Goal: Task Accomplishment & Management: Complete application form

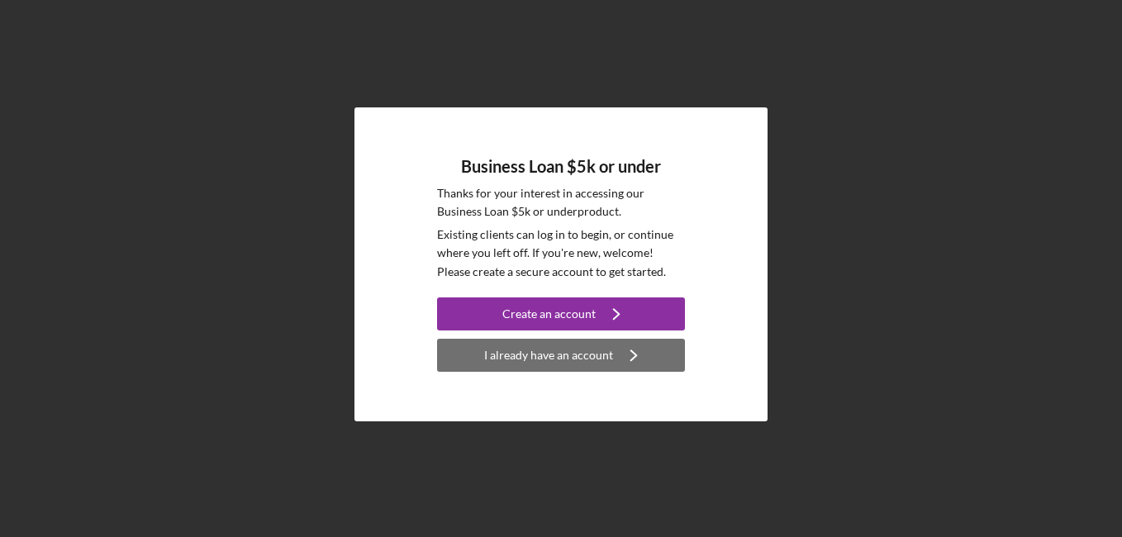
click at [546, 352] on div "I already have an account" at bounding box center [548, 355] width 129 height 33
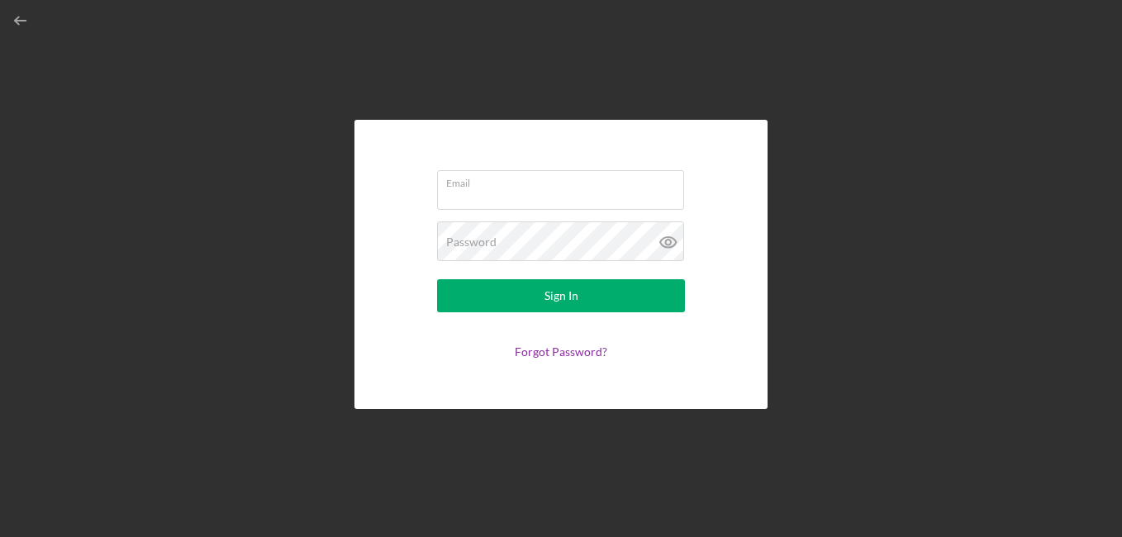
type input "[EMAIL_ADDRESS][DOMAIN_NAME]"
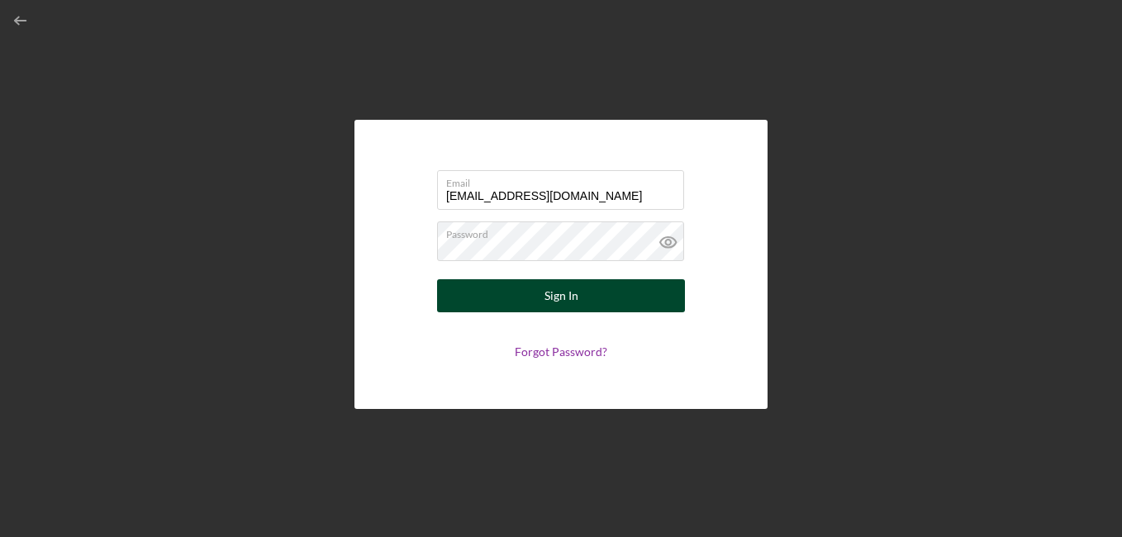
click at [558, 294] on div "Sign In" at bounding box center [561, 295] width 34 height 33
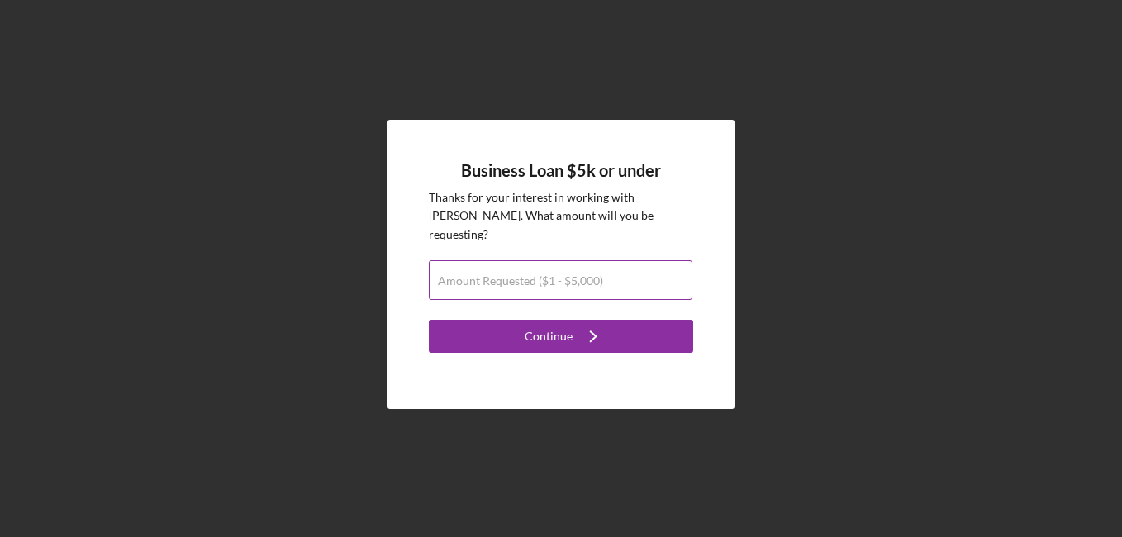
click at [575, 274] on label "Amount Requested ($1 - $5,000)" at bounding box center [520, 280] width 165 height 13
click at [575, 263] on input "Amount Requested ($1 - $5,000)" at bounding box center [560, 280] width 263 height 40
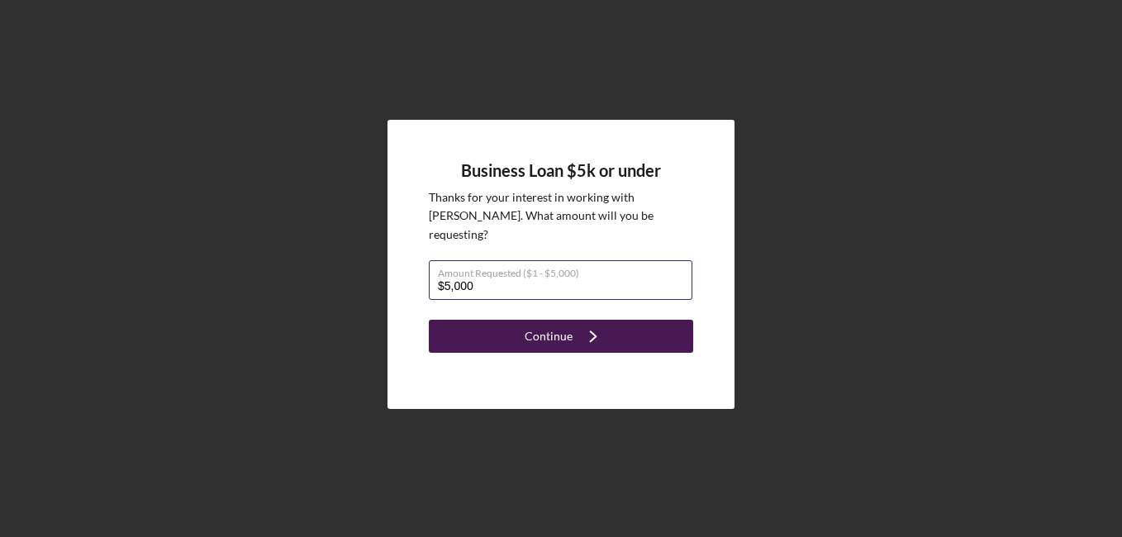
type input "$5,000"
click at [555, 320] on div "Continue" at bounding box center [548, 336] width 48 height 33
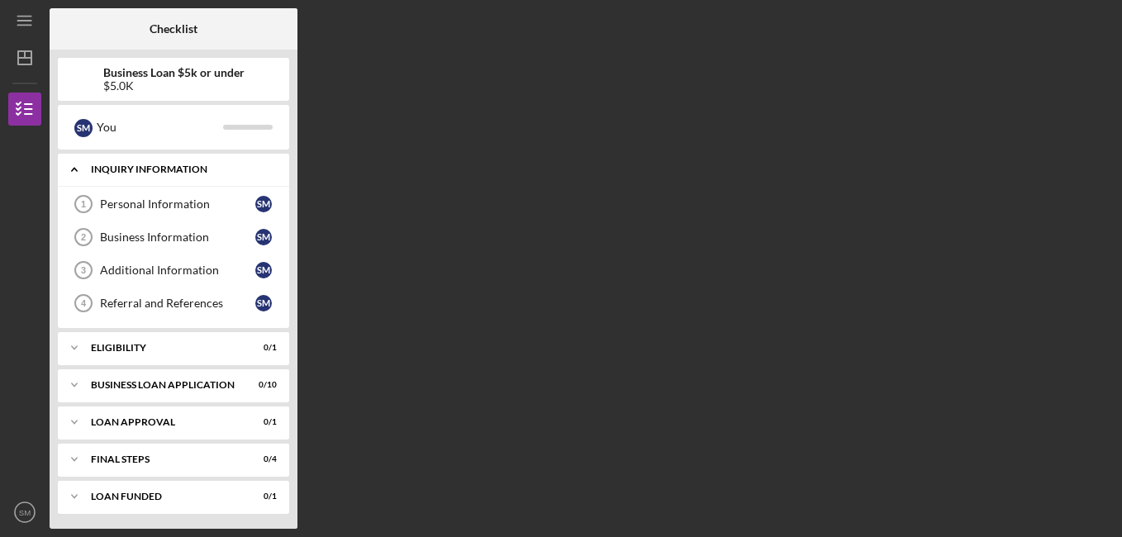
click at [142, 164] on div "Icon/Expander INQUIRY INFORMATION 0 / 4" at bounding box center [173, 170] width 231 height 34
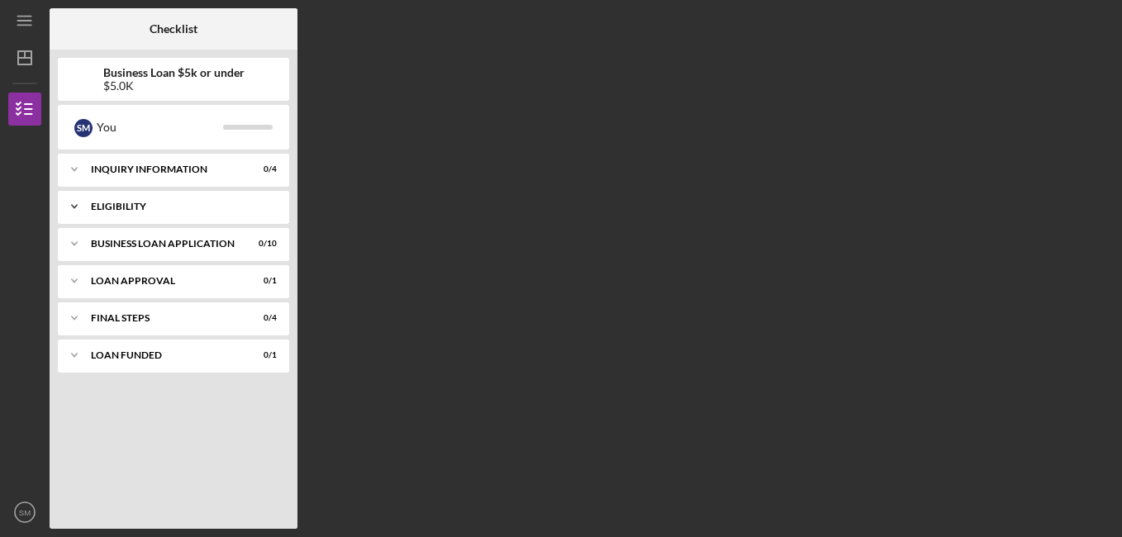
click at [128, 206] on div "Eligibility" at bounding box center [180, 207] width 178 height 10
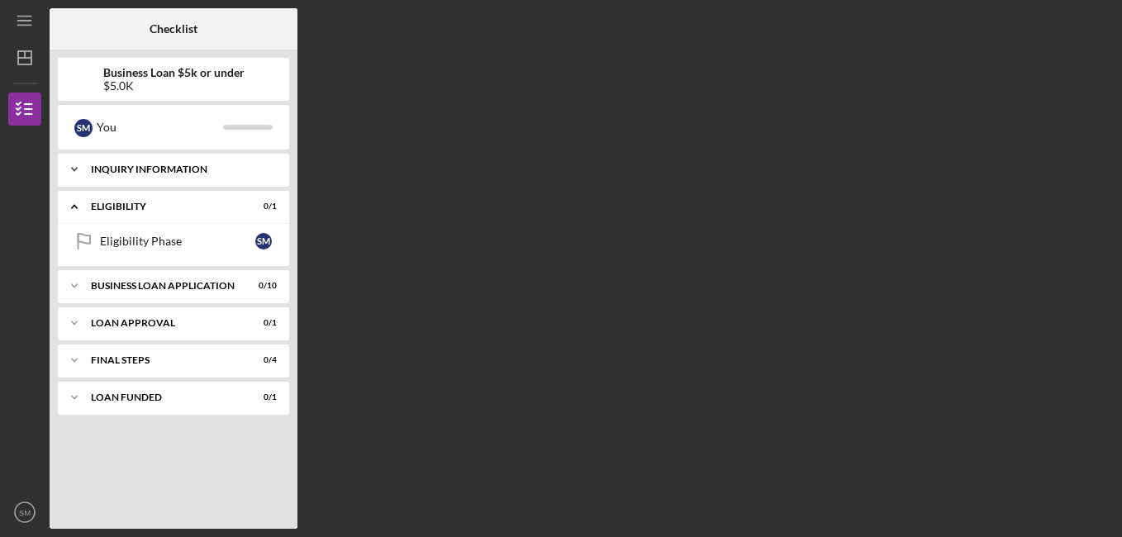
click at [201, 160] on div "Icon/Expander INQUIRY INFORMATION 0 / 4" at bounding box center [173, 169] width 231 height 33
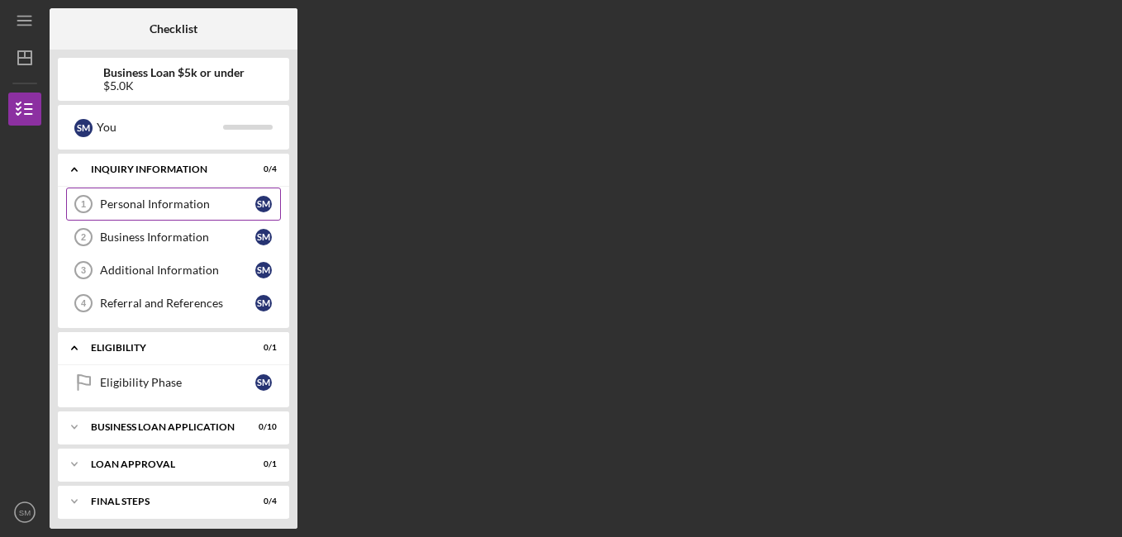
click at [192, 199] on div "Personal Information" at bounding box center [177, 203] width 155 height 13
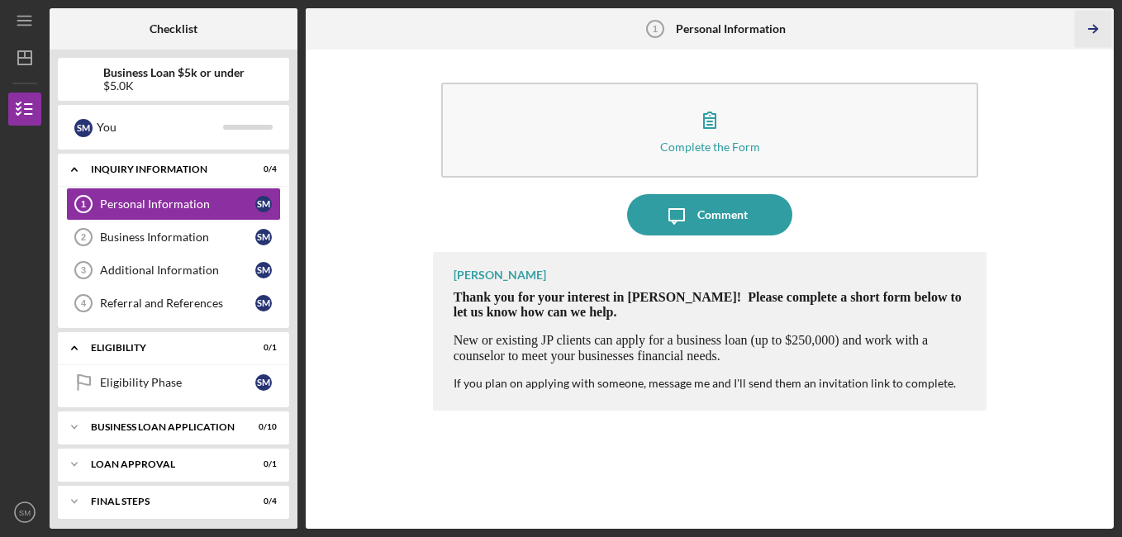
click at [1084, 29] on icon "Icon/Table Pagination Arrow" at bounding box center [1093, 29] width 37 height 37
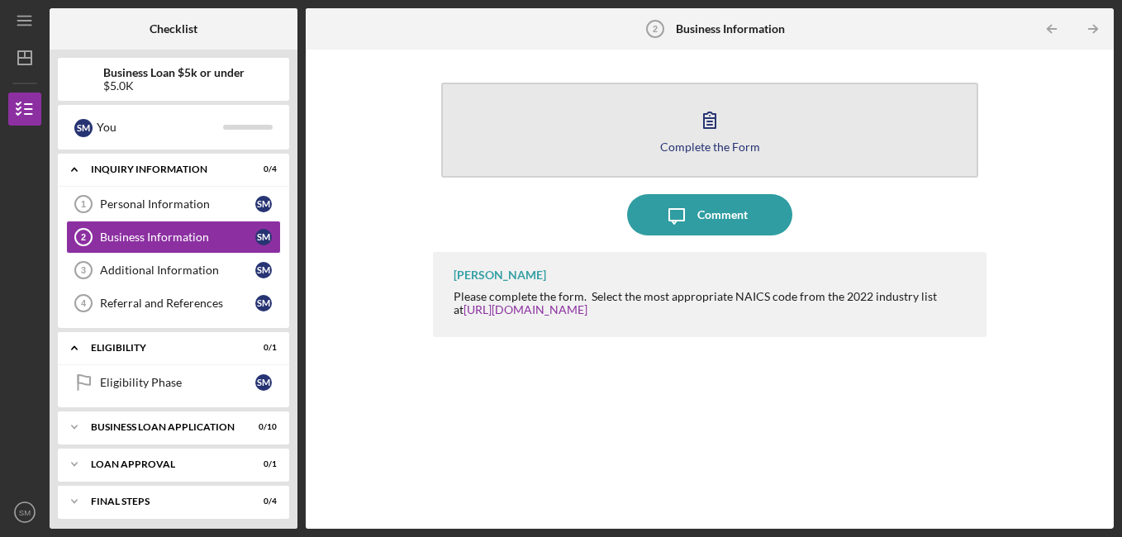
click at [712, 126] on icon "button" at bounding box center [710, 120] width 12 height 16
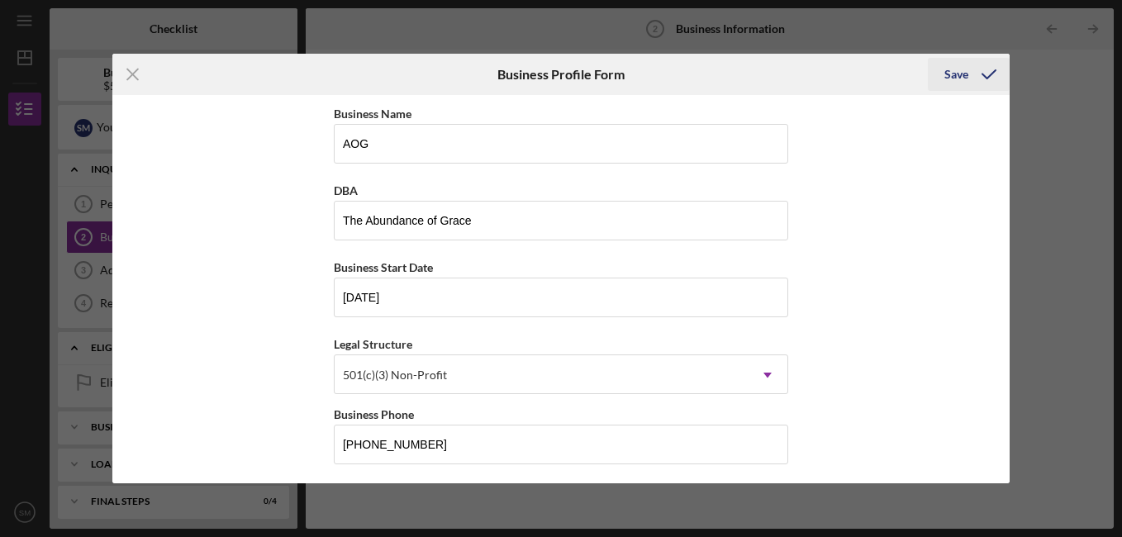
click at [955, 67] on div "Save" at bounding box center [956, 74] width 24 height 33
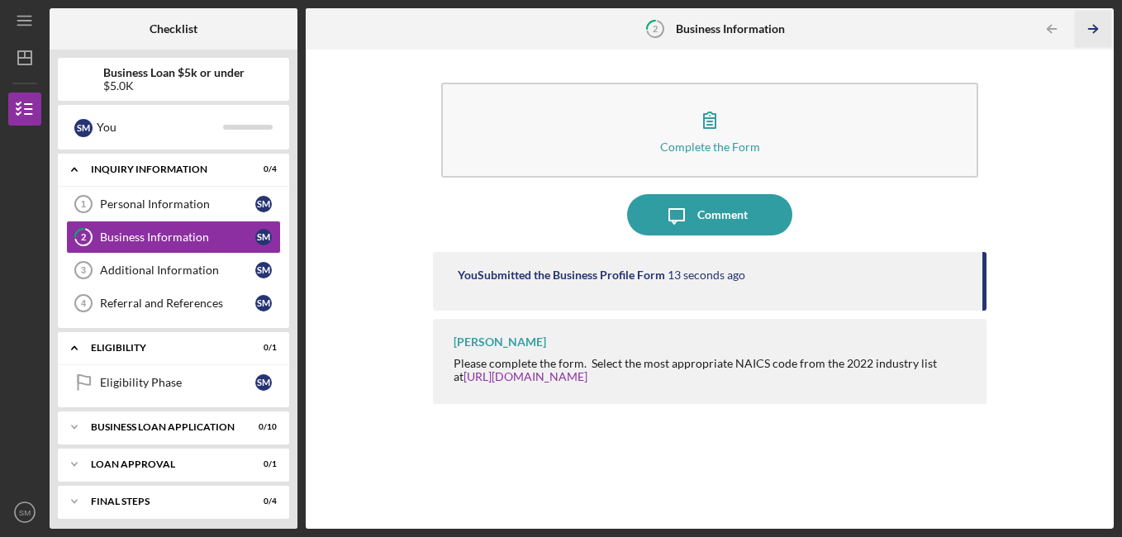
click at [1089, 28] on icon "Icon/Table Pagination Arrow" at bounding box center [1093, 29] width 37 height 37
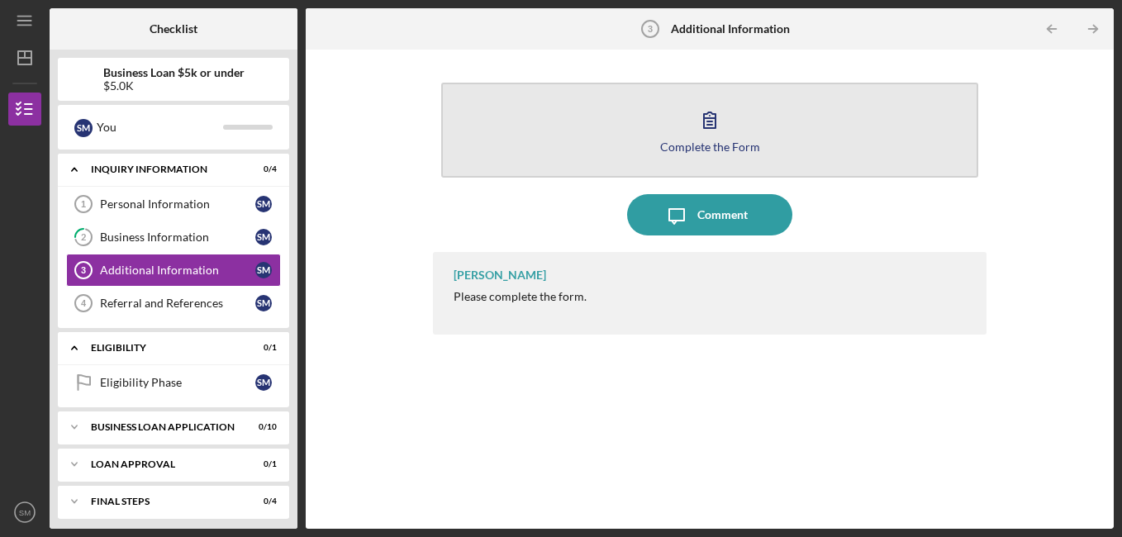
click at [711, 123] on icon "button" at bounding box center [709, 119] width 41 height 41
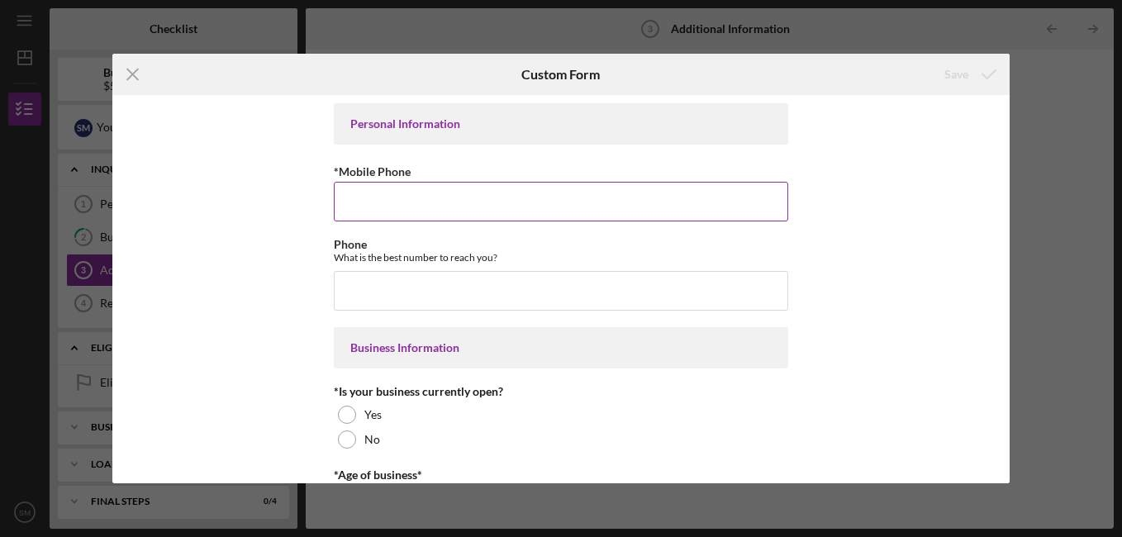
click at [343, 199] on input "*Mobile Phone" at bounding box center [561, 202] width 454 height 40
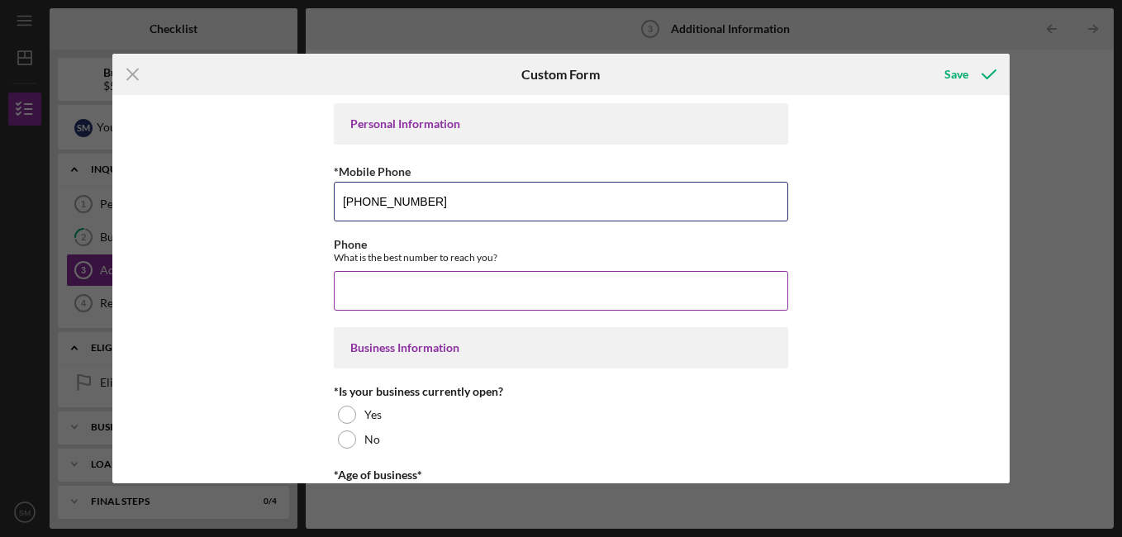
type input "[PHONE_NUMBER]"
click at [401, 287] on input "Phone" at bounding box center [561, 291] width 454 height 40
type input "[PHONE_NUMBER]"
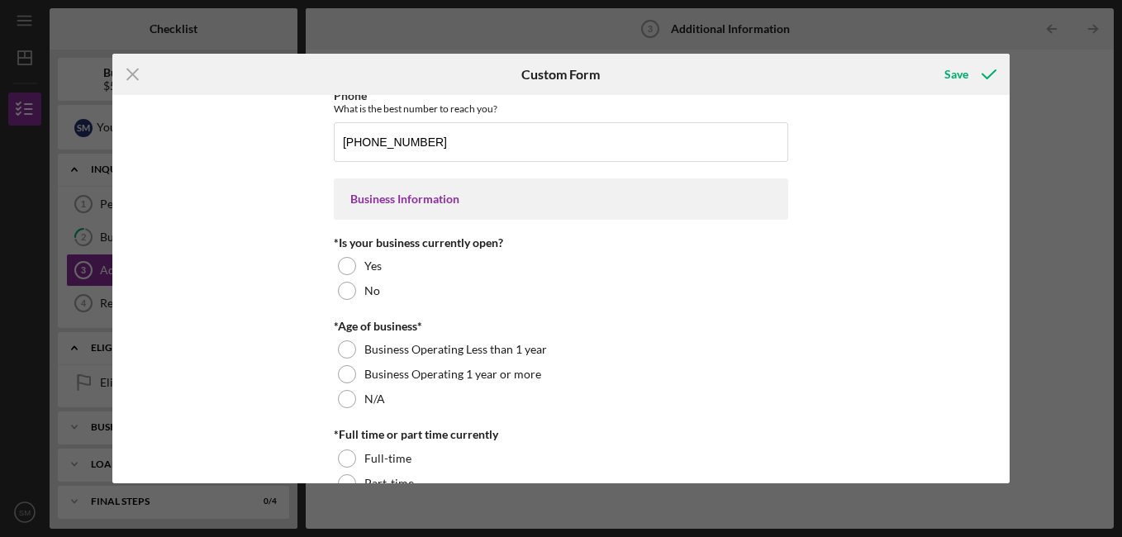
scroll to position [169, 0]
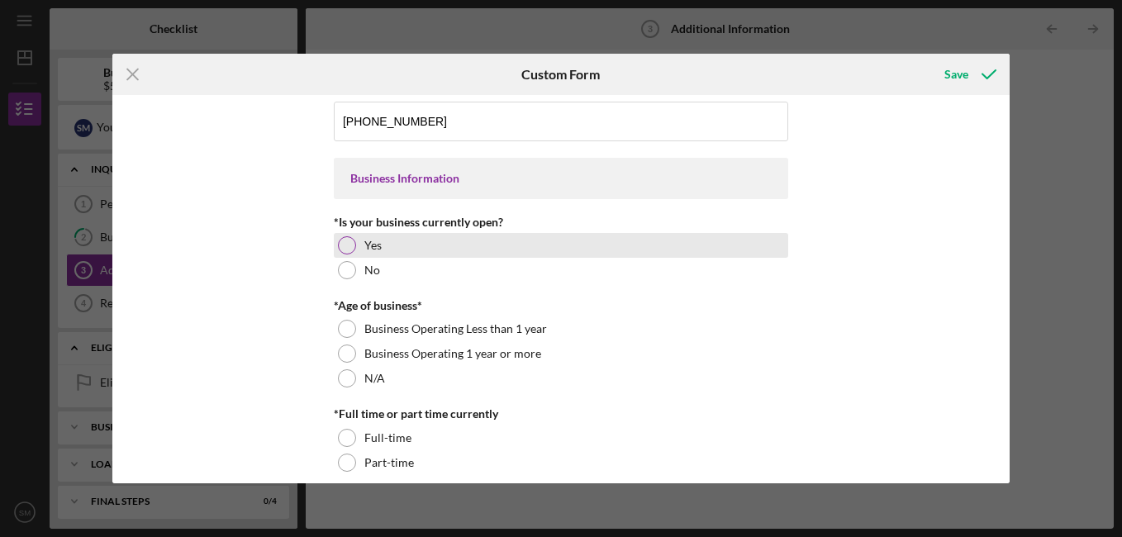
click at [346, 244] on div at bounding box center [347, 245] width 18 height 18
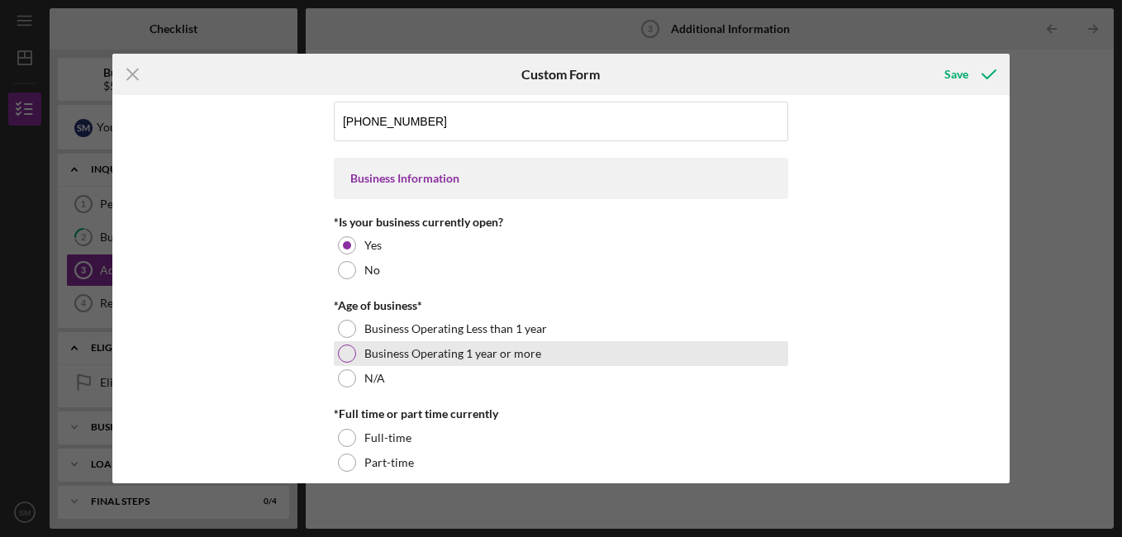
click at [342, 351] on div at bounding box center [347, 353] width 18 height 18
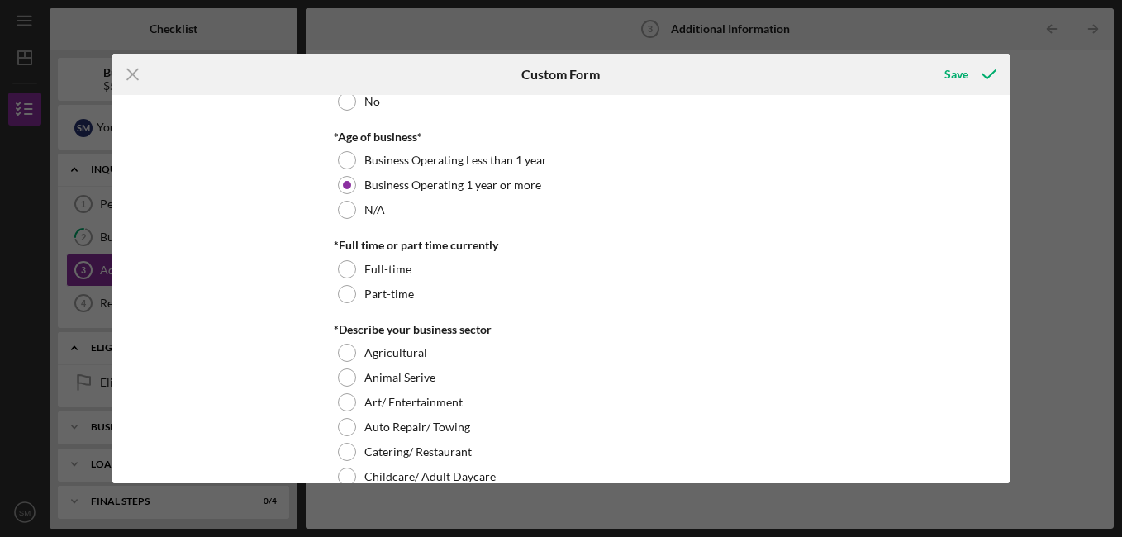
scroll to position [379, 0]
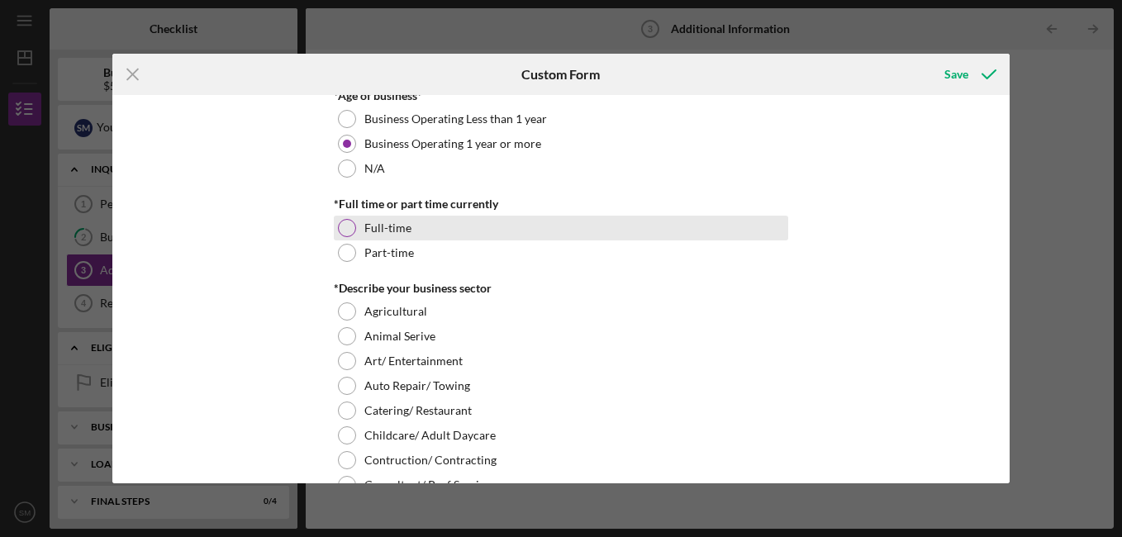
click at [344, 225] on div at bounding box center [347, 228] width 18 height 18
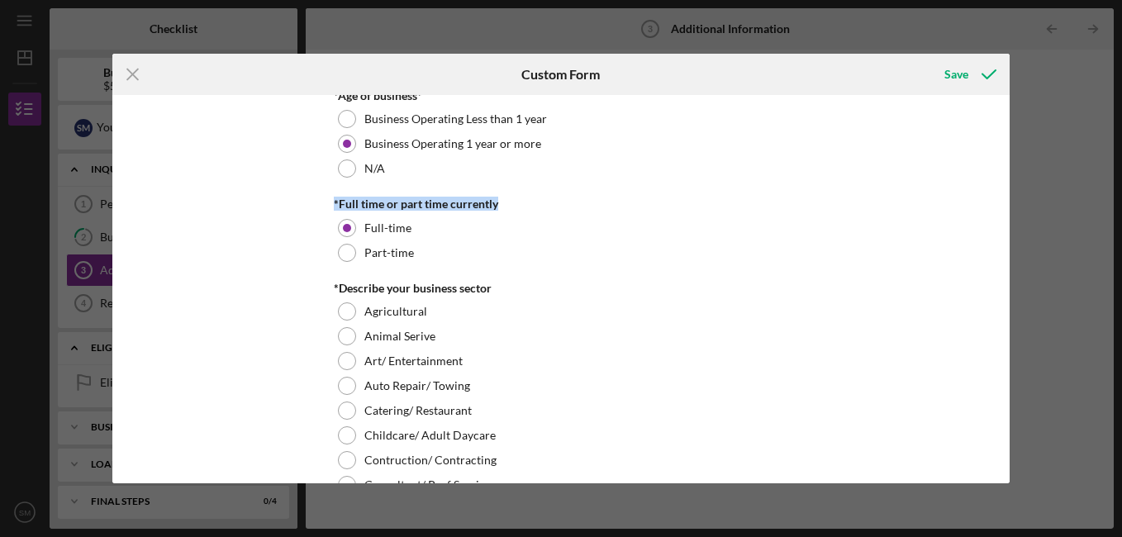
drag, startPoint x: 1003, startPoint y: 176, endPoint x: 1005, endPoint y: 186, distance: 10.2
click at [1005, 186] on div "Personal Information *Mobile Phone [PHONE_NUMBER] Phone What is the best number…" at bounding box center [560, 289] width 897 height 388
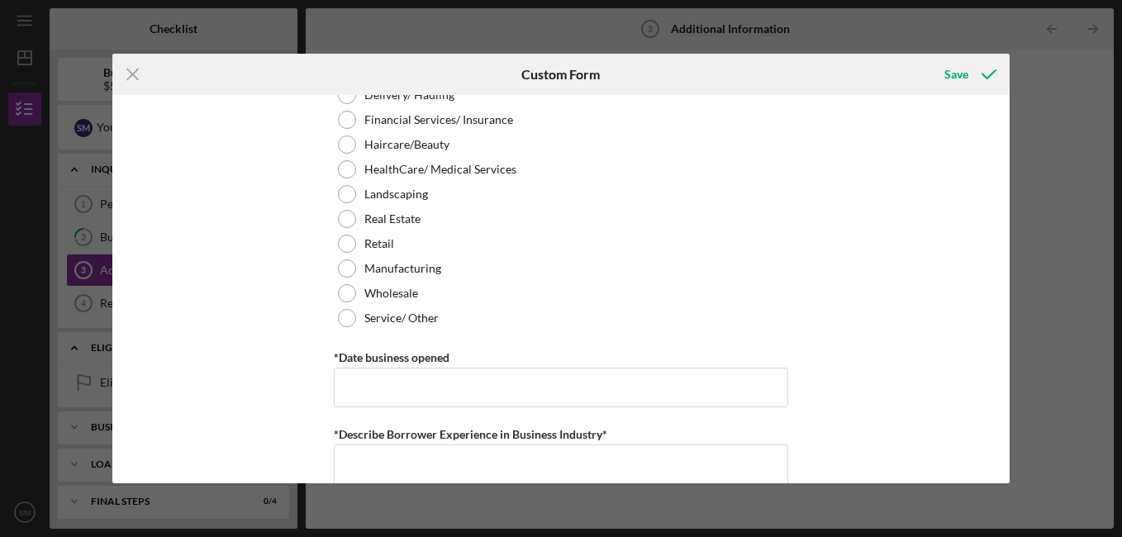
scroll to position [829, 0]
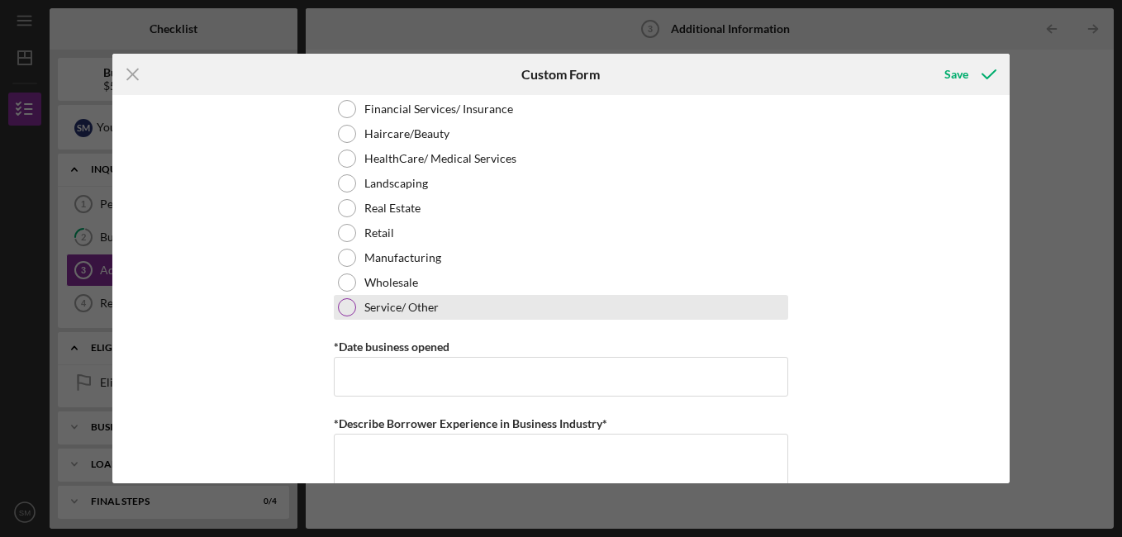
click at [348, 301] on div at bounding box center [347, 307] width 18 height 18
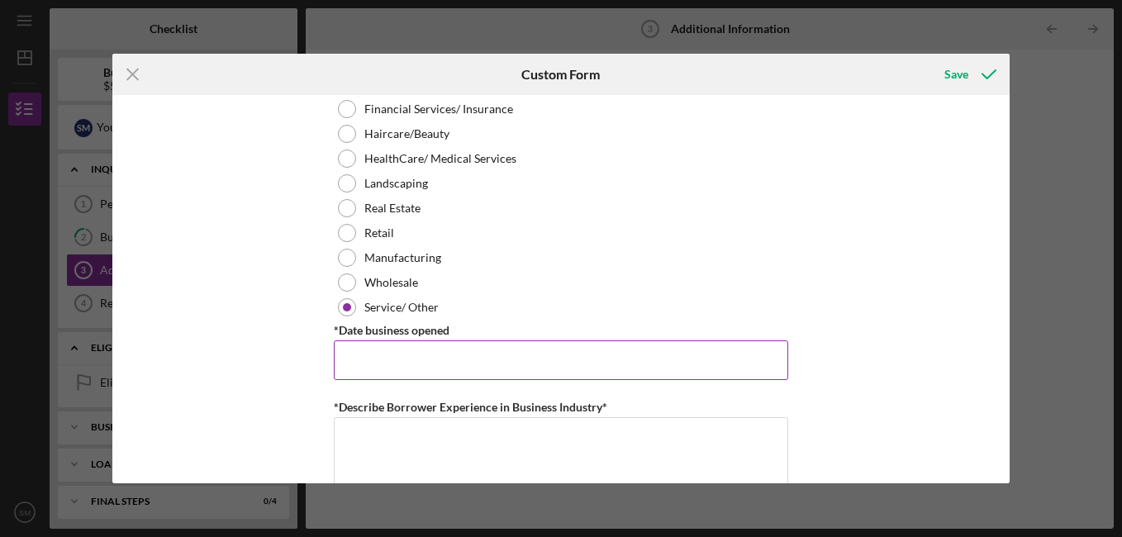
click at [412, 355] on input "*Date business opened" at bounding box center [561, 360] width 454 height 40
type input "[DATE]"
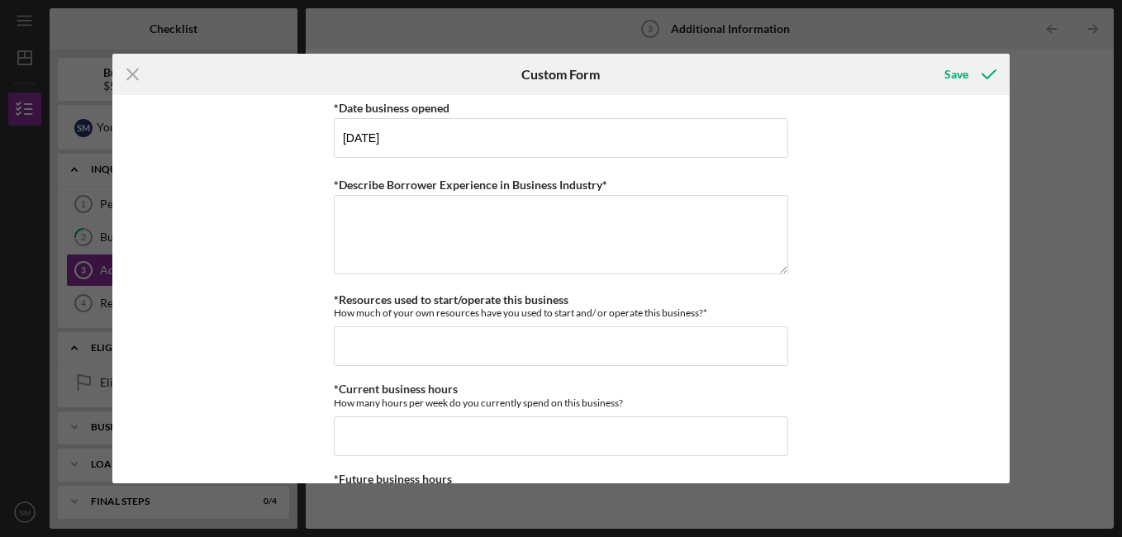
scroll to position [1071, 0]
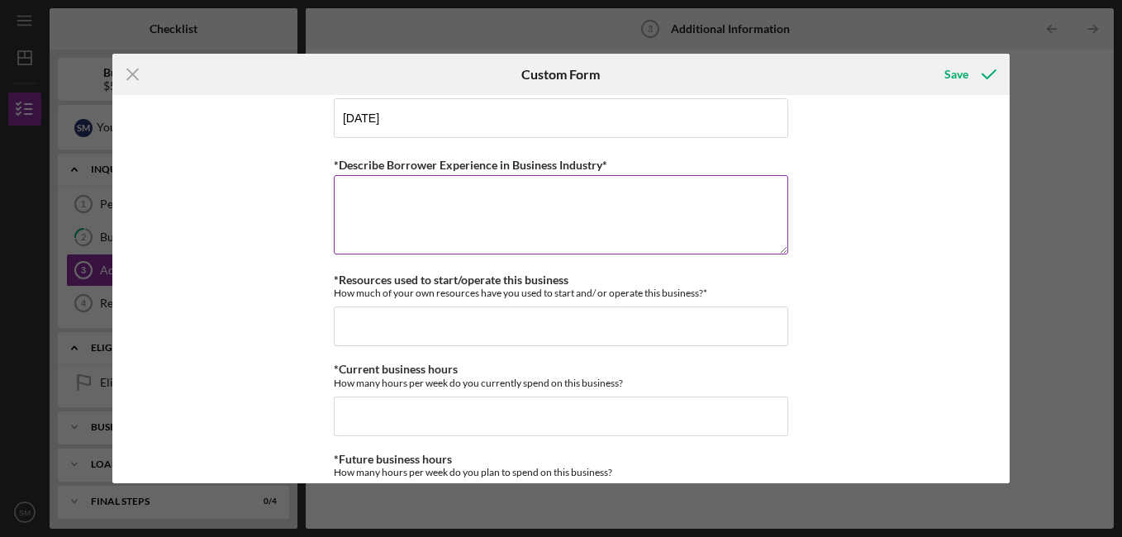
click at [419, 183] on textarea "*Describe Borrower Experience in Business Industry*" at bounding box center [561, 214] width 454 height 79
click at [131, 78] on icon "Icon/Menu Close" at bounding box center [132, 74] width 41 height 41
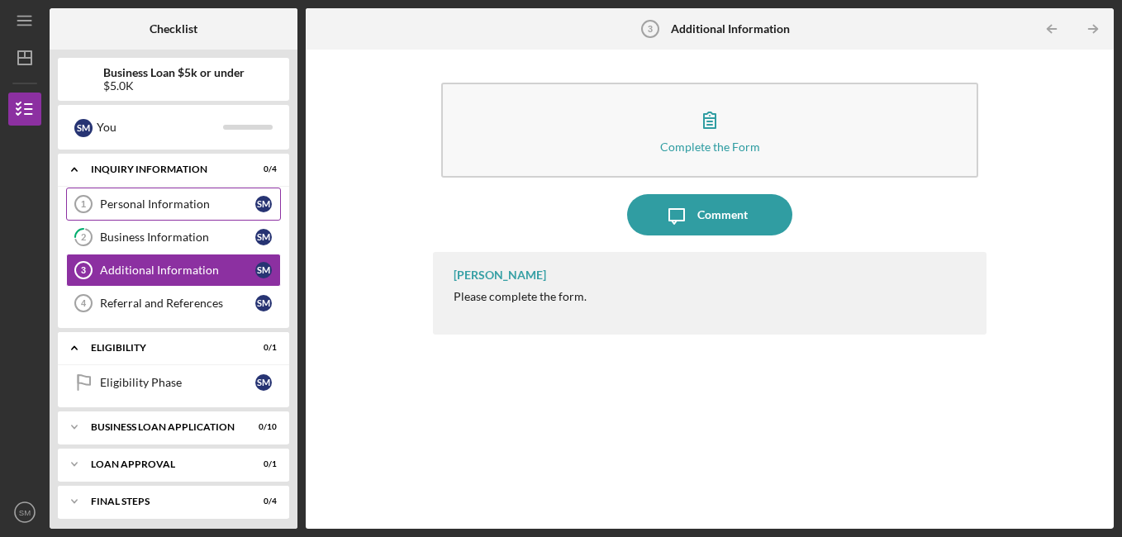
click at [189, 206] on div "Personal Information" at bounding box center [177, 203] width 155 height 13
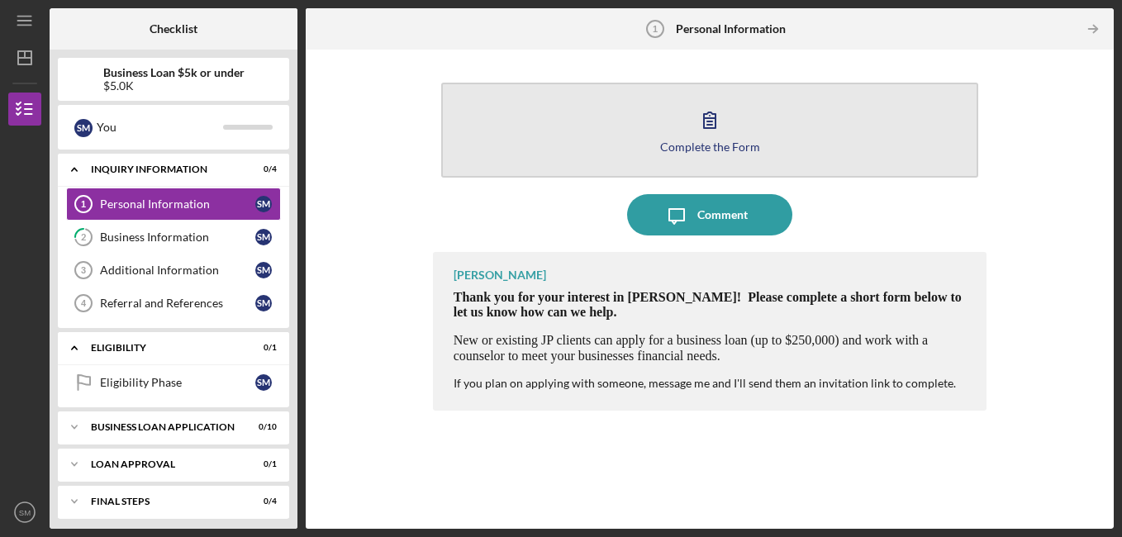
click at [724, 116] on icon "button" at bounding box center [709, 119] width 41 height 41
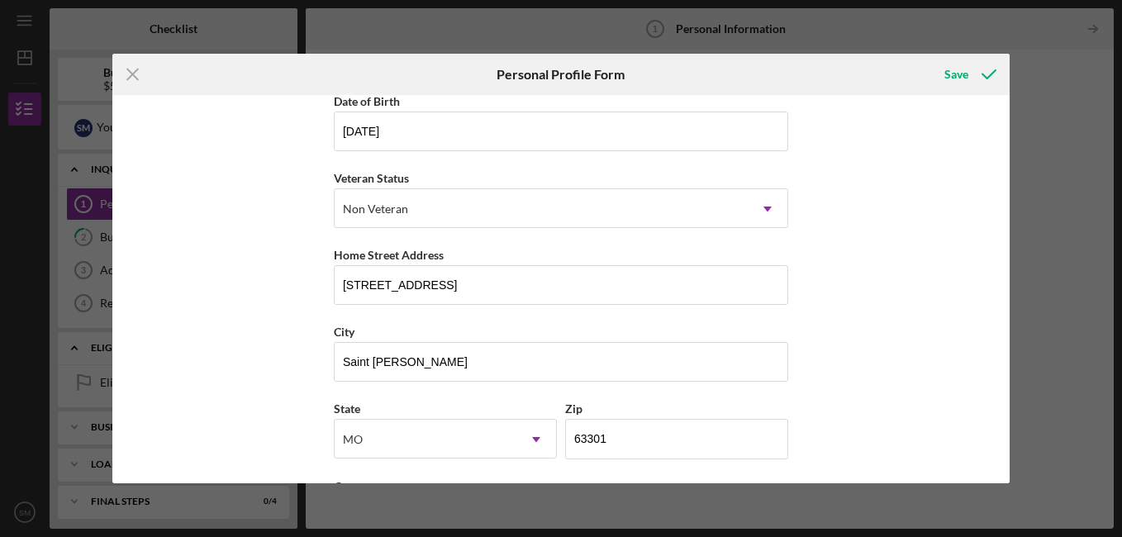
scroll to position [169, 0]
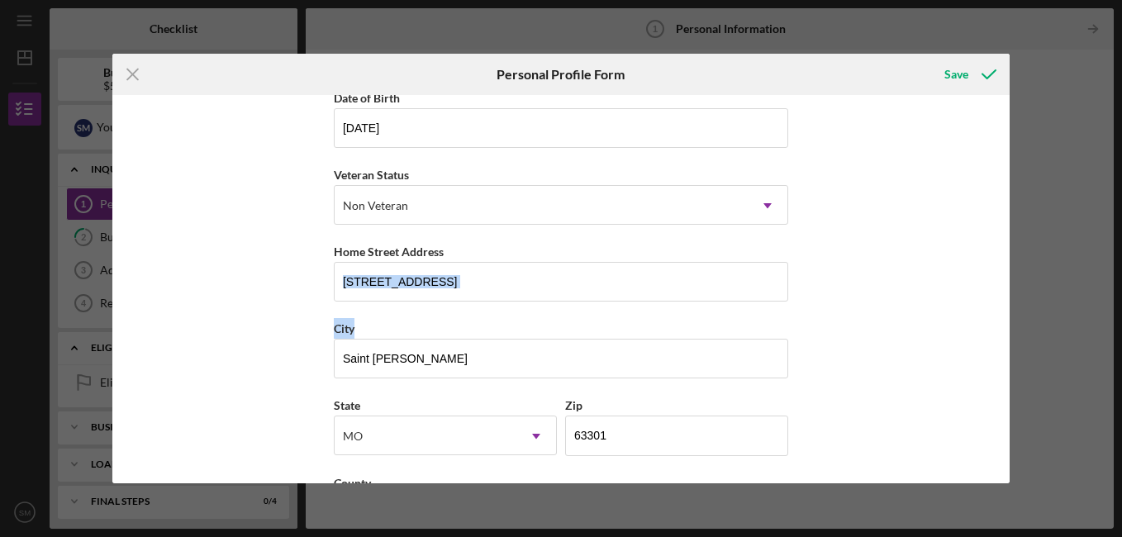
drag, startPoint x: 1004, startPoint y: 282, endPoint x: 1013, endPoint y: 325, distance: 43.9
click at [1013, 325] on div "Icon/Menu Close Personal Profile Form Save First Name [PERSON_NAME] Middle Name…" at bounding box center [561, 268] width 1122 height 537
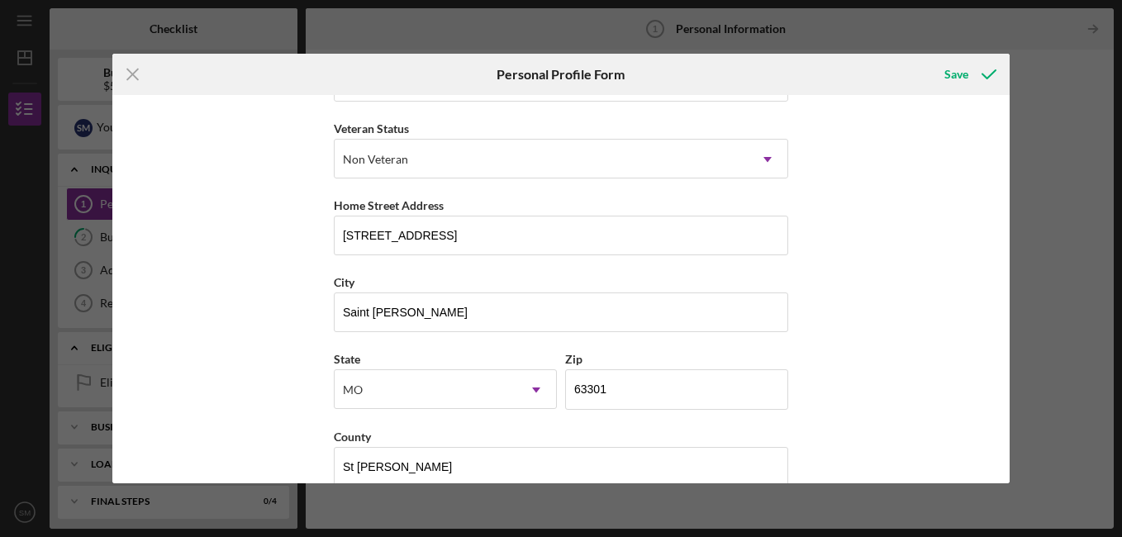
scroll to position [244, 0]
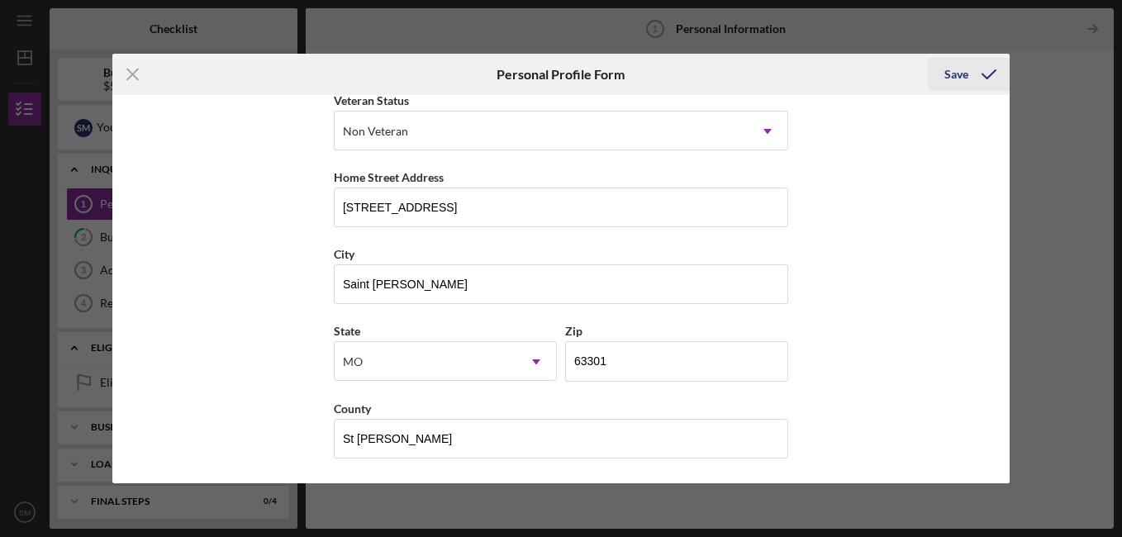
click at [958, 70] on div "Save" at bounding box center [956, 74] width 24 height 33
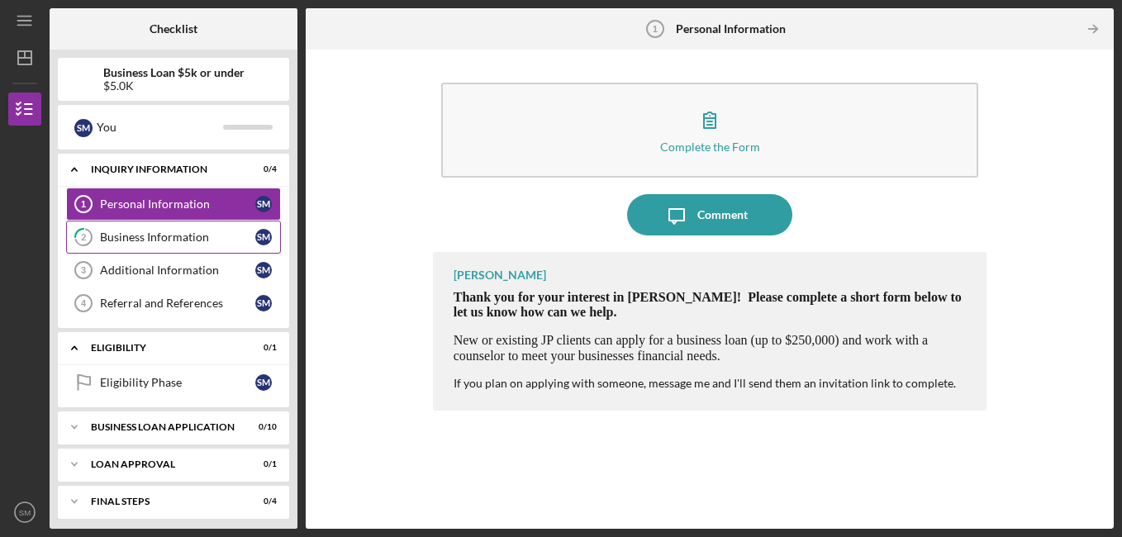
click at [148, 239] on div "Business Information" at bounding box center [177, 236] width 155 height 13
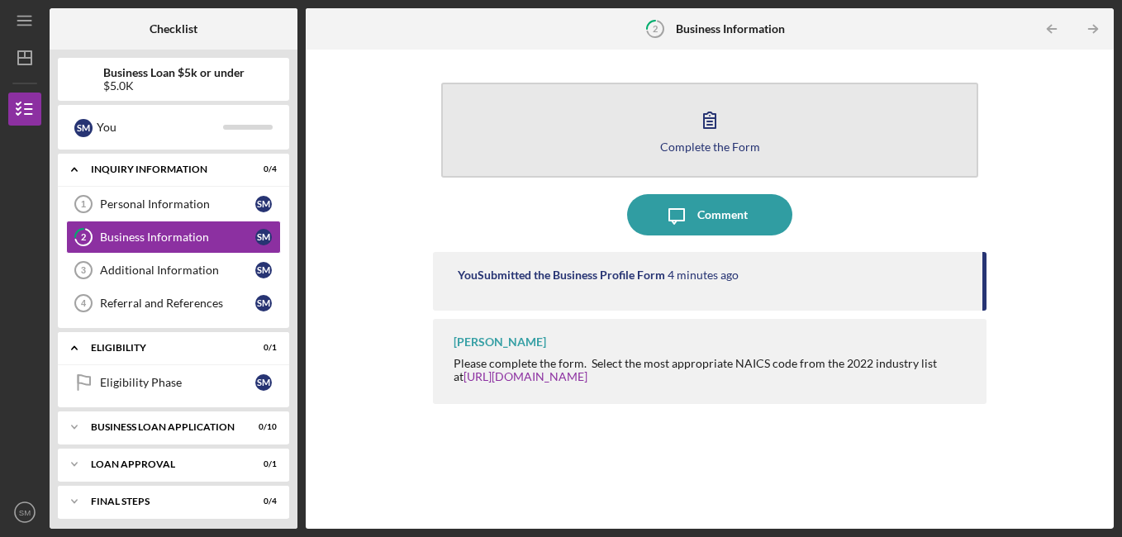
click at [707, 121] on icon "button" at bounding box center [710, 120] width 12 height 16
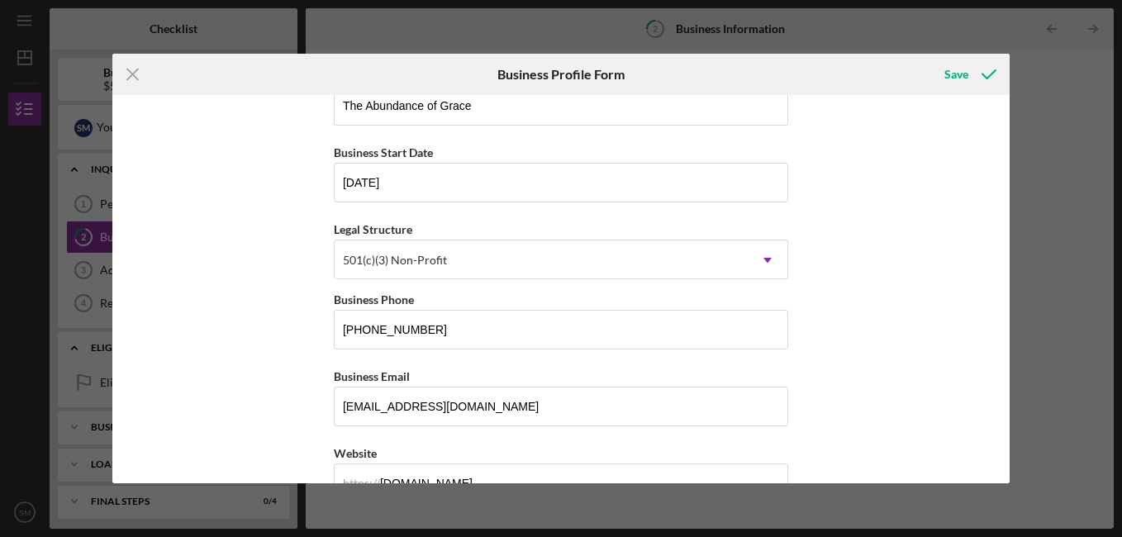
scroll to position [58, 0]
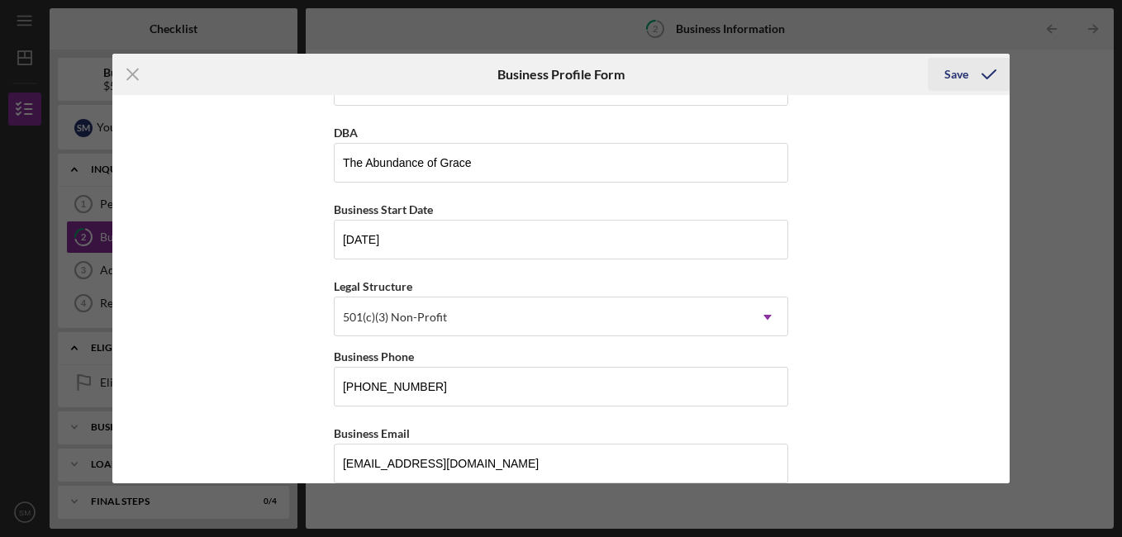
click at [956, 69] on div "Save" at bounding box center [956, 74] width 24 height 33
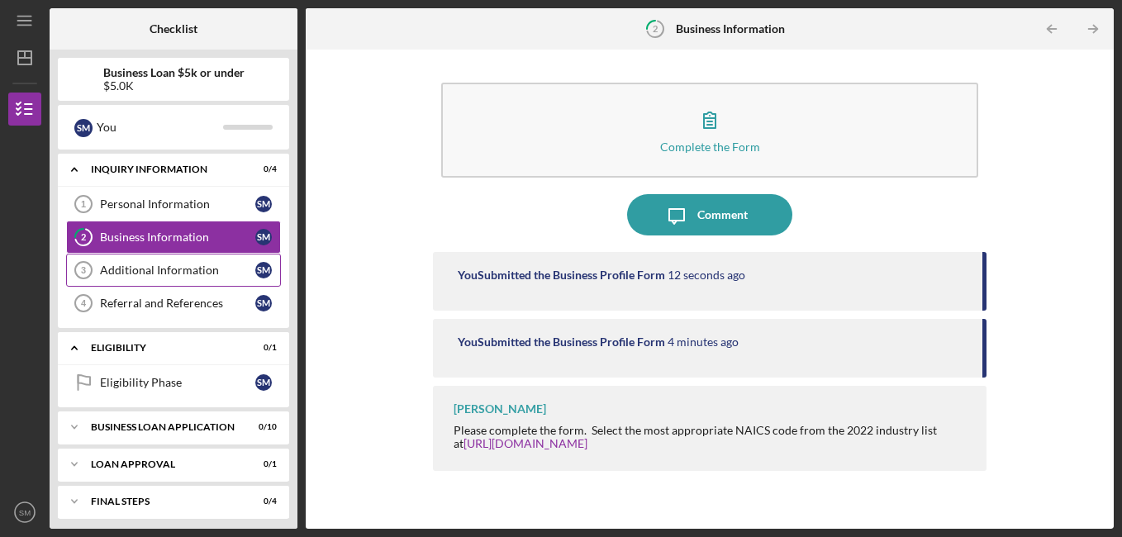
click at [189, 269] on div "Additional Information" at bounding box center [177, 269] width 155 height 13
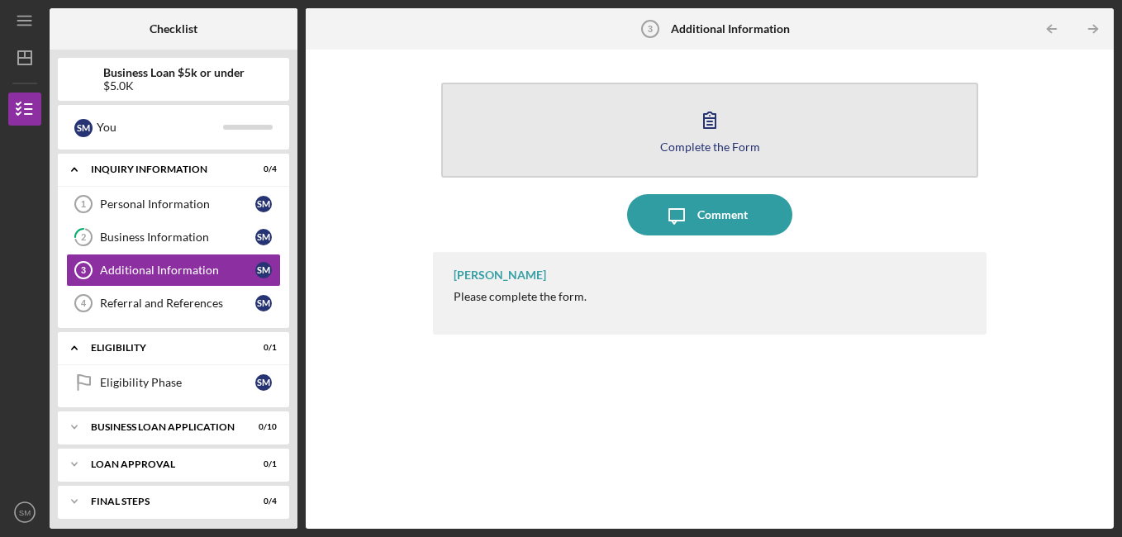
click at [714, 125] on icon "button" at bounding box center [709, 119] width 41 height 41
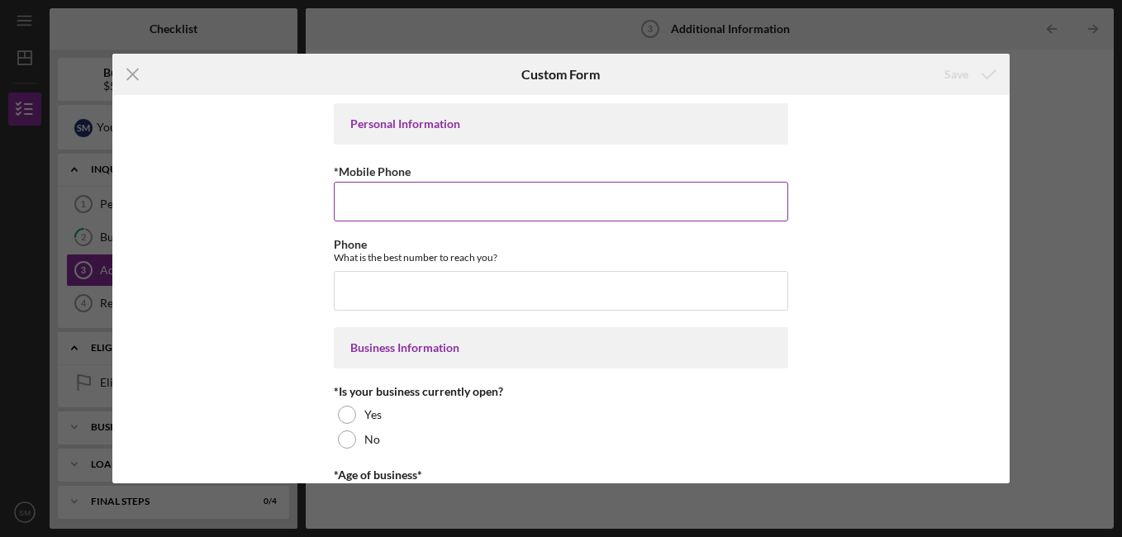
click at [559, 197] on input "*Mobile Phone" at bounding box center [561, 202] width 454 height 40
type input "[PHONE_NUMBER]"
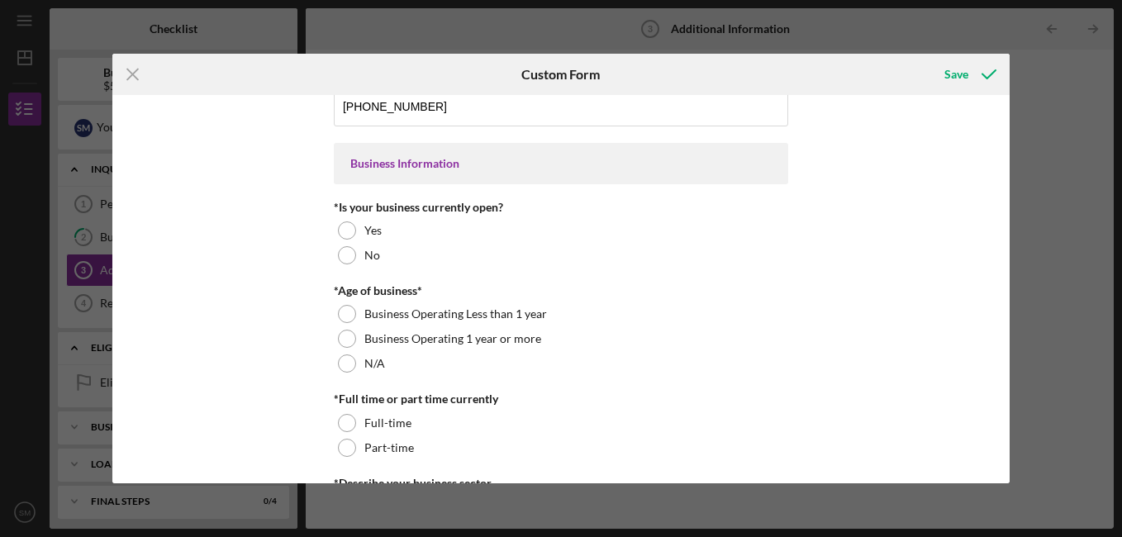
scroll to position [225, 0]
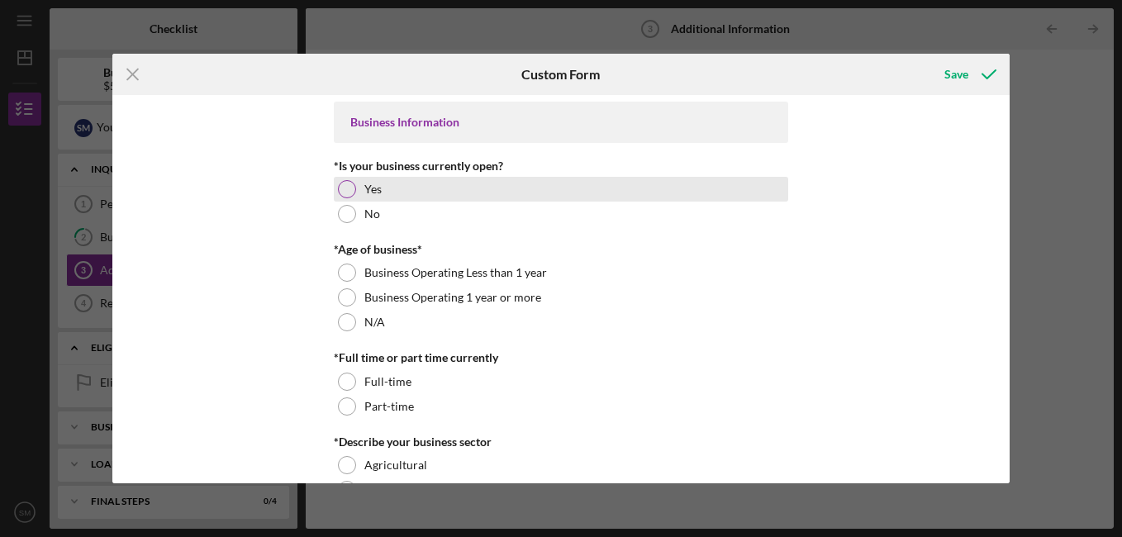
click at [339, 187] on div at bounding box center [347, 189] width 18 height 18
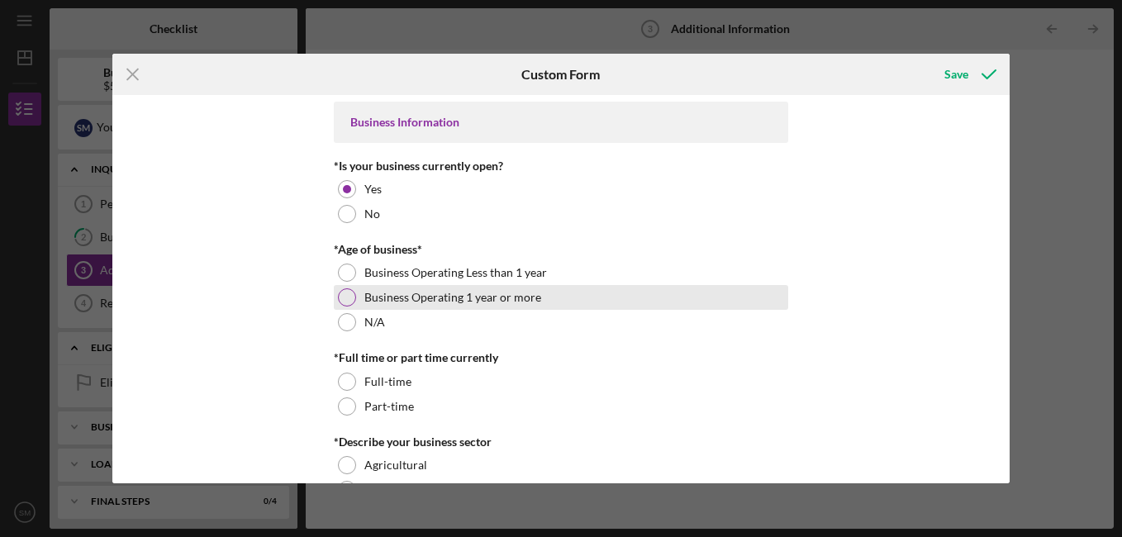
click at [350, 291] on div at bounding box center [347, 297] width 18 height 18
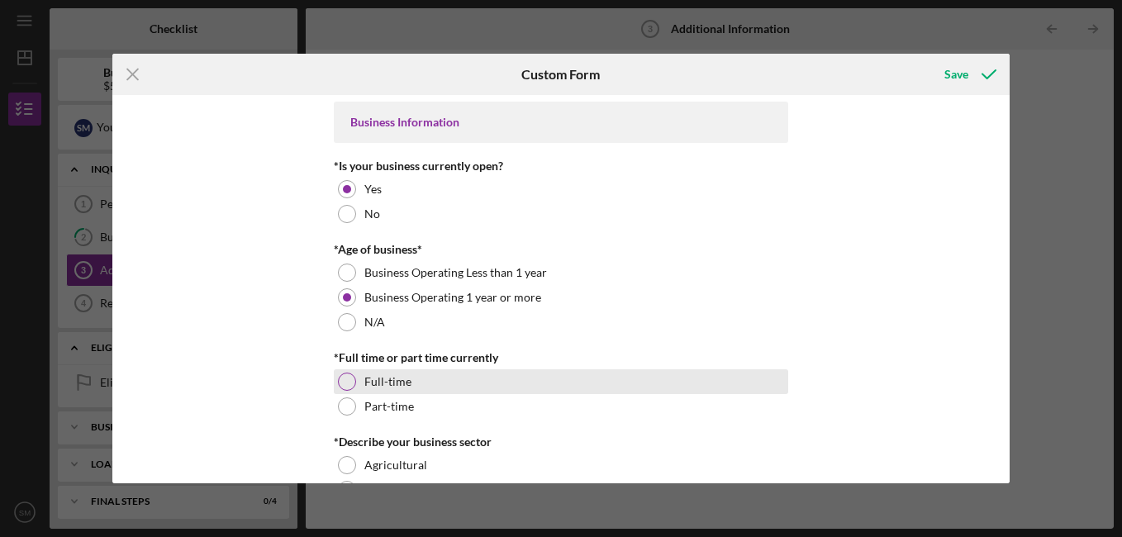
click at [346, 378] on div at bounding box center [347, 382] width 18 height 18
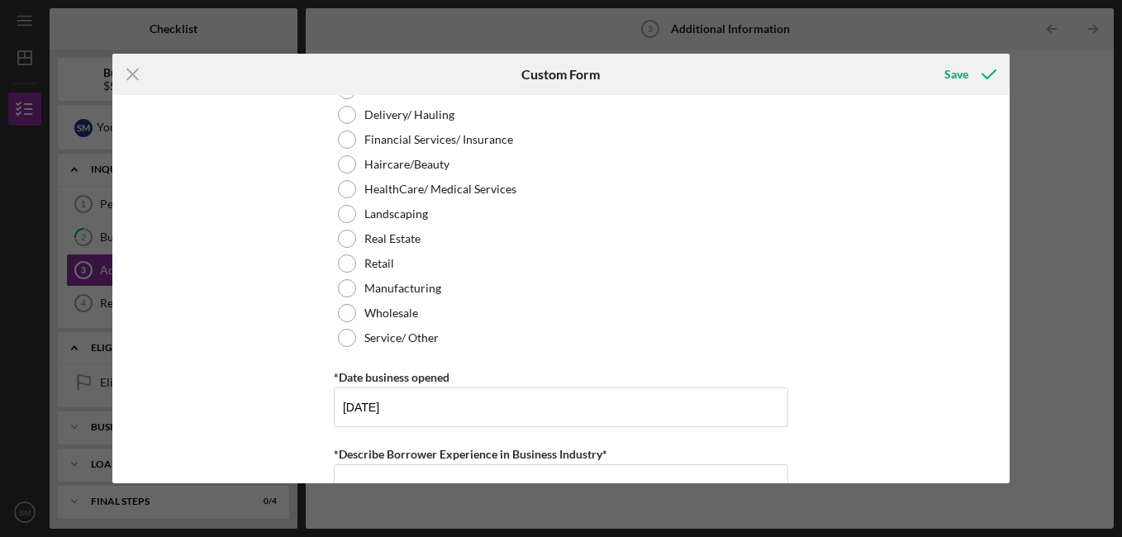
scroll to position [783, 0]
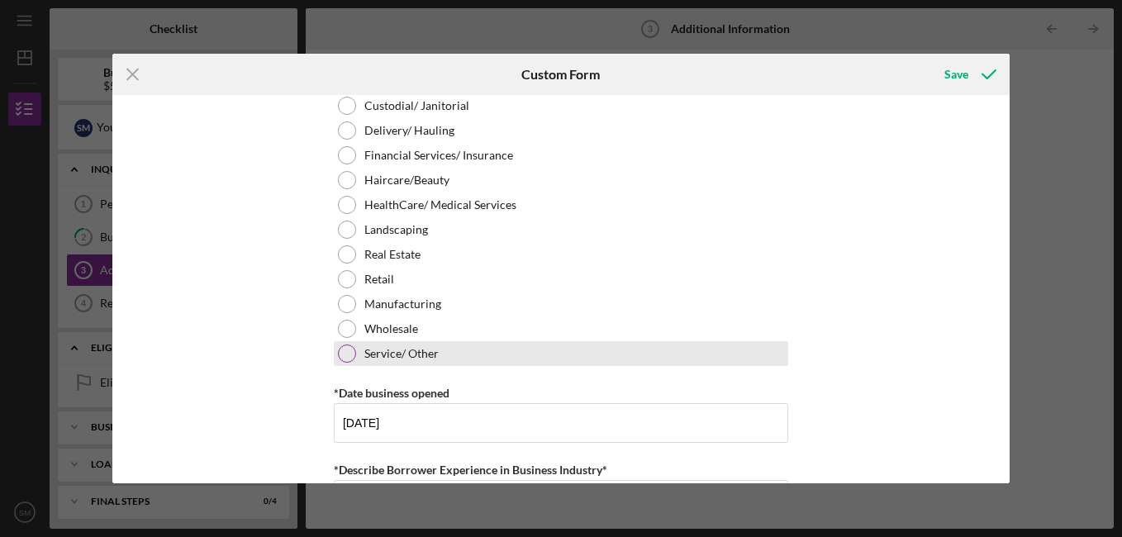
click at [344, 354] on div at bounding box center [347, 353] width 18 height 18
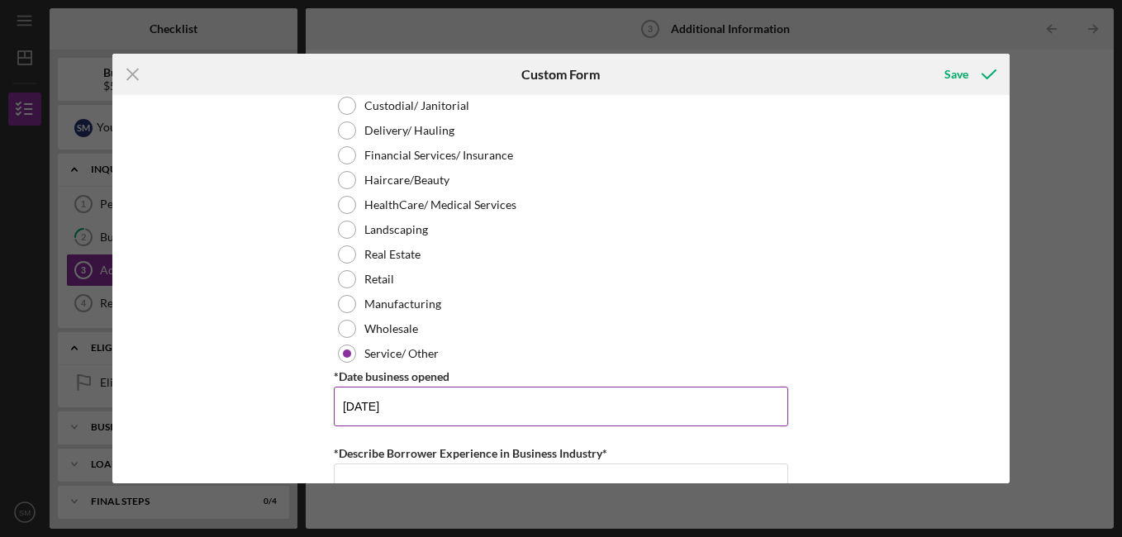
click at [435, 406] on input "[DATE]" at bounding box center [561, 407] width 454 height 40
type input "[DATE]"
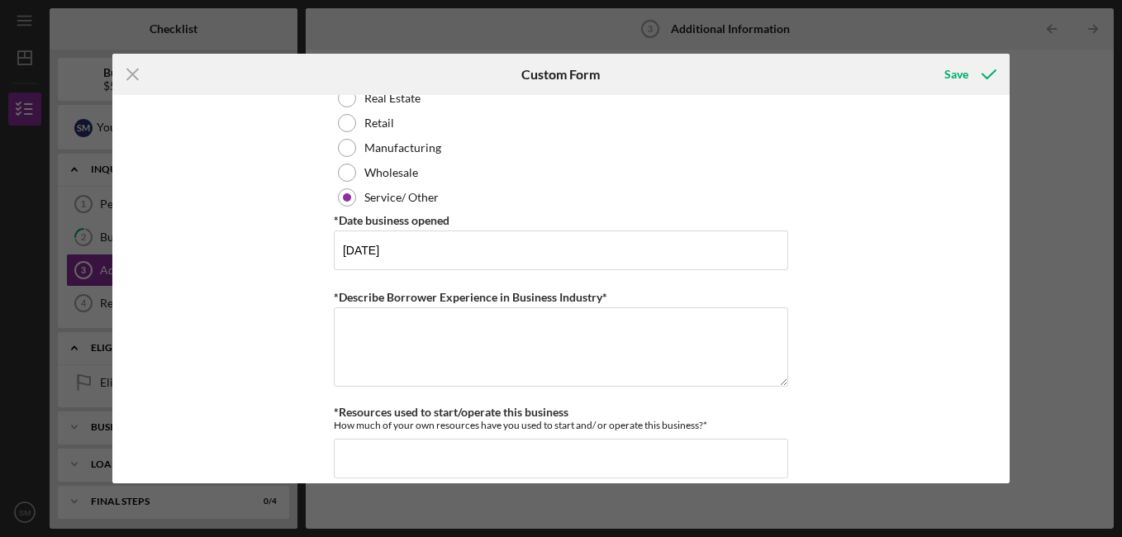
scroll to position [970, 0]
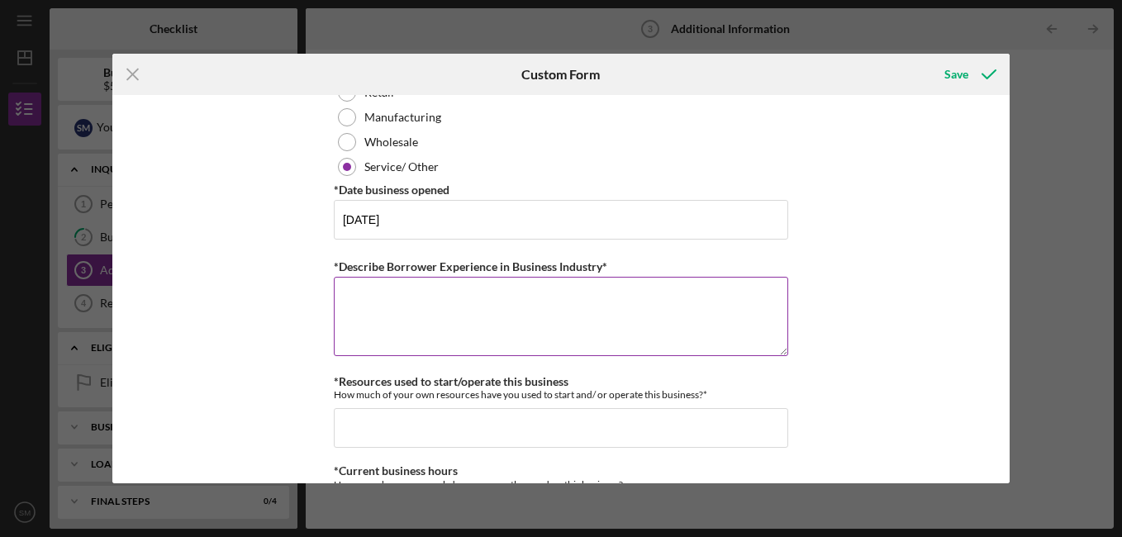
click at [591, 320] on textarea "*Describe Borrower Experience in Business Industry*" at bounding box center [561, 316] width 454 height 79
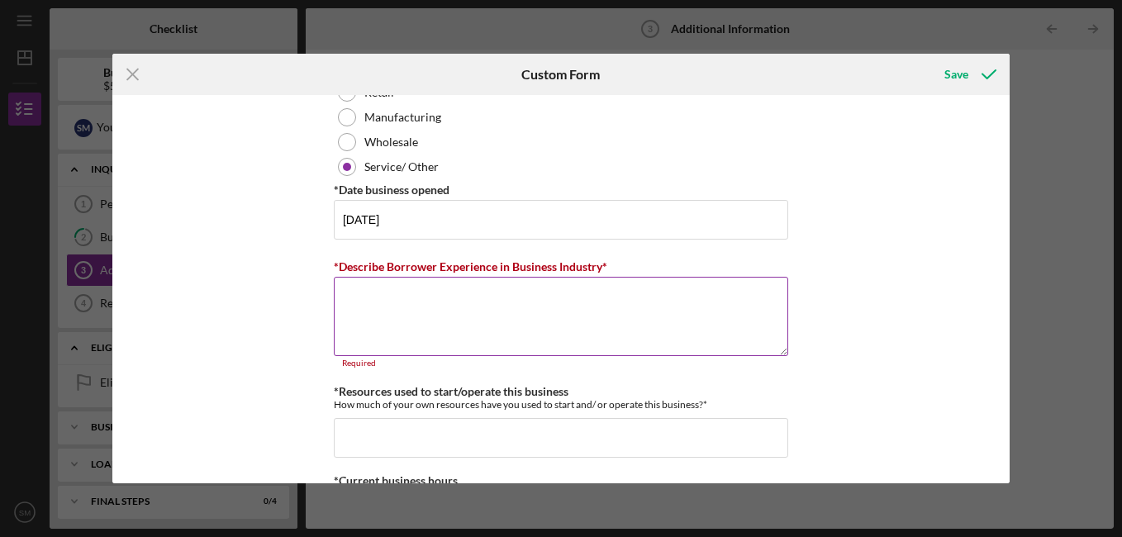
paste textarea "With a lifelong foundation in the [DEMOGRAPHIC_DATA] and extensive experience i…"
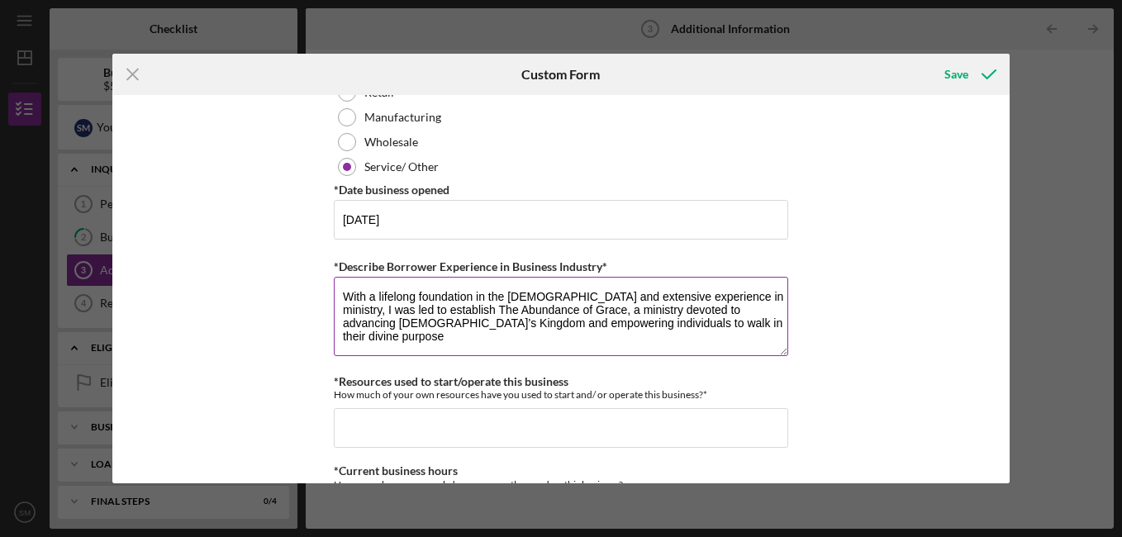
click at [468, 316] on textarea "With a lifelong foundation in the [DEMOGRAPHIC_DATA] and extensive experience i…" at bounding box center [561, 316] width 454 height 79
click at [643, 325] on textarea "With a lifelong foundation in the [DEMOGRAPHIC_DATA] and extensive experience i…" at bounding box center [561, 316] width 454 height 79
type textarea "With a lifelong foundation in the [DEMOGRAPHIC_DATA] and extensive experience i…"
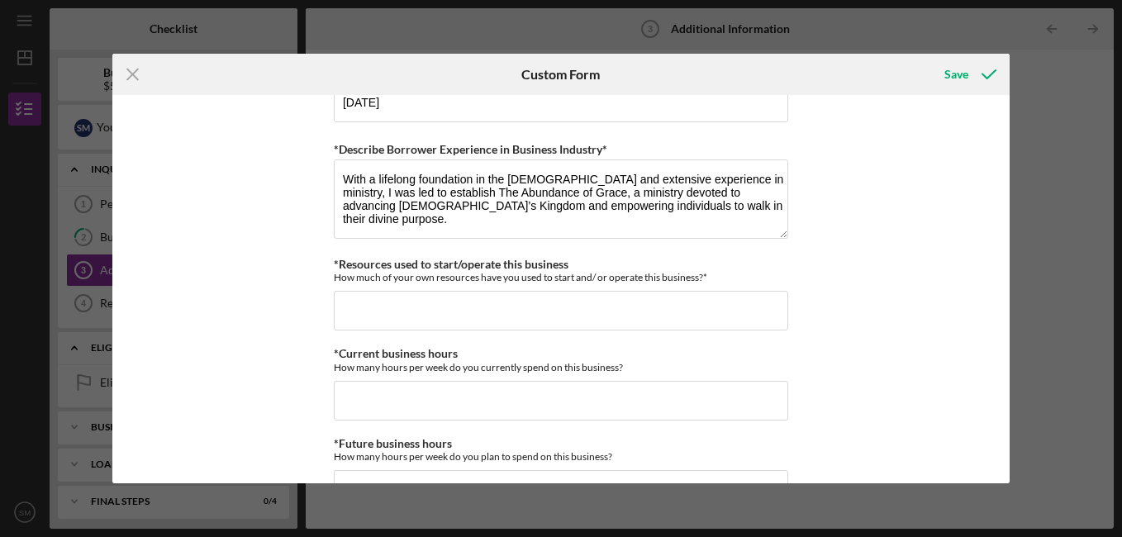
scroll to position [1118, 0]
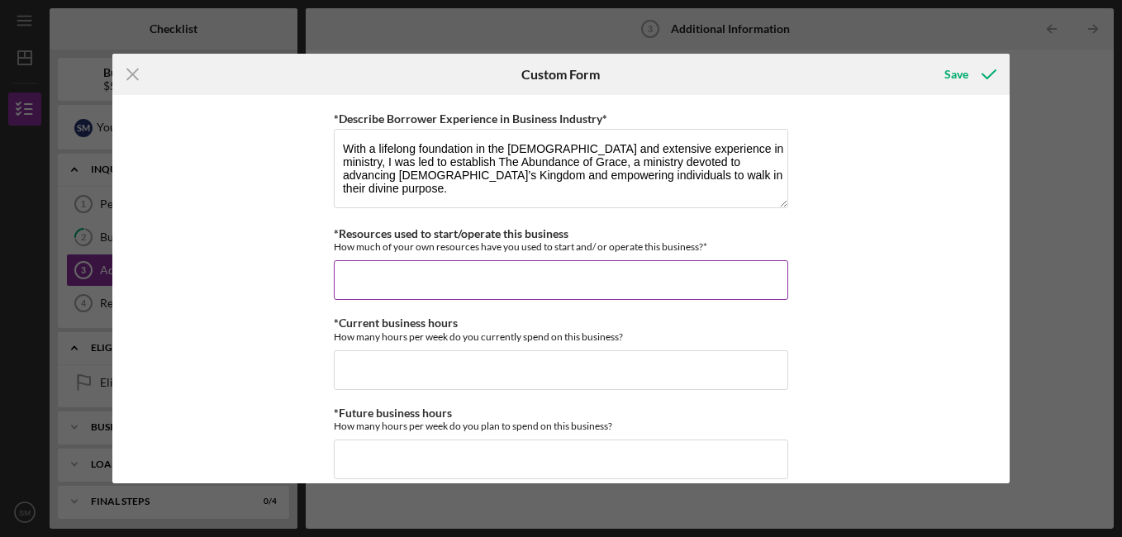
click at [461, 282] on input "*Resources used to start/operate this business" at bounding box center [561, 280] width 454 height 40
paste input "$."
type input "$."
paste input "$."
type input "$."
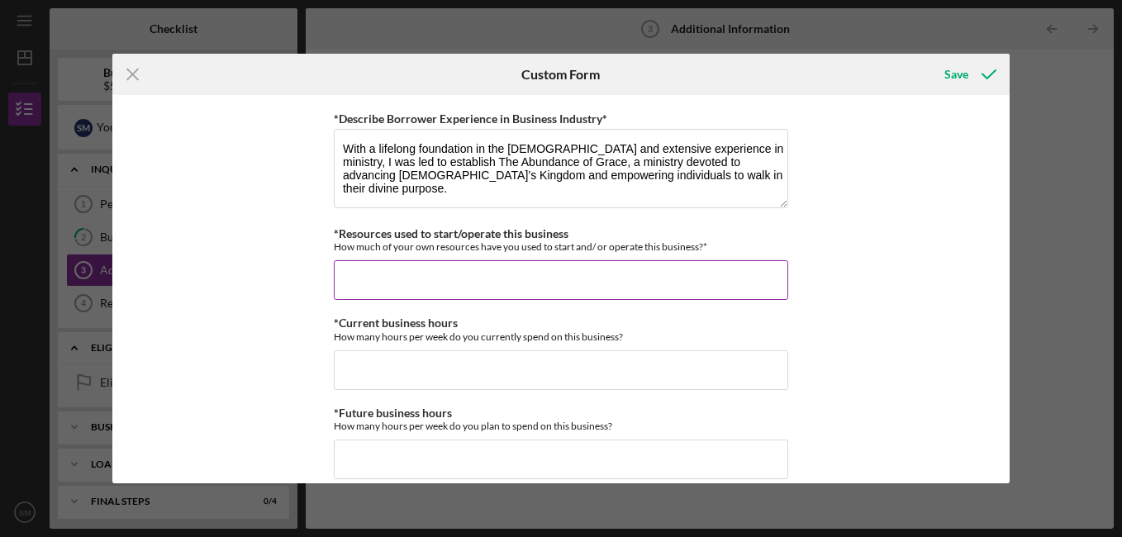
paste input "$."
type input "$."
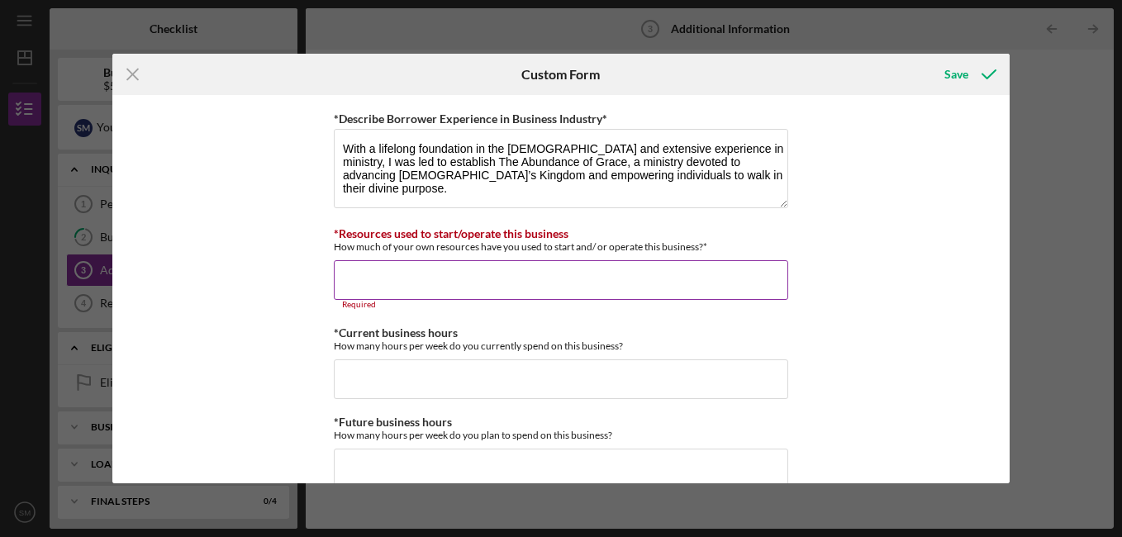
click at [492, 274] on input "*Resources used to start/operate this business" at bounding box center [561, 280] width 454 height 40
paste input "$."
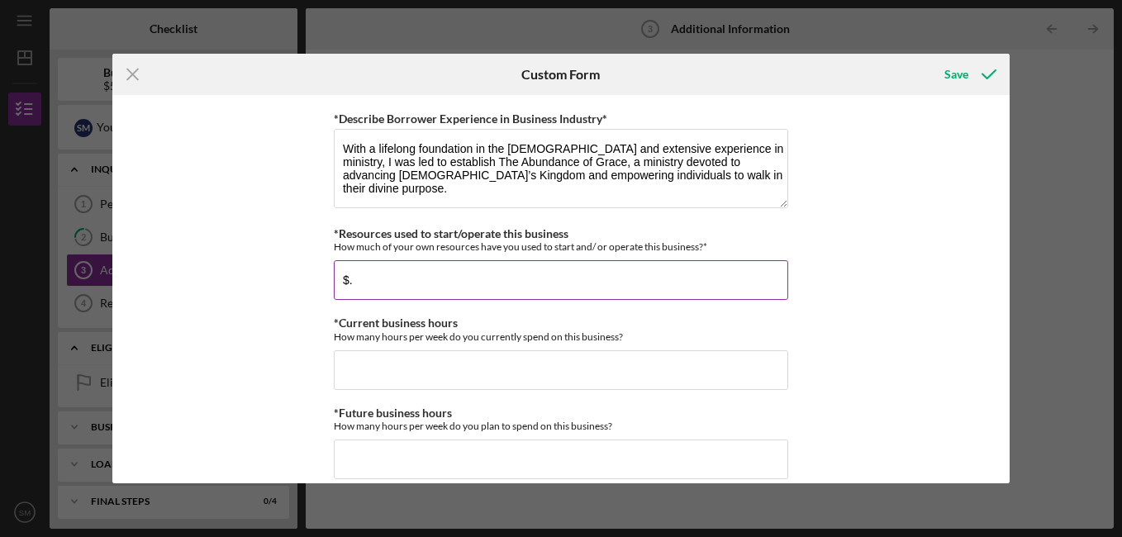
type input "$."
type input "$10,000"
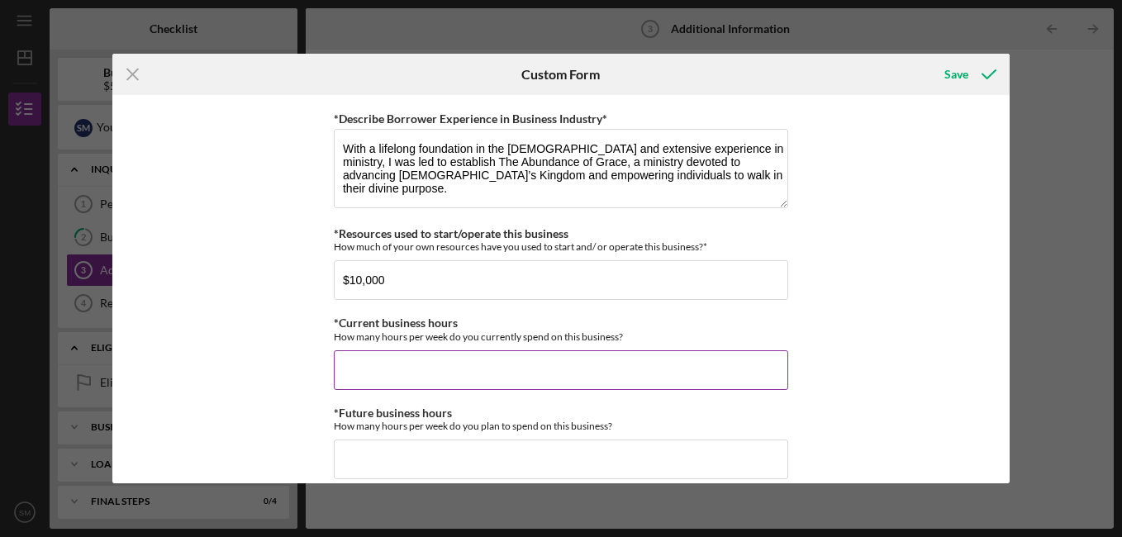
click at [408, 360] on input "*Current business hours" at bounding box center [561, 370] width 454 height 40
type input "48"
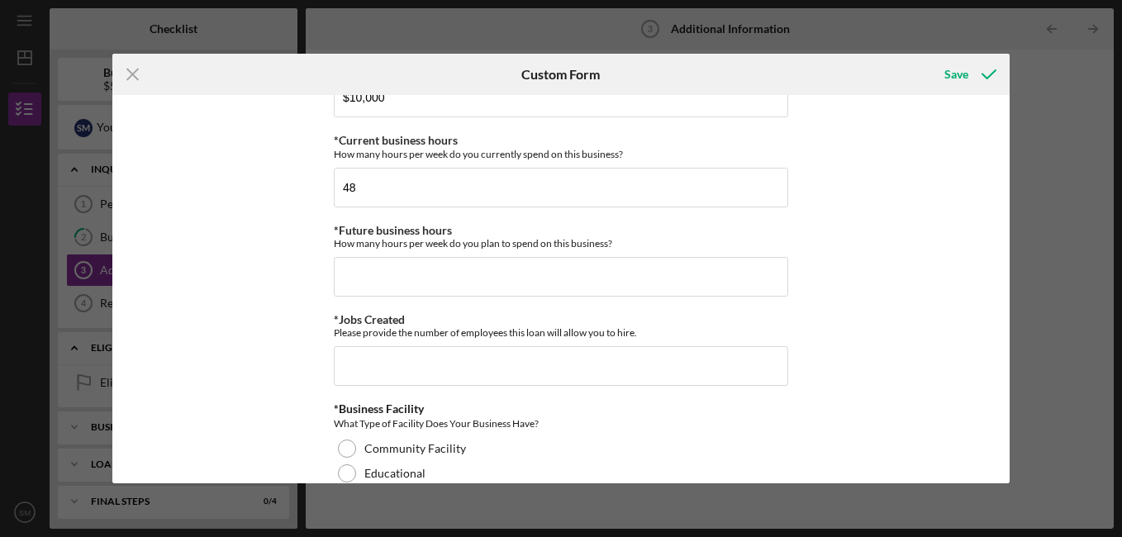
scroll to position [1310, 0]
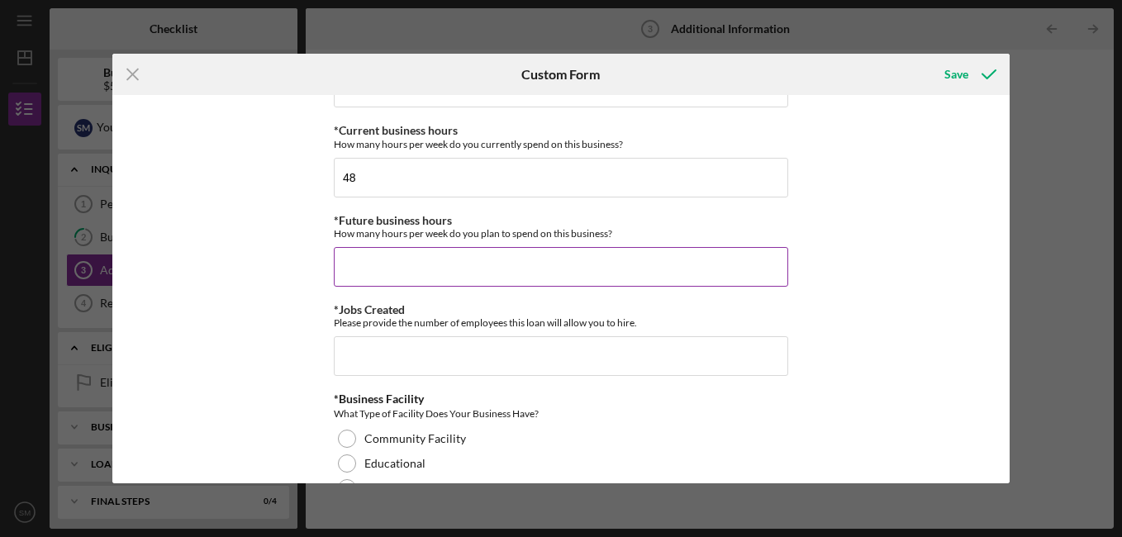
click at [581, 262] on input "*Future business hours" at bounding box center [561, 267] width 454 height 40
type input "40"
click at [524, 339] on input "*Jobs Created" at bounding box center [561, 356] width 454 height 40
type input "0"
type input "1"
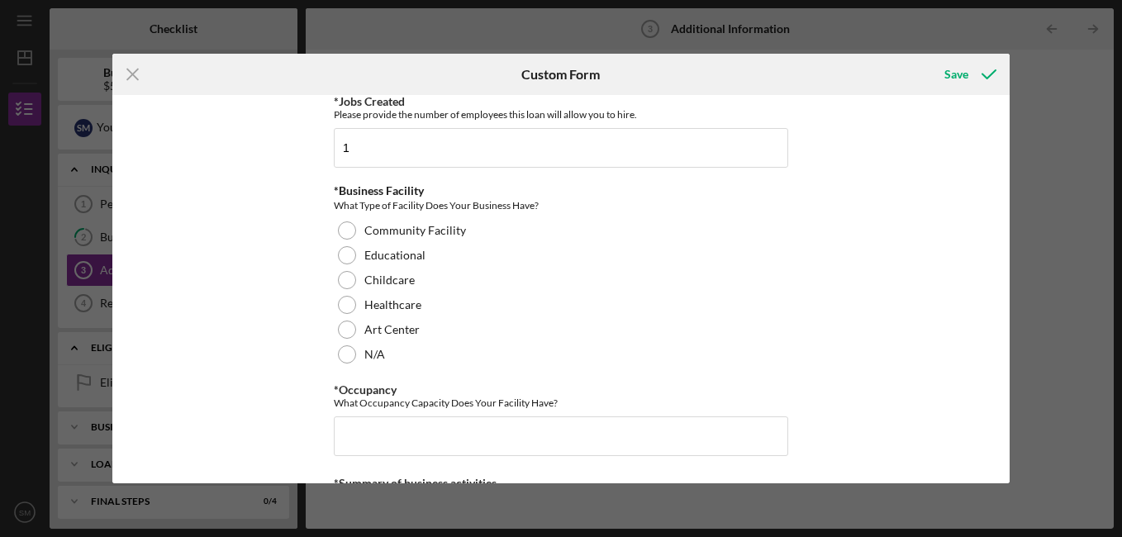
scroll to position [1529, 0]
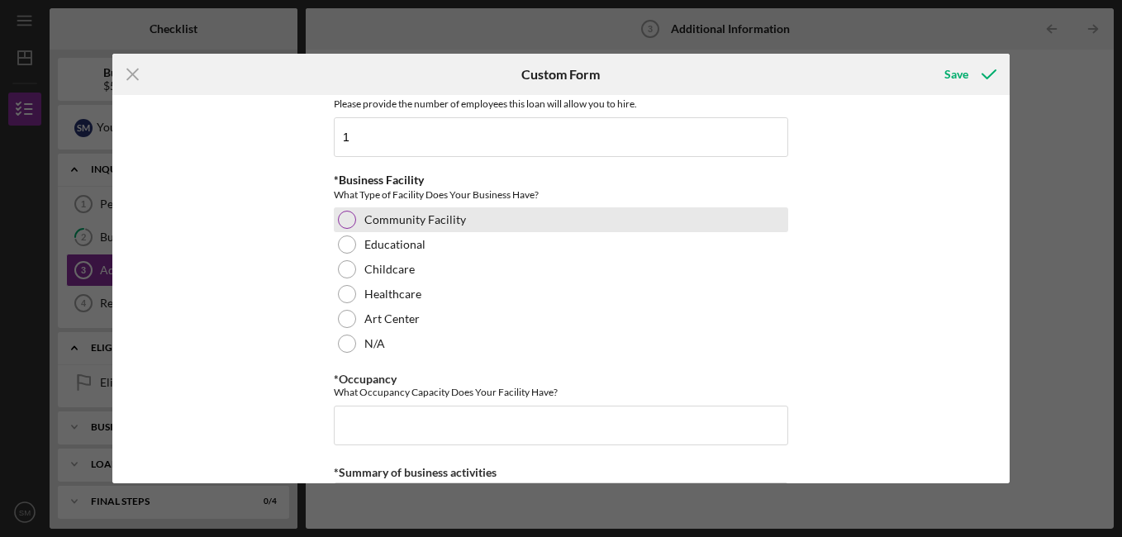
click at [347, 217] on div at bounding box center [347, 220] width 18 height 18
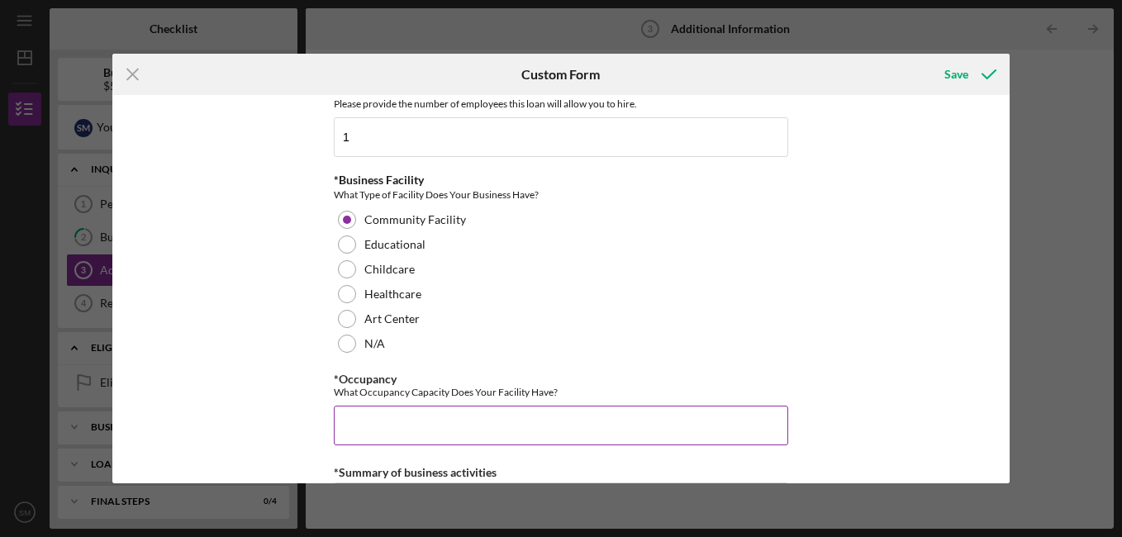
click at [352, 422] on input "*Occupancy" at bounding box center [561, 426] width 454 height 40
type input "100"
drag, startPoint x: 1009, startPoint y: 382, endPoint x: 1005, endPoint y: 411, distance: 30.0
click at [1005, 411] on div "Personal Information *Mobile Phone [PHONE_NUMBER] Phone What is the best number…" at bounding box center [560, 289] width 897 height 388
drag, startPoint x: 1005, startPoint y: 411, endPoint x: 945, endPoint y: 328, distance: 102.9
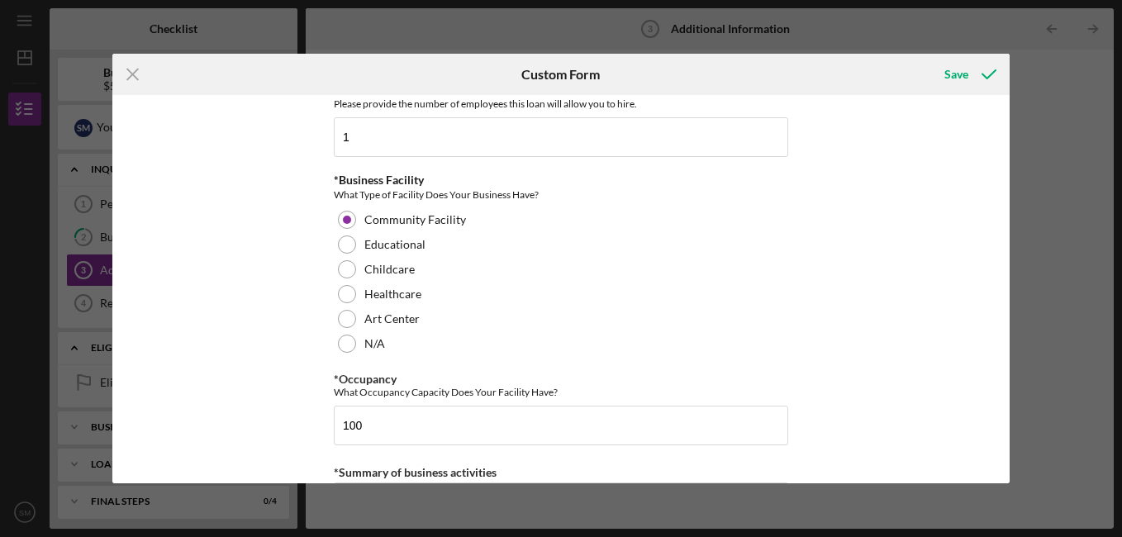
click at [945, 328] on div "Personal Information *Mobile Phone [PHONE_NUMBER] Phone What is the best number…" at bounding box center [560, 289] width 897 height 388
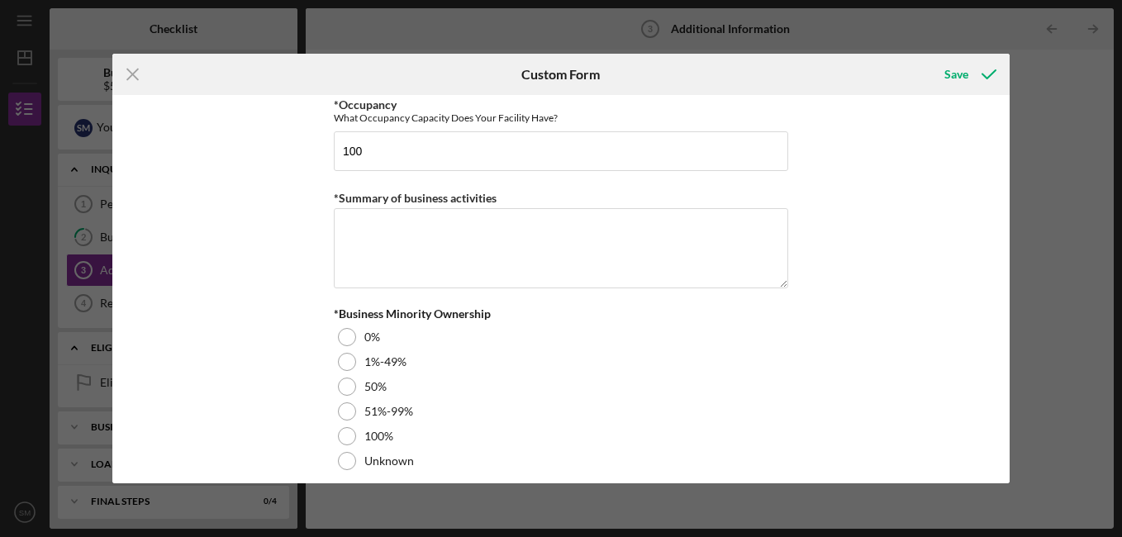
scroll to position [1807, 0]
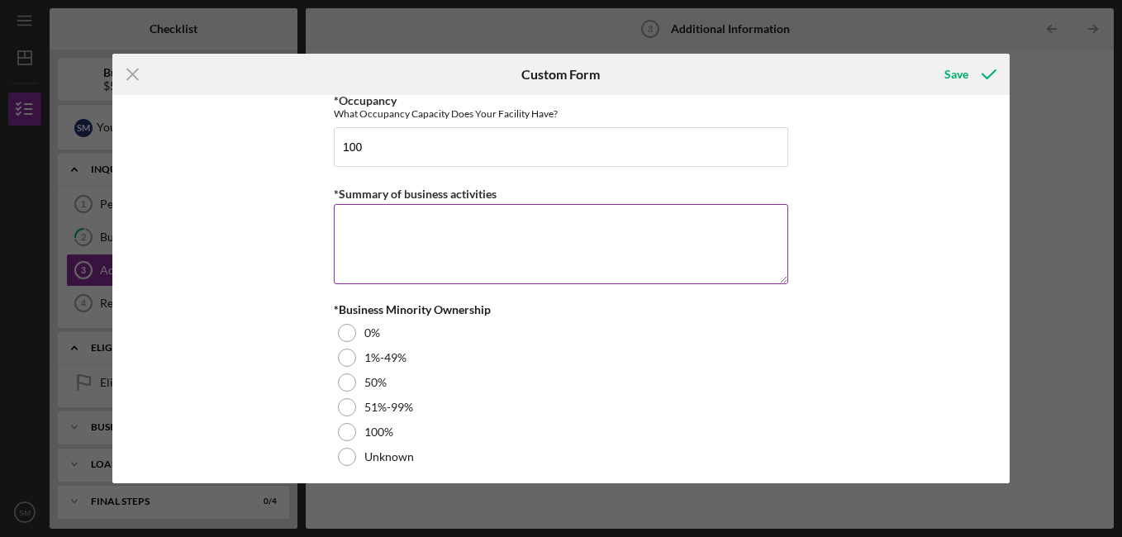
click at [496, 216] on textarea "*Summary of business activities" at bounding box center [561, 243] width 454 height 79
paste textarea "Up to this point, the ministry has been sustained through both our personal con…"
type textarea "Up to this point, the ministry has been sustained through both our personal con…"
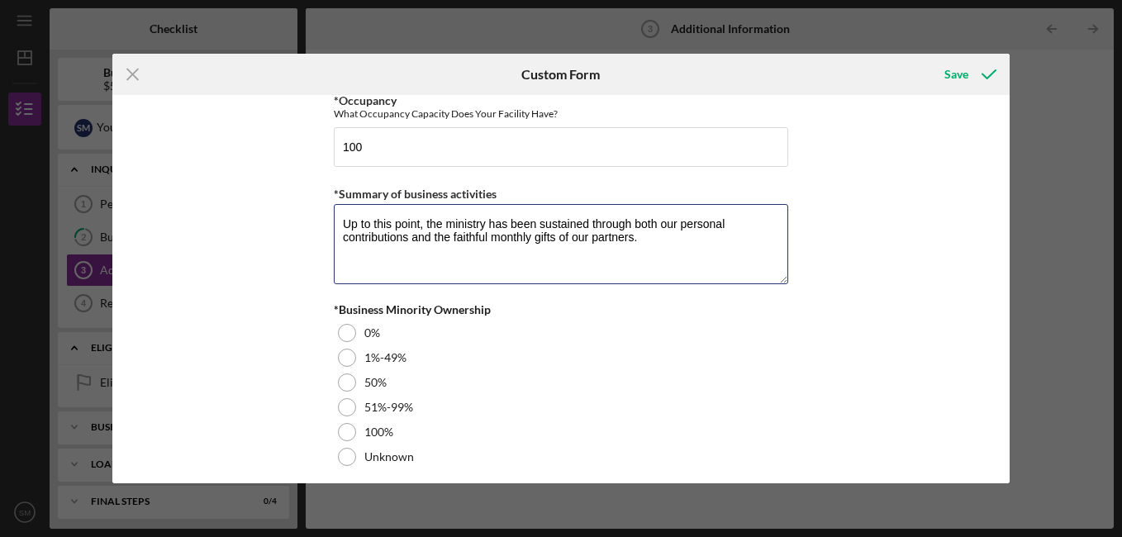
drag, startPoint x: 647, startPoint y: 249, endPoint x: 320, endPoint y: 229, distance: 326.9
click at [320, 229] on div "Personal Information *Mobile Phone [PHONE_NUMBER] Phone What is the best number…" at bounding box center [560, 289] width 897 height 388
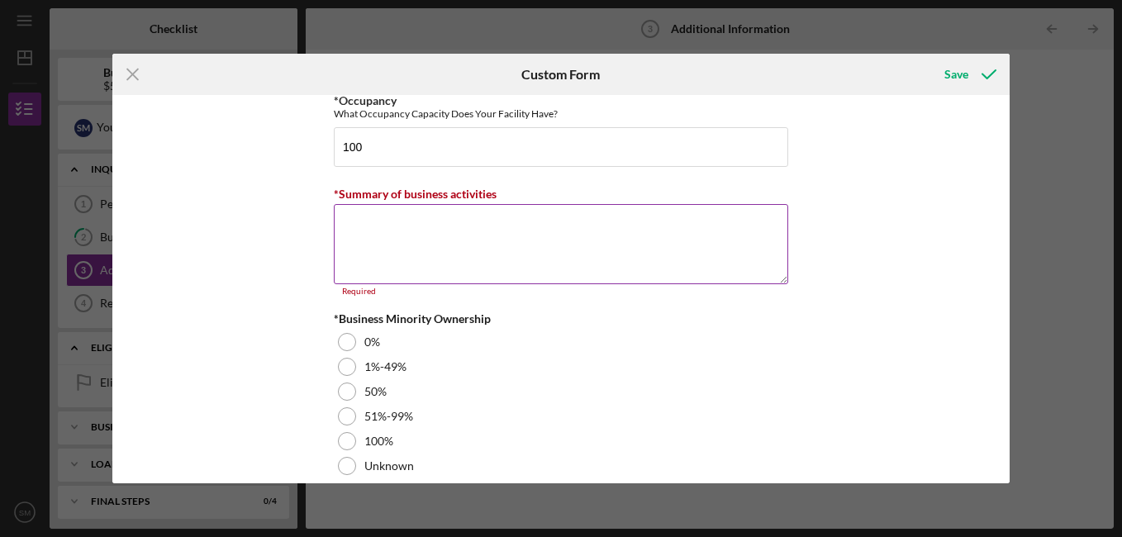
click at [505, 226] on textarea "*Summary of business activities" at bounding box center [561, 243] width 454 height 79
paste textarea "We [DEMOGRAPHIC_DATA] and teach the Word both live and through our podcast. In …"
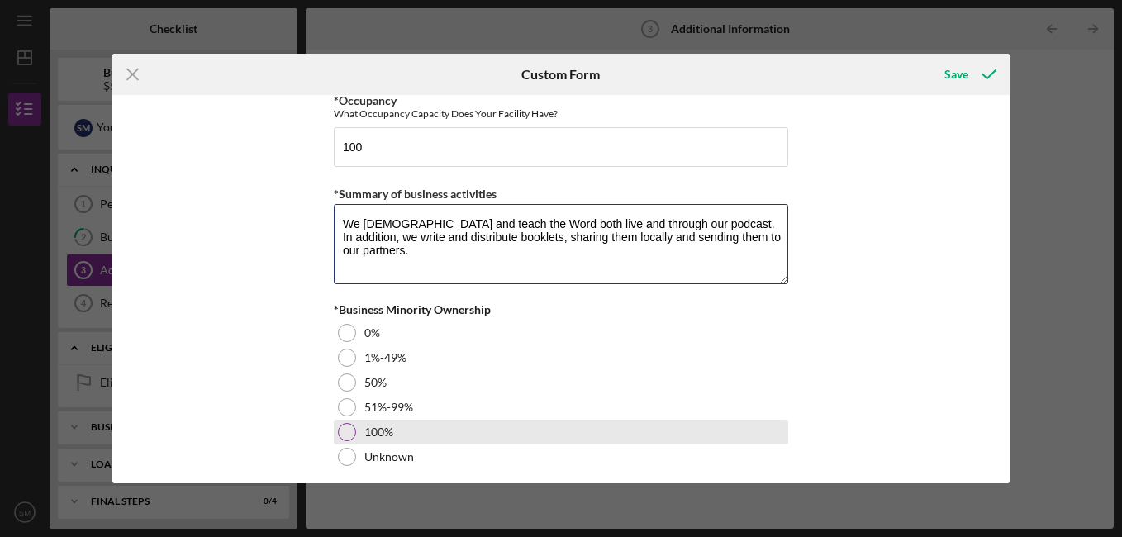
type textarea "We [DEMOGRAPHIC_DATA] and teach the Word both live and through our podcast. In …"
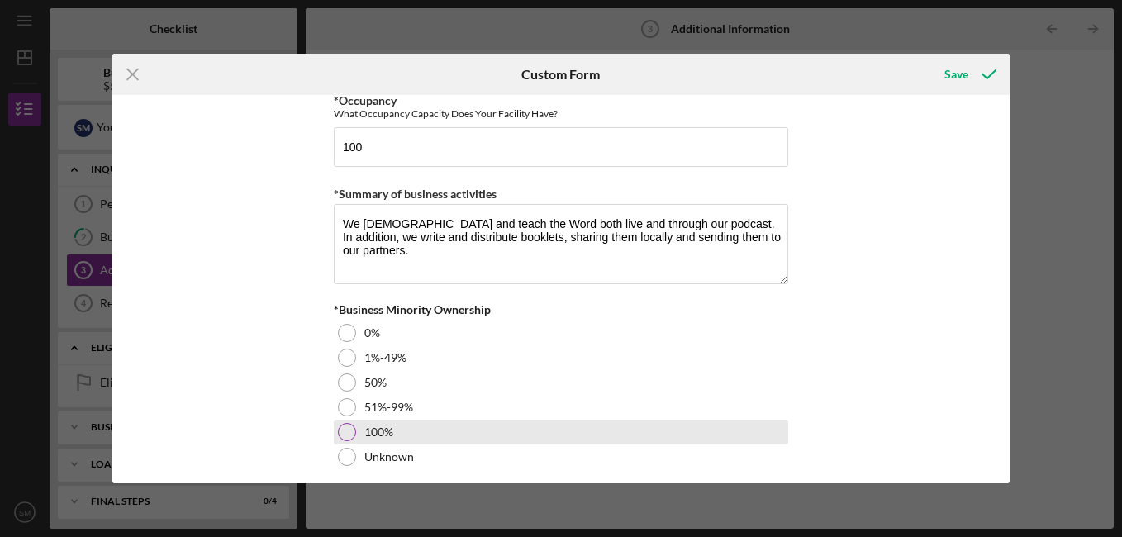
click at [343, 429] on div at bounding box center [347, 432] width 18 height 18
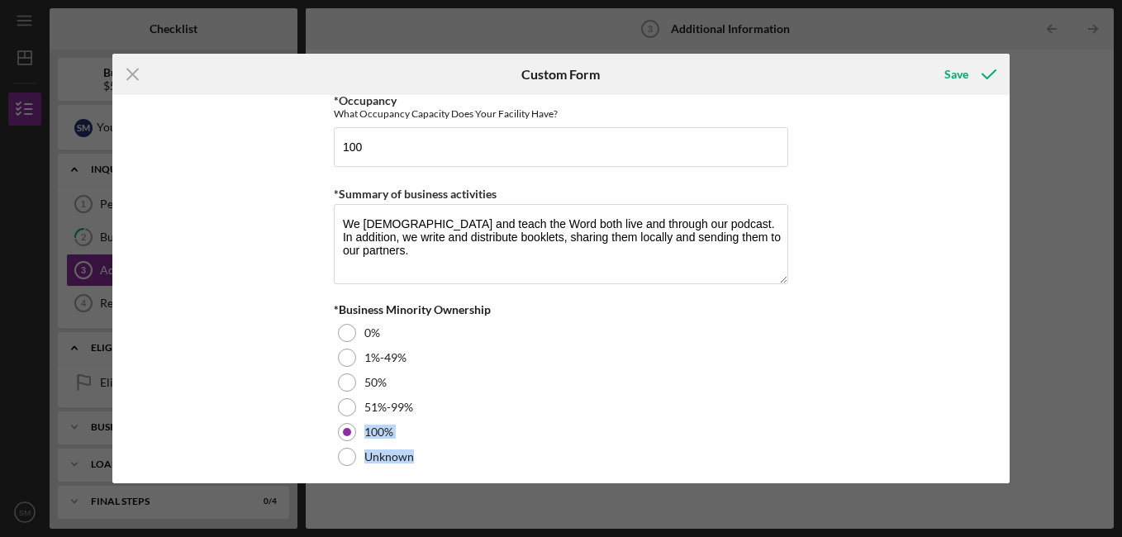
drag, startPoint x: 1004, startPoint y: 398, endPoint x: 1006, endPoint y: 445, distance: 47.1
click at [1006, 445] on div "Personal Information *Mobile Phone [PHONE_NUMBER] Phone What is the best number…" at bounding box center [560, 289] width 897 height 388
click at [949, 74] on div "Save" at bounding box center [956, 74] width 24 height 33
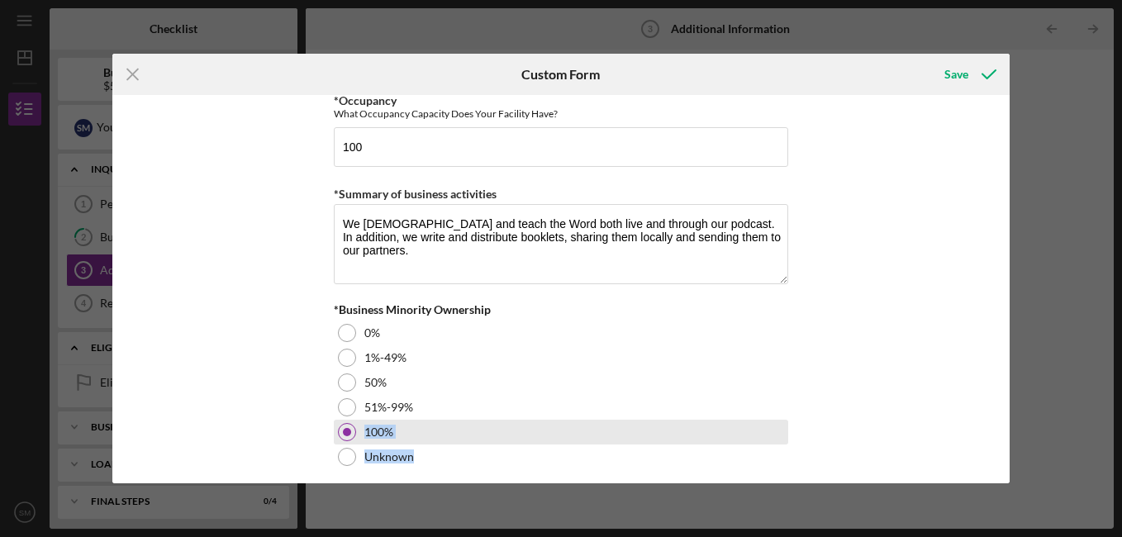
click at [345, 429] on div at bounding box center [347, 432] width 8 height 8
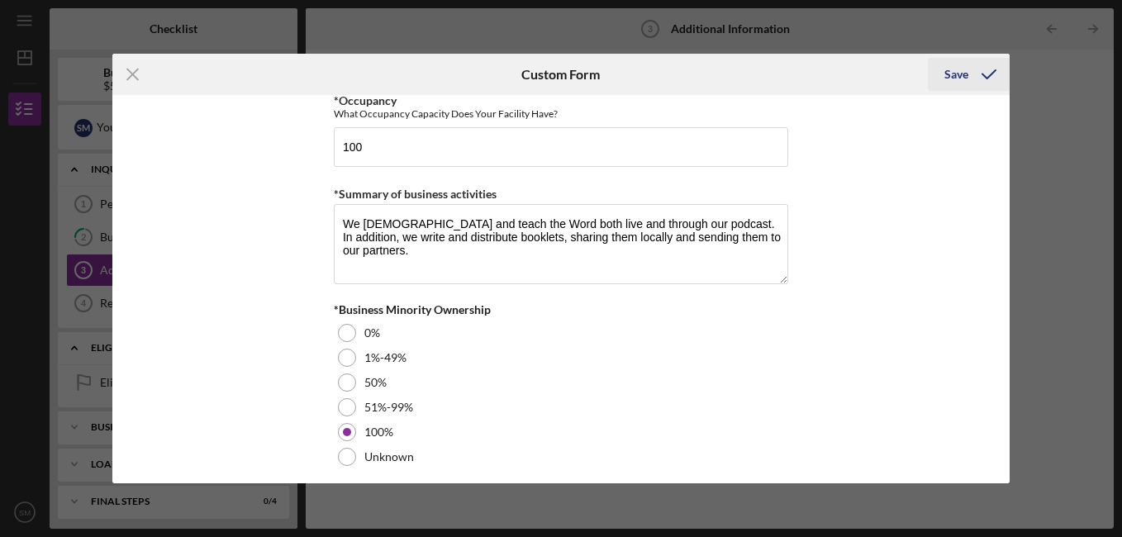
click at [957, 71] on div "Save" at bounding box center [956, 74] width 24 height 33
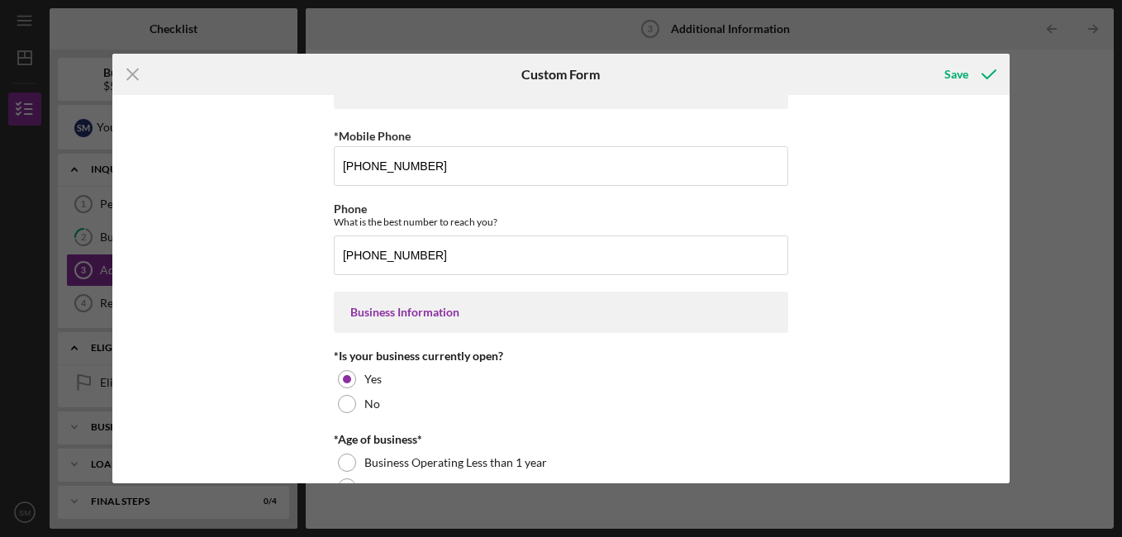
scroll to position [0, 0]
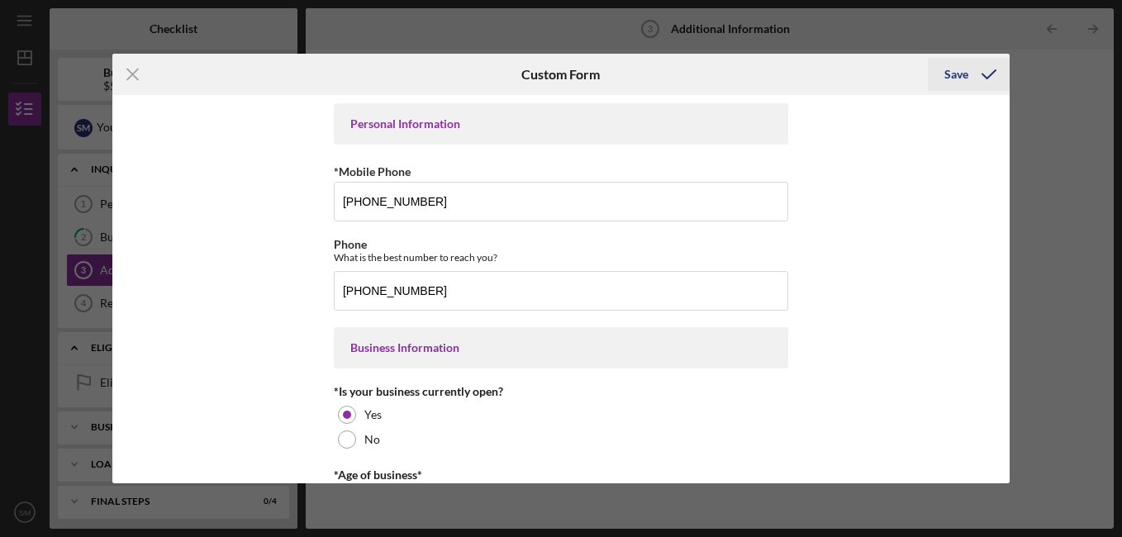
click at [986, 73] on icon "submit" at bounding box center [988, 74] width 41 height 41
click at [958, 73] on div "Save" at bounding box center [956, 74] width 24 height 33
drag, startPoint x: 1004, startPoint y: 123, endPoint x: 1005, endPoint y: 163, distance: 39.7
click at [1005, 163] on div "Personal Information *Mobile Phone [PHONE_NUMBER] Phone What is the best number…" at bounding box center [560, 289] width 897 height 388
click at [920, 127] on div "Personal Information *Mobile Phone [PHONE_NUMBER] Phone What is the best number…" at bounding box center [560, 289] width 897 height 388
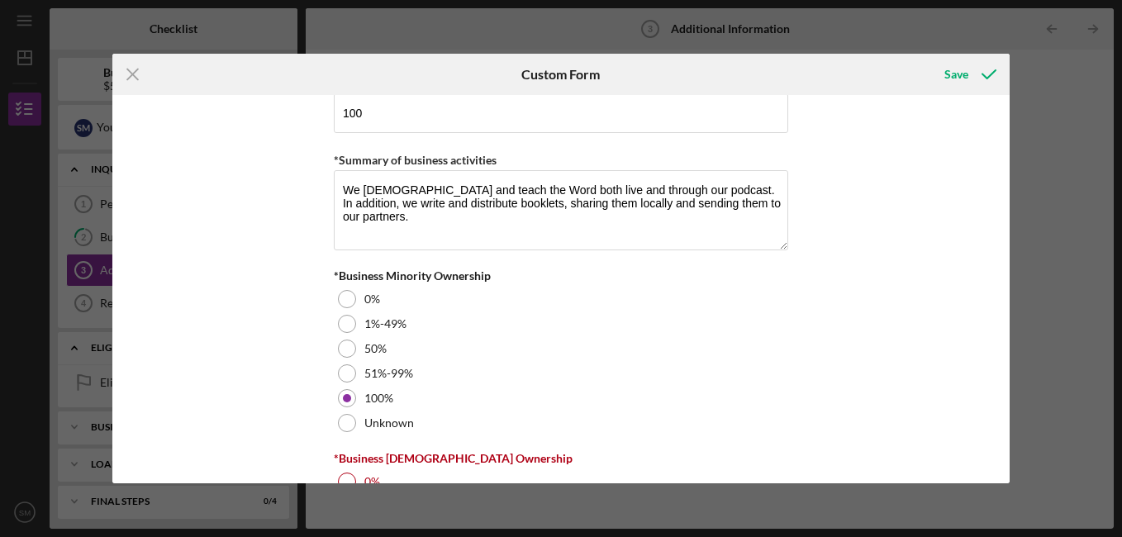
scroll to position [2010, 0]
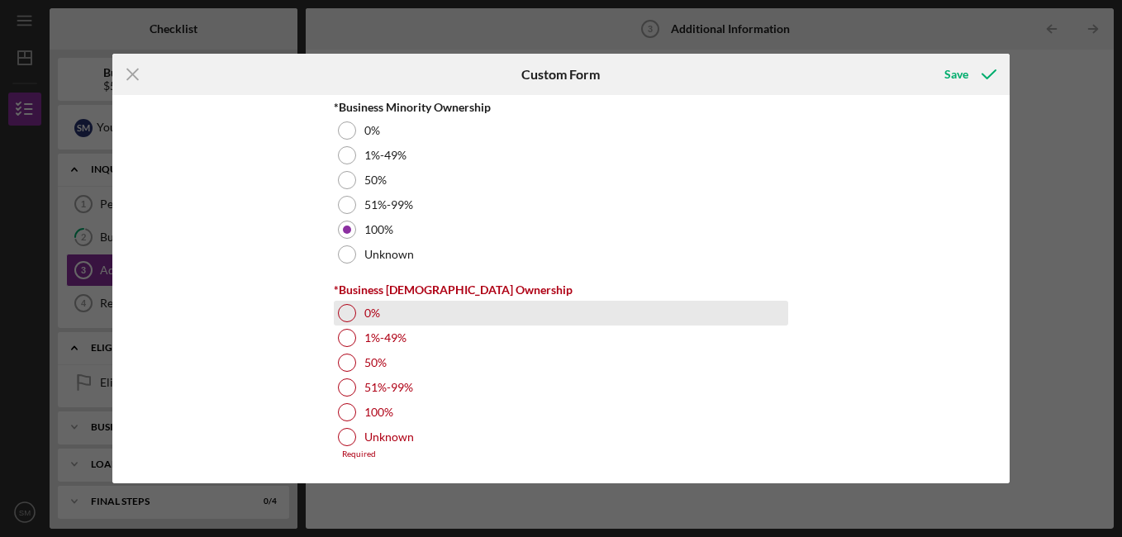
click at [341, 312] on div at bounding box center [347, 313] width 18 height 18
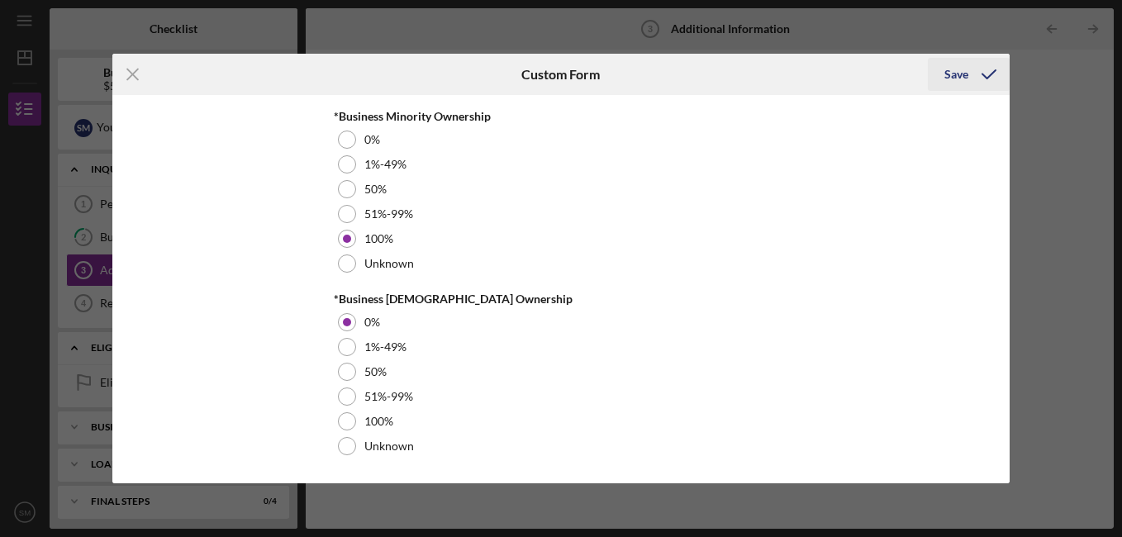
click at [951, 72] on div "Save" at bounding box center [956, 74] width 24 height 33
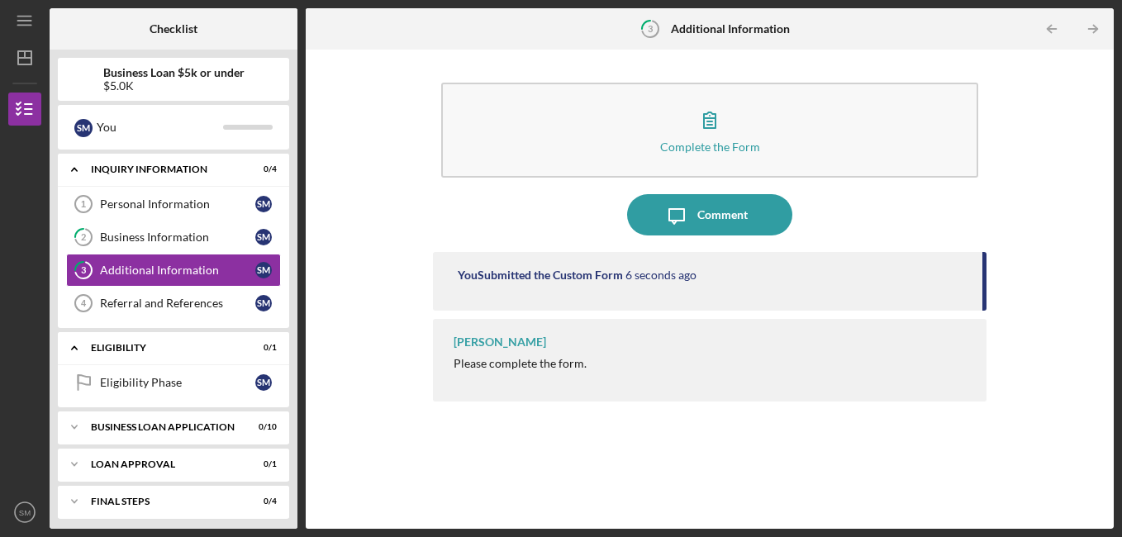
drag, startPoint x: 983, startPoint y: 269, endPoint x: 982, endPoint y: 282, distance: 12.4
click at [982, 282] on div "You Submitted the Custom Form 6 seconds ago" at bounding box center [710, 281] width 554 height 59
click at [1095, 25] on icon "Icon/Table Pagination Arrow" at bounding box center [1093, 29] width 37 height 37
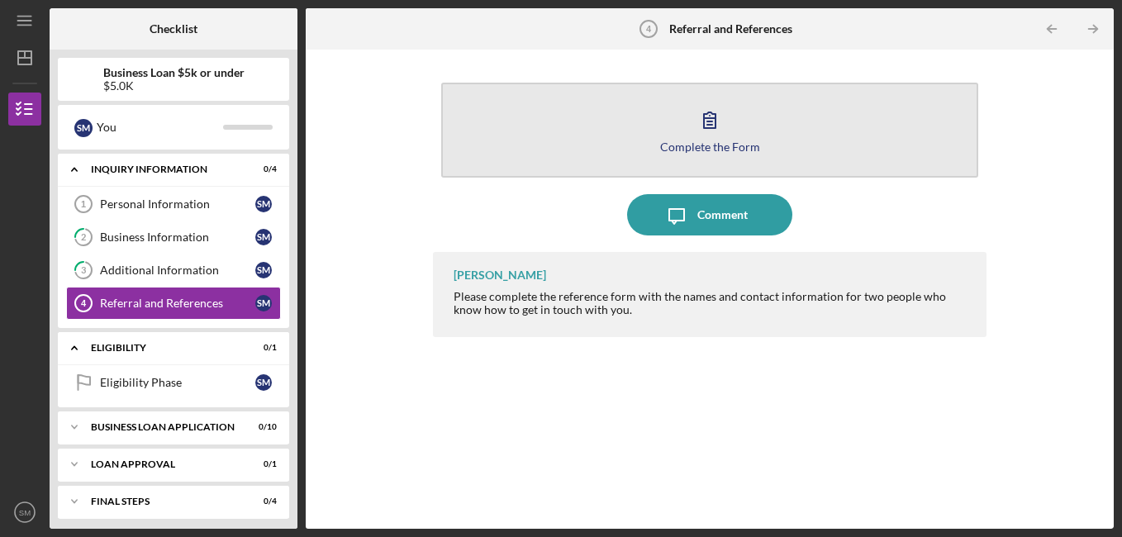
click at [715, 119] on icon "button" at bounding box center [710, 120] width 12 height 16
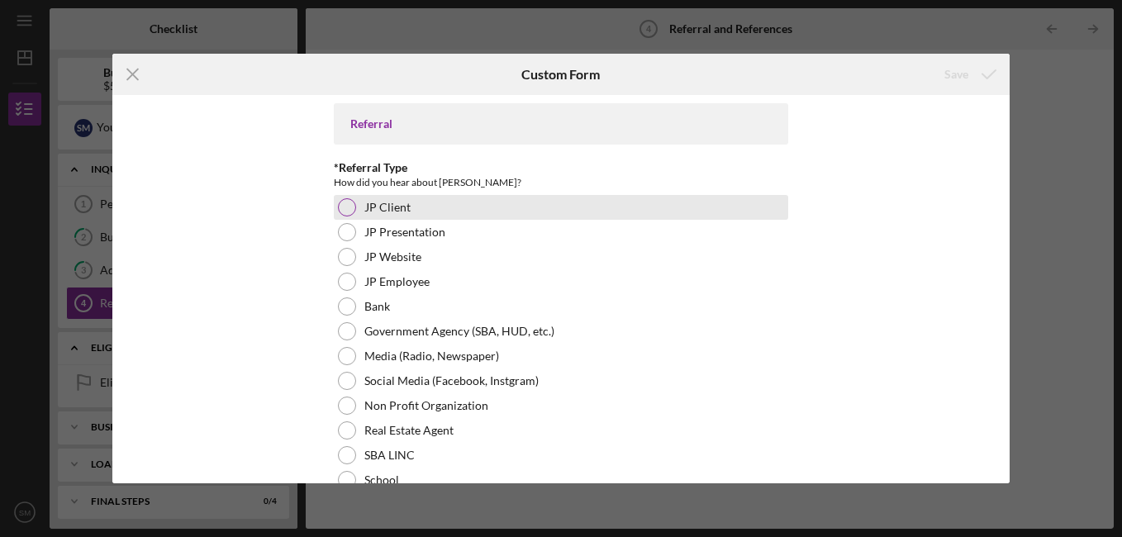
click at [349, 210] on div at bounding box center [347, 207] width 18 height 18
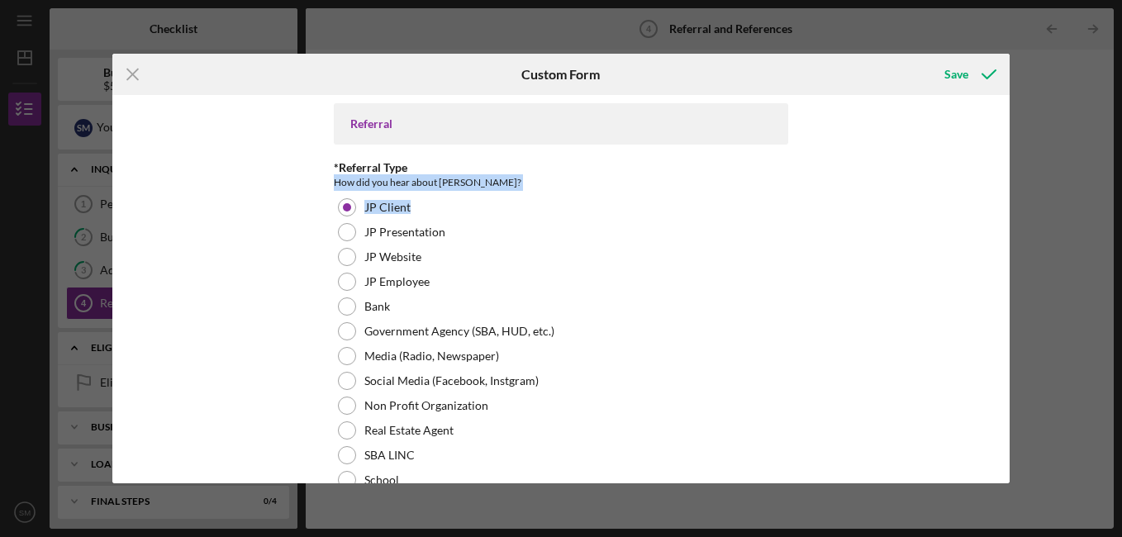
drag, startPoint x: 1004, startPoint y: 166, endPoint x: 996, endPoint y: 206, distance: 40.3
click at [996, 206] on div "Referral *Referral Type How did you hear about [PERSON_NAME]? JP Client JP Pres…" at bounding box center [560, 289] width 897 height 388
drag, startPoint x: 996, startPoint y: 206, endPoint x: 994, endPoint y: 165, distance: 40.5
click at [994, 165] on div "Referral *Referral Type How did you hear about [PERSON_NAME]? JP Client JP Pres…" at bounding box center [560, 289] width 897 height 388
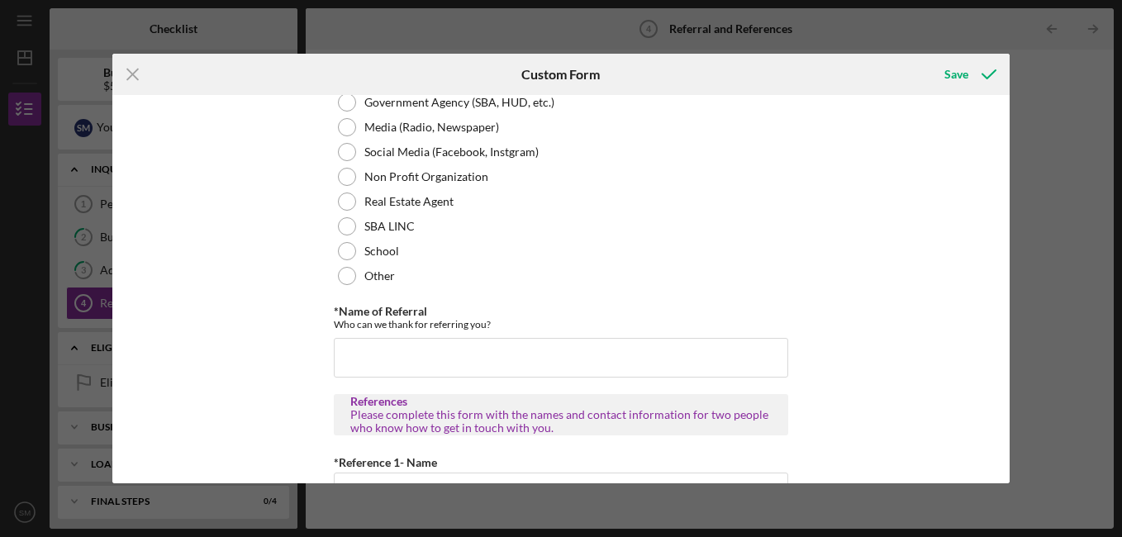
scroll to position [273, 0]
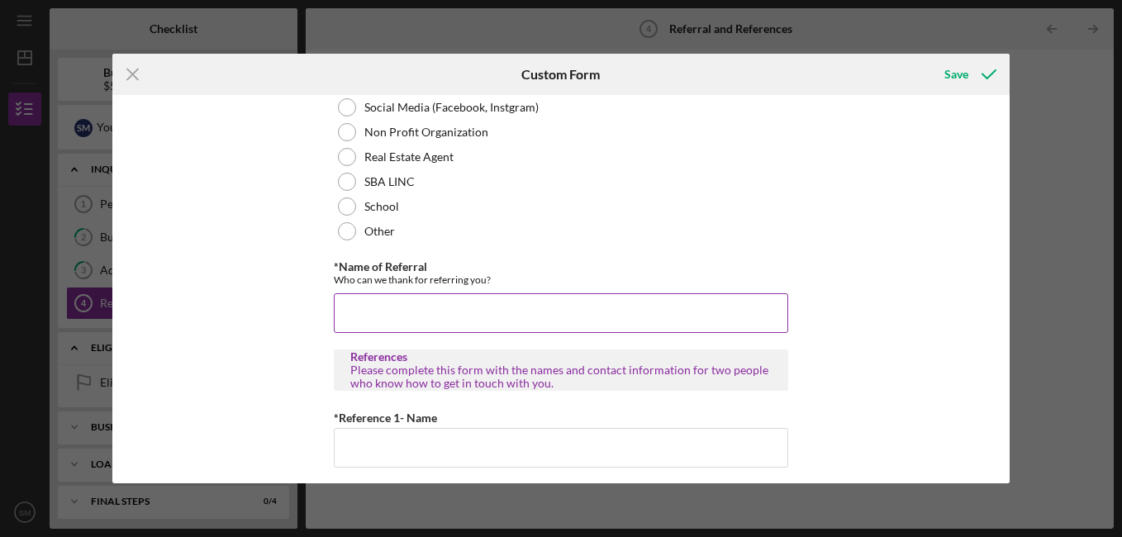
click at [592, 308] on input "*Name of Referral" at bounding box center [561, 313] width 454 height 40
type input "[PERSON_NAME]"
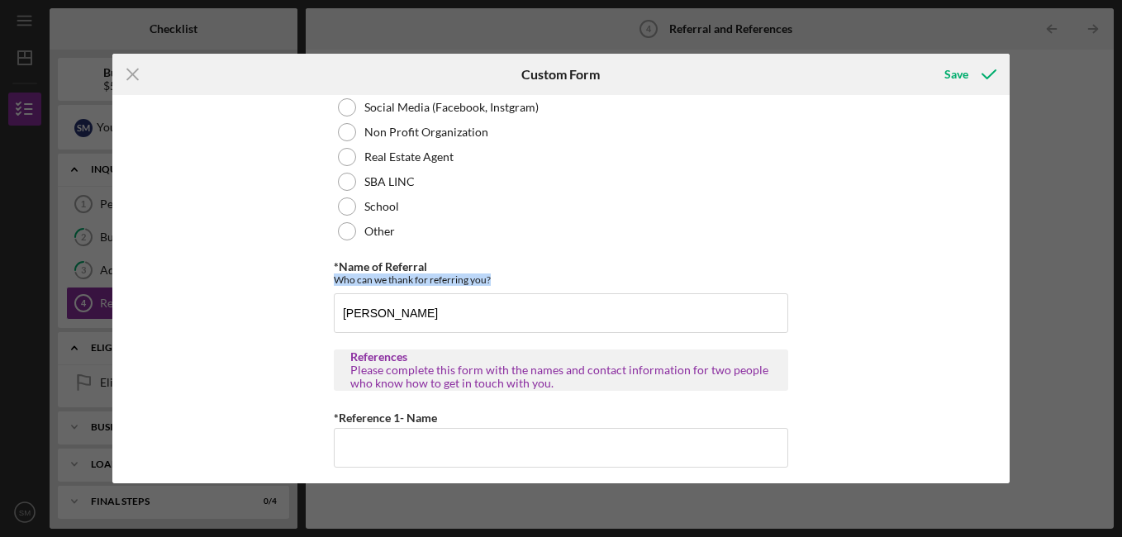
drag, startPoint x: 1000, startPoint y: 270, endPoint x: 999, endPoint y: 311, distance: 40.5
click at [999, 311] on div "Referral *Referral Type How did you hear about [PERSON_NAME]? JP Client JP Pres…" at bounding box center [560, 289] width 897 height 388
drag, startPoint x: 999, startPoint y: 311, endPoint x: 982, endPoint y: 297, distance: 21.7
click at [982, 297] on div "Referral *Referral Type How did you hear about [PERSON_NAME]? JP Client JP Pres…" at bounding box center [560, 289] width 897 height 388
drag, startPoint x: 1010, startPoint y: 260, endPoint x: 1002, endPoint y: 297, distance: 38.1
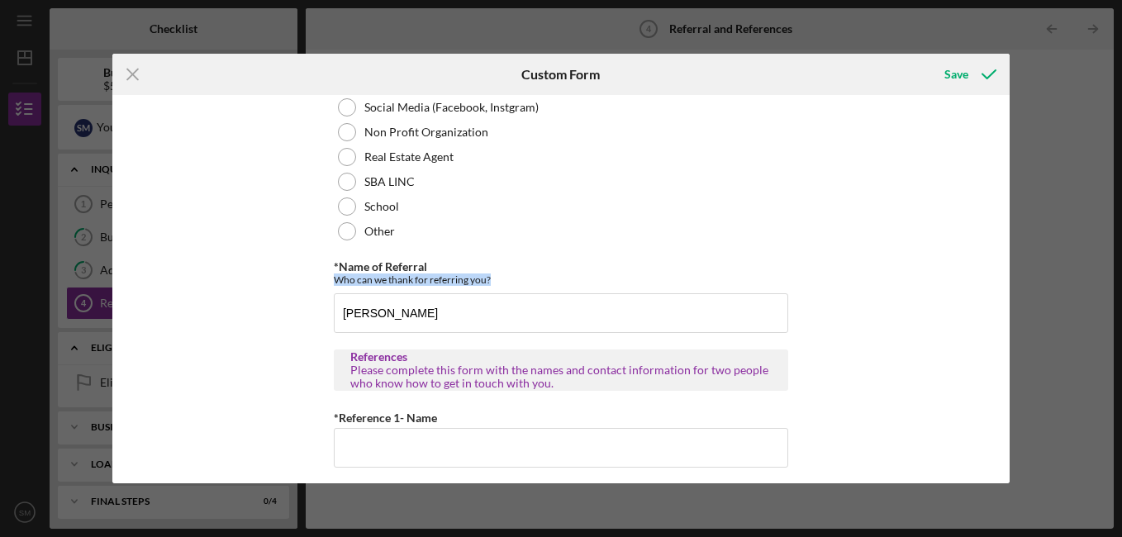
click at [1002, 297] on div "Icon/Menu Close Custom Form Save Referral *Referral Type How did you hear about…" at bounding box center [561, 268] width 1122 height 537
click at [1003, 286] on div "Referral *Referral Type How did you hear about [PERSON_NAME]? JP Client JP Pres…" at bounding box center [560, 289] width 897 height 388
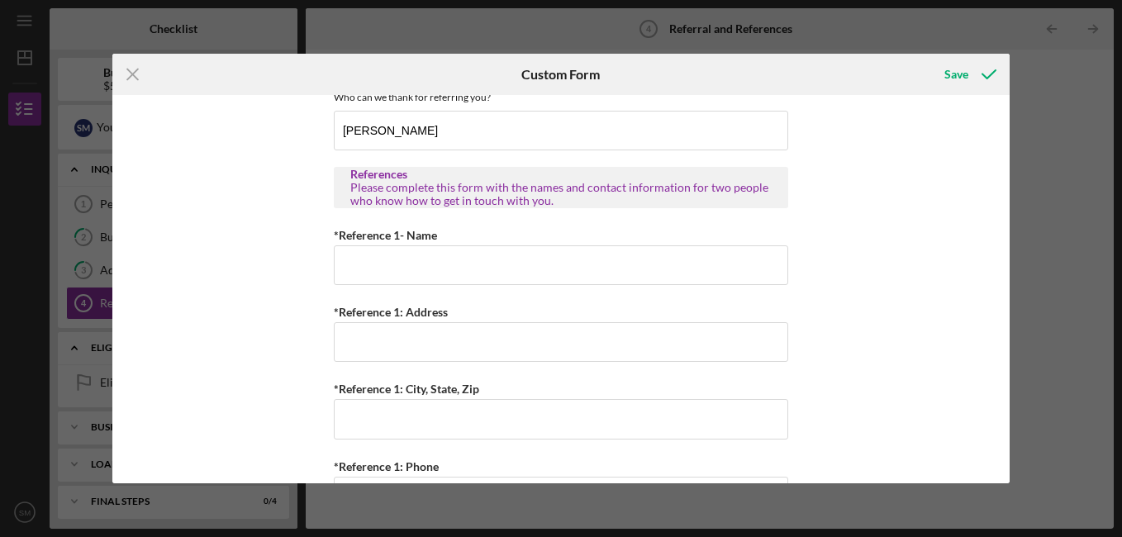
scroll to position [461, 0]
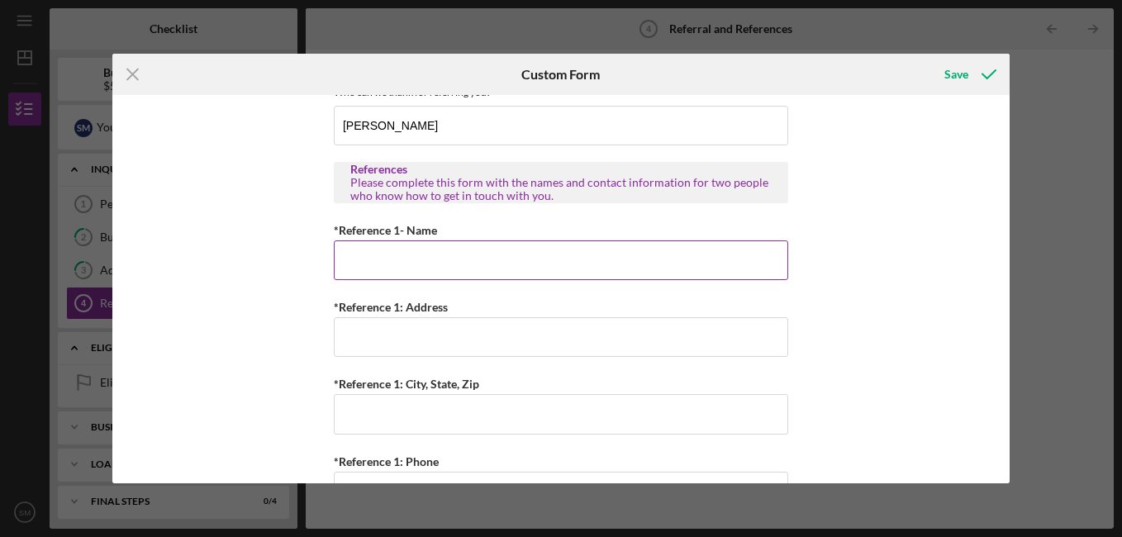
click at [509, 251] on input "*Reference 1- Name" at bounding box center [561, 260] width 454 height 40
type input "[PERSON_NAME]"
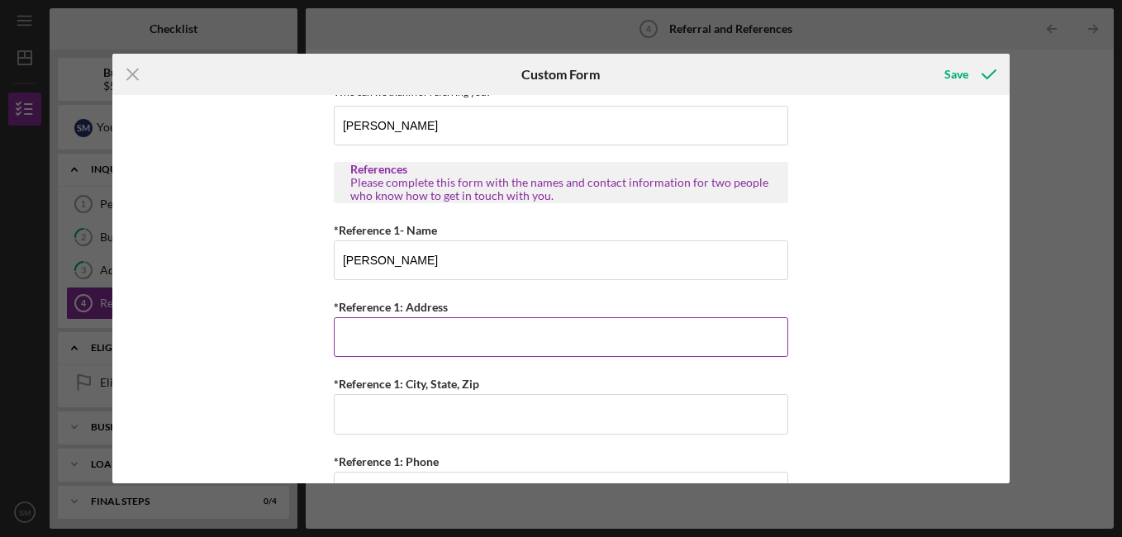
click at [472, 335] on input "*Reference 1: Address" at bounding box center [561, 337] width 454 height 40
type input "[STREET_ADDRESS]"
type input "[GEOGRAPHIC_DATA][US_STATE]"
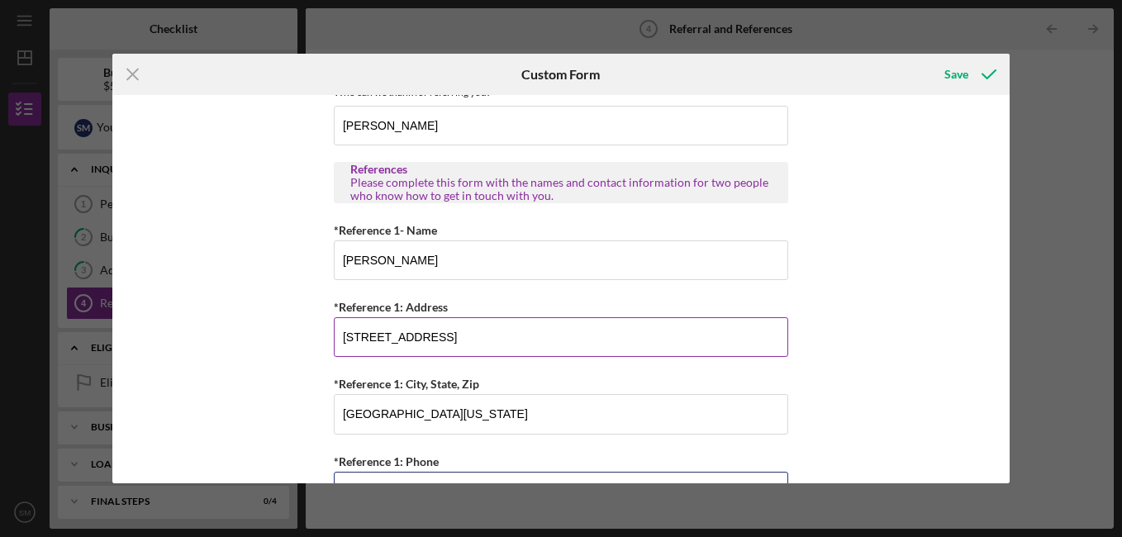
type input "[PHONE_NUMBER]"
type input "[PERSON_NAME]"
type input "[STREET_ADDRESS]"
type input "[GEOGRAPHIC_DATA][US_STATE]"
type input "[PHONE_NUMBER]"
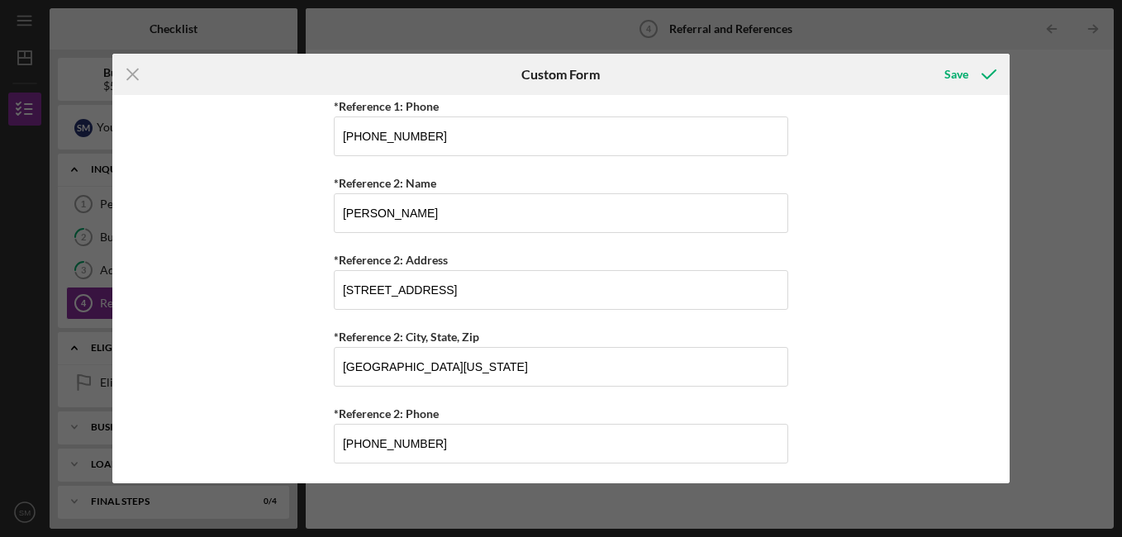
scroll to position [821, 0]
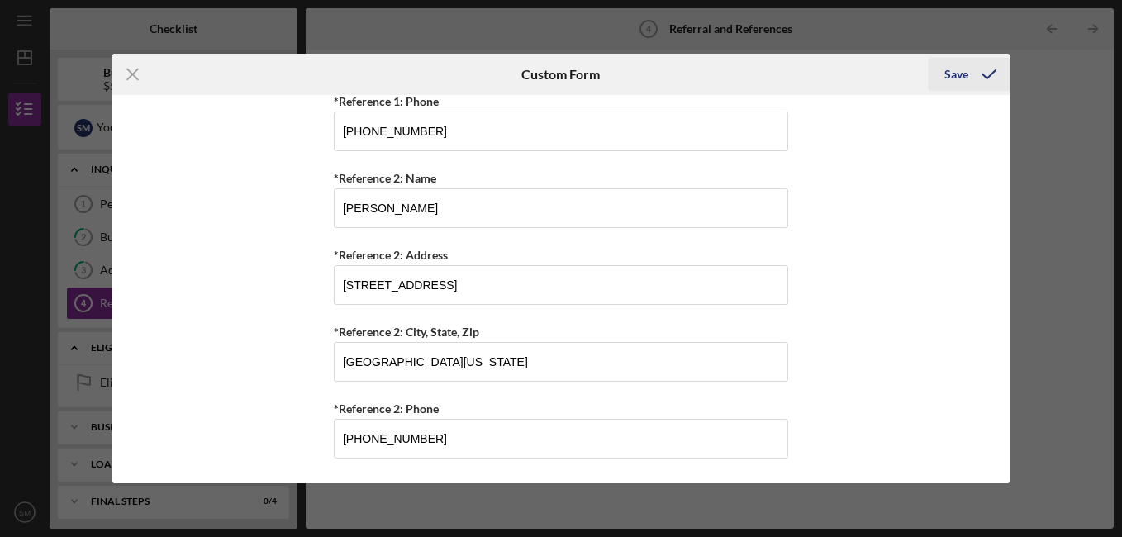
click at [990, 75] on polyline "submit" at bounding box center [988, 74] width 13 height 8
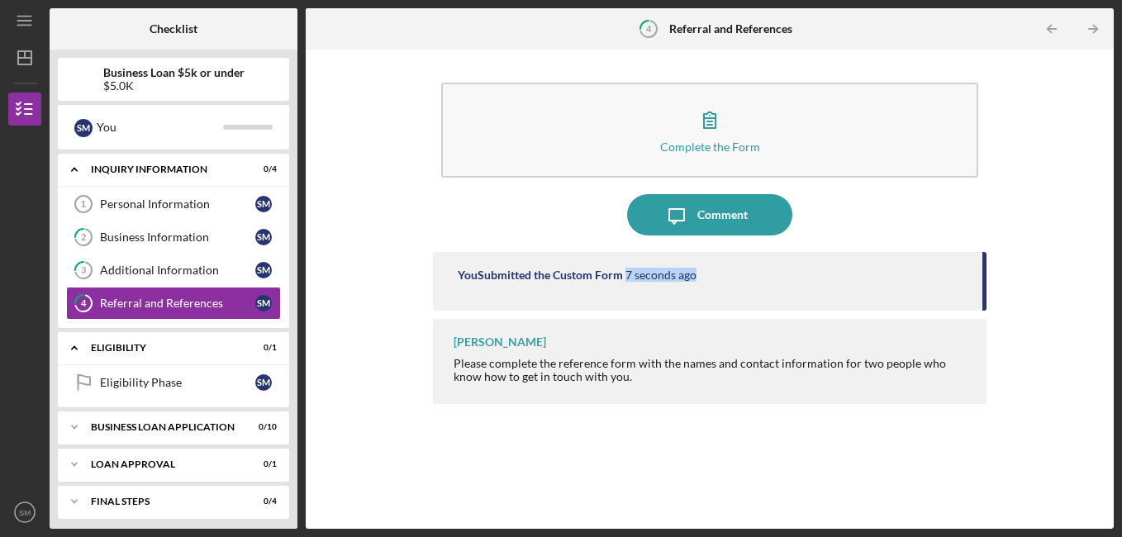
drag, startPoint x: 981, startPoint y: 256, endPoint x: 986, endPoint y: 286, distance: 30.1
click at [986, 286] on div "You Submitted the Custom Form 7 seconds ago" at bounding box center [710, 281] width 554 height 59
drag, startPoint x: 986, startPoint y: 286, endPoint x: 923, endPoint y: 232, distance: 83.2
click at [923, 232] on div "Icon/Message Comment" at bounding box center [710, 214] width 554 height 41
click at [1094, 31] on icon "Icon/Table Pagination Arrow" at bounding box center [1093, 29] width 37 height 37
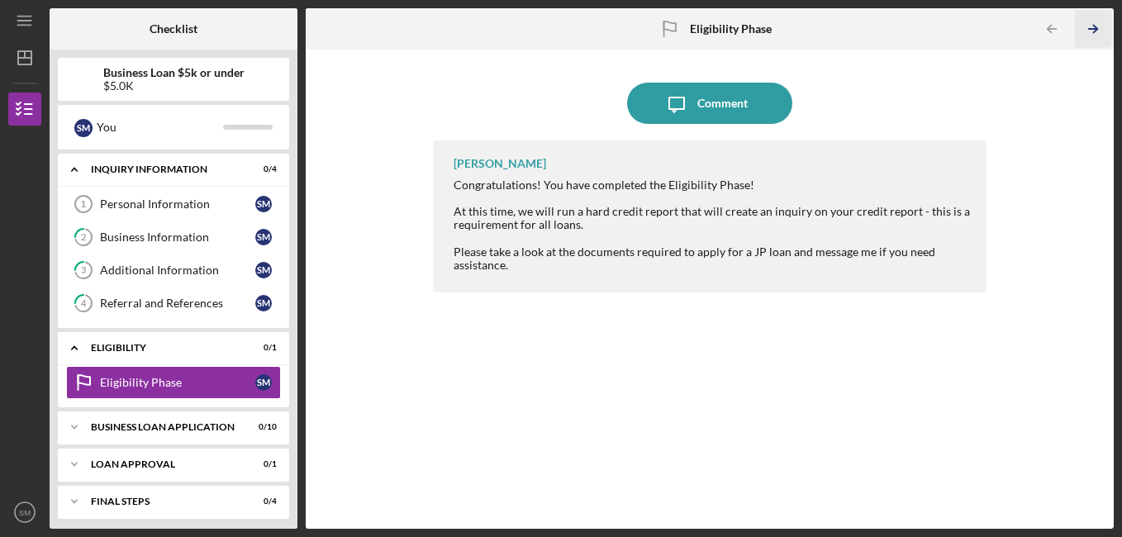
click at [1096, 26] on icon "Icon/Table Pagination Arrow" at bounding box center [1093, 29] width 37 height 37
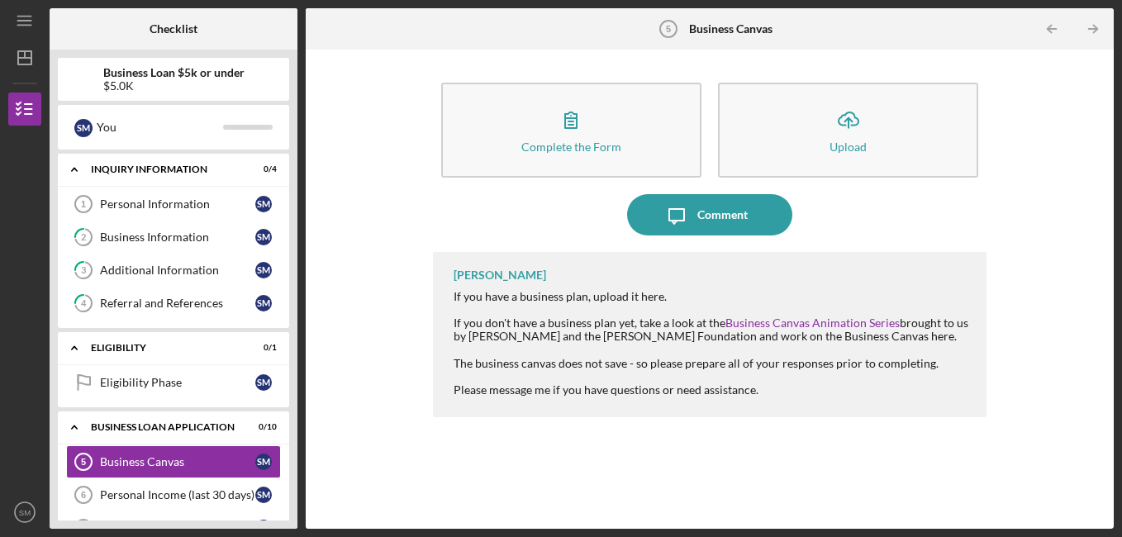
scroll to position [125, 0]
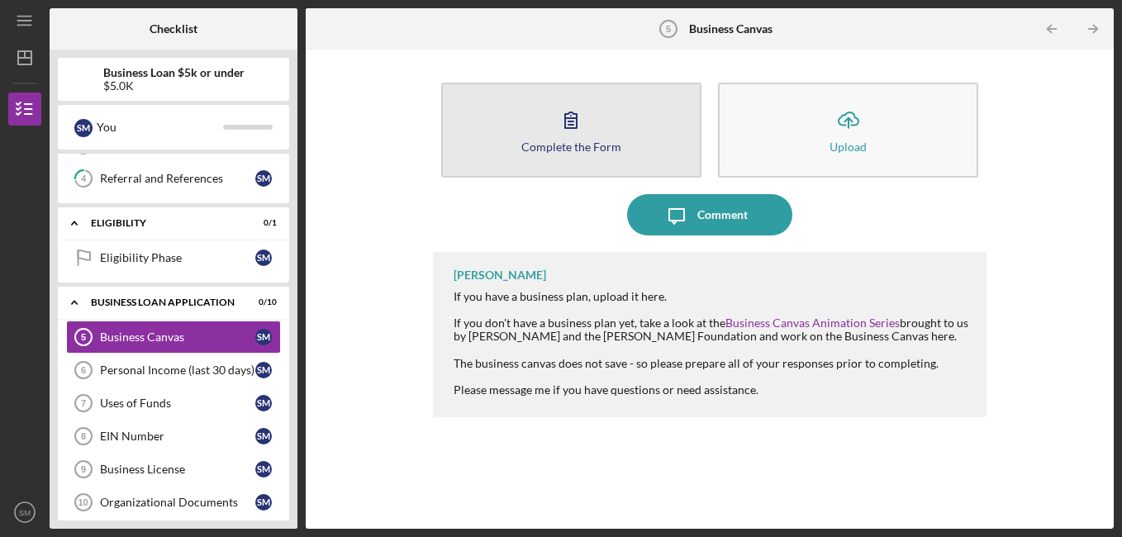
click at [600, 130] on button "Complete the Form Form" at bounding box center [571, 130] width 260 height 95
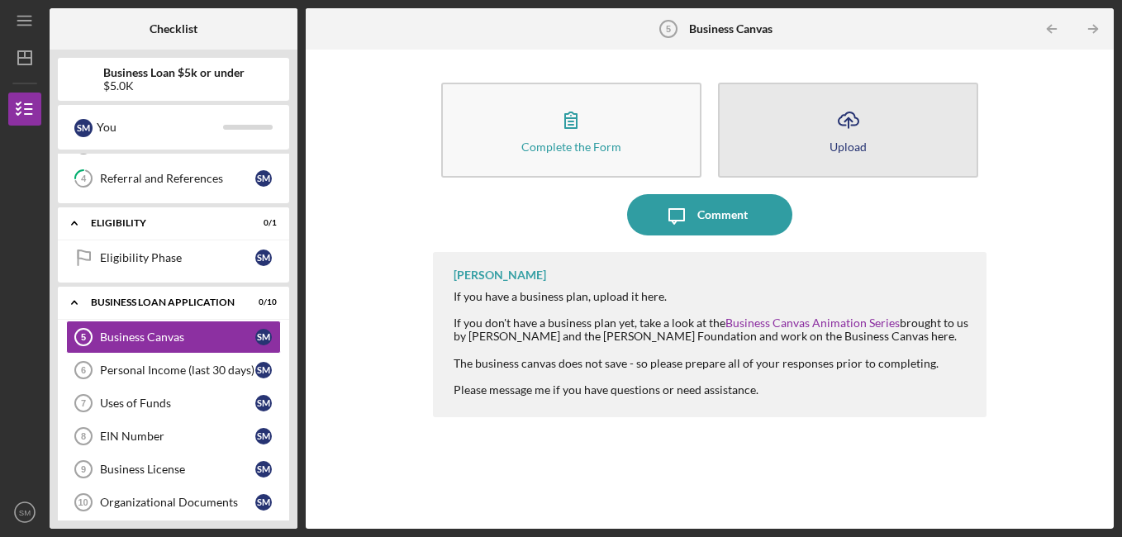
click at [859, 122] on icon "Icon/Upload" at bounding box center [848, 119] width 41 height 41
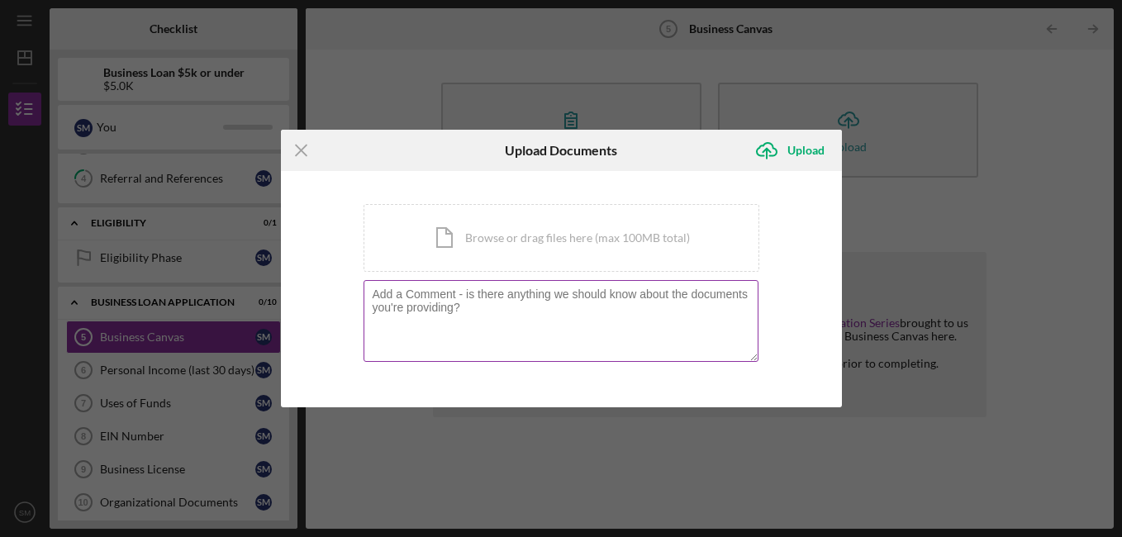
click at [525, 311] on textarea at bounding box center [560, 320] width 395 height 81
paste textarea "[URL][DOMAIN_NAME]"
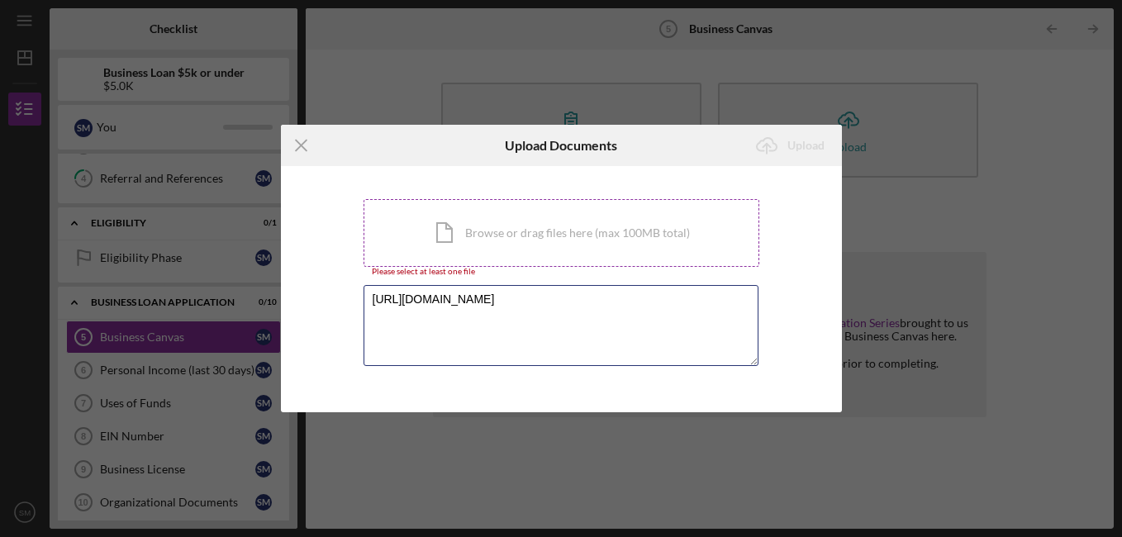
type textarea "[URL][DOMAIN_NAME]"
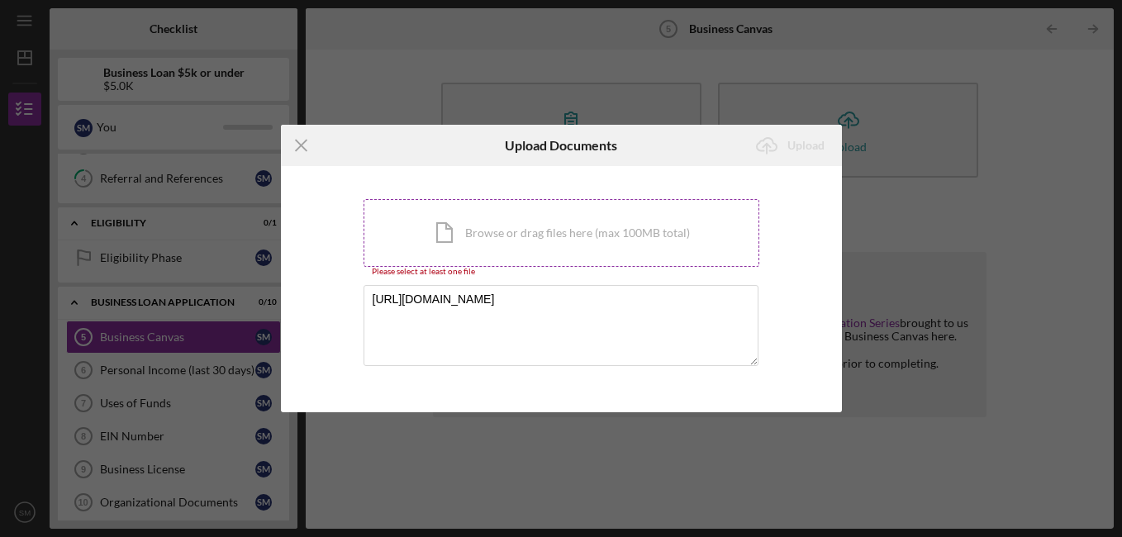
click at [524, 242] on div "Icon/Document Browse or drag files here (max 100MB total) Tap to choose files o…" at bounding box center [561, 233] width 396 height 68
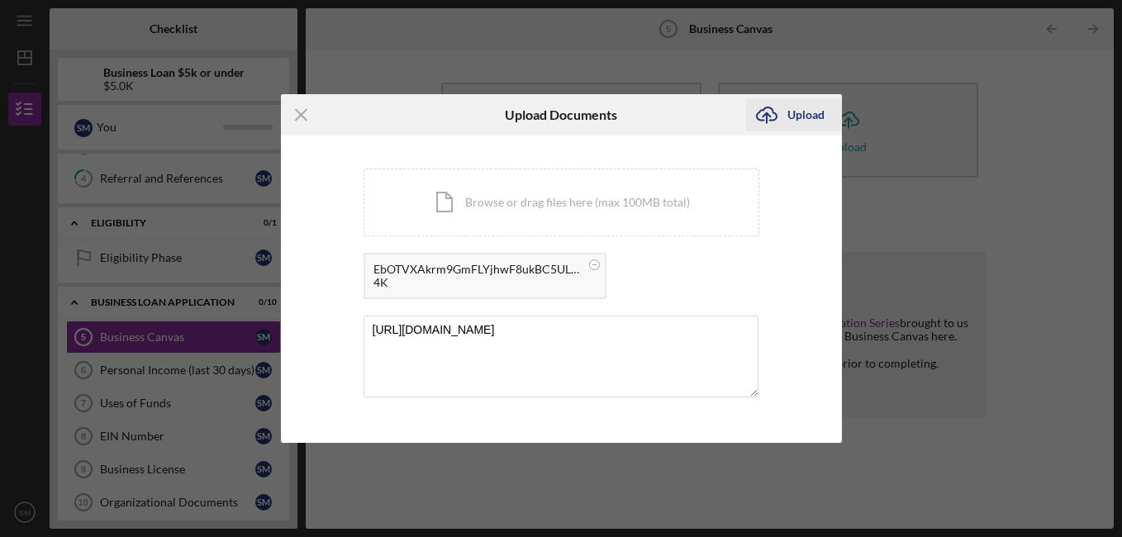
click at [802, 112] on div "Upload" at bounding box center [805, 114] width 37 height 33
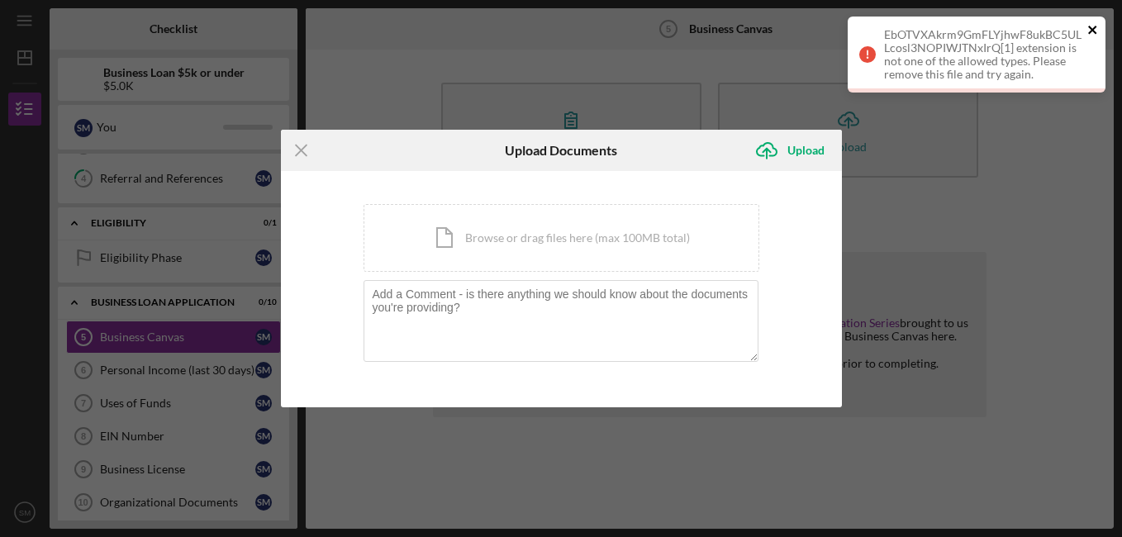
click at [1094, 26] on icon "close" at bounding box center [1092, 30] width 8 height 8
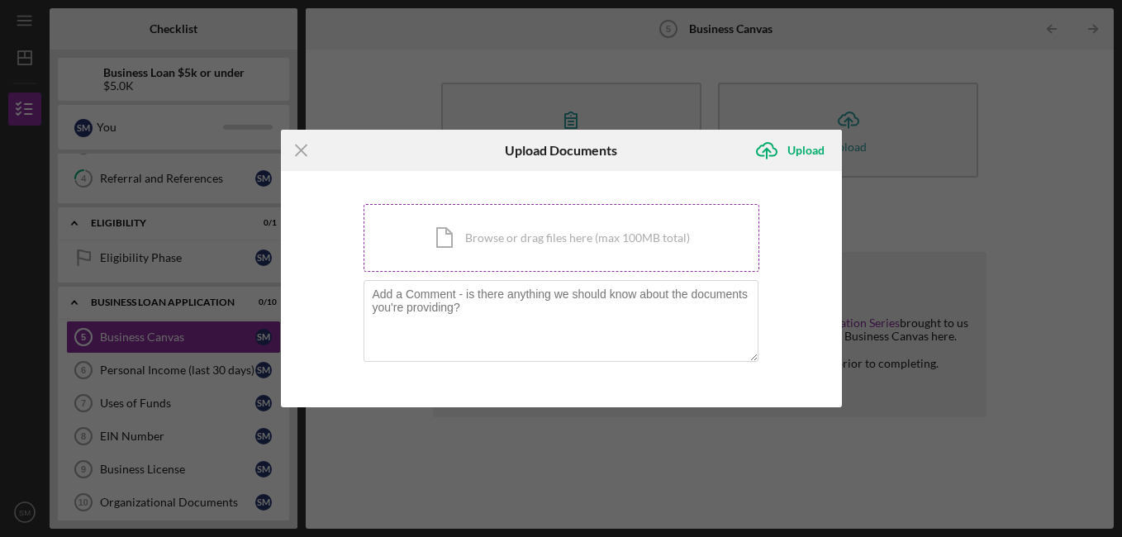
click at [662, 233] on div "Icon/Document Browse or drag files here (max 100MB total) Tap to choose files o…" at bounding box center [561, 238] width 396 height 68
drag, startPoint x: 515, startPoint y: 226, endPoint x: 1051, endPoint y: 132, distance: 543.4
click at [1051, 132] on div "Icon/Menu Close Upload Documents Icon/Upload Upload You're uploading documents …" at bounding box center [561, 268] width 1122 height 537
click at [597, 216] on div "Icon/Document Browse or drag files here (max 100MB total) Tap to choose files o…" at bounding box center [561, 238] width 396 height 68
click at [496, 221] on div "Icon/Document Browse or drag files here (max 100MB total) Tap to choose files o…" at bounding box center [561, 238] width 396 height 68
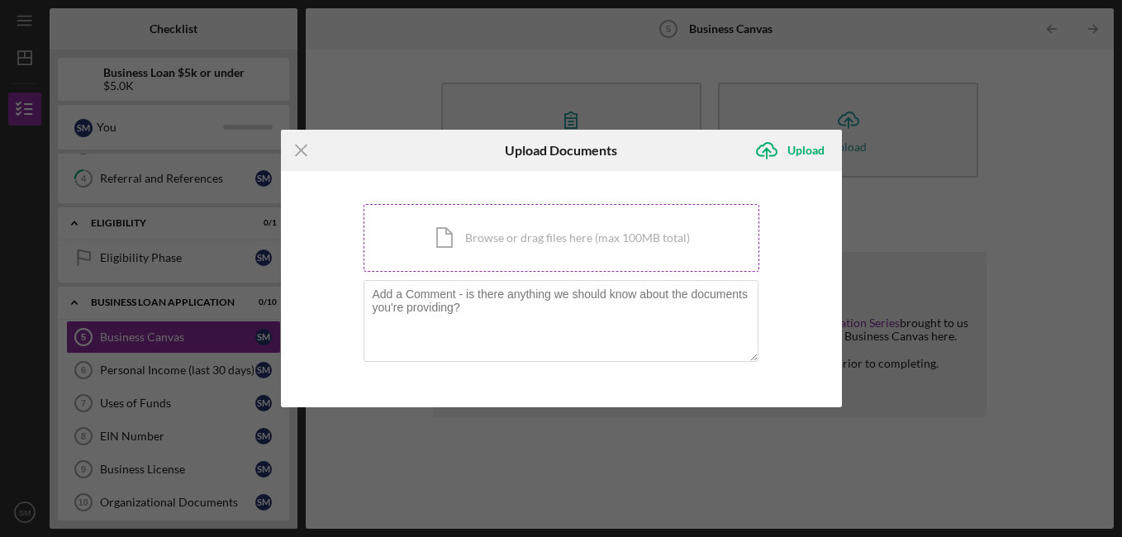
click at [537, 242] on div "Icon/Document Browse or drag files here (max 100MB total) Tap to choose files o…" at bounding box center [561, 238] width 396 height 68
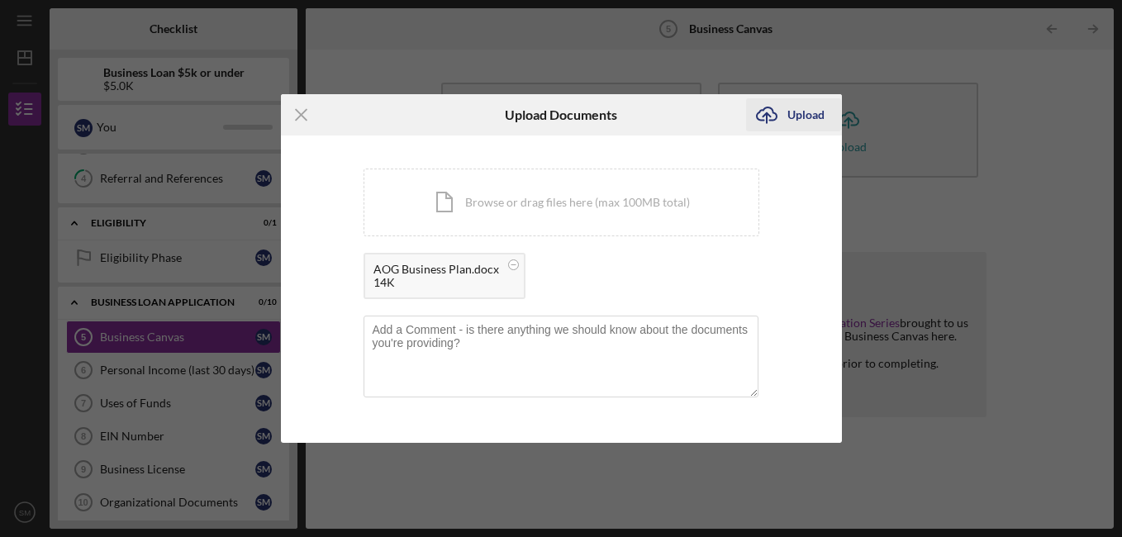
click at [801, 114] on div "Upload" at bounding box center [805, 114] width 37 height 33
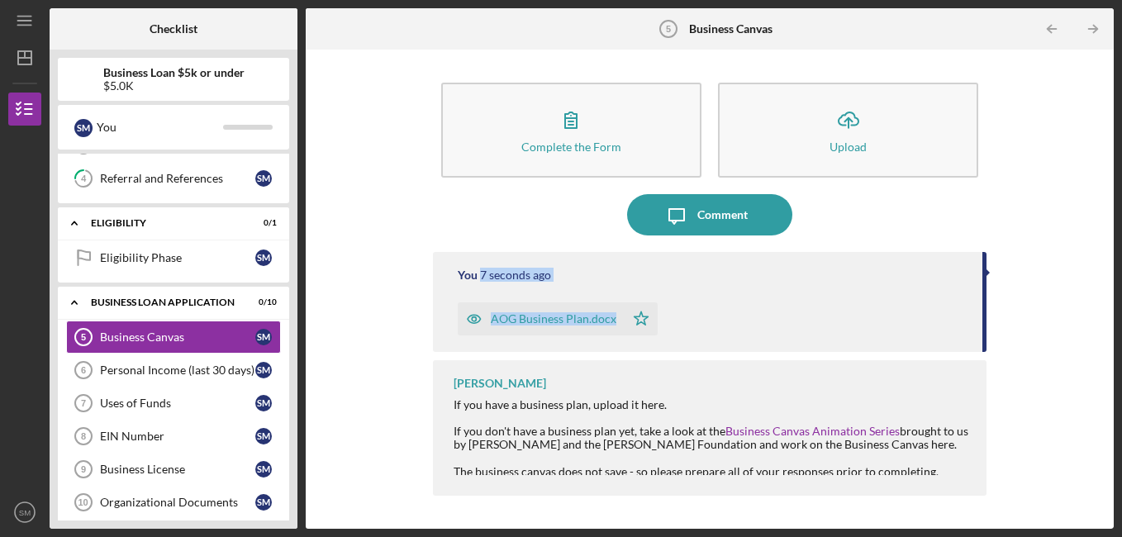
drag, startPoint x: 982, startPoint y: 287, endPoint x: 983, endPoint y: 333, distance: 46.3
click at [983, 333] on div "You 7 seconds ago AOG Business Plan.docx Icon/Star" at bounding box center [710, 302] width 554 height 100
drag, startPoint x: 983, startPoint y: 333, endPoint x: 1059, endPoint y: 433, distance: 125.5
click at [1059, 433] on div "Complete the Form Form Icon/Upload Upload Icon/Message Comment You 10 seconds a…" at bounding box center [709, 289] width 791 height 463
drag, startPoint x: 980, startPoint y: 344, endPoint x: 985, endPoint y: 374, distance: 30.8
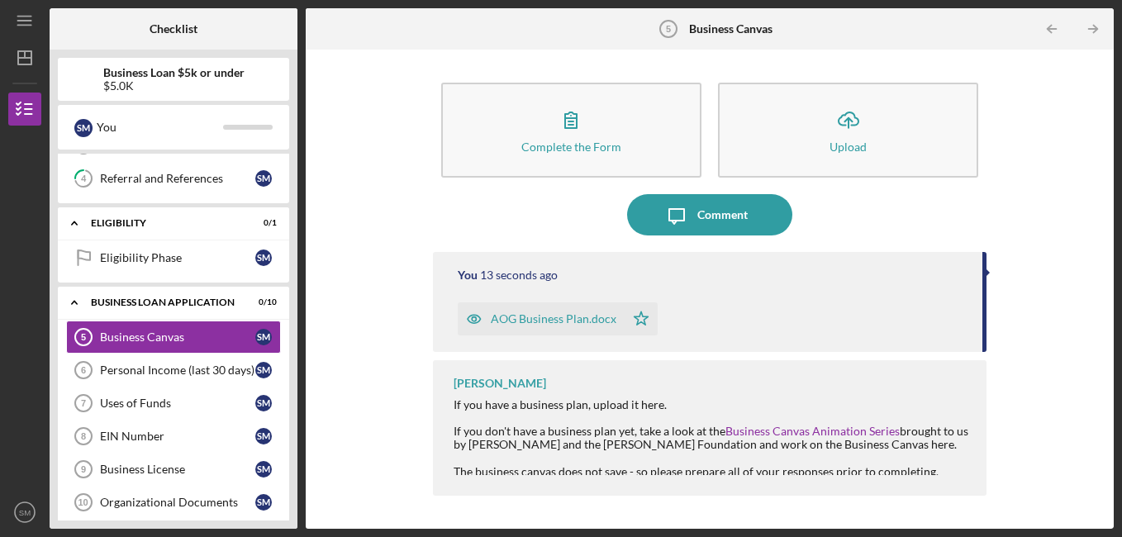
click at [985, 374] on div "You 13 seconds ago AOG Business Plan.docx Icon/Star [PERSON_NAME] If you have a…" at bounding box center [710, 378] width 554 height 252
drag, startPoint x: 985, startPoint y: 374, endPoint x: 1062, endPoint y: 383, distance: 78.2
click at [1062, 383] on div "Complete the Form Form Icon/Upload Upload Icon/Message Comment You 14 seconds a…" at bounding box center [709, 289] width 791 height 463
click at [1094, 26] on polyline "button" at bounding box center [1095, 29] width 4 height 7
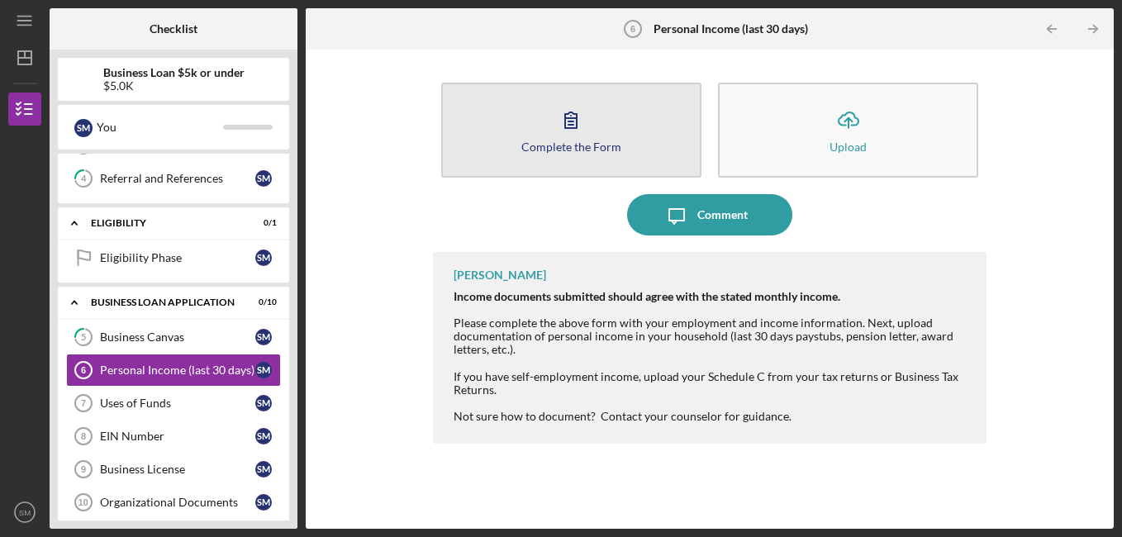
click at [574, 131] on icon "button" at bounding box center [570, 119] width 41 height 41
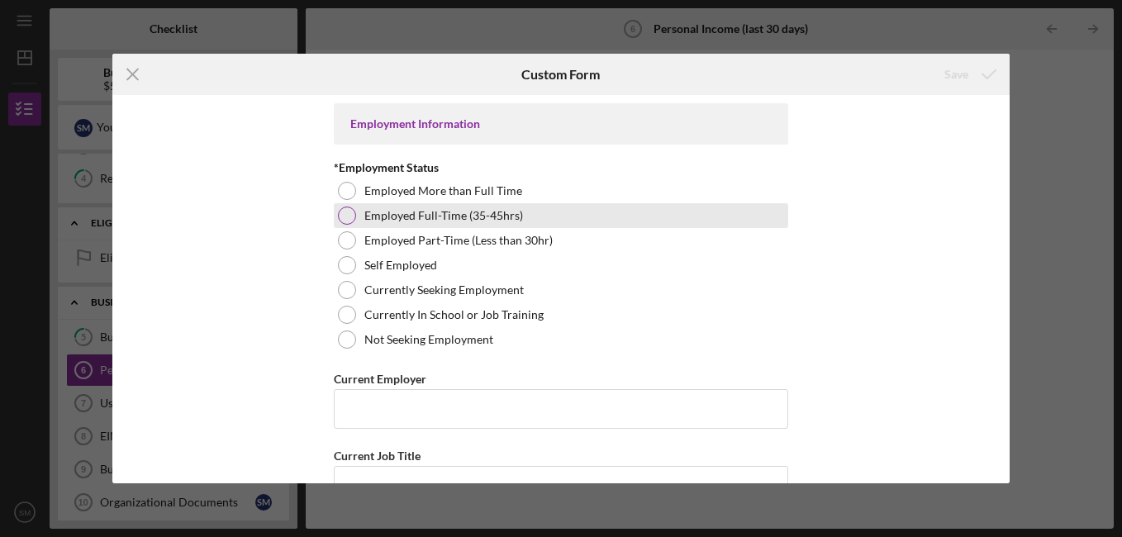
click at [347, 216] on div at bounding box center [347, 215] width 18 height 18
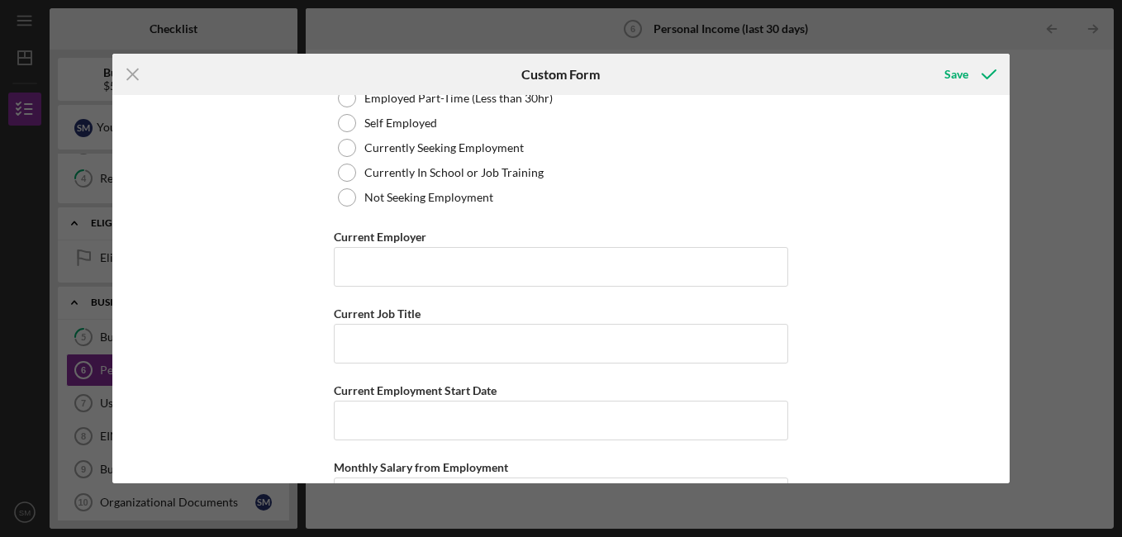
scroll to position [145, 0]
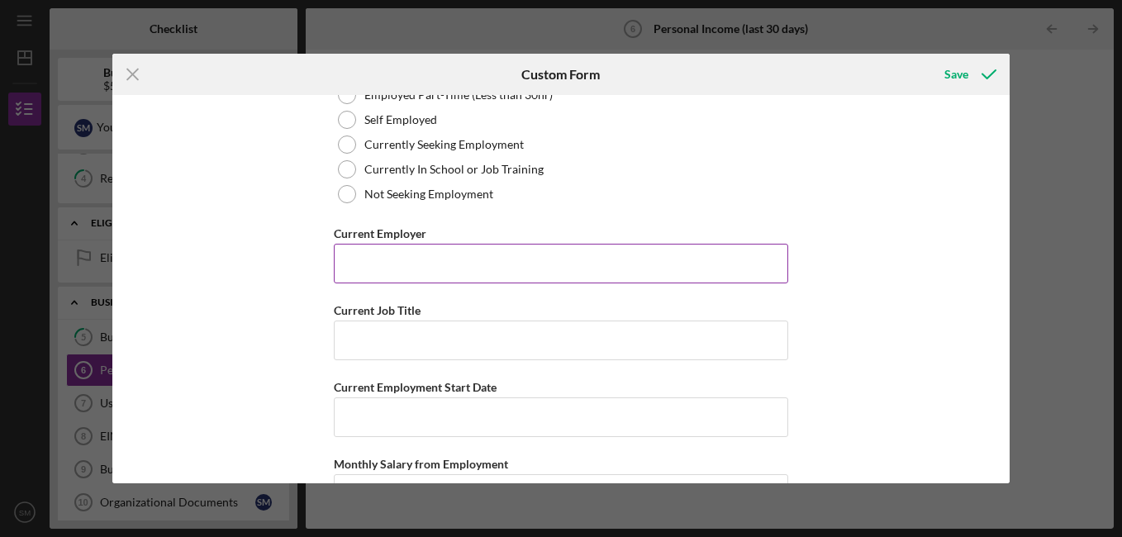
click at [497, 256] on input "Current Employer" at bounding box center [561, 264] width 454 height 40
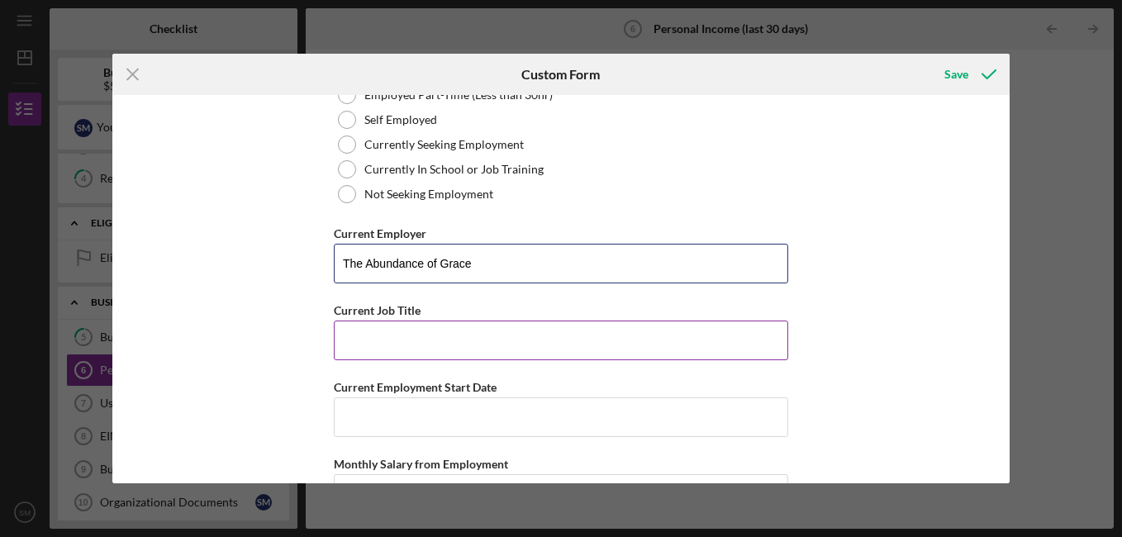
type input "The Abundance of Grace"
click at [475, 339] on input "Current Job Title" at bounding box center [561, 340] width 454 height 40
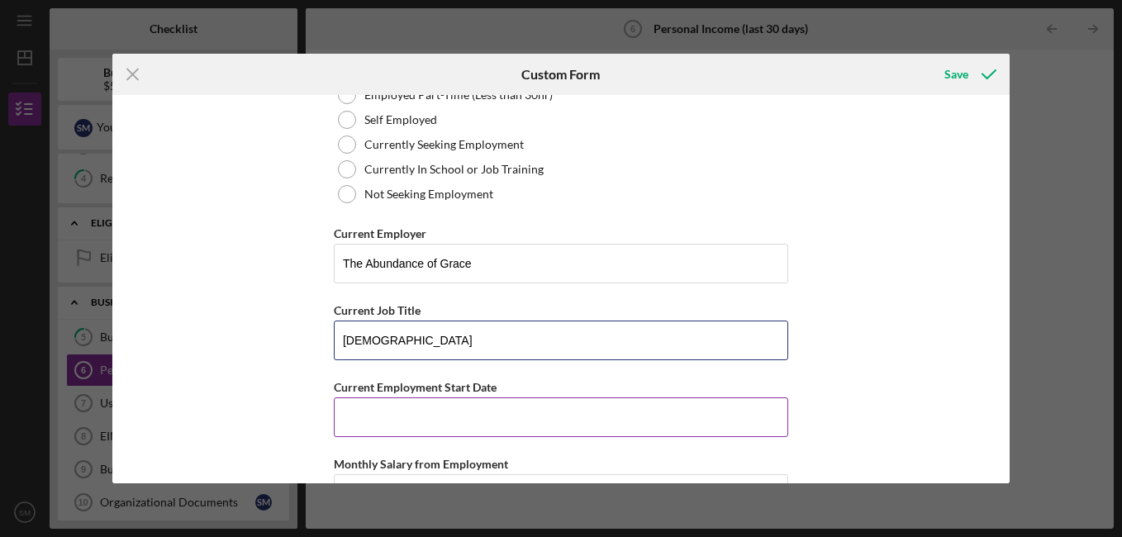
type input "[DEMOGRAPHIC_DATA]"
click at [449, 414] on input "Current Employment Start Date" at bounding box center [561, 417] width 454 height 40
type input "[DATE]"
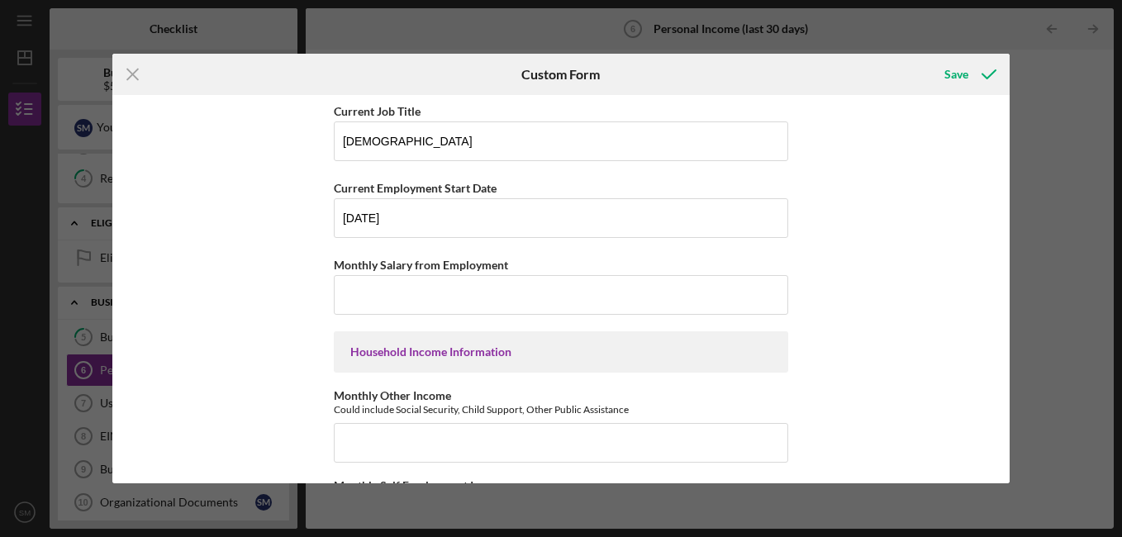
scroll to position [347, 0]
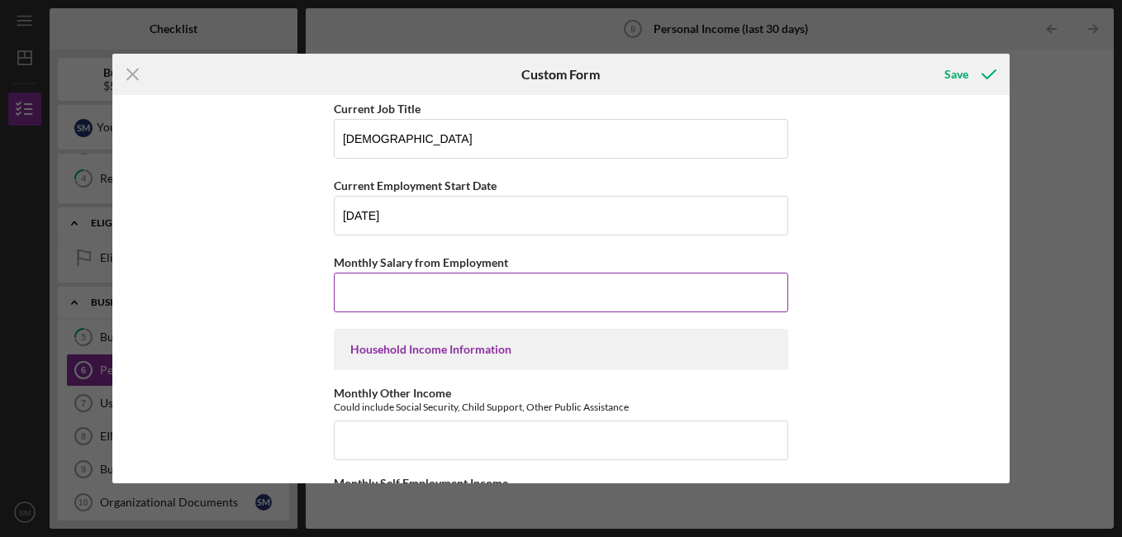
click at [642, 283] on input "Monthly Salary from Employment" at bounding box center [561, 293] width 454 height 40
type input "$1,500"
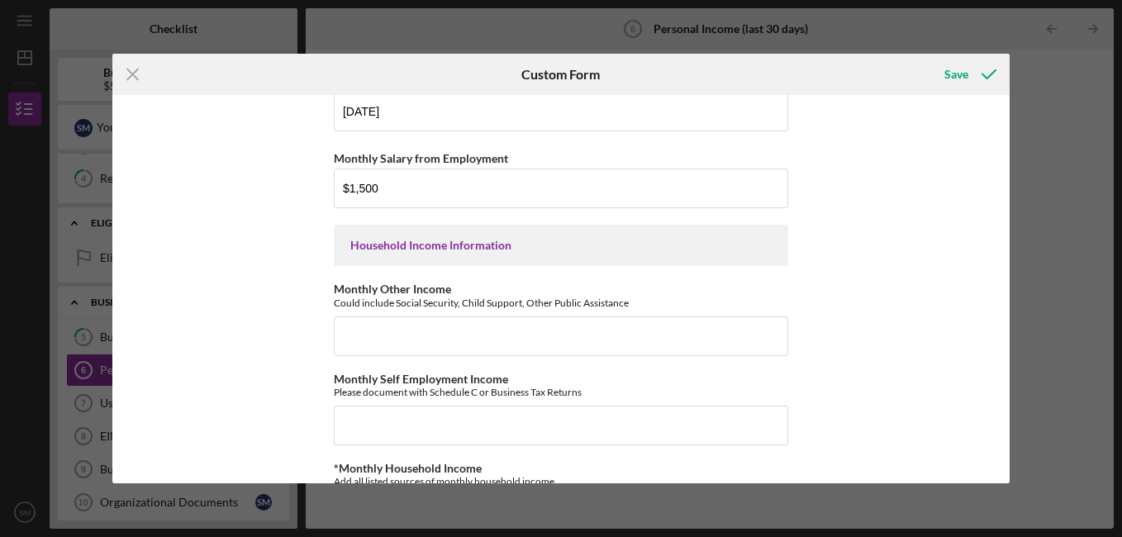
scroll to position [460, 0]
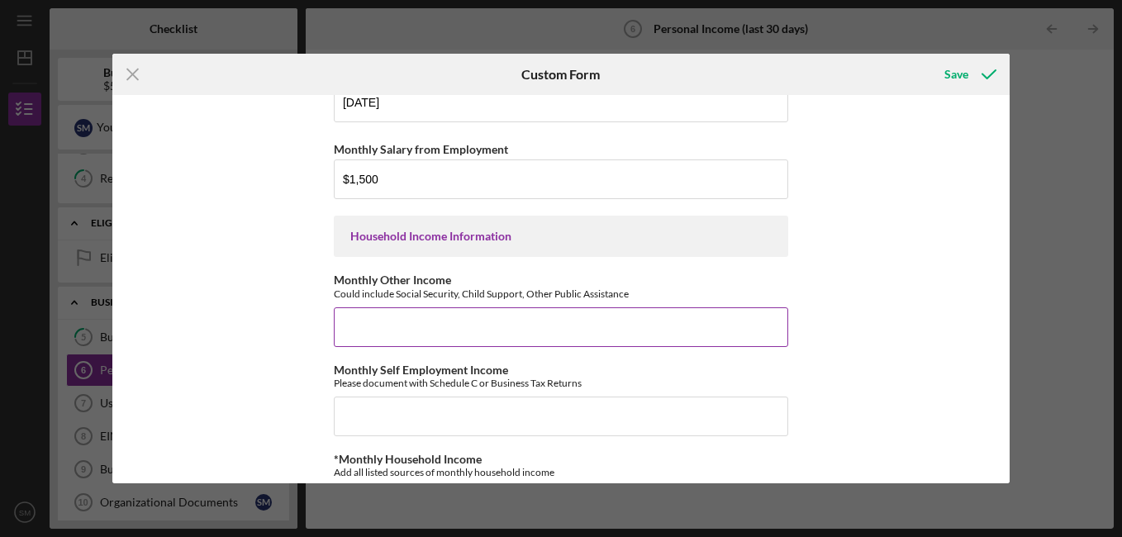
click at [464, 320] on input "Monthly Other Income" at bounding box center [561, 327] width 454 height 40
type input "$3,100"
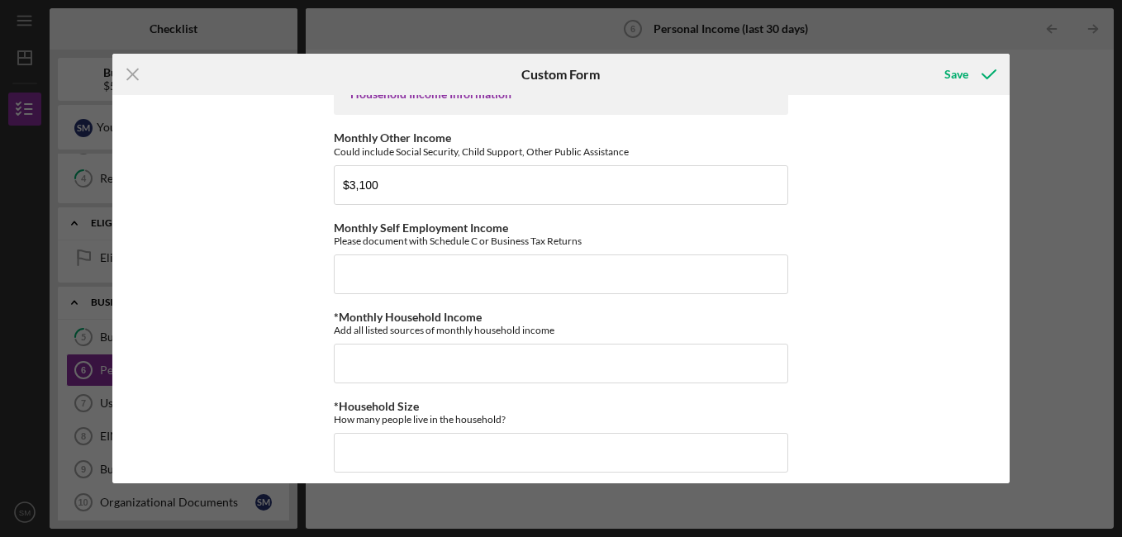
scroll to position [605, 0]
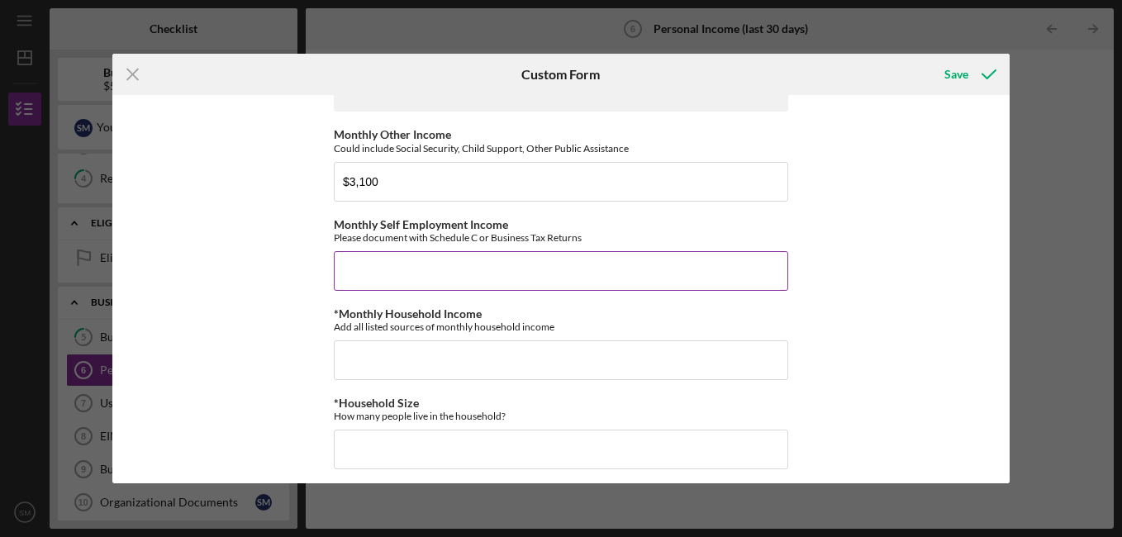
click at [636, 260] on input "Monthly Self Employment Income" at bounding box center [561, 271] width 454 height 40
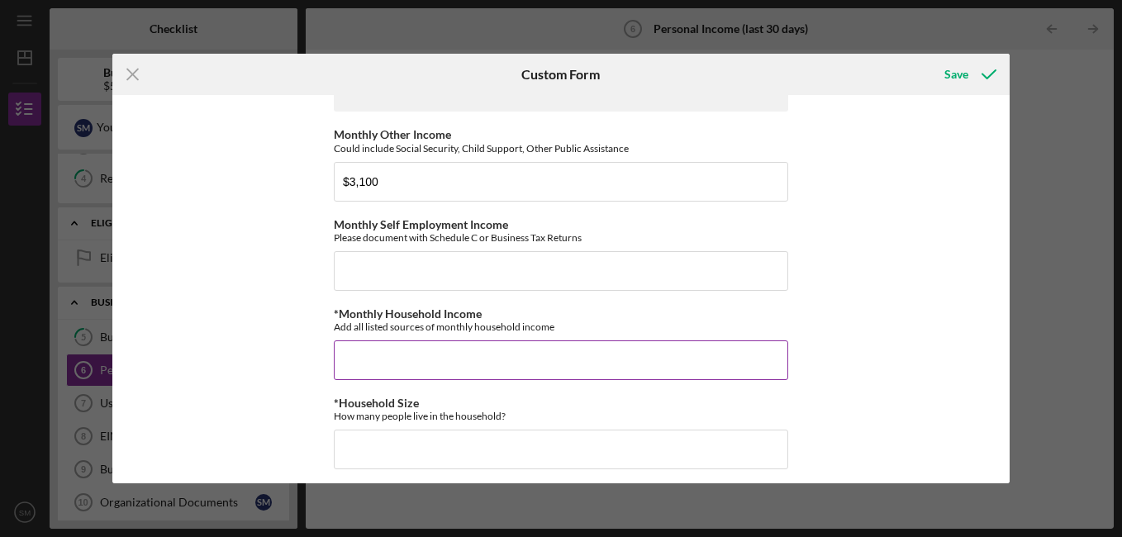
click at [482, 364] on input "*Monthly Household Income" at bounding box center [561, 360] width 454 height 40
type input "$3"
type input "$4,200"
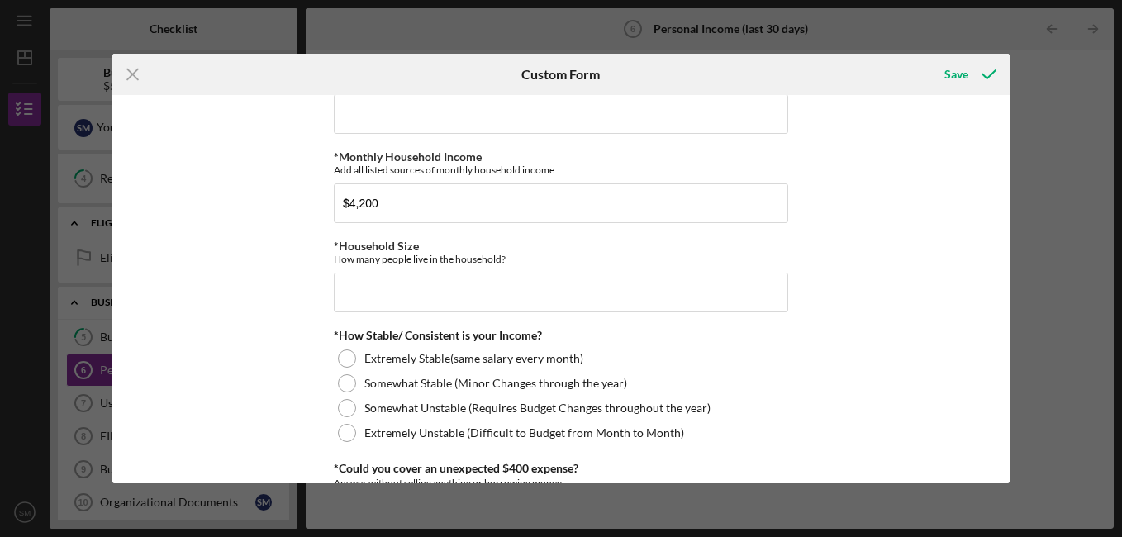
scroll to position [769, 0]
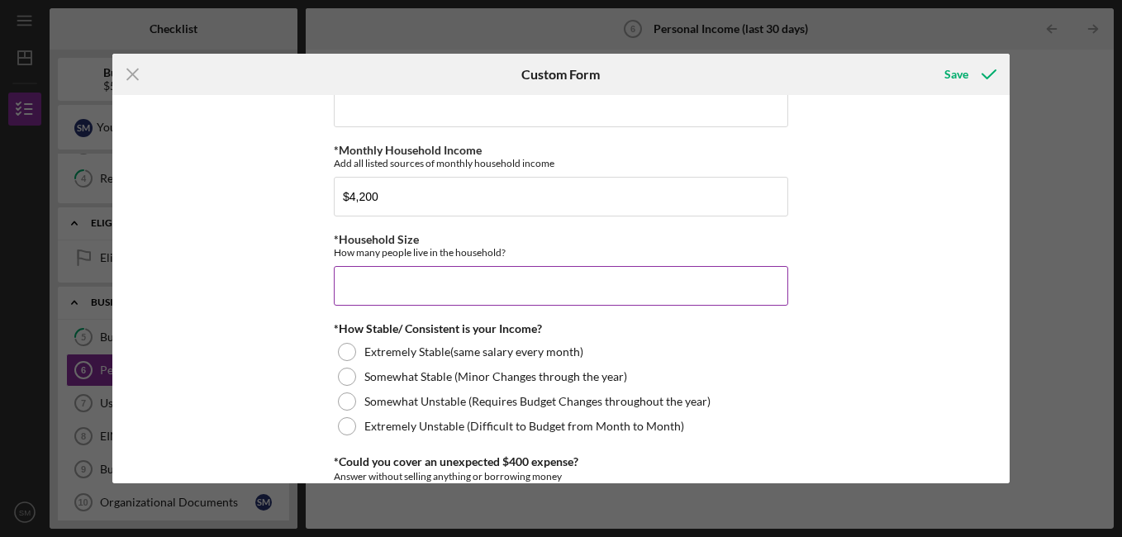
click at [592, 271] on input "*Household Size" at bounding box center [561, 286] width 454 height 40
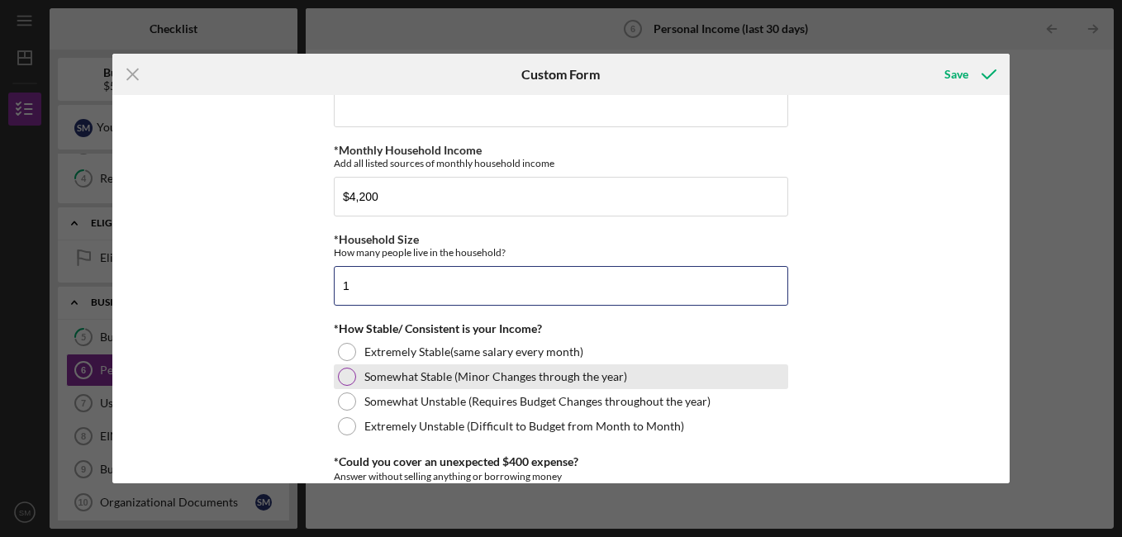
type input "1"
click at [346, 376] on div at bounding box center [347, 377] width 18 height 18
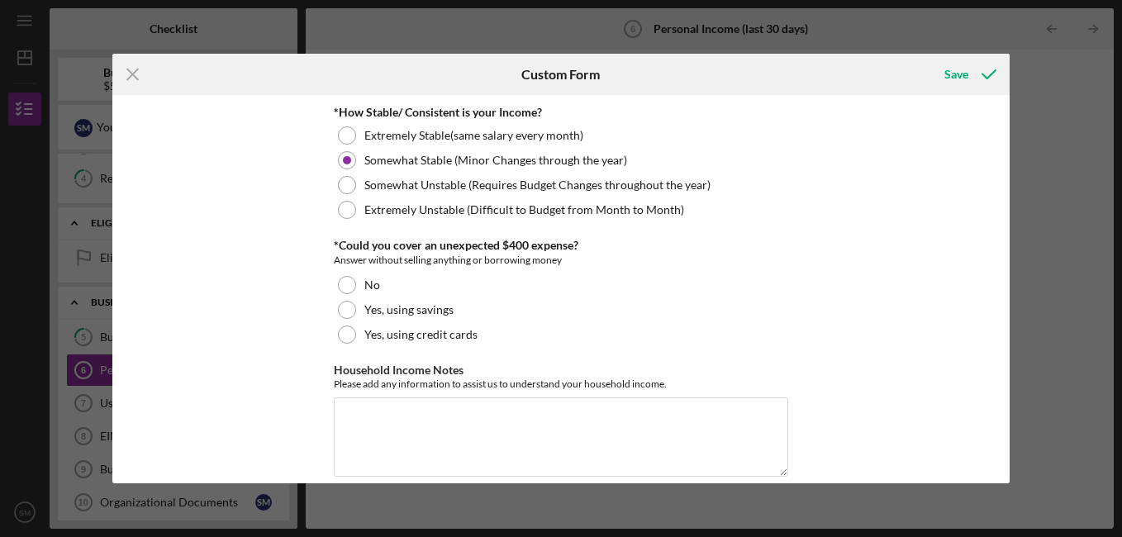
scroll to position [1006, 0]
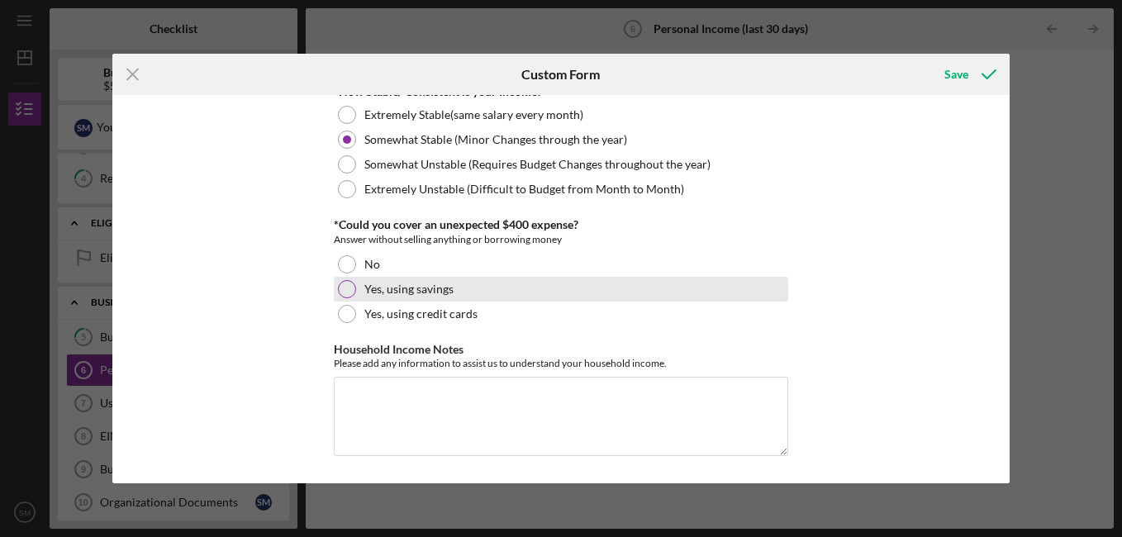
click at [341, 290] on div at bounding box center [347, 289] width 18 height 18
click at [343, 290] on div at bounding box center [347, 289] width 8 height 8
click at [344, 290] on div at bounding box center [347, 289] width 8 height 8
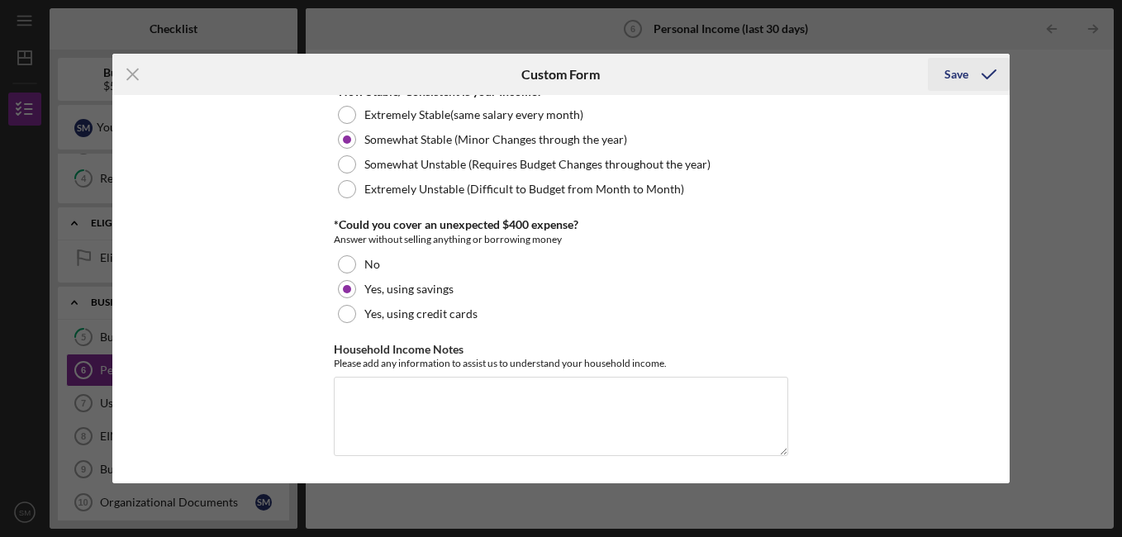
click at [967, 71] on div "Save" at bounding box center [956, 74] width 24 height 33
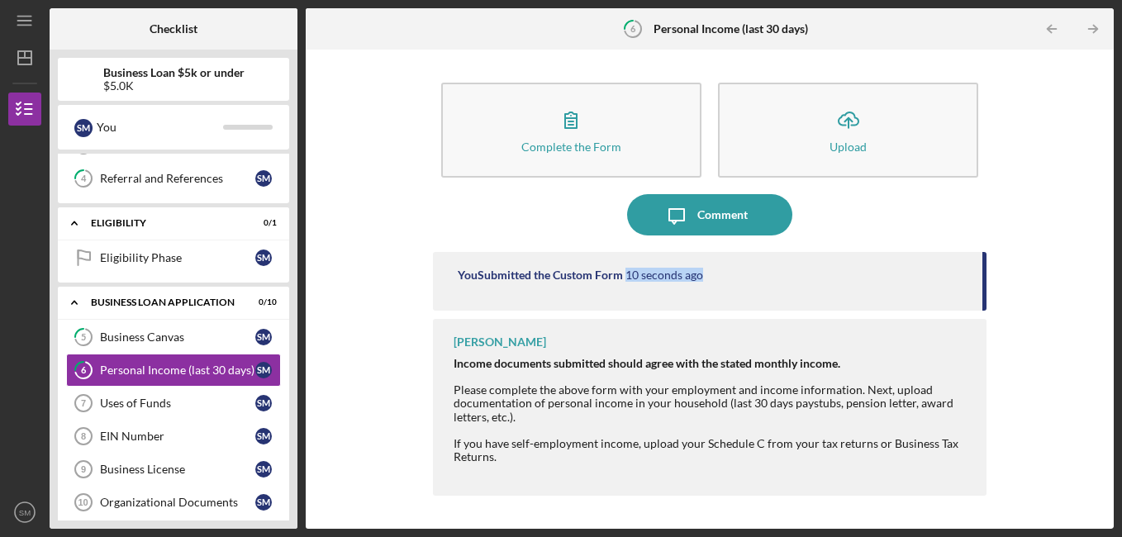
drag, startPoint x: 982, startPoint y: 269, endPoint x: 981, endPoint y: 259, distance: 9.9
click at [981, 259] on div "You Submitted the Custom Form 10 seconds ago" at bounding box center [710, 281] width 554 height 59
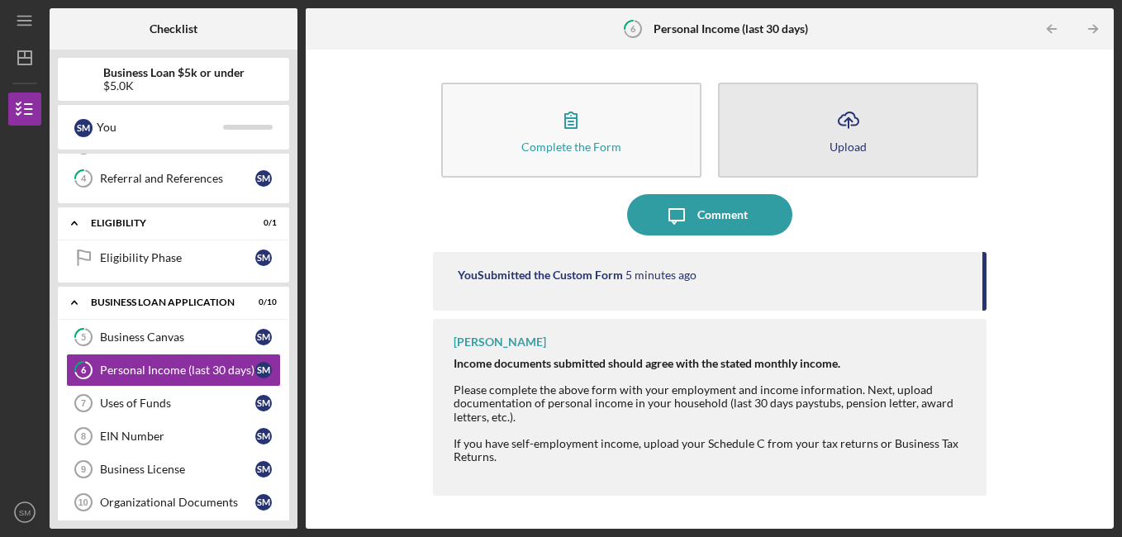
click at [843, 121] on icon "Icon/Upload" at bounding box center [848, 119] width 41 height 41
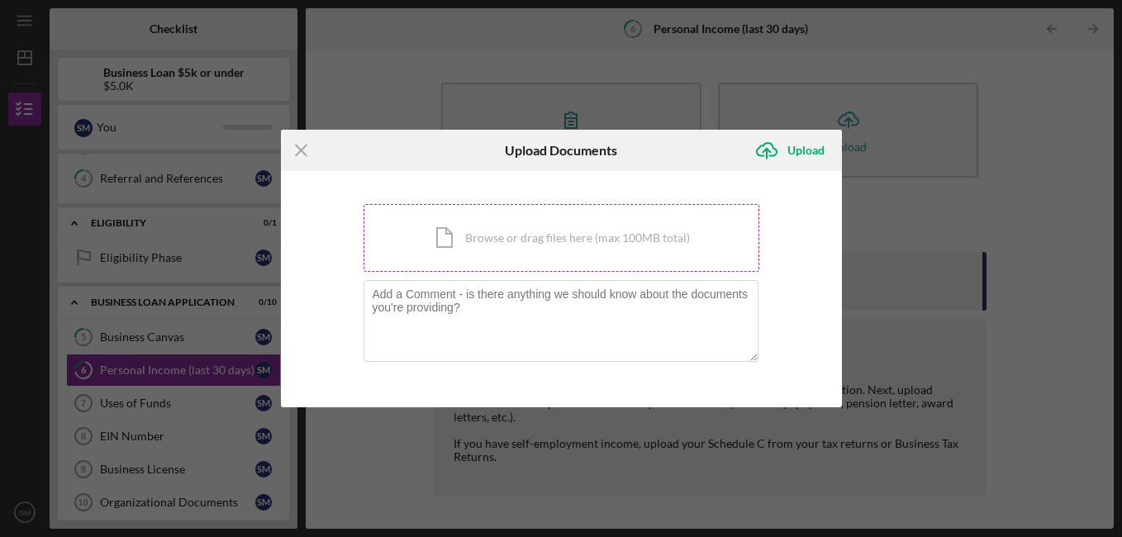
click at [614, 240] on div "Icon/Document Browse or drag files here (max 100MB total) Tap to choose files o…" at bounding box center [561, 238] width 396 height 68
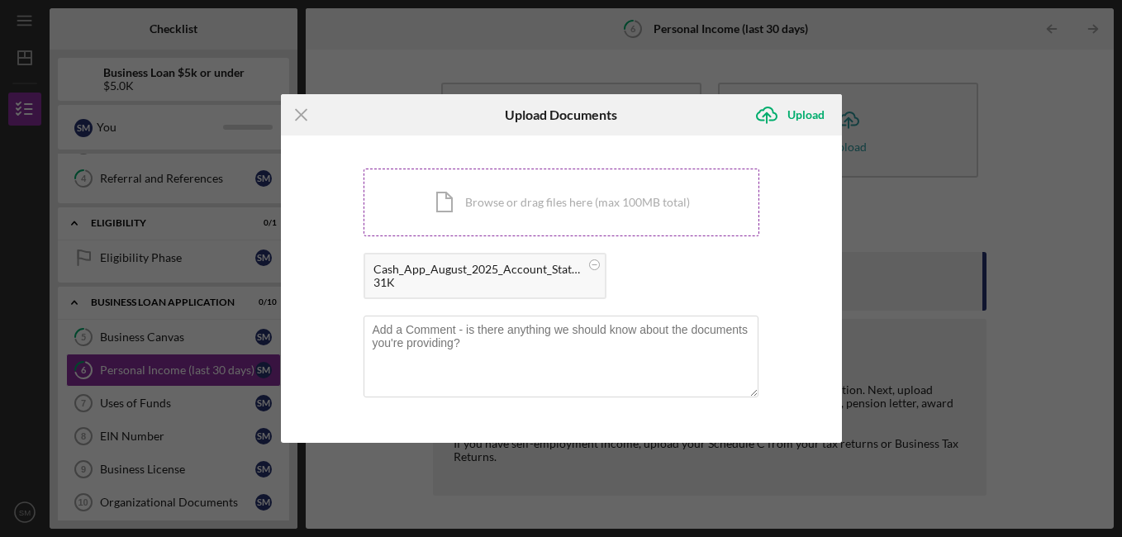
click at [529, 215] on div "Icon/Document Browse or drag files here (max 100MB total) Tap to choose files o…" at bounding box center [561, 202] width 396 height 68
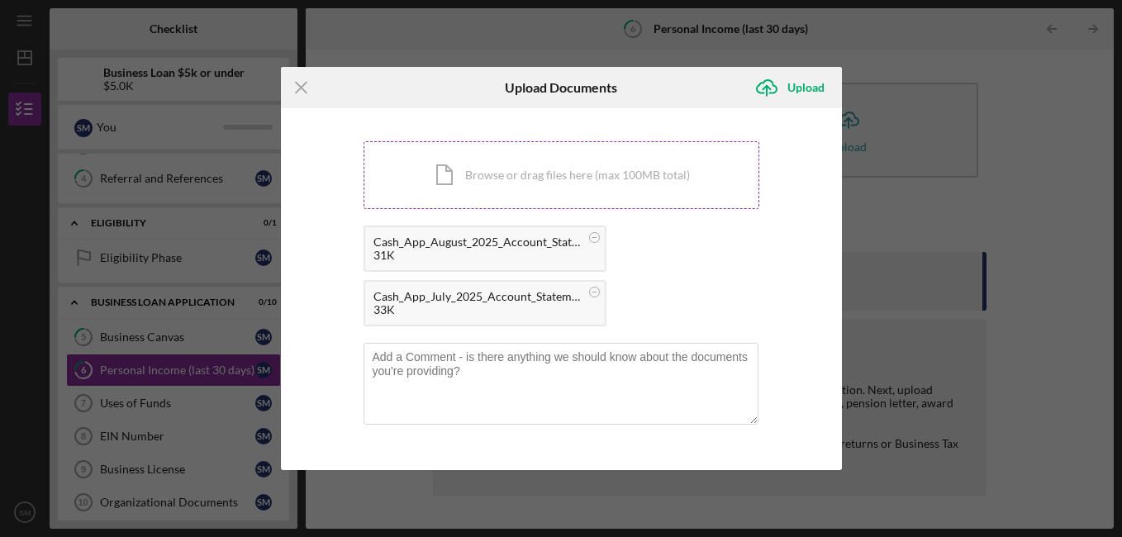
click at [543, 171] on div "Icon/Document Browse or drag files here (max 100MB total) Tap to choose files o…" at bounding box center [561, 175] width 396 height 68
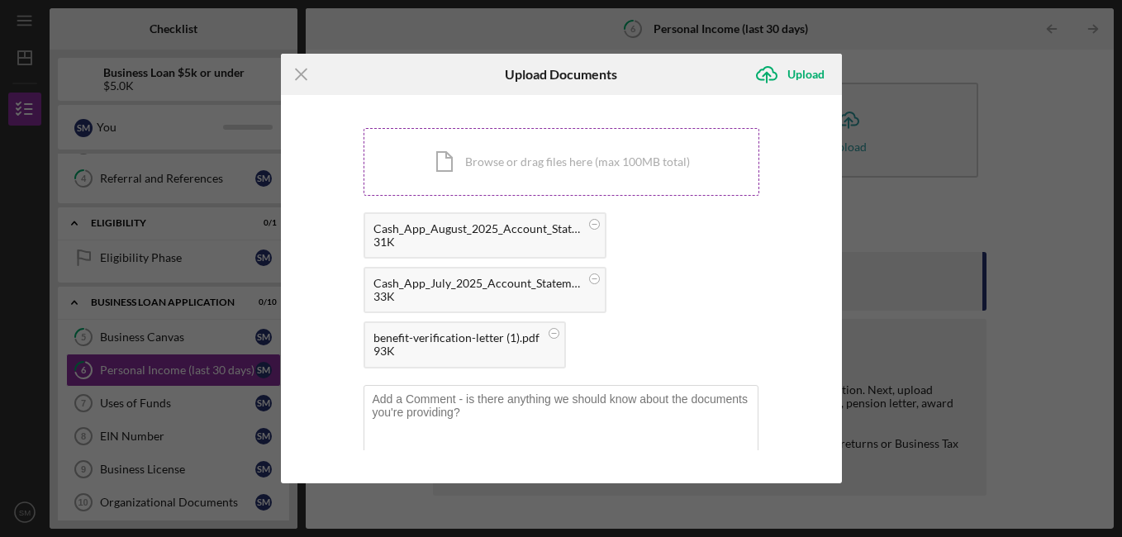
click at [586, 168] on div "Icon/Document Browse or drag files here (max 100MB total) Tap to choose files o…" at bounding box center [561, 162] width 396 height 68
click at [583, 150] on div "Icon/Document Browse or drag files here (max 100MB total) Tap to choose files o…" at bounding box center [561, 162] width 396 height 68
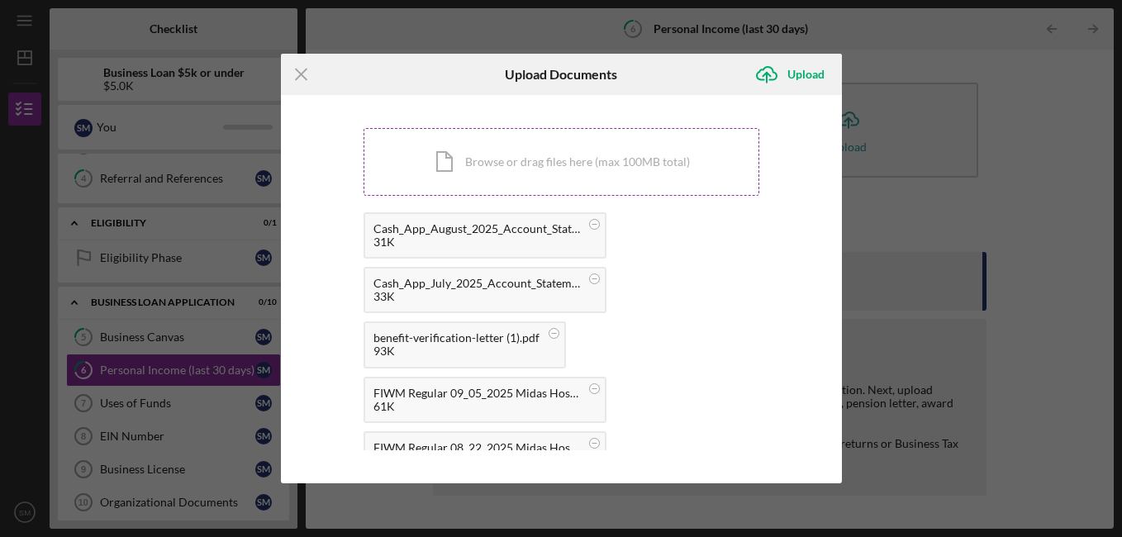
click at [554, 167] on div "Icon/Document Browse or drag files here (max 100MB total) Tap to choose files o…" at bounding box center [561, 162] width 396 height 68
click at [804, 70] on div "Upload" at bounding box center [805, 74] width 37 height 33
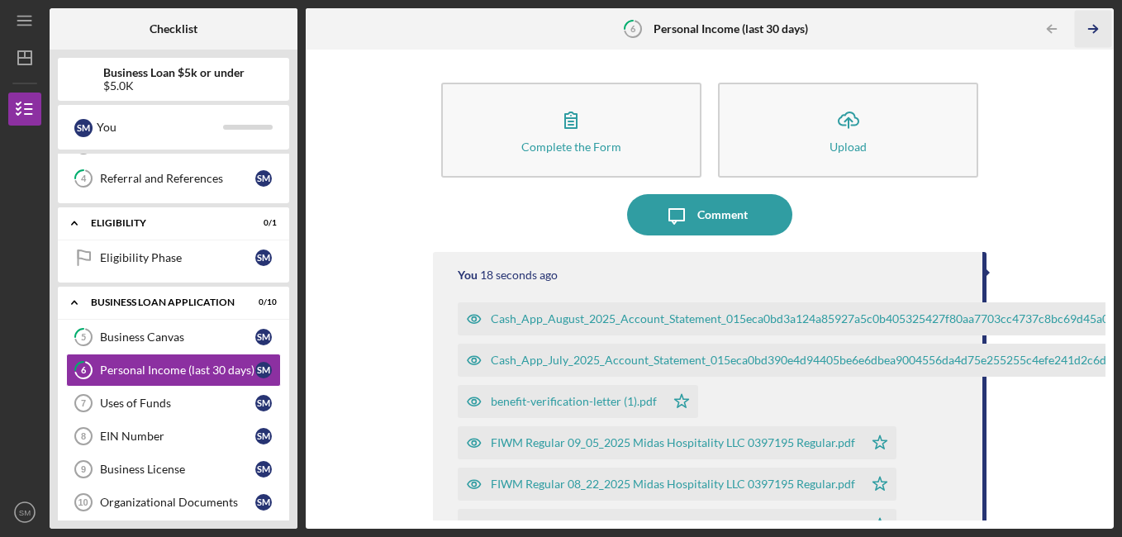
click at [1092, 29] on line "button" at bounding box center [1093, 29] width 8 height 0
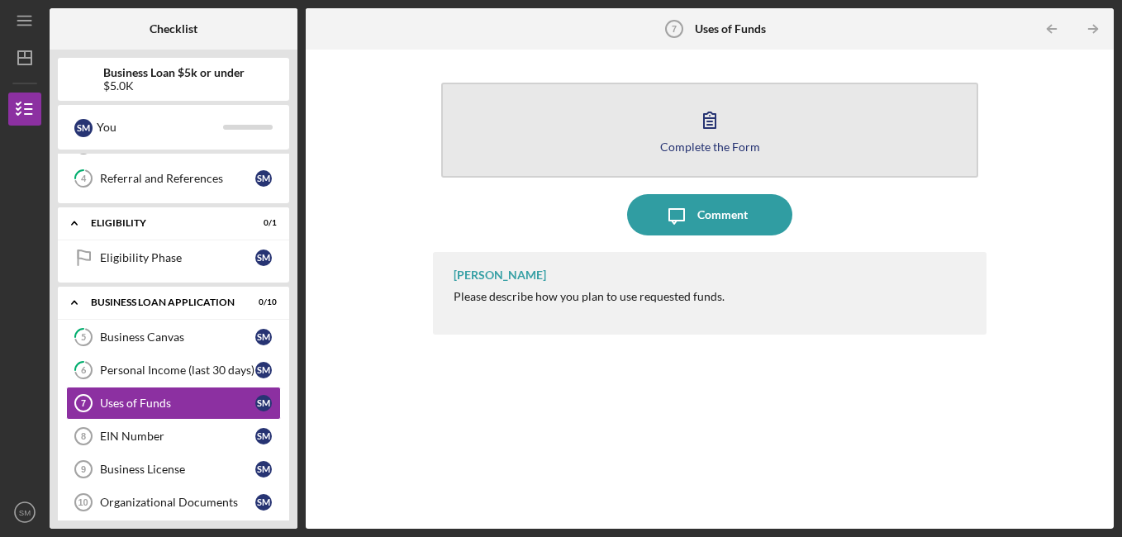
click at [709, 128] on icon "button" at bounding box center [710, 120] width 12 height 16
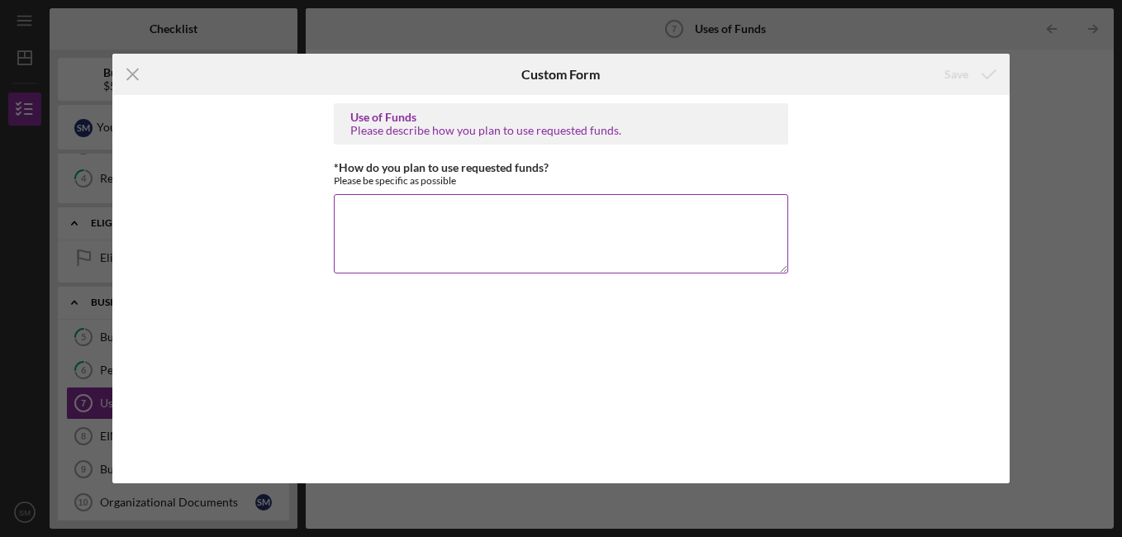
click at [563, 216] on textarea "*How do you plan to use requested funds?" at bounding box center [561, 233] width 454 height 79
type textarea "a"
click at [495, 208] on textarea "*How do you plan to use requested funds?" at bounding box center [561, 233] width 454 height 79
paste textarea "Ministry Operations: Purchase and maintenance of technology, software, office s…"
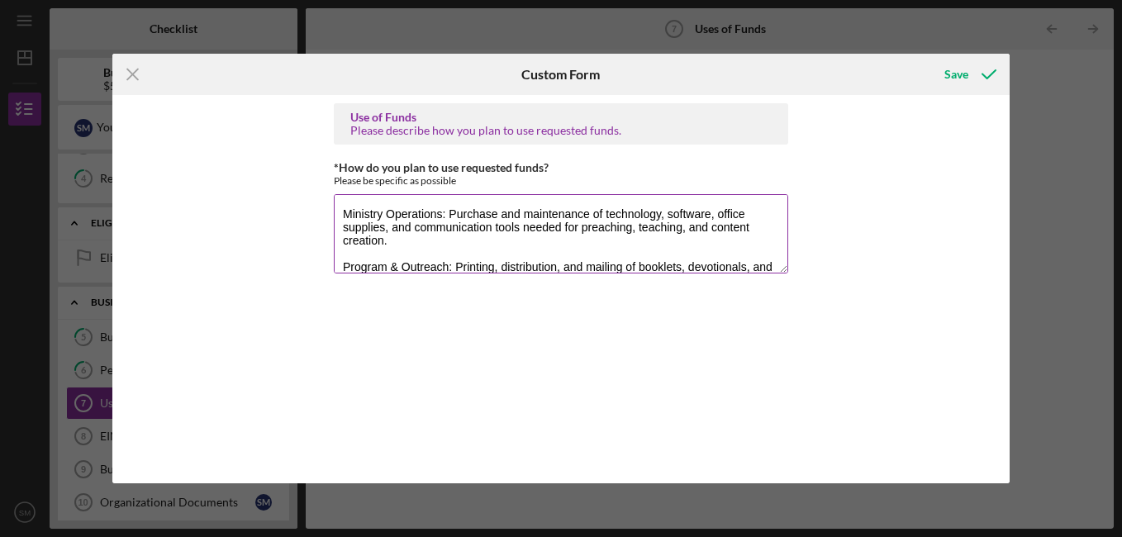
scroll to position [135, 0]
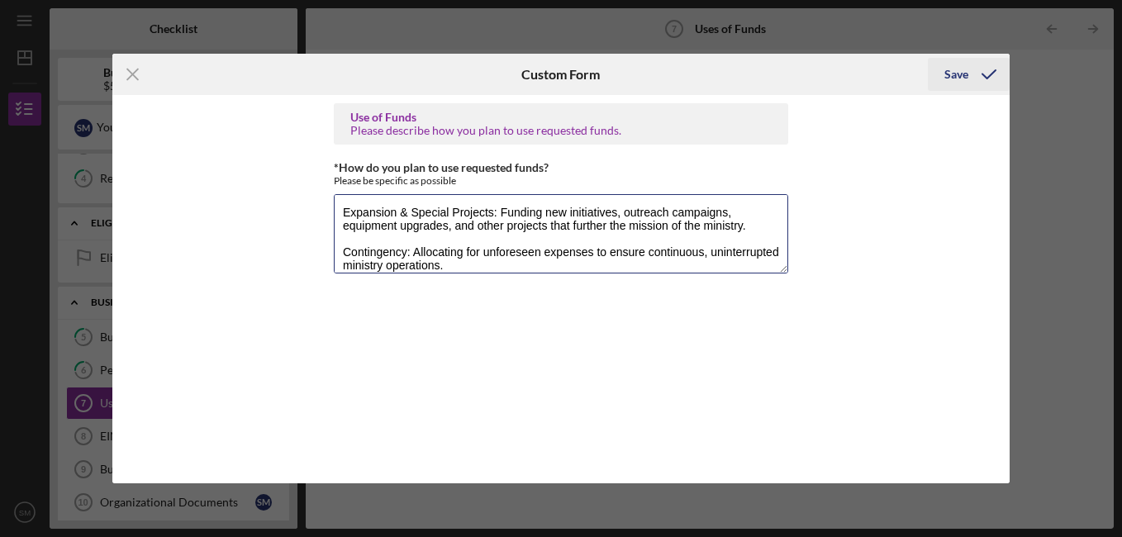
type textarea "Ministry Operations: Purchase and maintenance of technology, software, office s…"
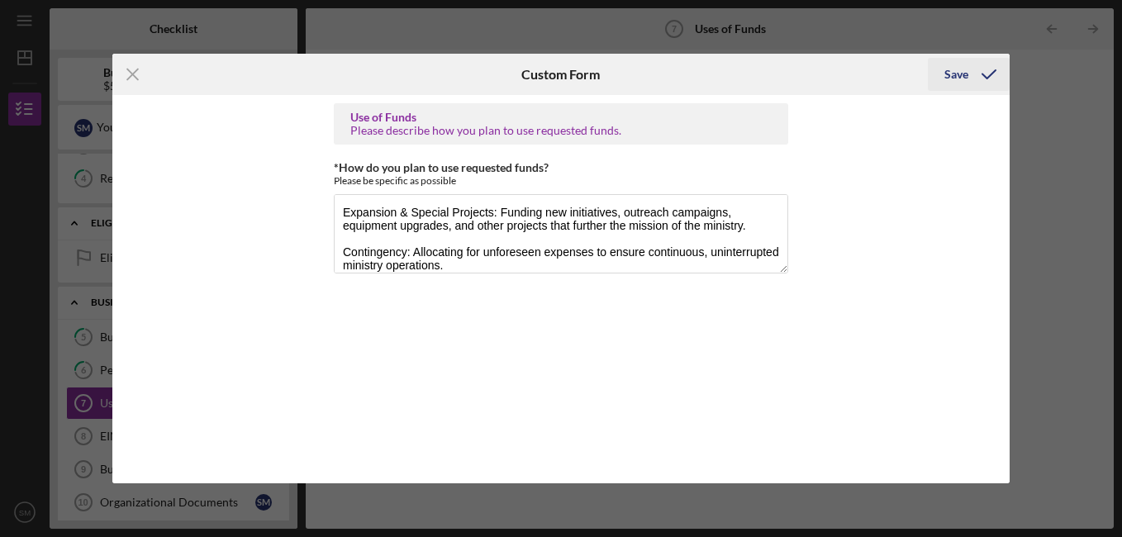
click at [956, 78] on div "Save" at bounding box center [956, 74] width 24 height 33
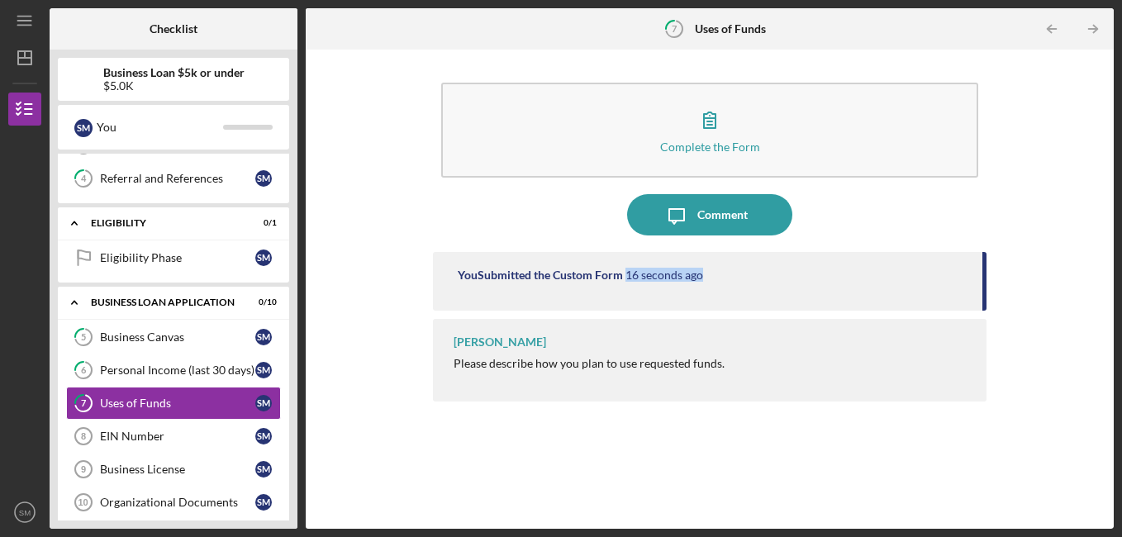
drag, startPoint x: 983, startPoint y: 282, endPoint x: 974, endPoint y: 254, distance: 29.5
click at [974, 254] on div "You Submitted the Custom Form 16 seconds ago" at bounding box center [710, 281] width 554 height 59
click at [1091, 26] on icon "Icon/Table Pagination Arrow" at bounding box center [1093, 29] width 37 height 37
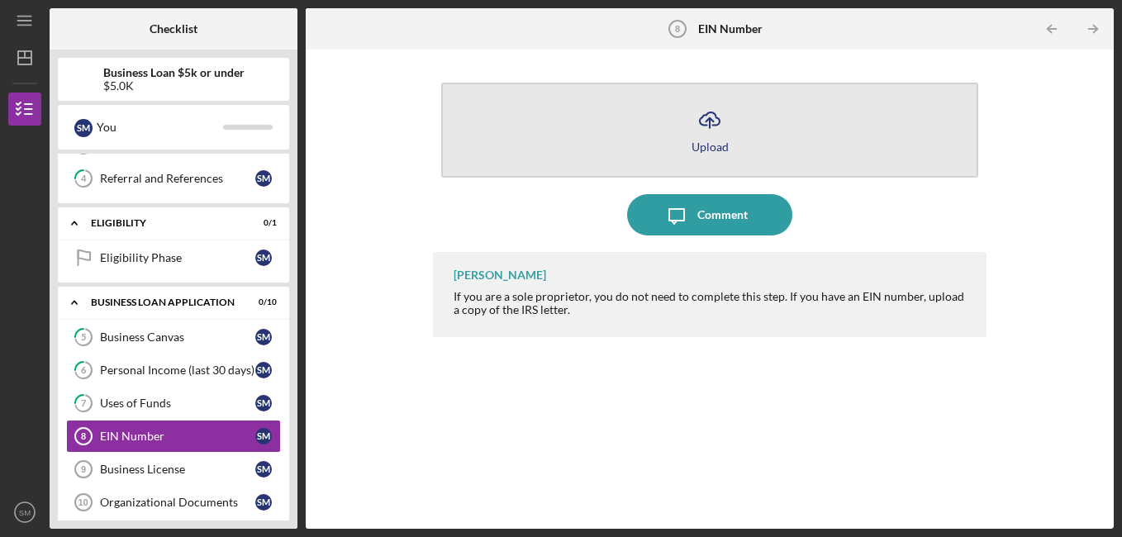
click at [729, 116] on icon "Icon/Upload" at bounding box center [709, 119] width 41 height 41
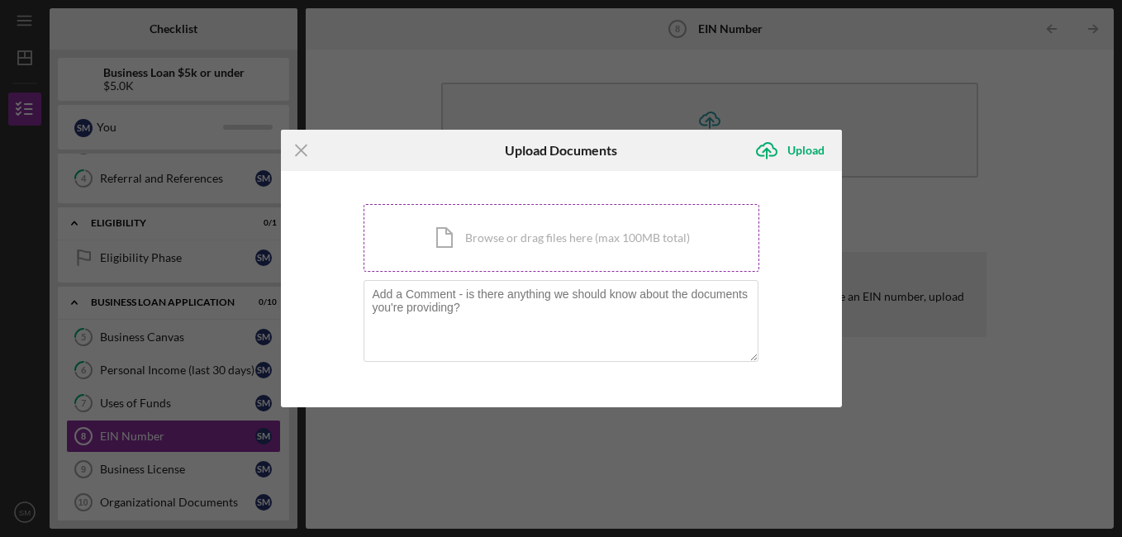
click at [631, 229] on div "Icon/Document Browse or drag files here (max 100MB total) Tap to choose files o…" at bounding box center [561, 238] width 396 height 68
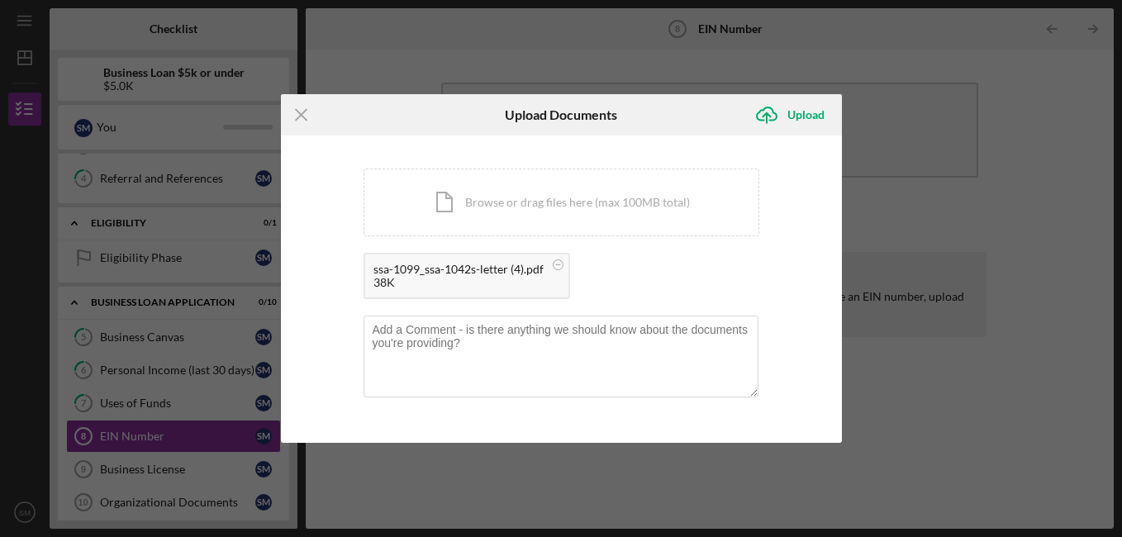
click at [409, 269] on div "ssa-1099_ssa-1042s-letter (4).pdf" at bounding box center [458, 269] width 170 height 13
click at [557, 264] on circle at bounding box center [558, 265] width 10 height 10
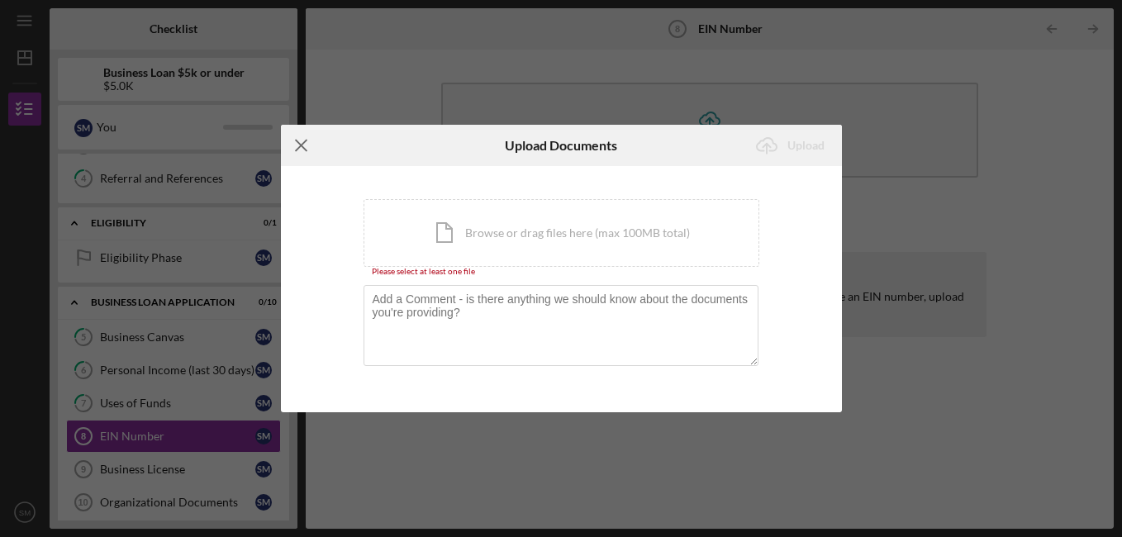
click at [291, 146] on icon "Icon/Menu Close" at bounding box center [301, 145] width 41 height 41
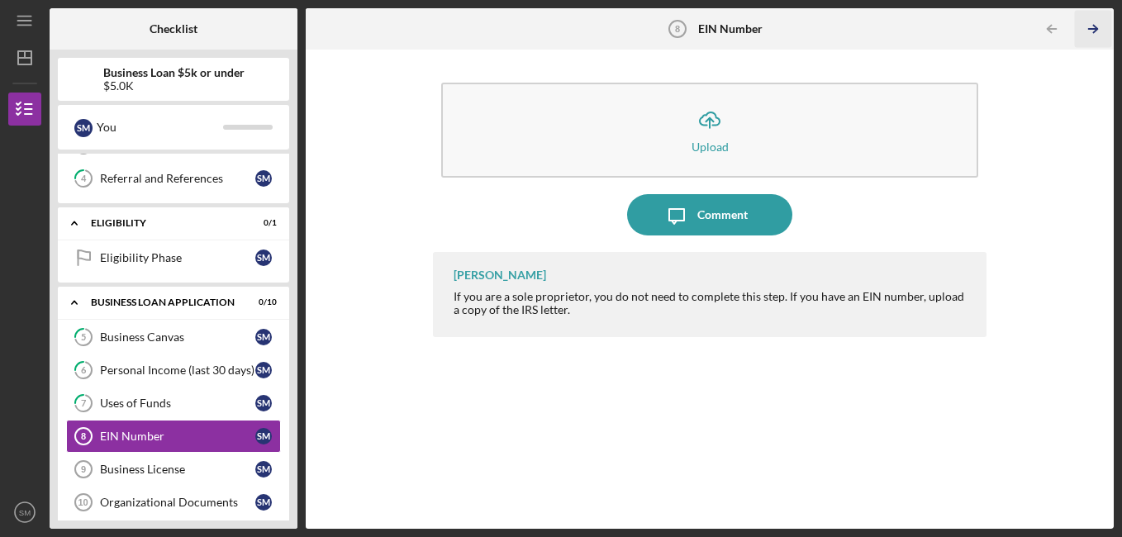
click at [1085, 30] on icon "Icon/Table Pagination Arrow" at bounding box center [1093, 29] width 37 height 37
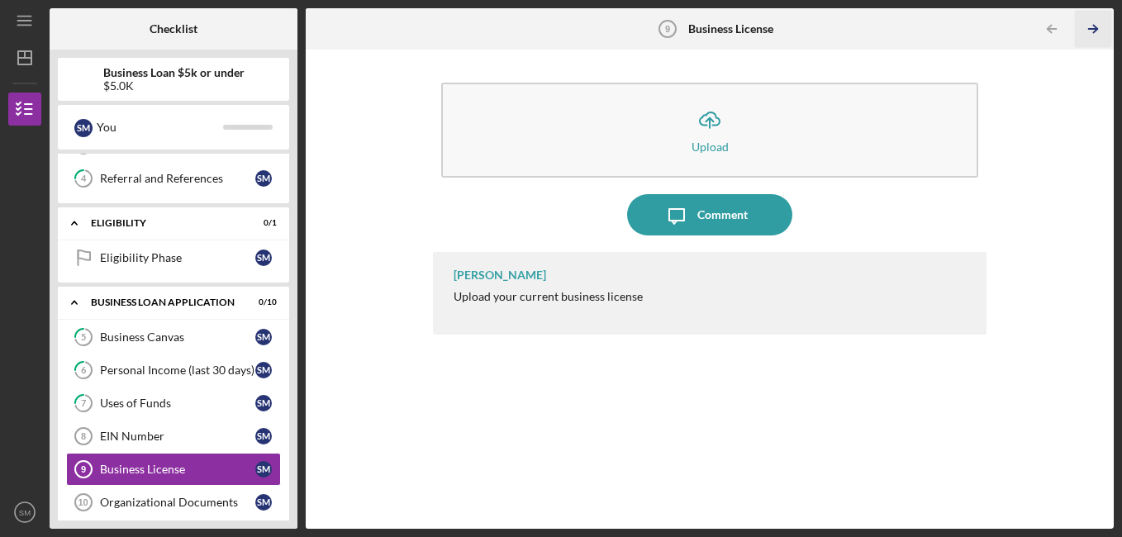
click at [1085, 30] on icon "Icon/Table Pagination Arrow" at bounding box center [1093, 29] width 37 height 37
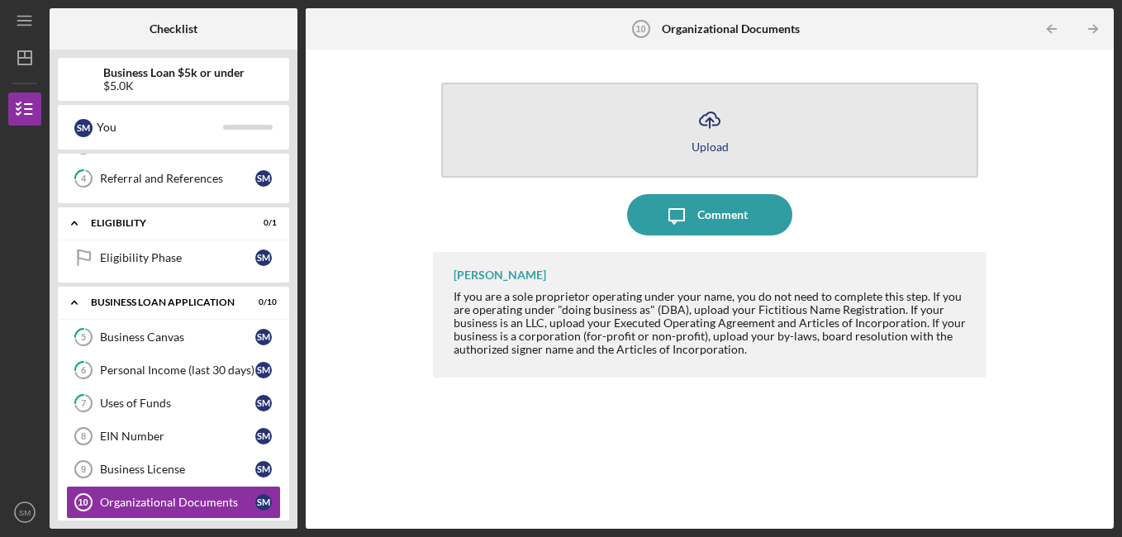
click at [724, 123] on icon "Icon/Upload" at bounding box center [709, 119] width 41 height 41
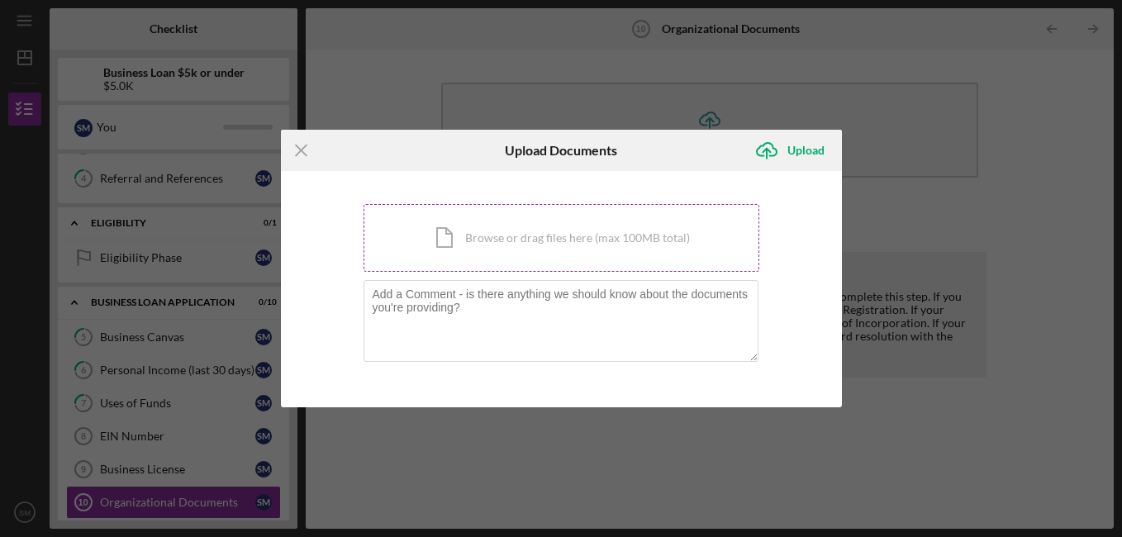
click at [608, 234] on div "Icon/Document Browse or drag files here (max 100MB total) Tap to choose files o…" at bounding box center [561, 238] width 396 height 68
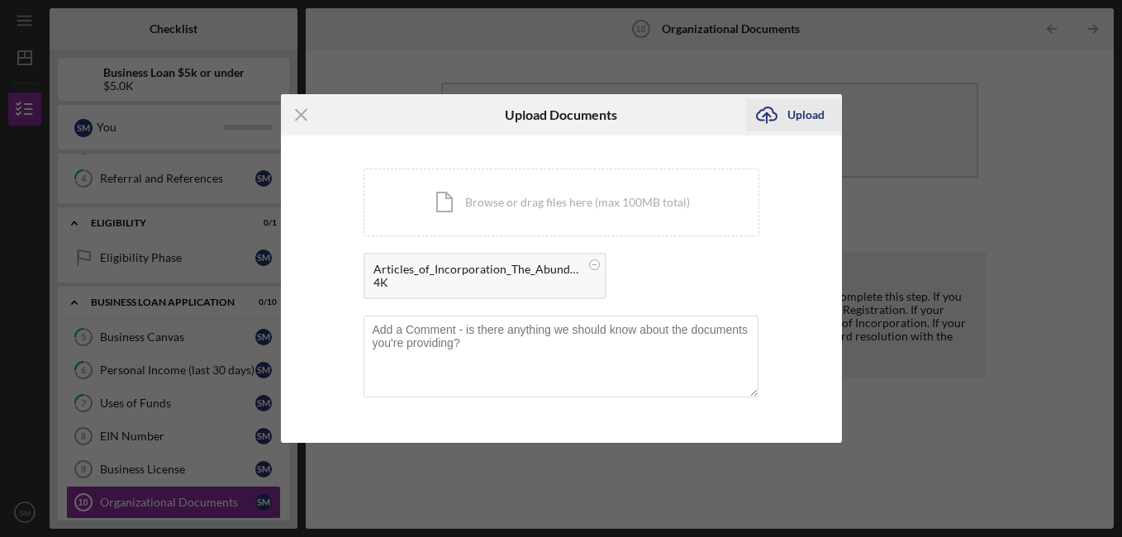
click at [795, 118] on div "Upload" at bounding box center [805, 114] width 37 height 33
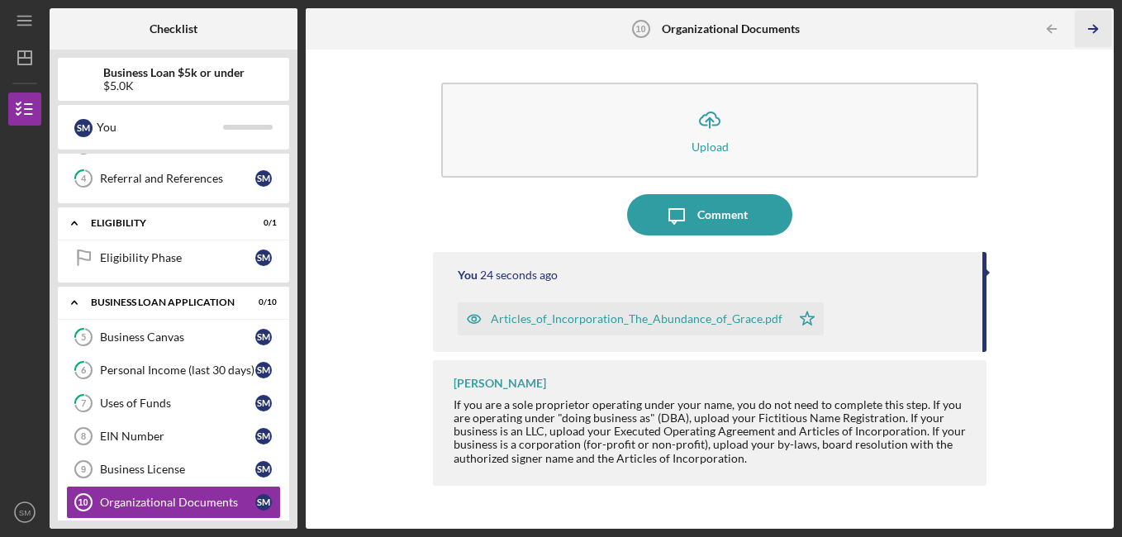
click at [1087, 28] on icon "Icon/Table Pagination Arrow" at bounding box center [1093, 29] width 37 height 37
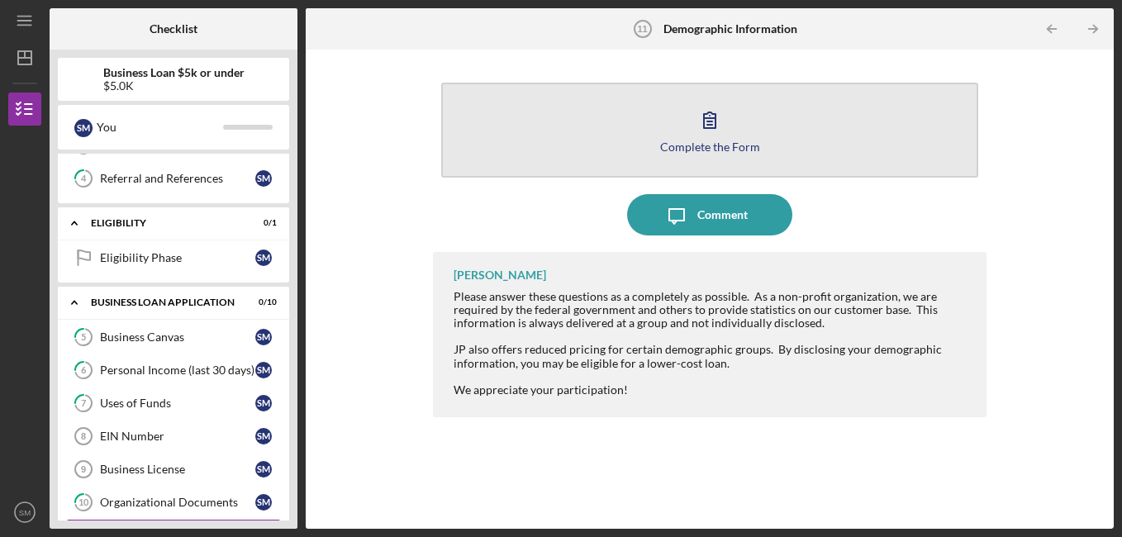
click at [708, 134] on icon "button" at bounding box center [709, 119] width 41 height 41
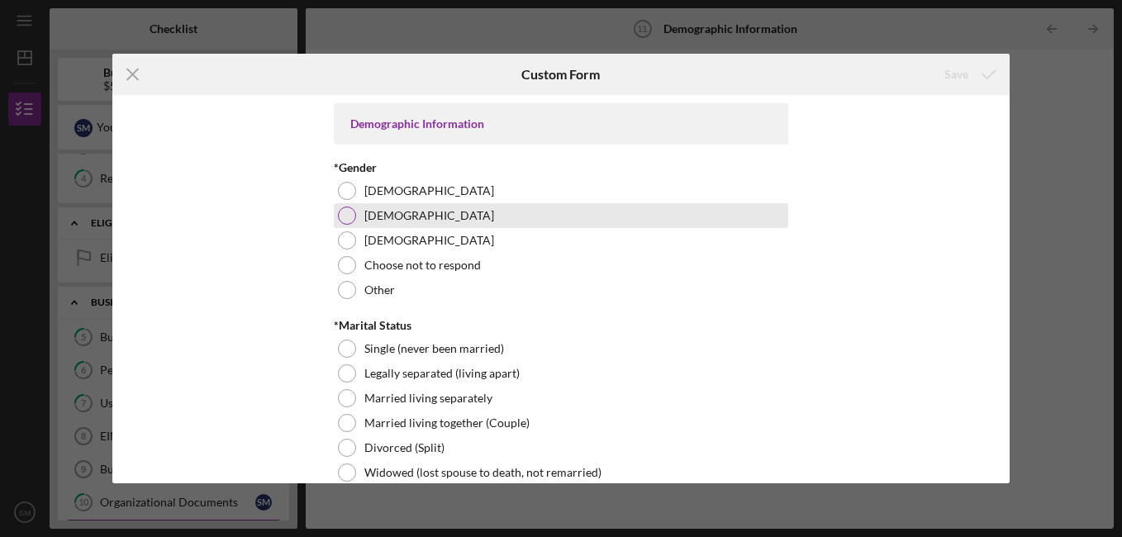
click at [343, 216] on div at bounding box center [347, 215] width 18 height 18
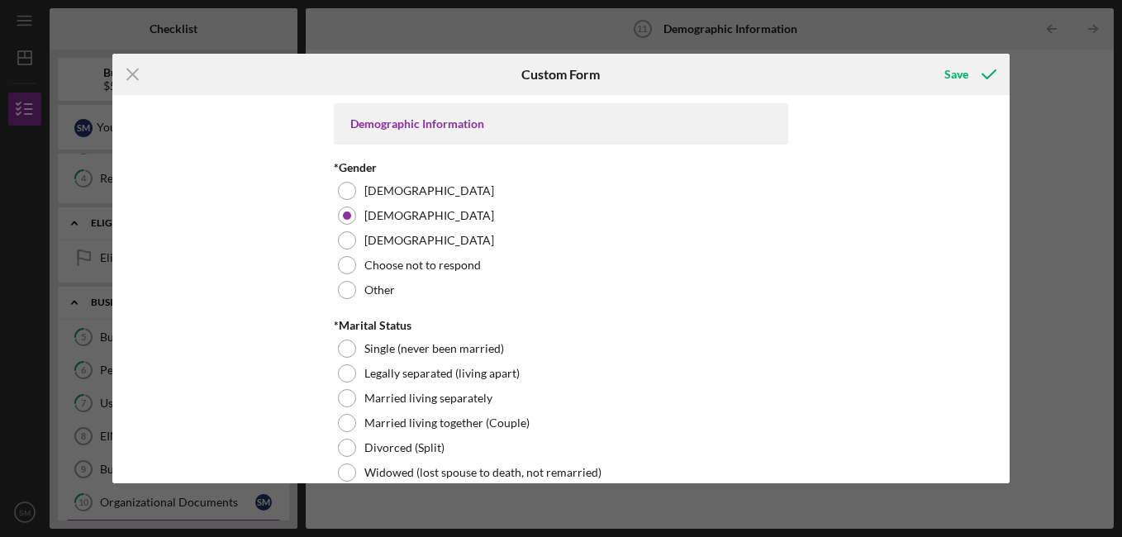
drag, startPoint x: 1003, startPoint y: 119, endPoint x: 1004, endPoint y: 133, distance: 14.1
click at [1004, 133] on div "Demographic Information *Gender [DEMOGRAPHIC_DATA] [DEMOGRAPHIC_DATA] [DEMOGRAP…" at bounding box center [560, 289] width 897 height 388
click at [904, 192] on div "Demographic Information *Gender [DEMOGRAPHIC_DATA] [DEMOGRAPHIC_DATA] [DEMOGRAP…" at bounding box center [560, 289] width 897 height 388
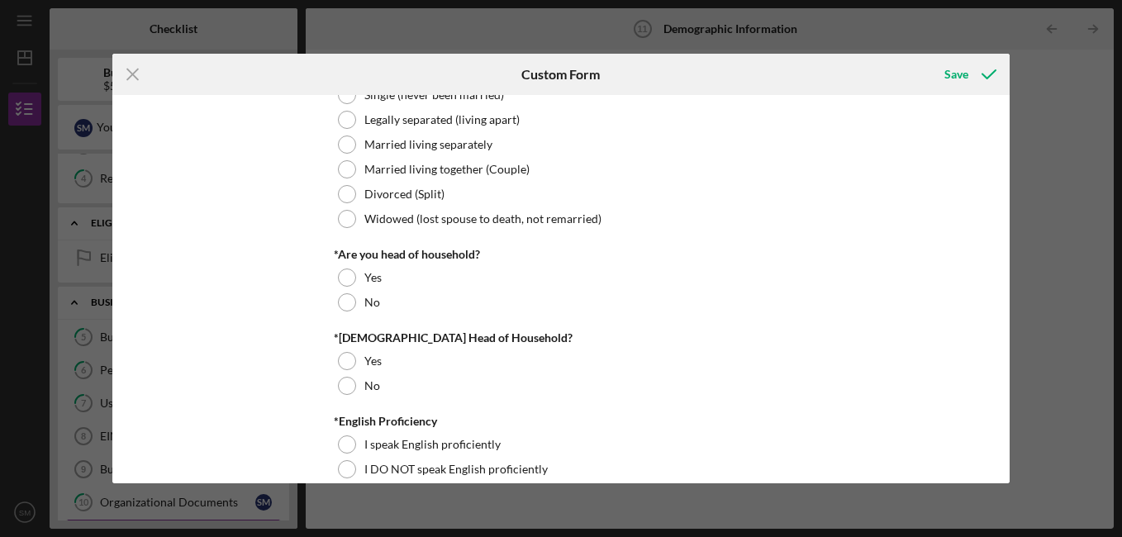
scroll to position [261, 0]
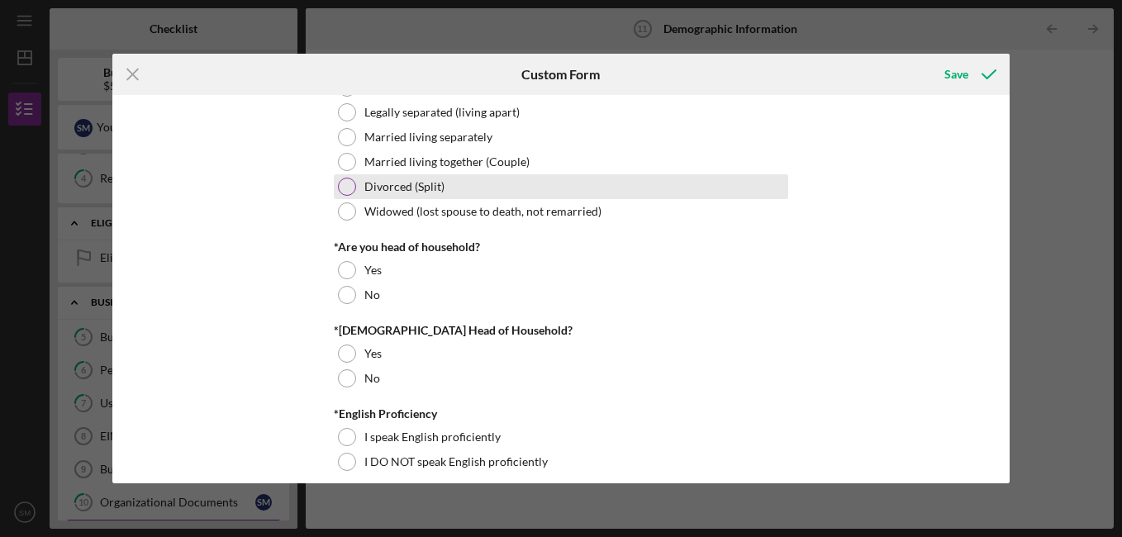
click at [342, 184] on div at bounding box center [347, 187] width 18 height 18
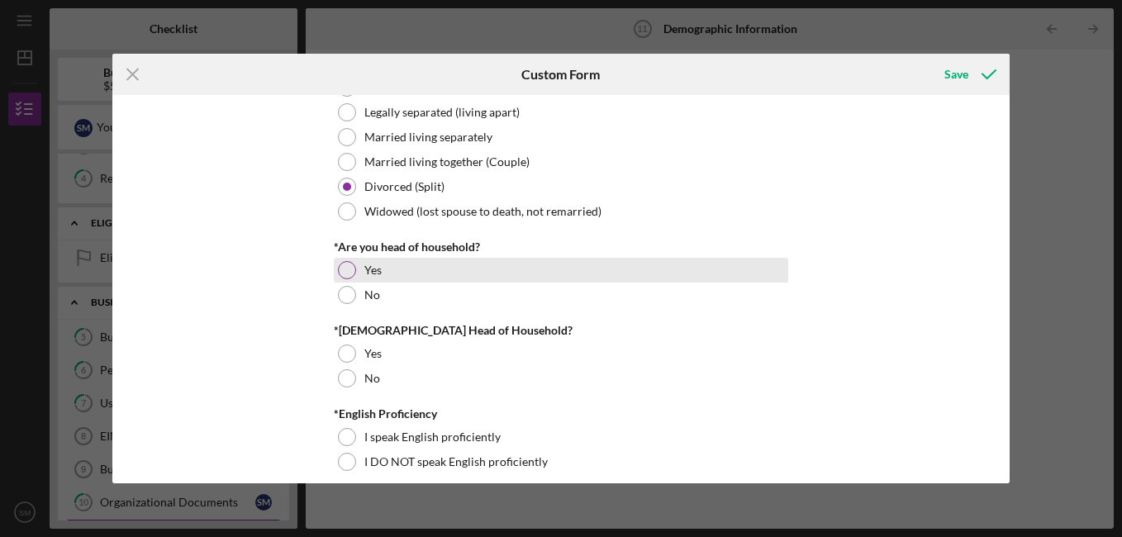
click at [344, 263] on div at bounding box center [347, 270] width 18 height 18
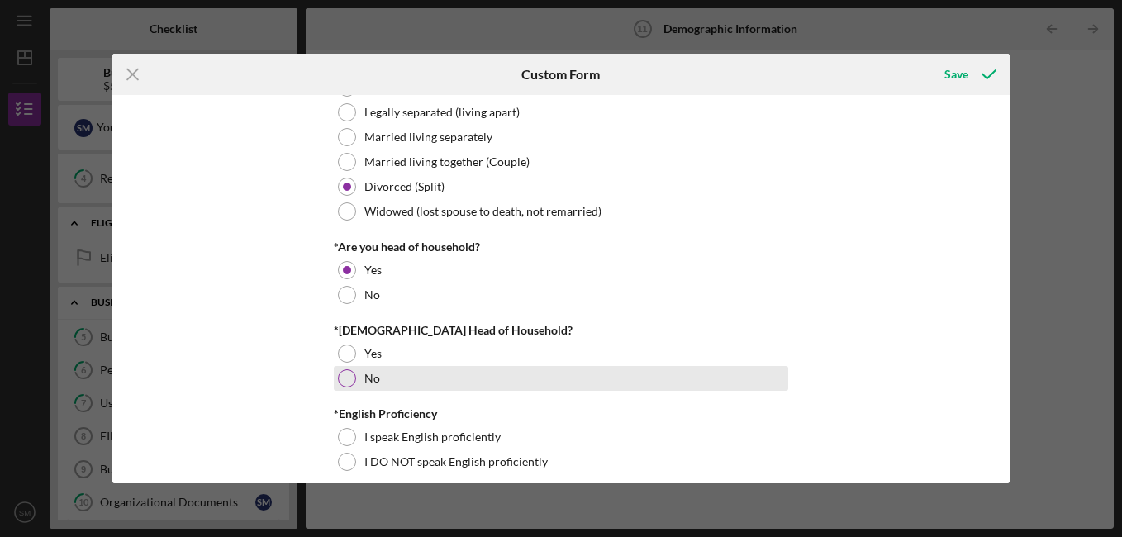
click at [345, 373] on div at bounding box center [347, 378] width 18 height 18
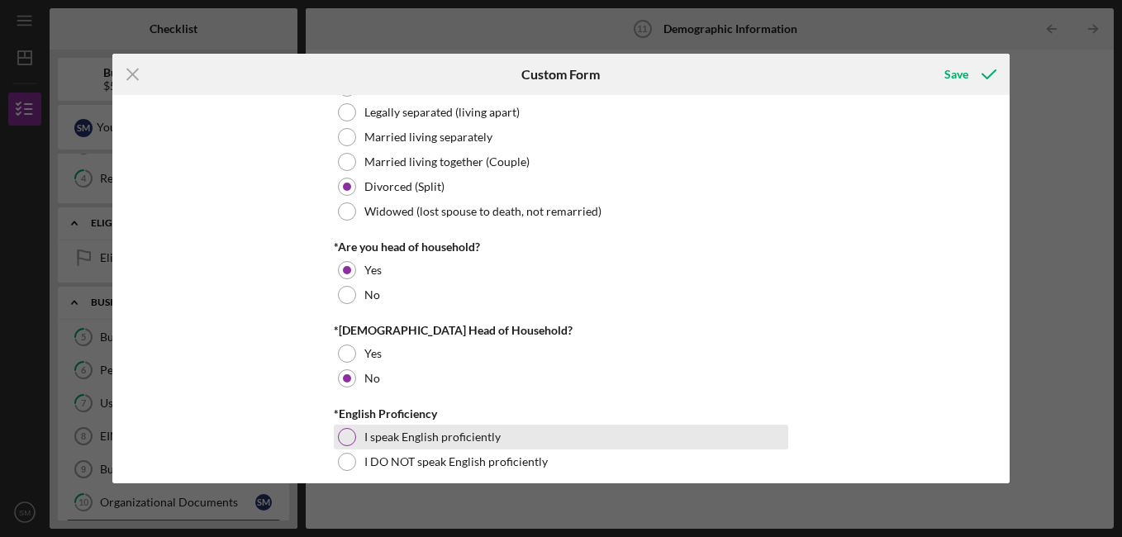
click at [342, 434] on div at bounding box center [347, 437] width 18 height 18
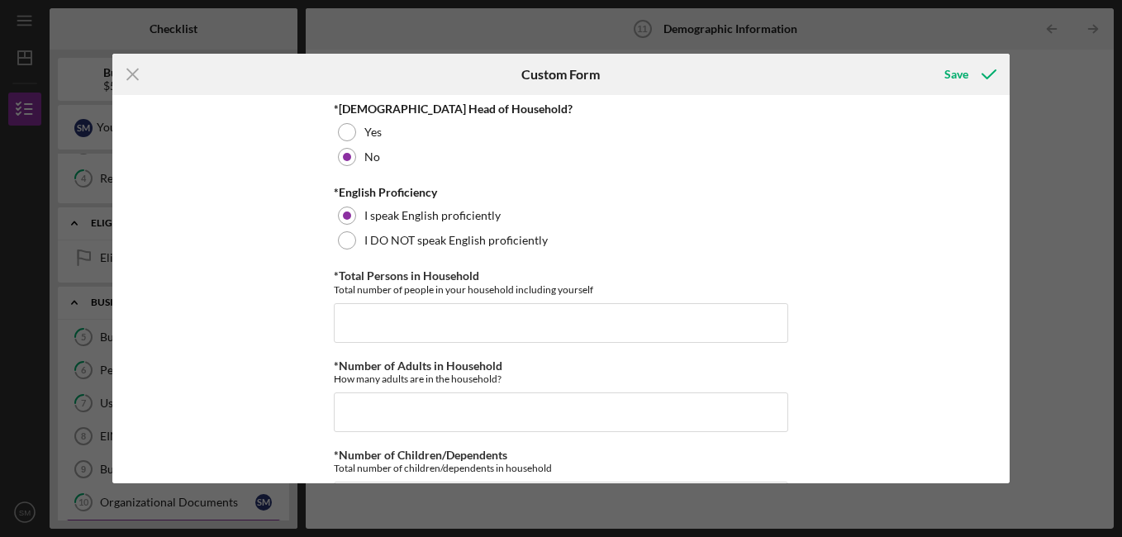
scroll to position [539, 0]
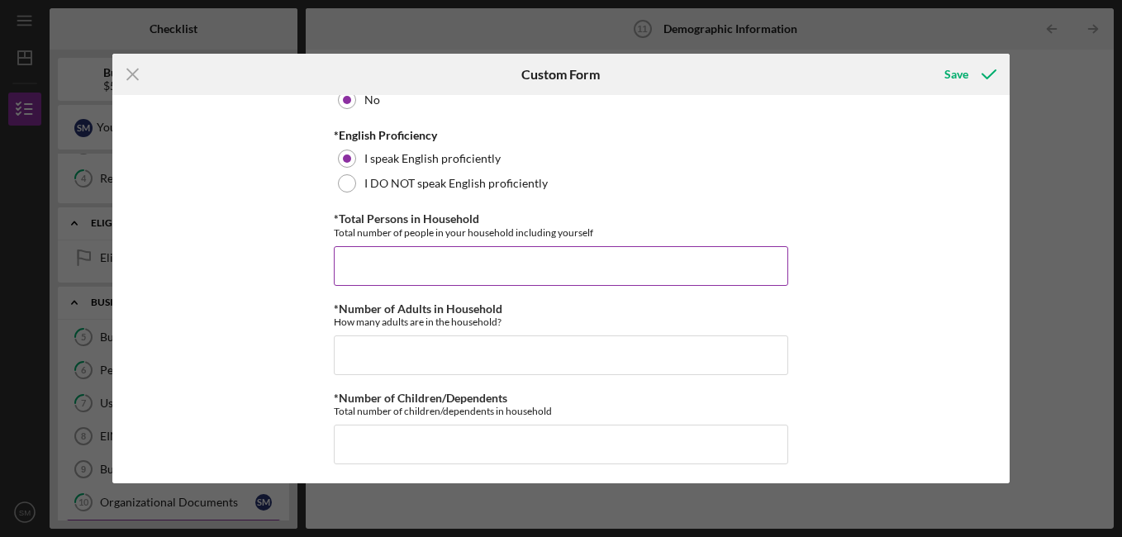
click at [463, 268] on input "*Total Persons in Household" at bounding box center [561, 266] width 454 height 40
type input "1"
click at [435, 350] on input "*Number of Adults in Household" at bounding box center [561, 355] width 454 height 40
type input "1"
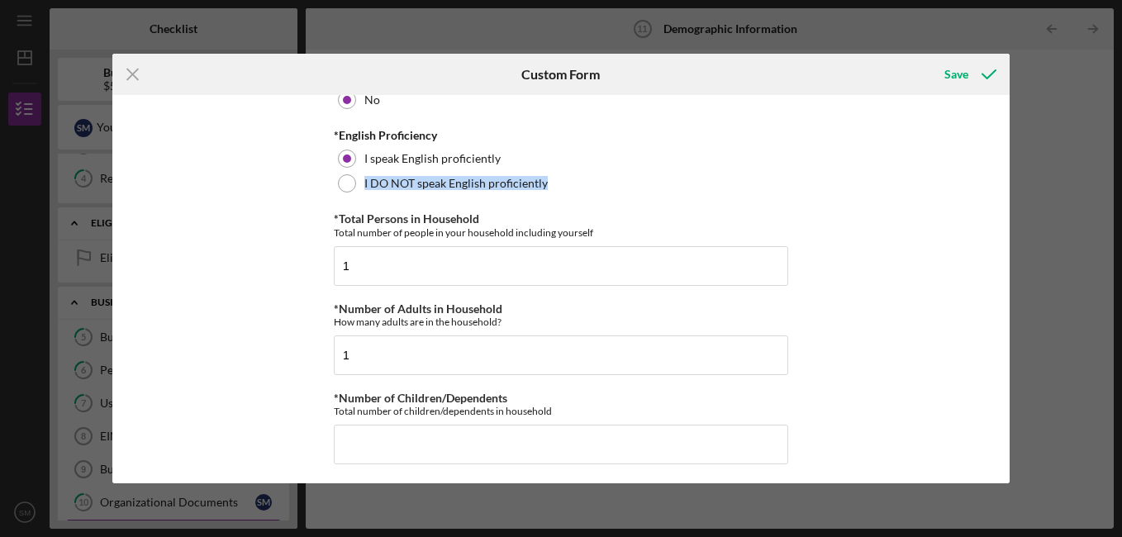
drag, startPoint x: 1004, startPoint y: 167, endPoint x: 1004, endPoint y: 184, distance: 17.3
click at [1004, 184] on div "Demographic Information *Gender [DEMOGRAPHIC_DATA] [DEMOGRAPHIC_DATA] [DEMOGRAP…" at bounding box center [560, 289] width 897 height 388
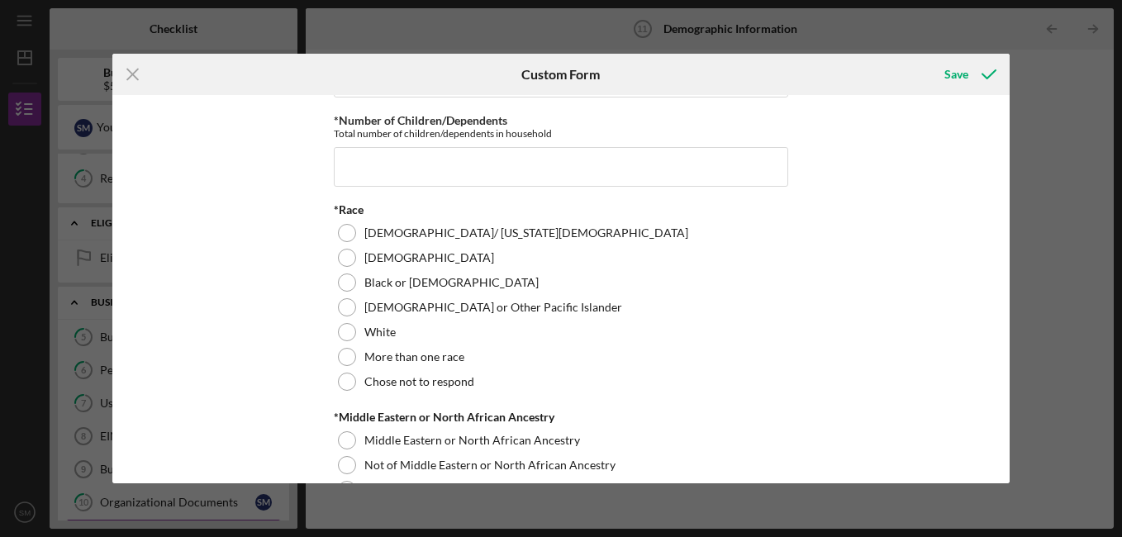
scroll to position [824, 0]
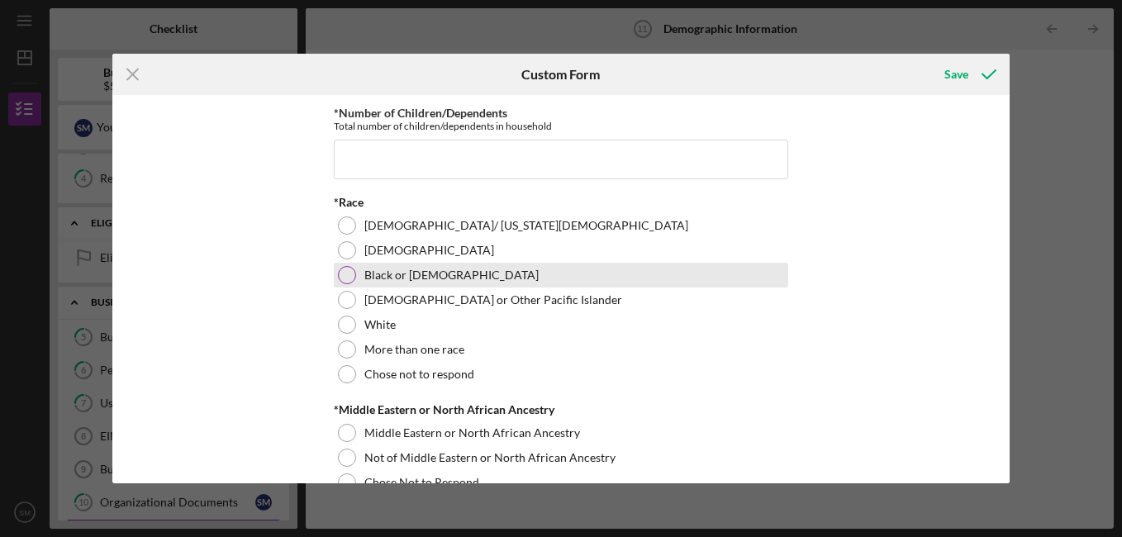
click at [340, 269] on div at bounding box center [347, 275] width 18 height 18
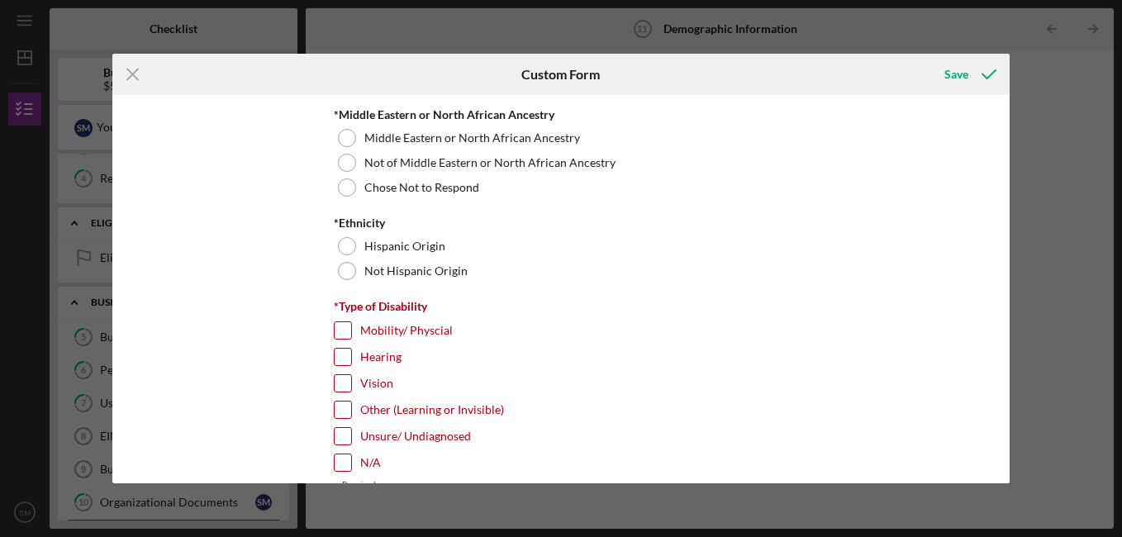
scroll to position [1151, 0]
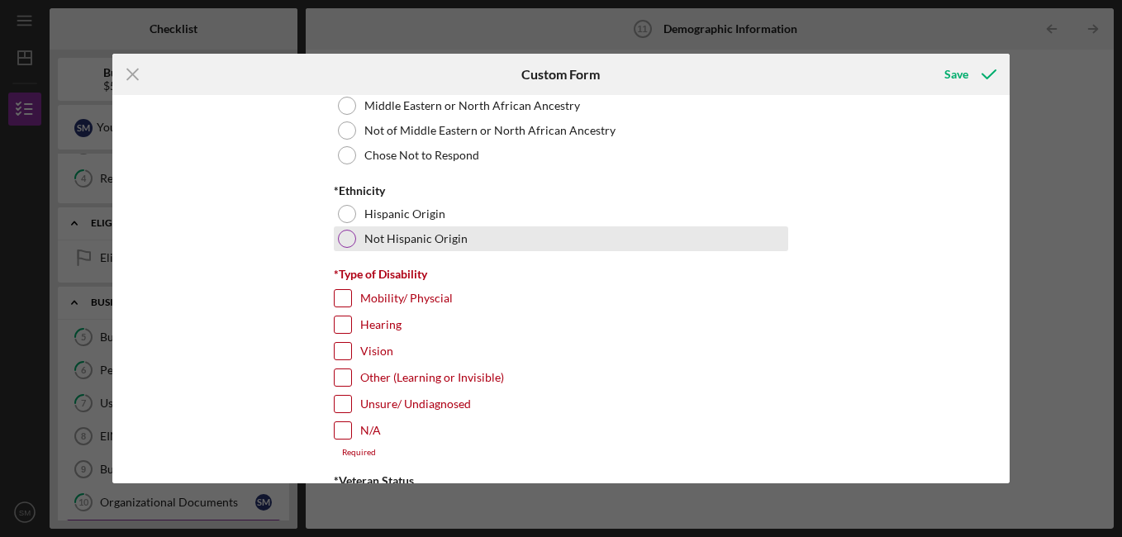
click at [344, 236] on div at bounding box center [347, 239] width 18 height 18
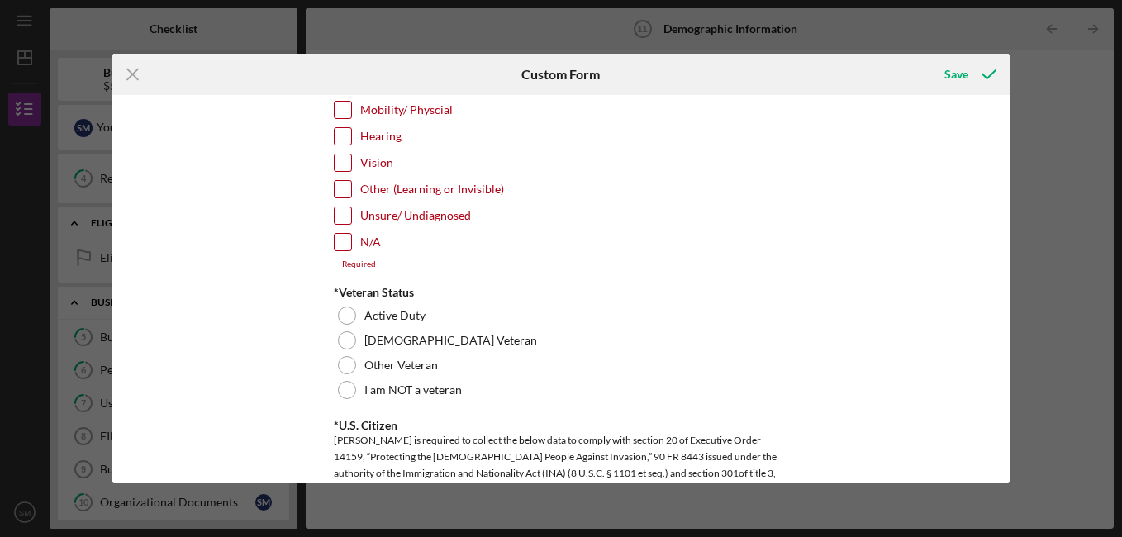
scroll to position [1355, 0]
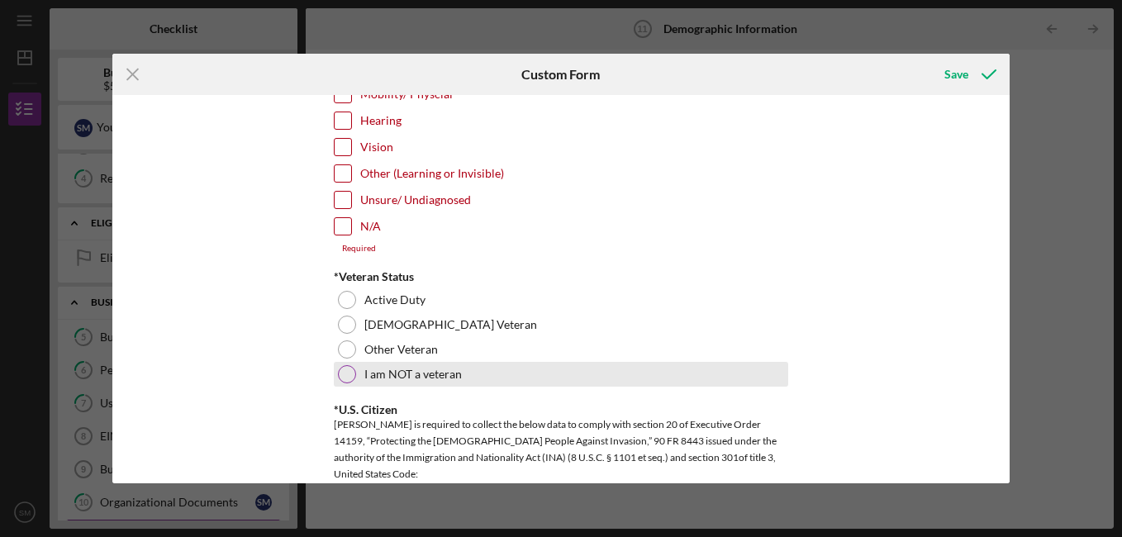
click at [338, 376] on div at bounding box center [347, 374] width 18 height 18
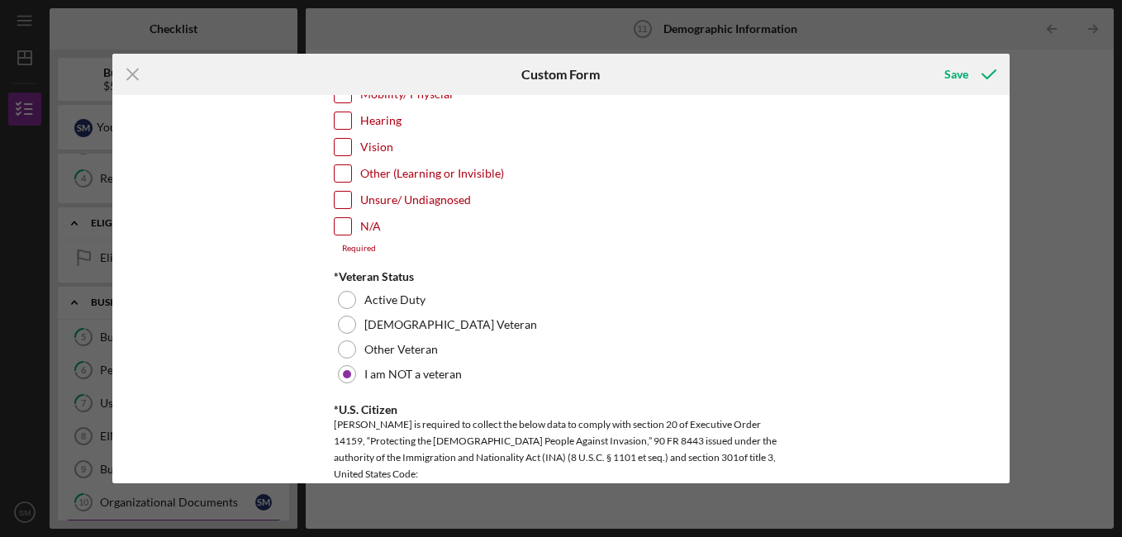
click at [338, 225] on input "N/A" at bounding box center [343, 226] width 17 height 17
checkbox input "true"
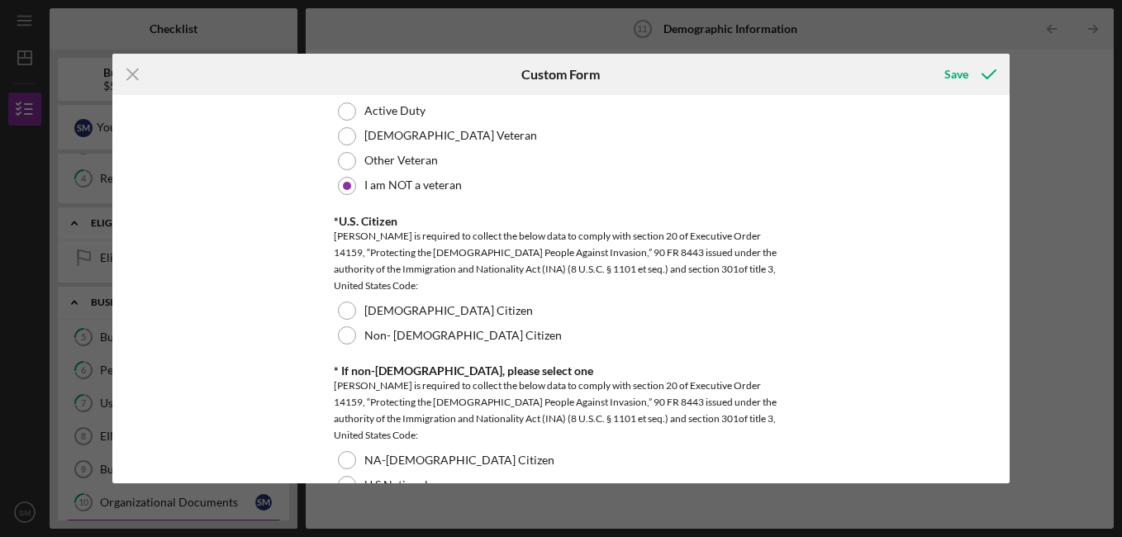
scroll to position [1600, 0]
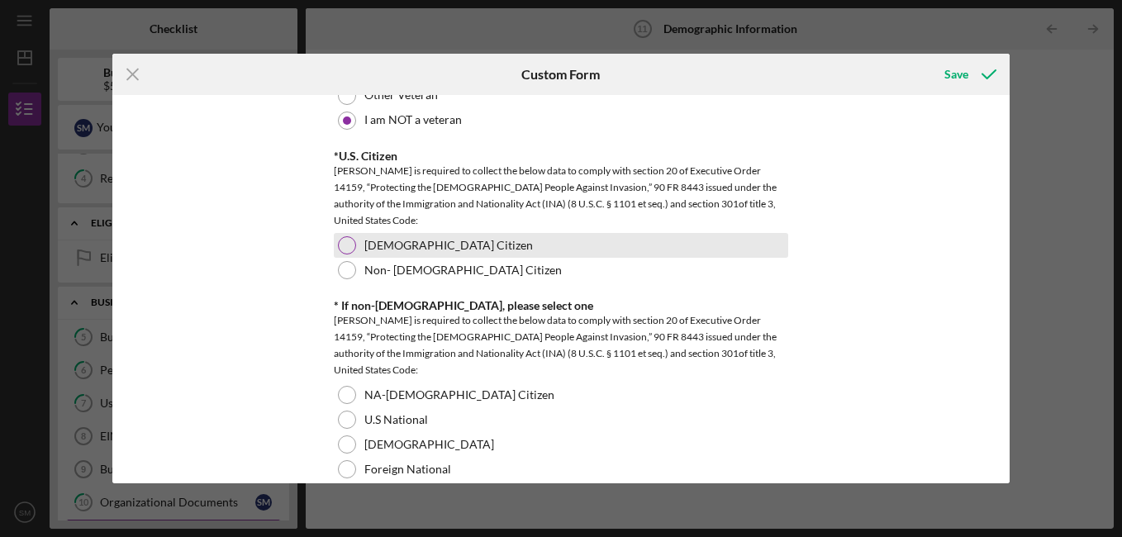
click at [345, 243] on div at bounding box center [347, 245] width 18 height 18
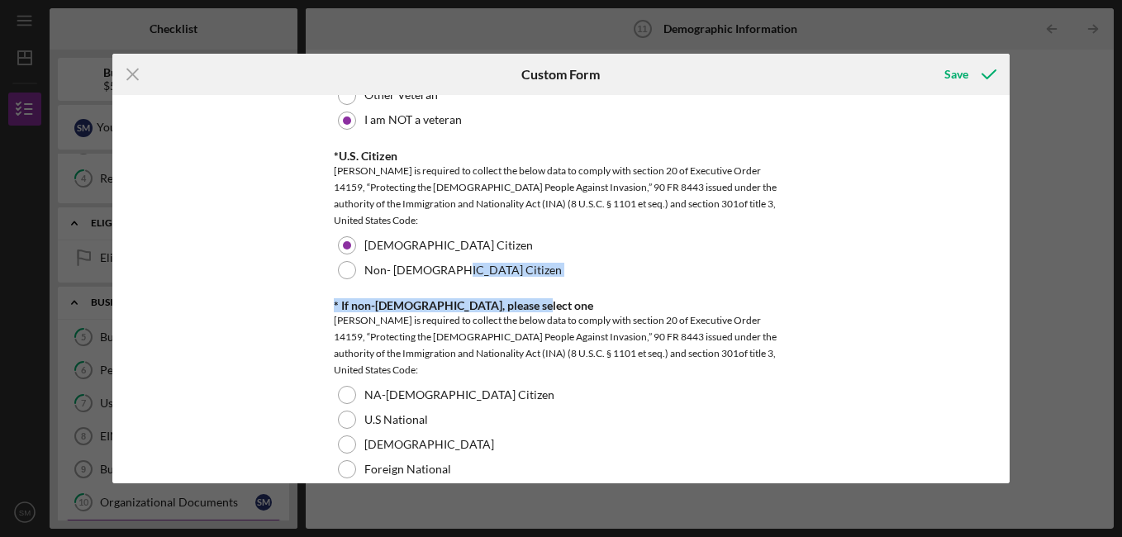
drag, startPoint x: 1004, startPoint y: 278, endPoint x: 1004, endPoint y: 295, distance: 17.4
click at [1004, 295] on div "Demographic Information *Gender [DEMOGRAPHIC_DATA] [DEMOGRAPHIC_DATA] [DEMOGRAP…" at bounding box center [560, 289] width 897 height 388
drag, startPoint x: 1004, startPoint y: 295, endPoint x: 963, endPoint y: 267, distance: 49.9
click at [963, 267] on div "Demographic Information *Gender [DEMOGRAPHIC_DATA] [DEMOGRAPHIC_DATA] [DEMOGRAP…" at bounding box center [560, 289] width 897 height 388
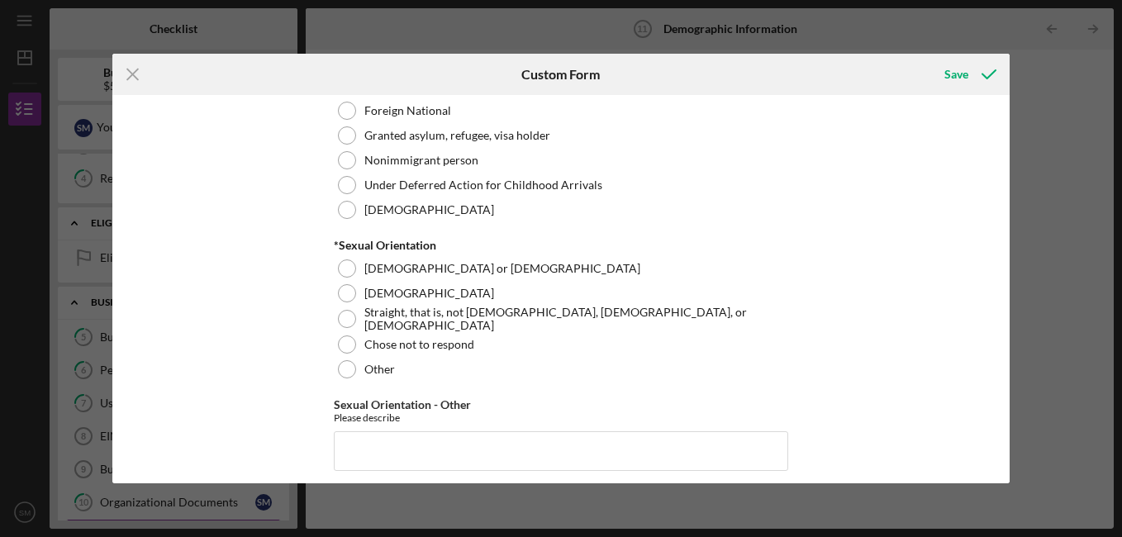
scroll to position [1967, 0]
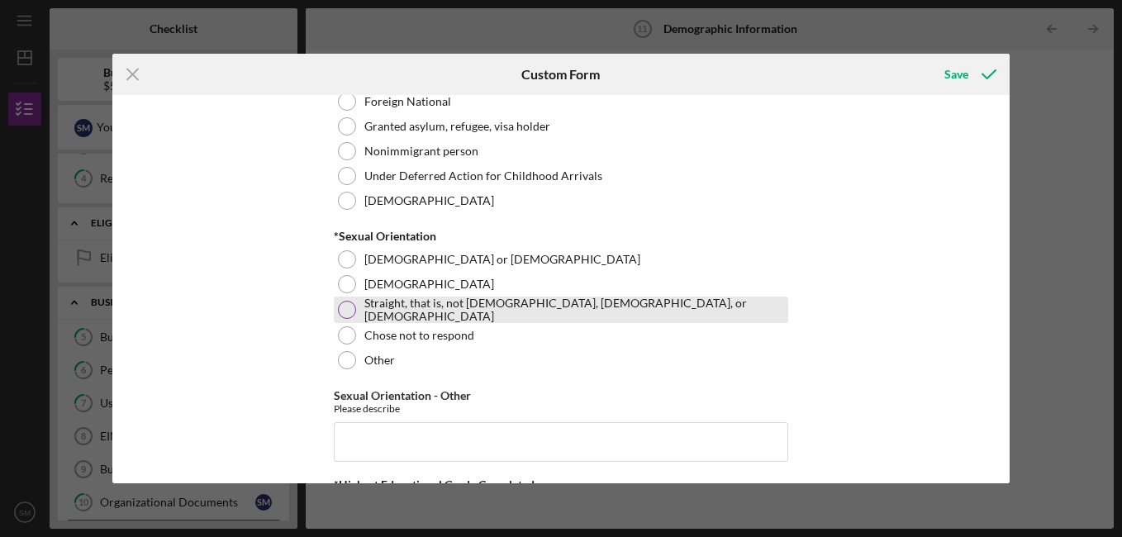
click at [348, 307] on div at bounding box center [347, 310] width 18 height 18
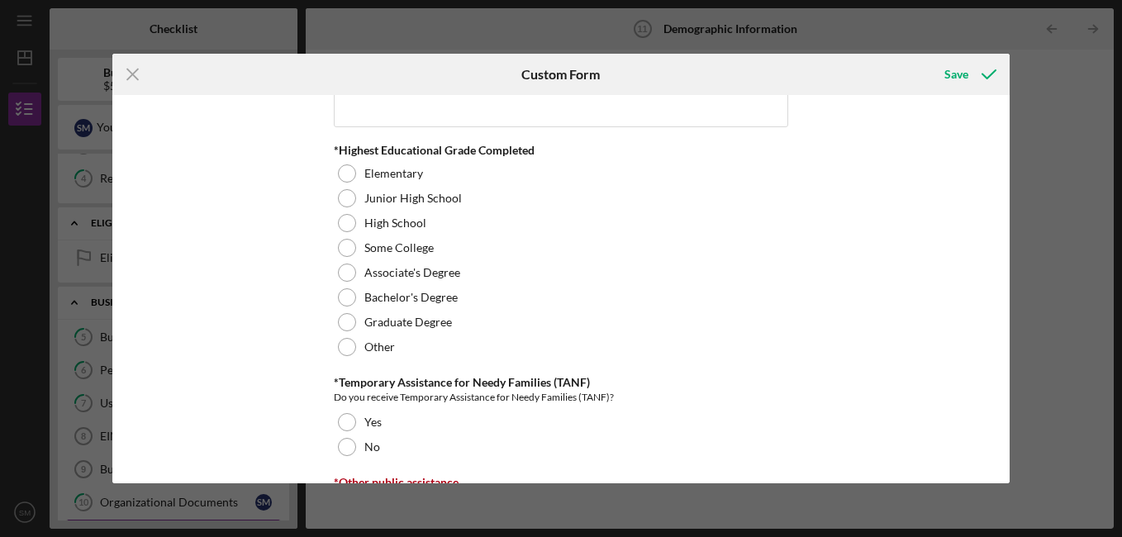
scroll to position [2309, 0]
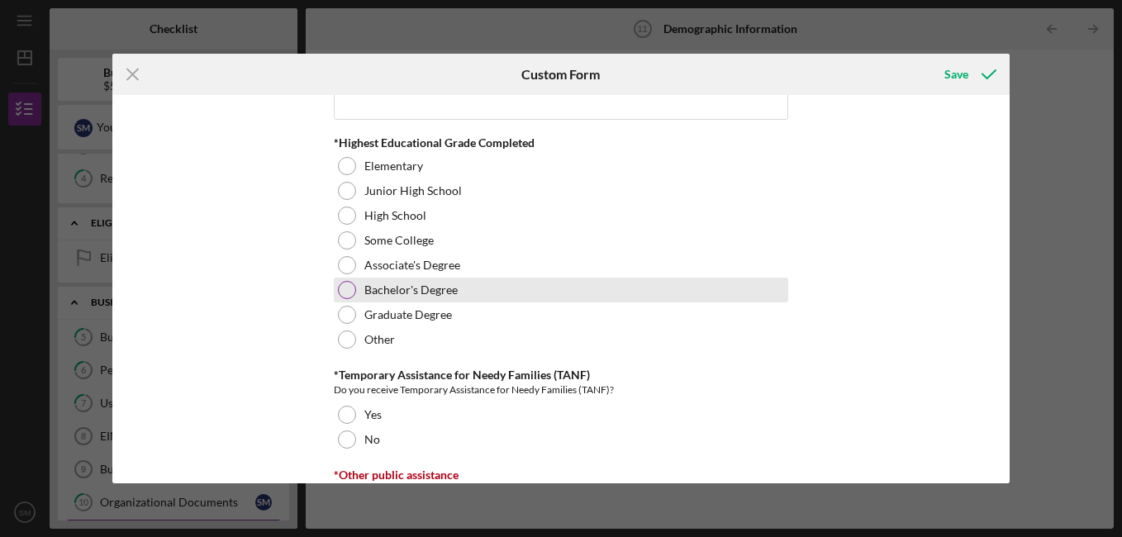
click at [344, 287] on div at bounding box center [347, 290] width 18 height 18
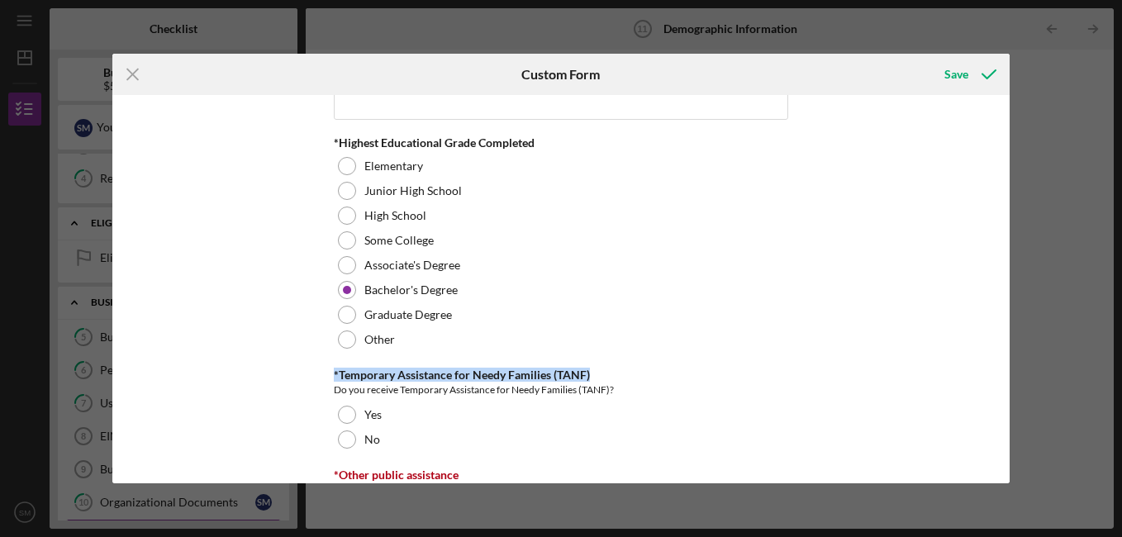
drag, startPoint x: 1009, startPoint y: 344, endPoint x: 1008, endPoint y: 368, distance: 24.0
click at [1008, 368] on div "Demographic Information *Gender [DEMOGRAPHIC_DATA] [DEMOGRAPHIC_DATA] [DEMOGRAP…" at bounding box center [560, 289] width 897 height 388
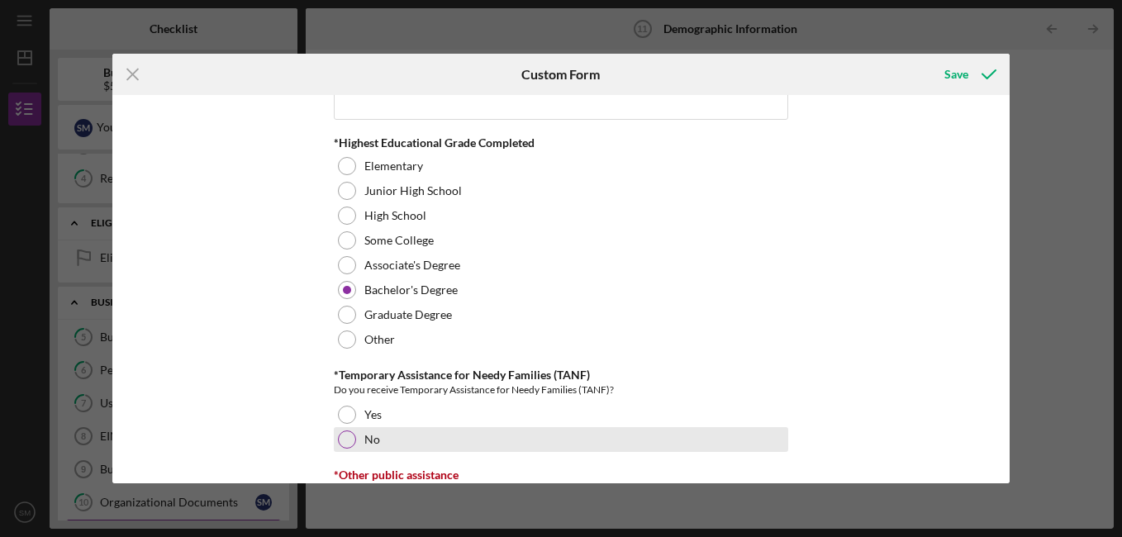
click at [339, 437] on div at bounding box center [347, 439] width 18 height 18
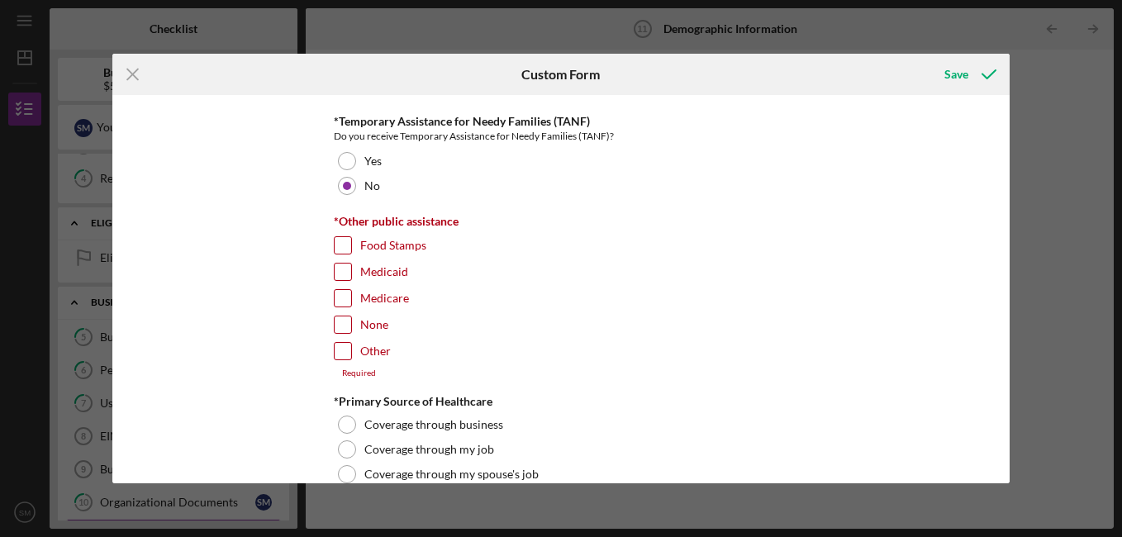
scroll to position [2595, 0]
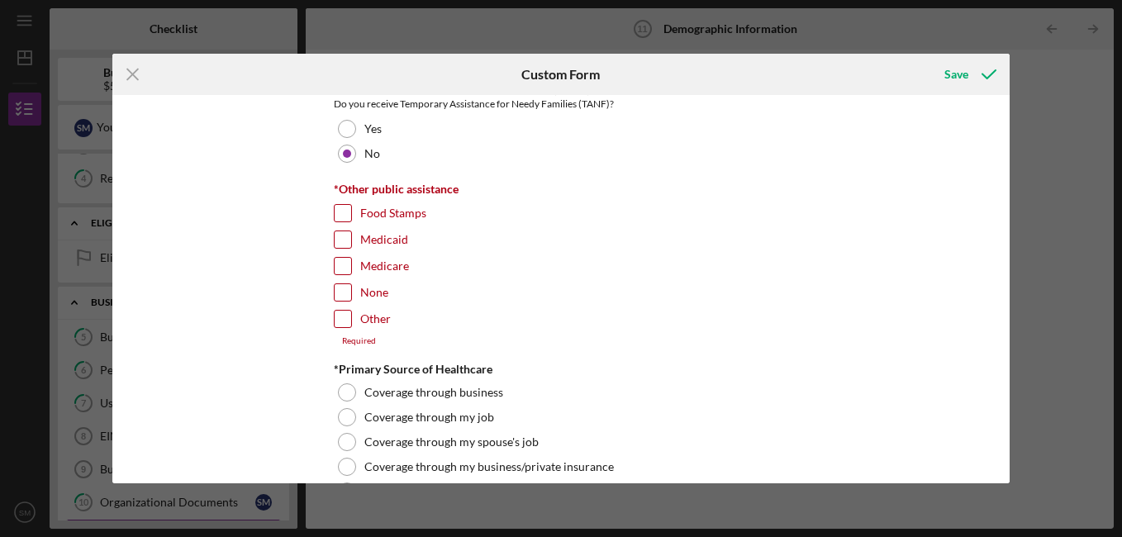
click at [335, 259] on input "Medicare" at bounding box center [343, 266] width 17 height 17
checkbox input "true"
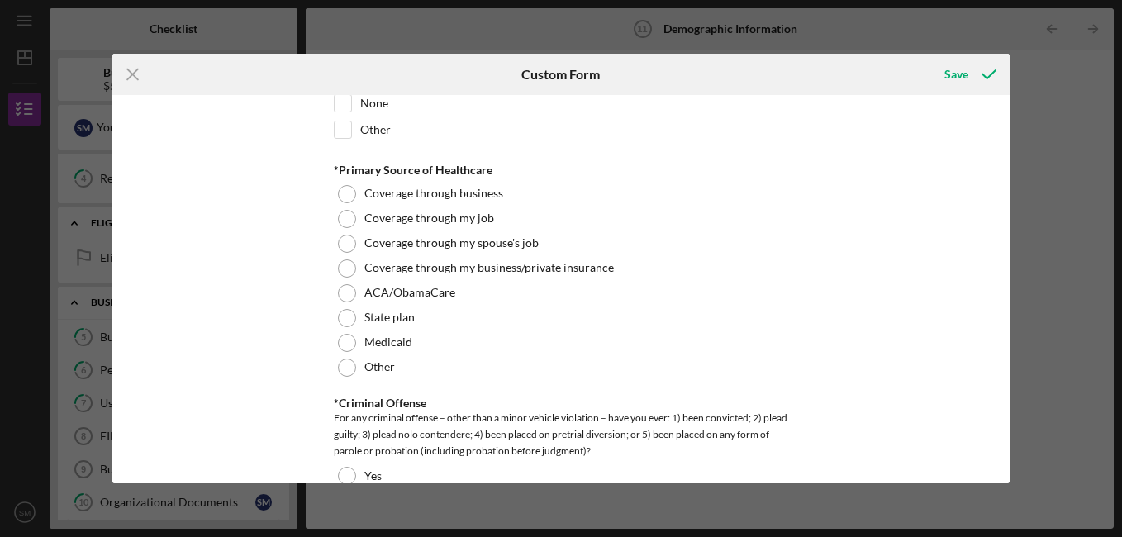
scroll to position [2792, 0]
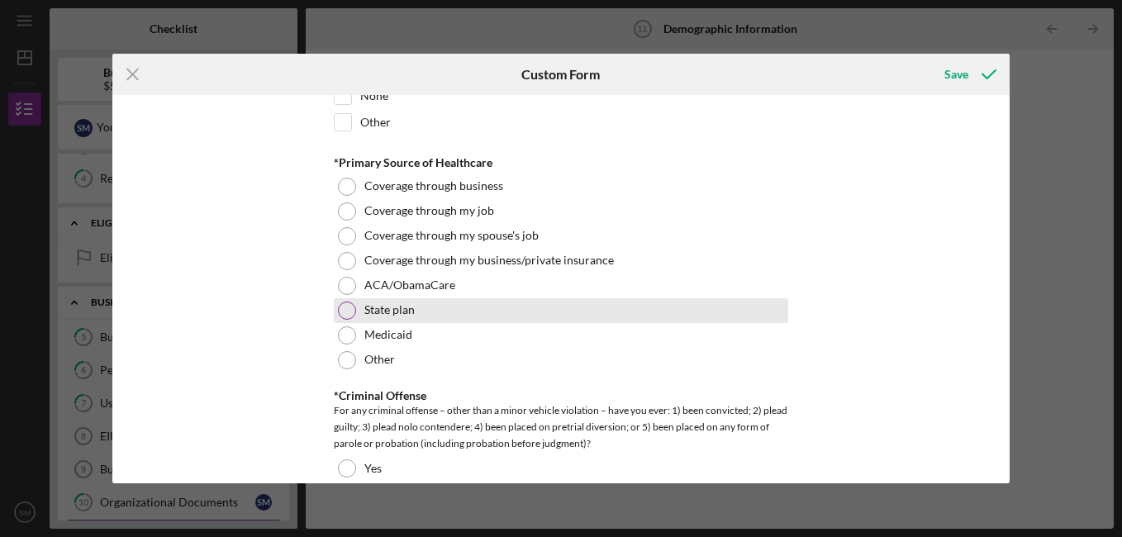
click at [348, 311] on div at bounding box center [347, 310] width 18 height 18
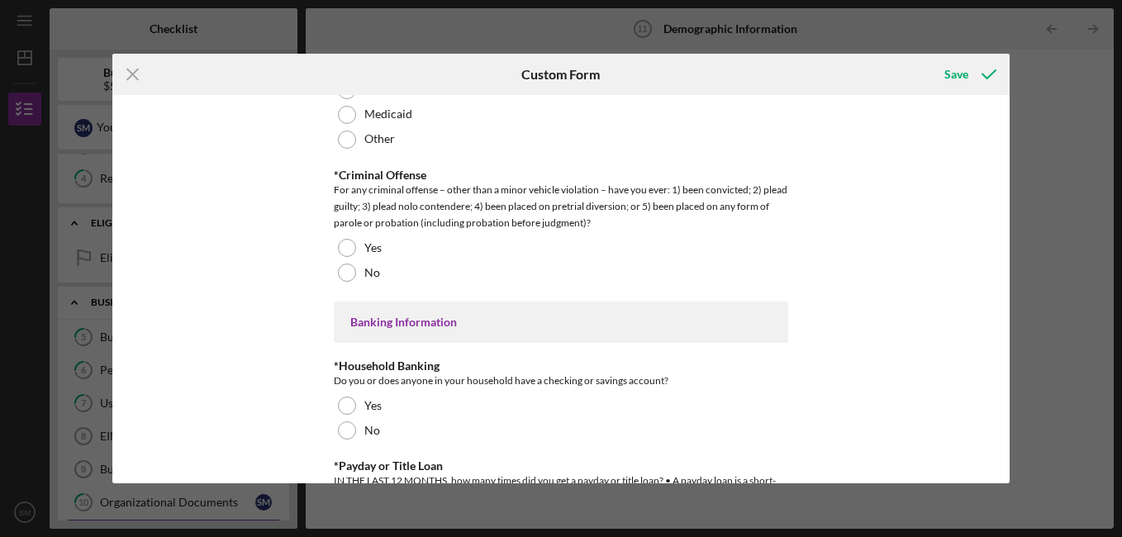
scroll to position [3021, 0]
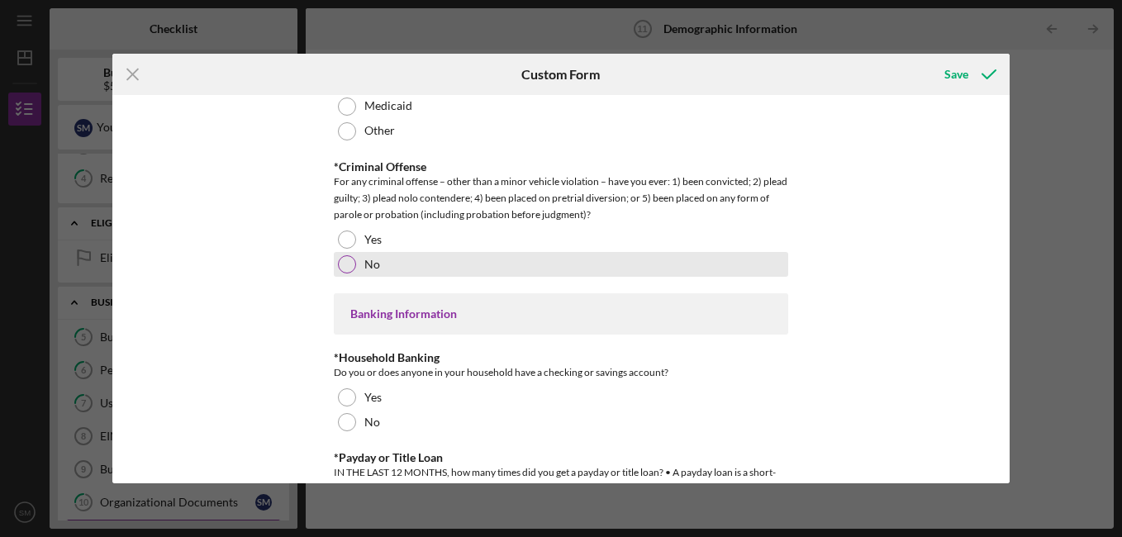
click at [339, 259] on div at bounding box center [347, 264] width 18 height 18
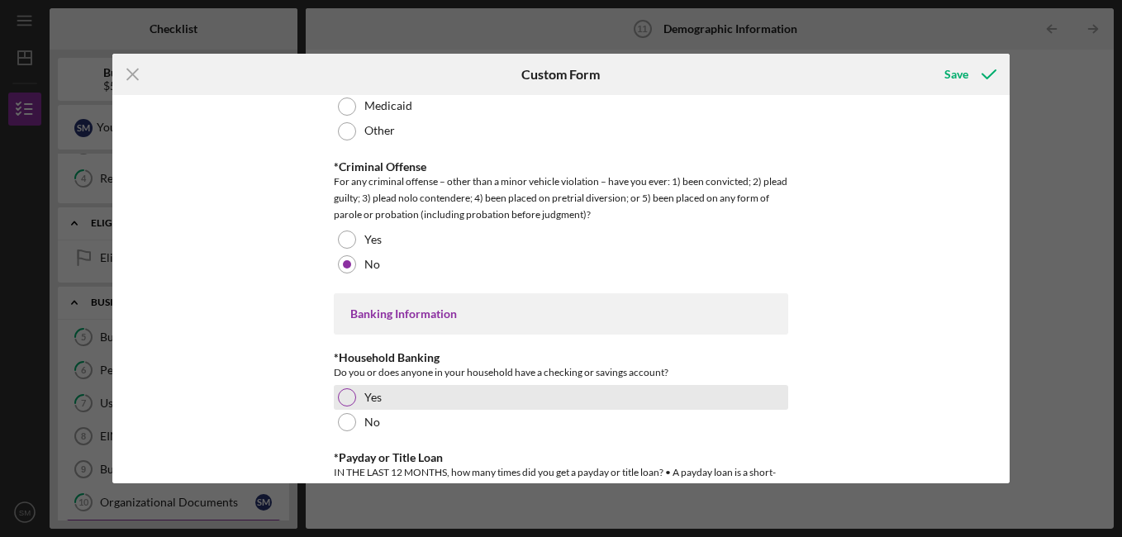
click at [345, 392] on div at bounding box center [347, 397] width 18 height 18
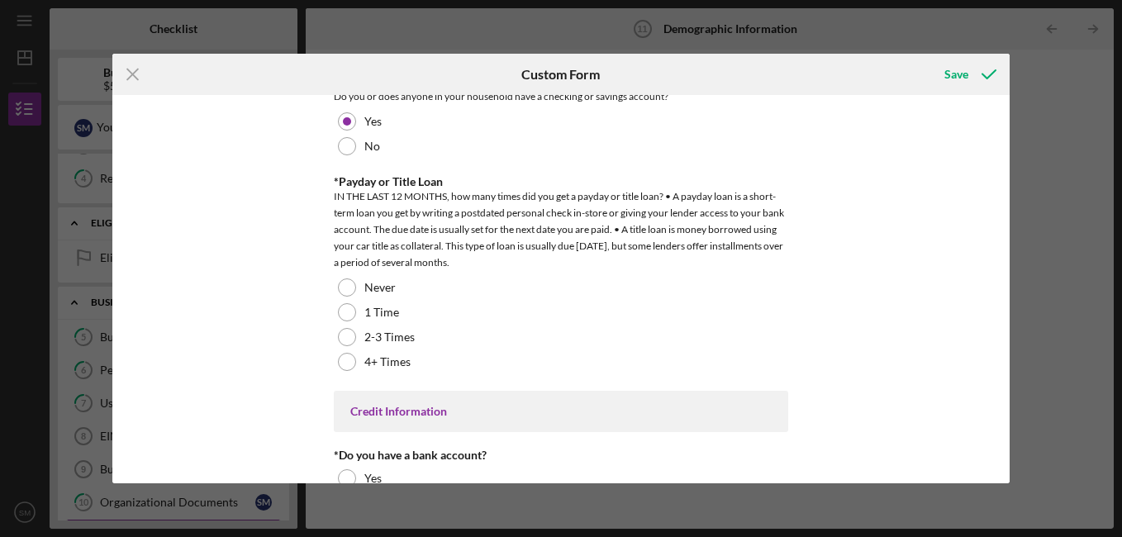
scroll to position [3362, 0]
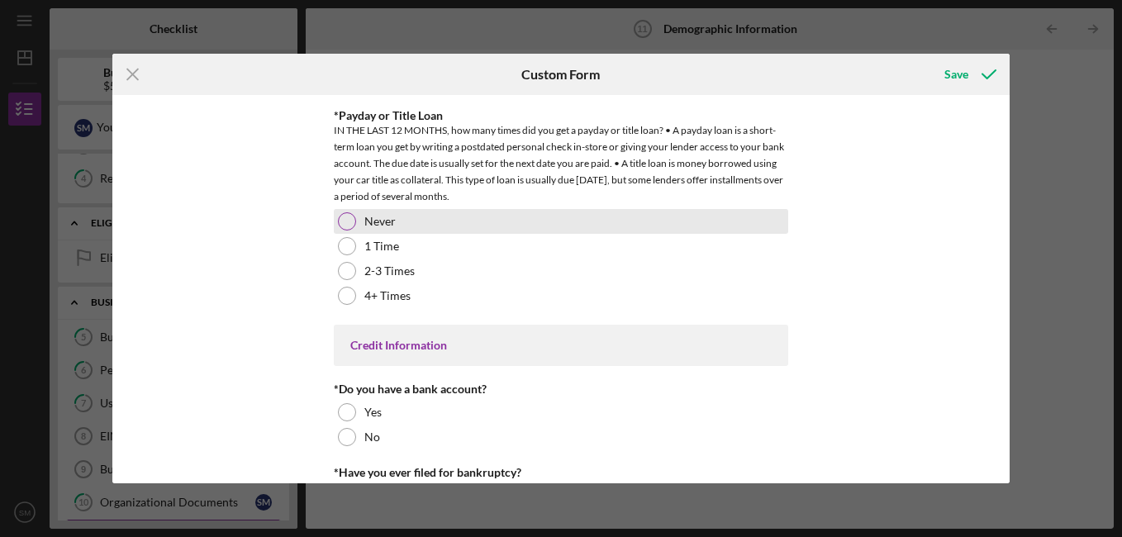
click at [345, 223] on div at bounding box center [347, 221] width 18 height 18
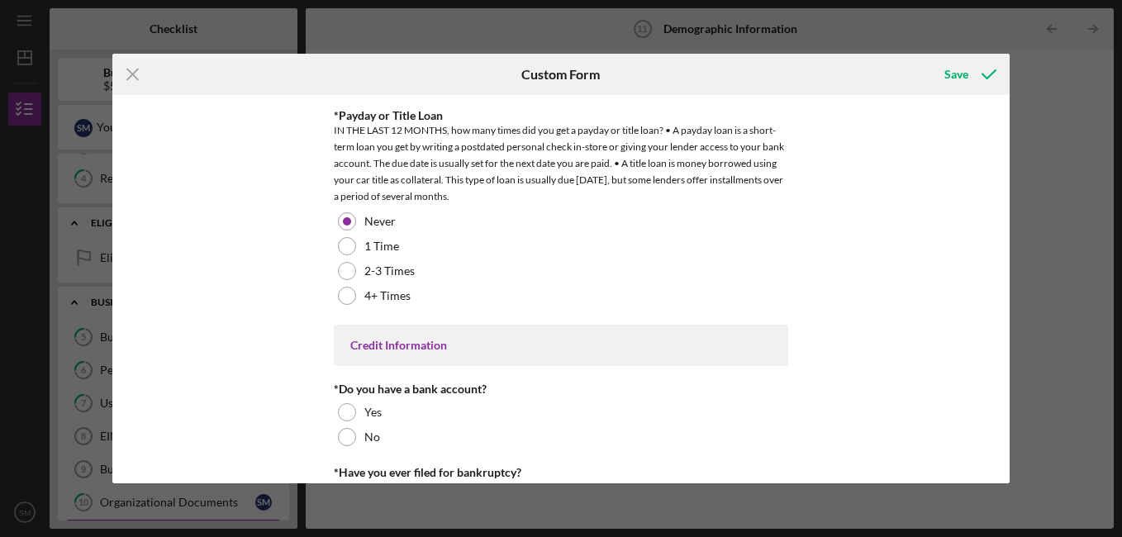
scroll to position [3435, 0]
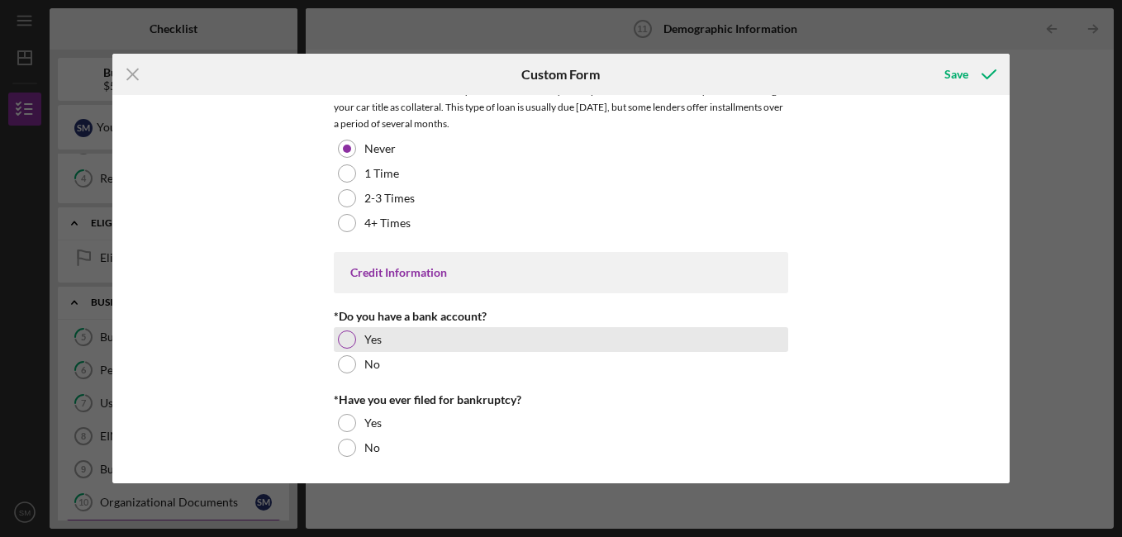
click at [344, 334] on div at bounding box center [347, 339] width 18 height 18
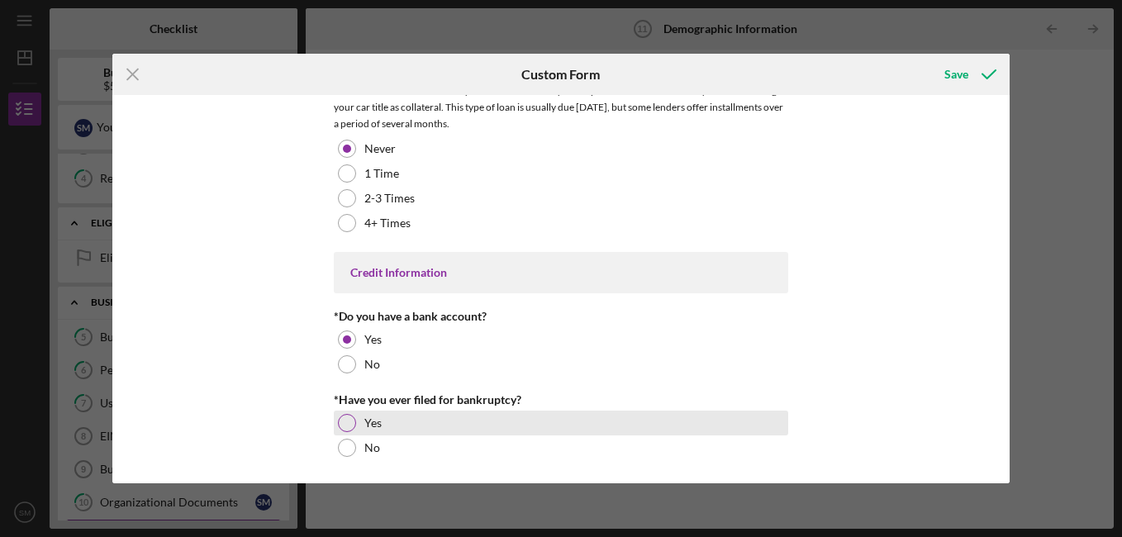
click at [340, 420] on div at bounding box center [347, 423] width 18 height 18
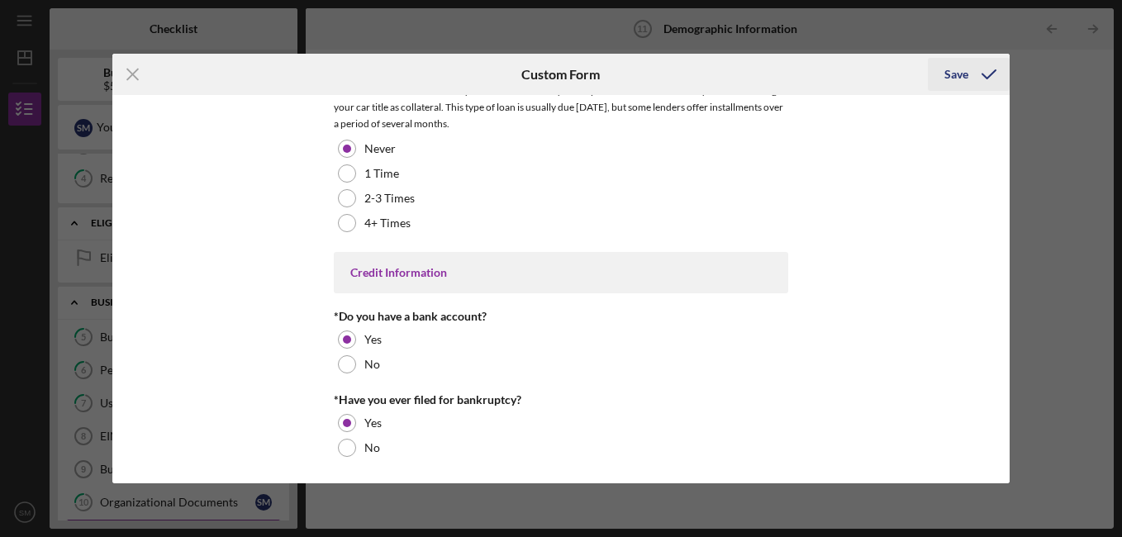
click at [955, 72] on div "Save" at bounding box center [956, 74] width 24 height 33
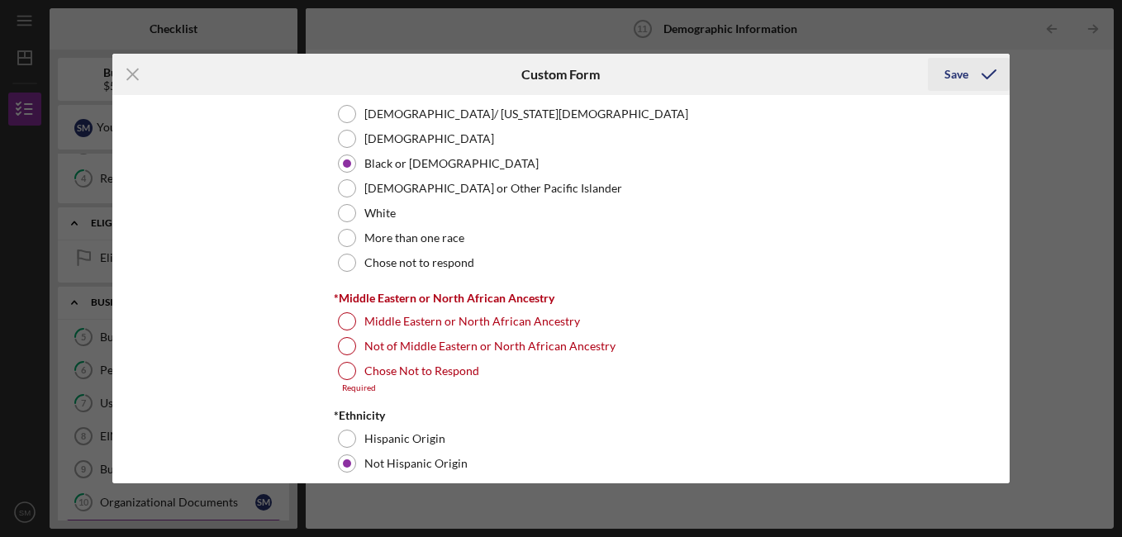
scroll to position [836, 0]
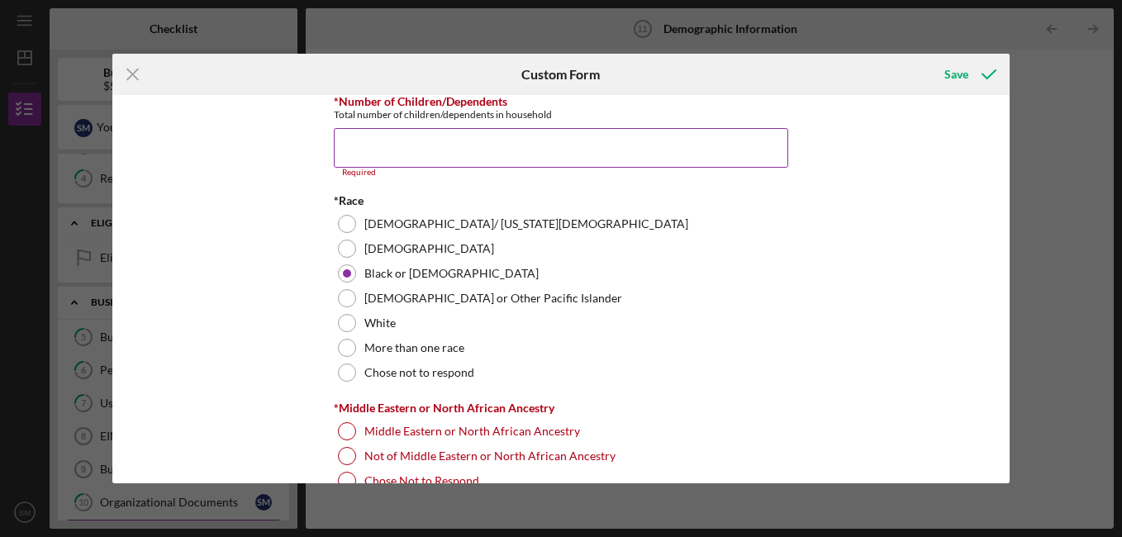
click at [724, 146] on input "*Number of Children/Dependents" at bounding box center [561, 148] width 454 height 40
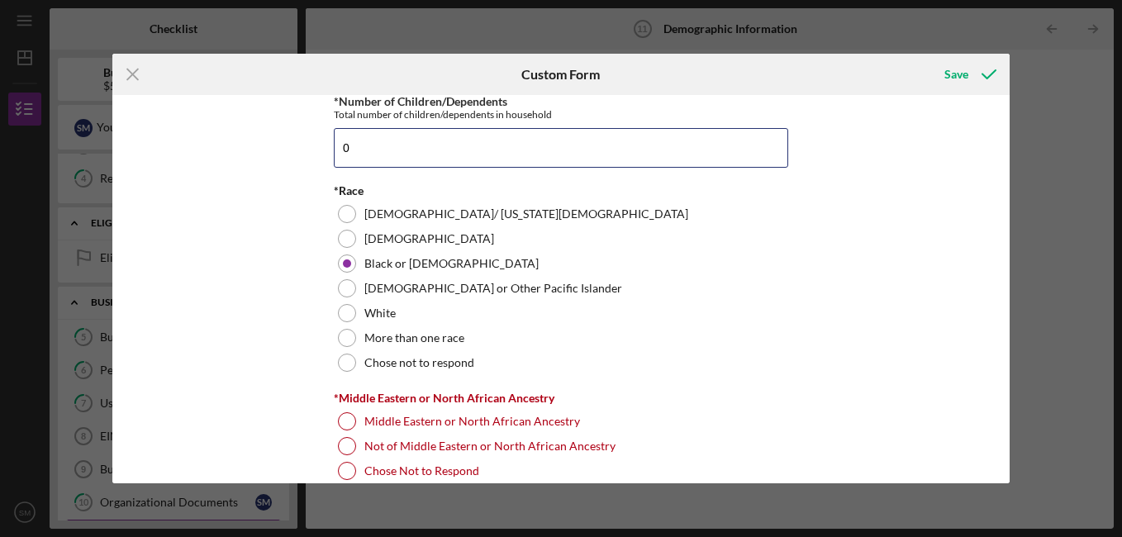
type input "0"
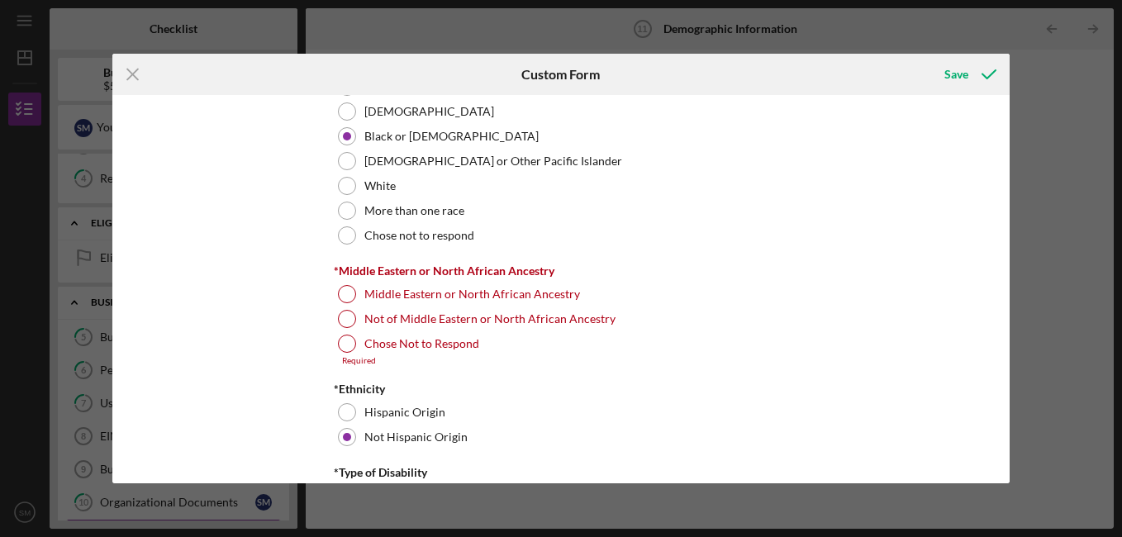
scroll to position [980, 0]
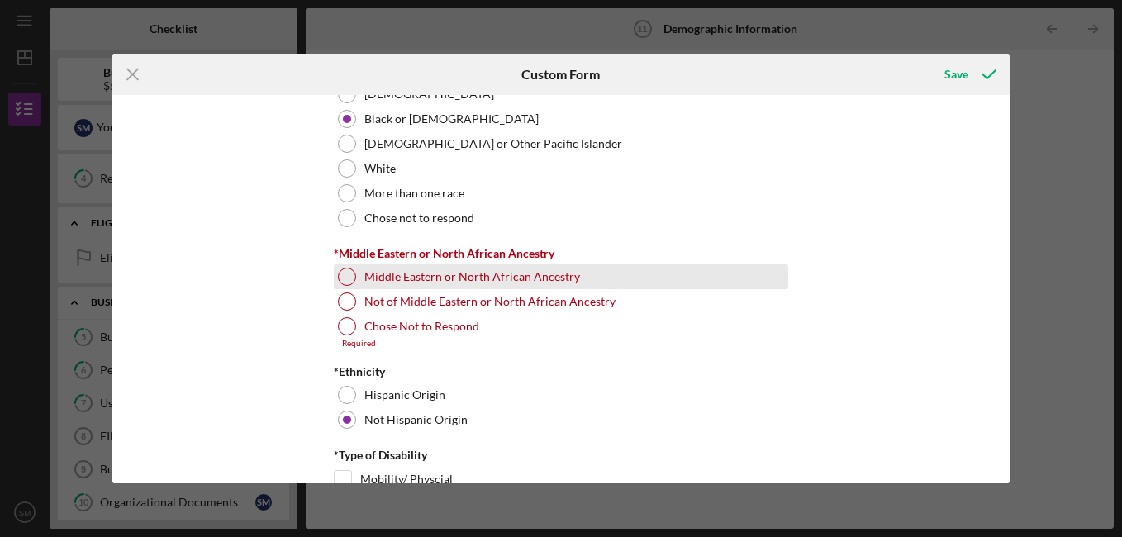
click at [338, 278] on div at bounding box center [347, 277] width 18 height 18
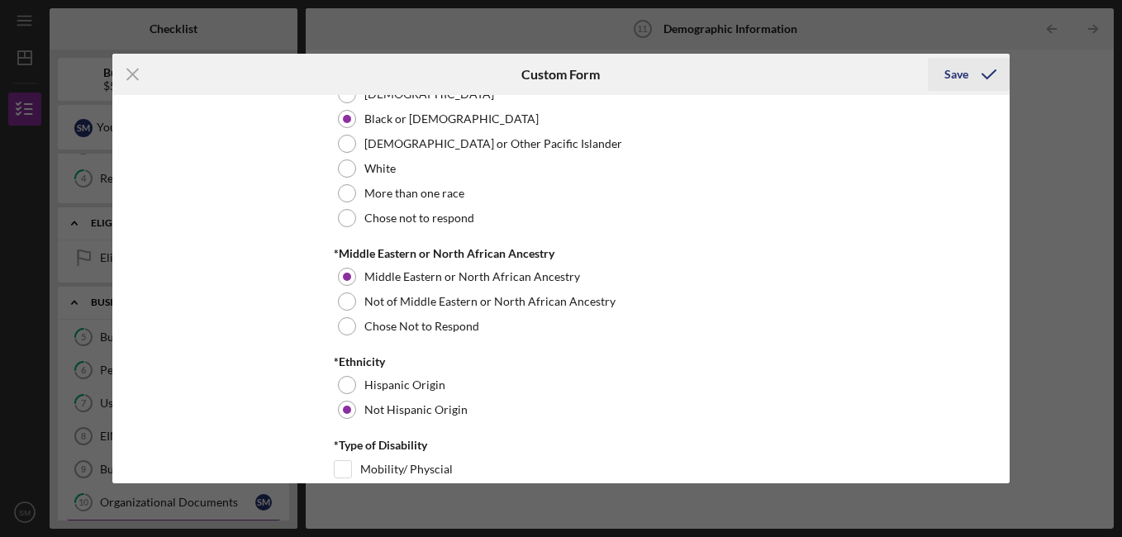
click at [961, 69] on div "Save" at bounding box center [956, 74] width 24 height 33
drag, startPoint x: 1009, startPoint y: 206, endPoint x: 998, endPoint y: 196, distance: 15.8
click at [998, 196] on div "Demographic Information *Gender [DEMOGRAPHIC_DATA] [DEMOGRAPHIC_DATA] [DEMOGRAP…" at bounding box center [560, 289] width 897 height 388
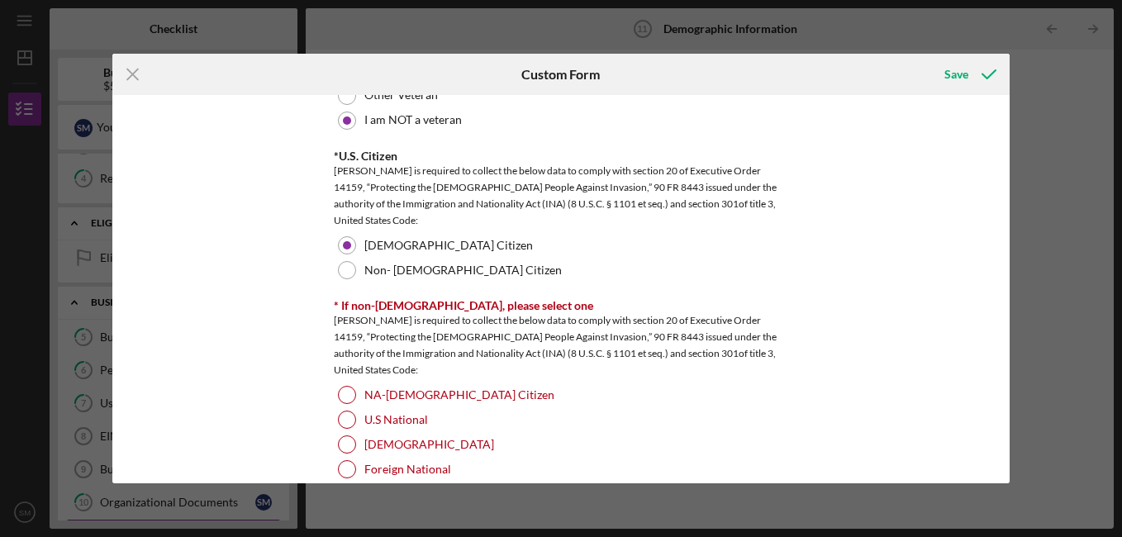
scroll to position [1608, 0]
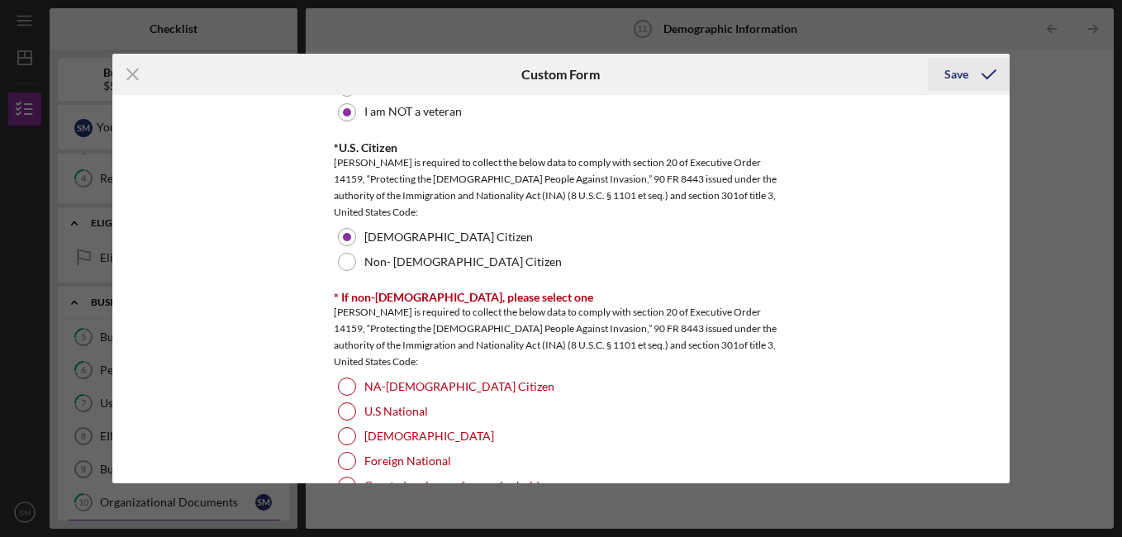
click at [964, 78] on div "Save" at bounding box center [956, 74] width 24 height 33
click at [986, 76] on icon "submit" at bounding box center [988, 74] width 41 height 41
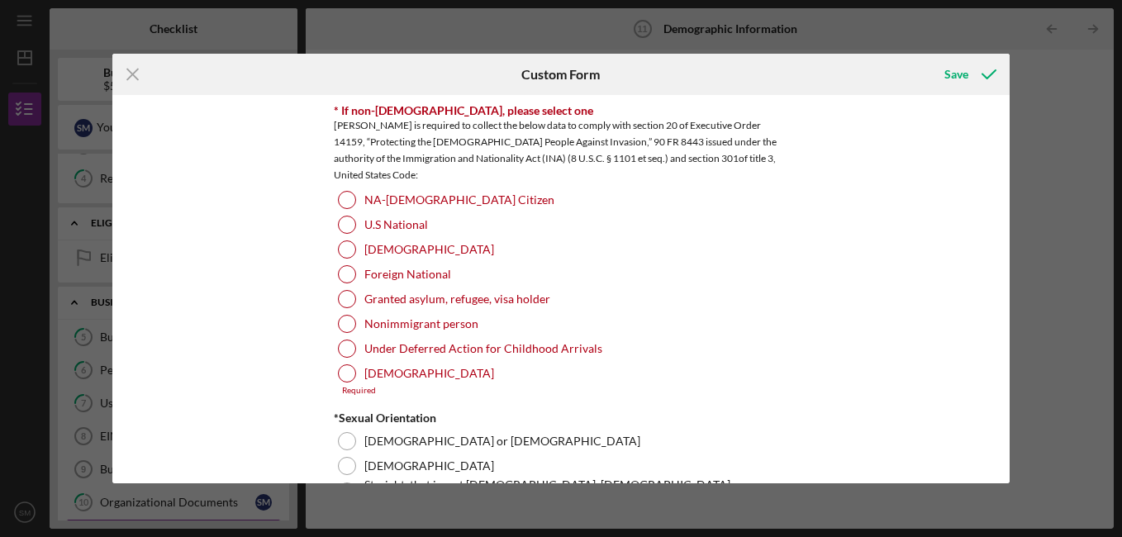
scroll to position [1796, 0]
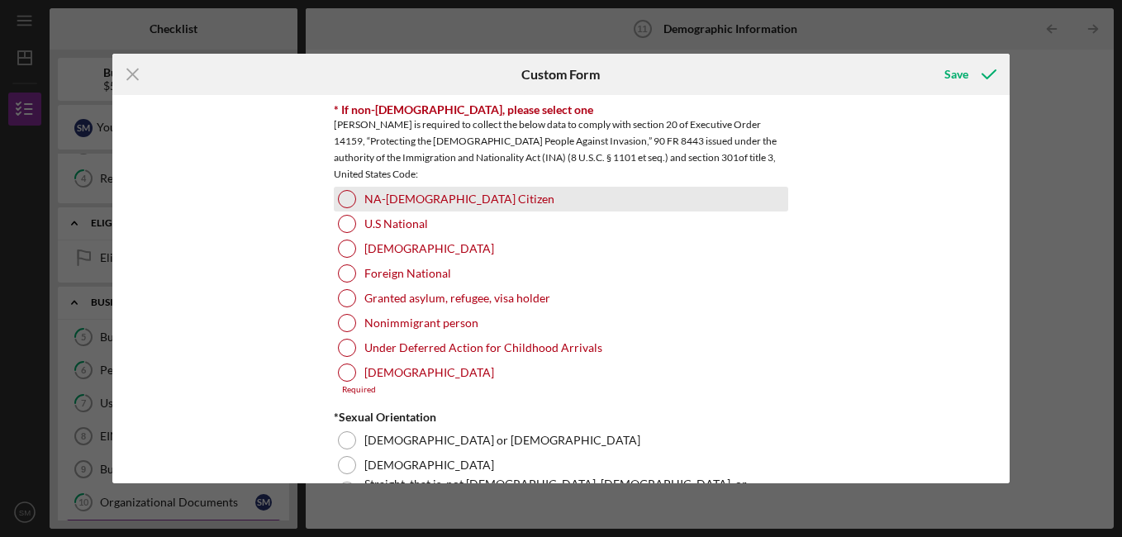
click at [342, 196] on div at bounding box center [347, 199] width 18 height 18
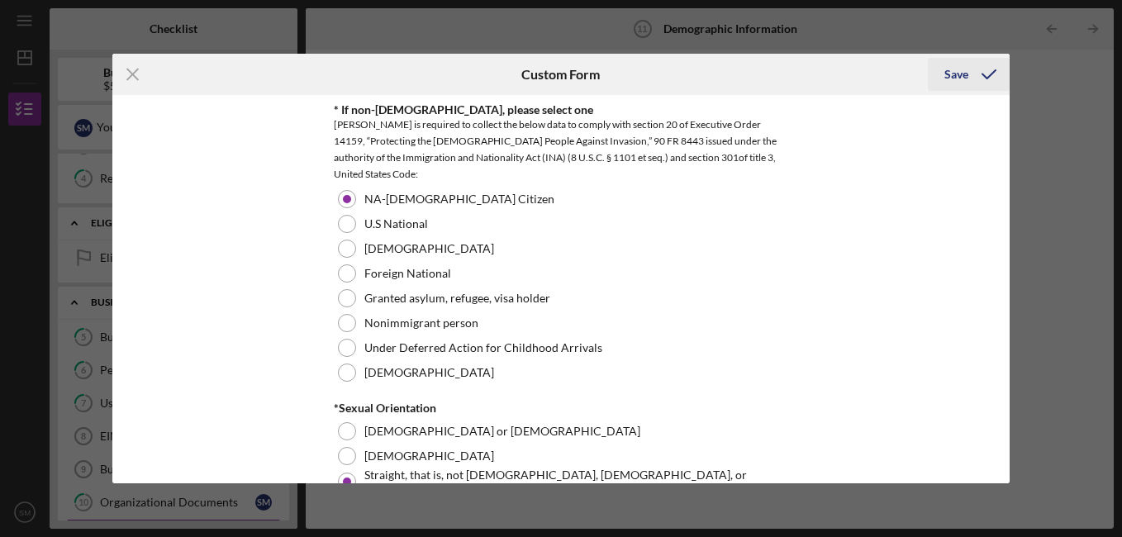
click at [992, 69] on icon "submit" at bounding box center [988, 74] width 41 height 41
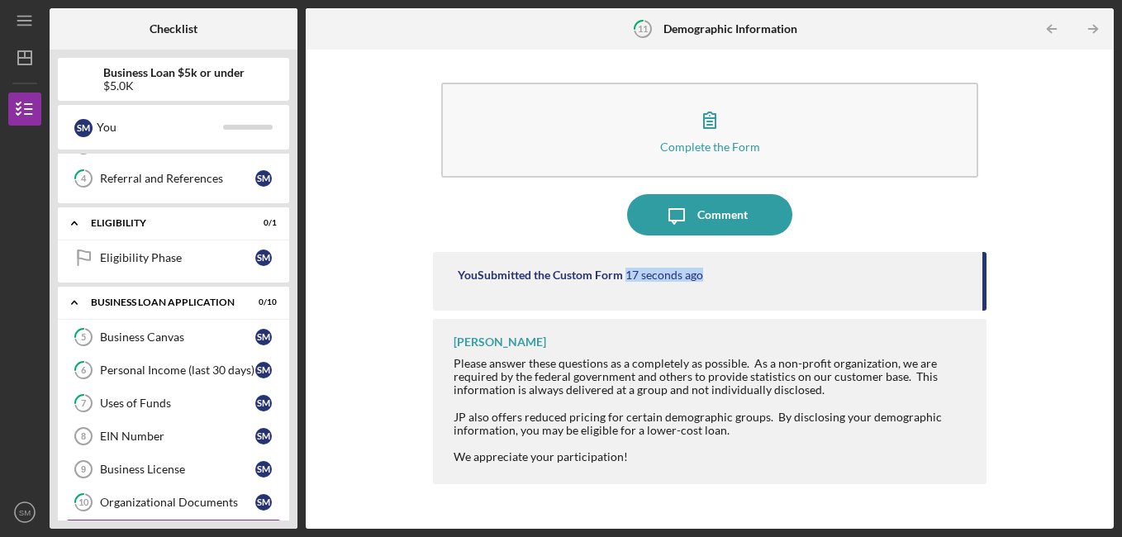
drag, startPoint x: 983, startPoint y: 273, endPoint x: 980, endPoint y: 292, distance: 19.2
click at [980, 292] on div "You Submitted the Custom Form 17 seconds ago" at bounding box center [710, 281] width 554 height 59
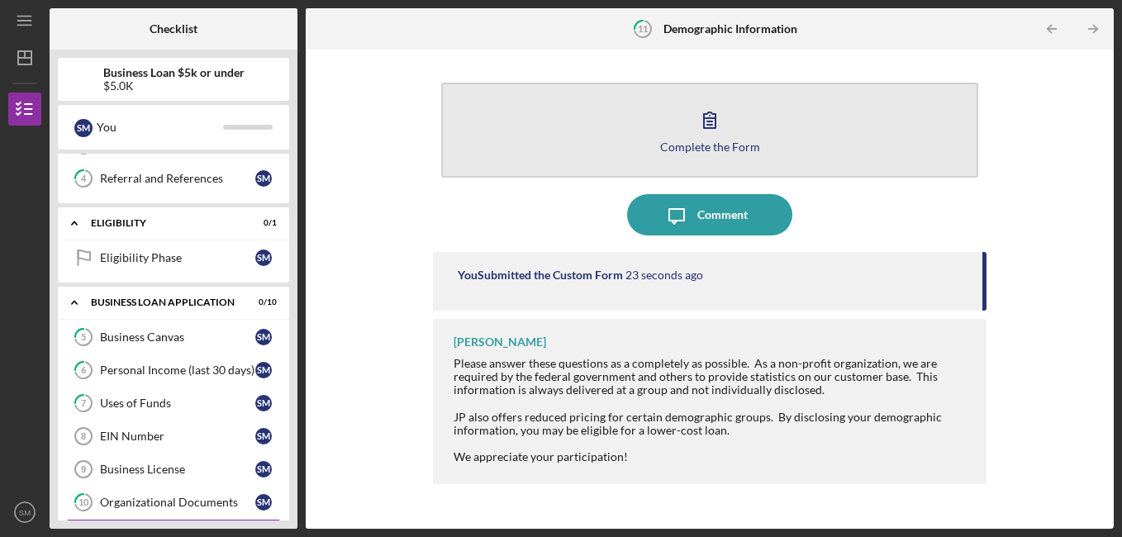
click at [699, 126] on icon "button" at bounding box center [709, 119] width 41 height 41
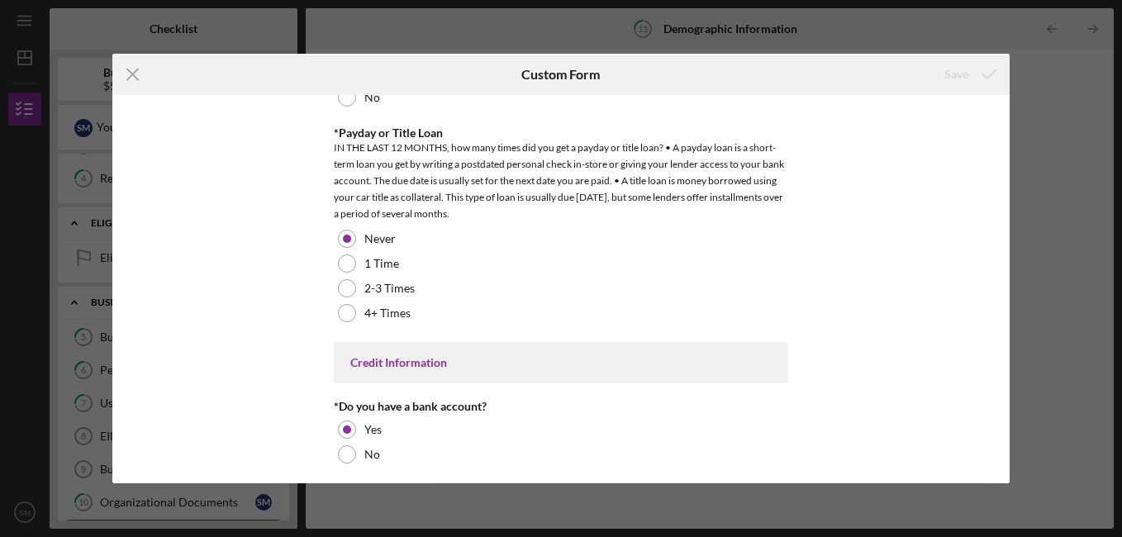
scroll to position [3435, 0]
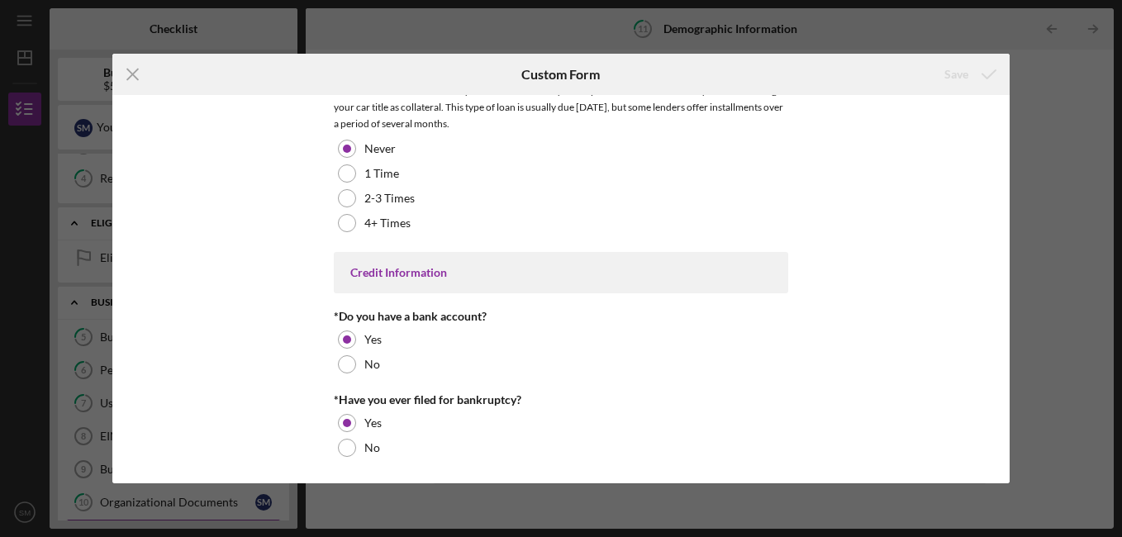
click at [1067, 135] on div "Icon/Menu Close Custom Form Save Demographic Information *Gender [DEMOGRAPHIC_D…" at bounding box center [561, 268] width 1122 height 537
click at [137, 72] on icon "Icon/Menu Close" at bounding box center [132, 74] width 41 height 41
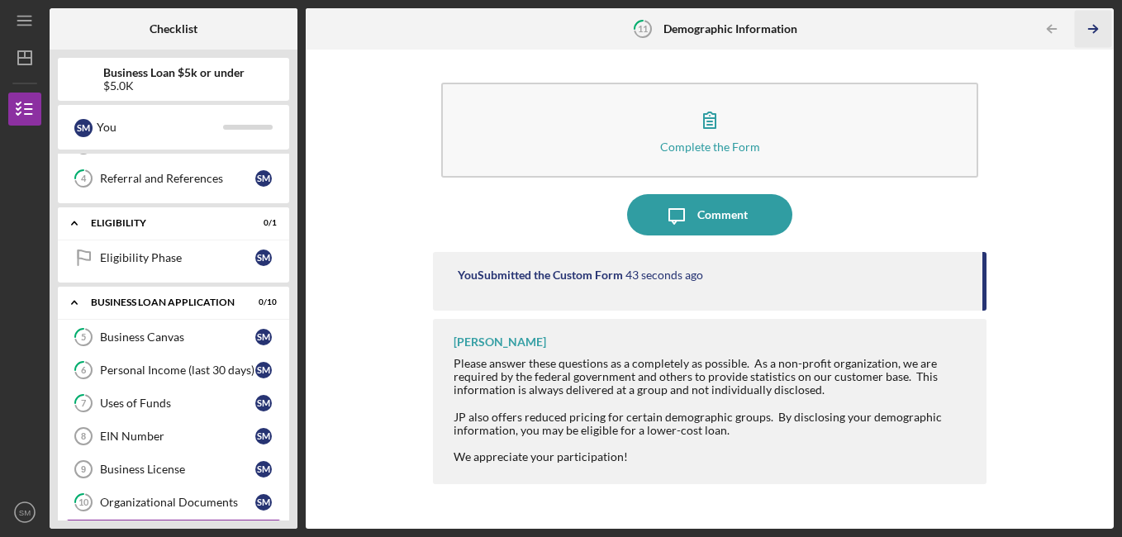
click at [1096, 24] on icon "Icon/Table Pagination Arrow" at bounding box center [1093, 29] width 37 height 37
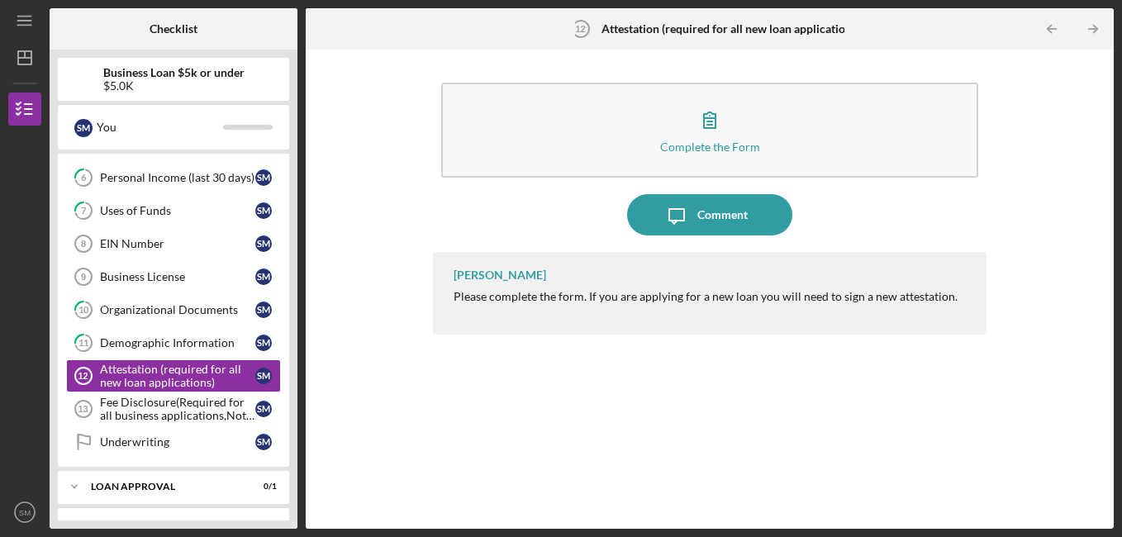
scroll to position [356, 0]
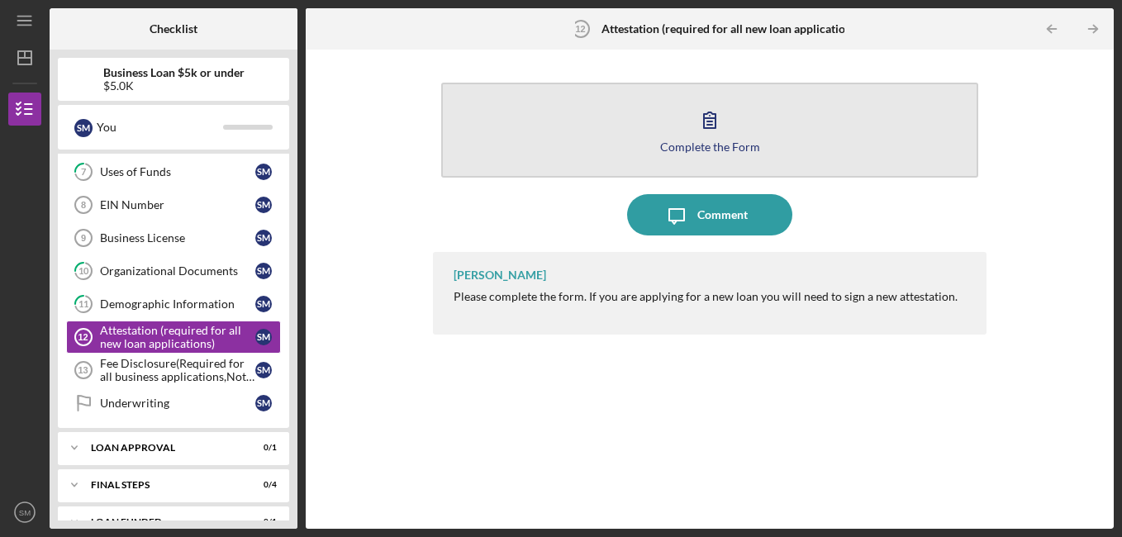
click at [793, 123] on button "Complete the Form Form" at bounding box center [710, 130] width 538 height 95
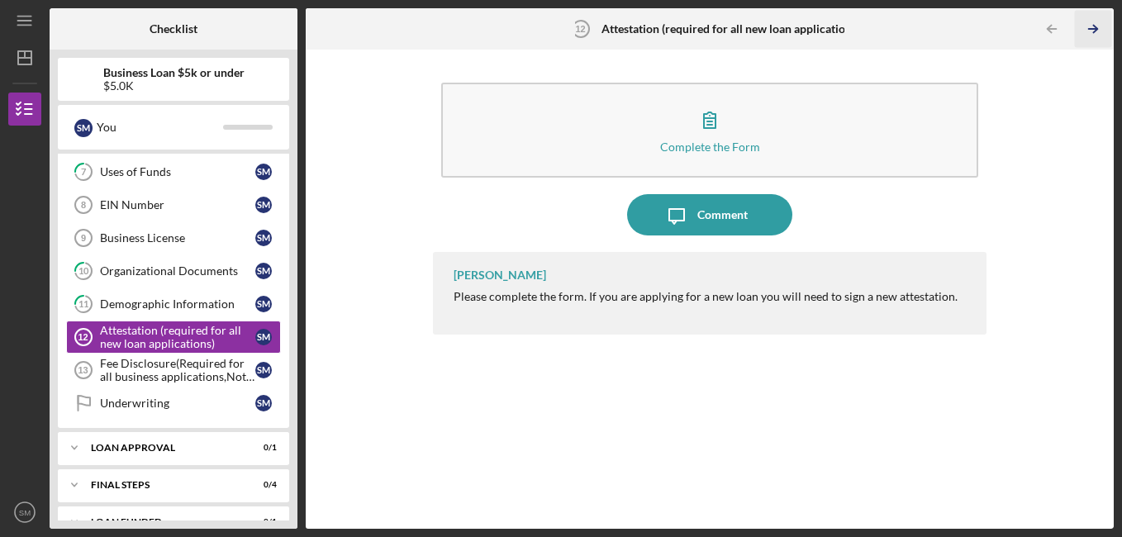
click at [1089, 31] on icon "Icon/Table Pagination Arrow" at bounding box center [1093, 29] width 37 height 37
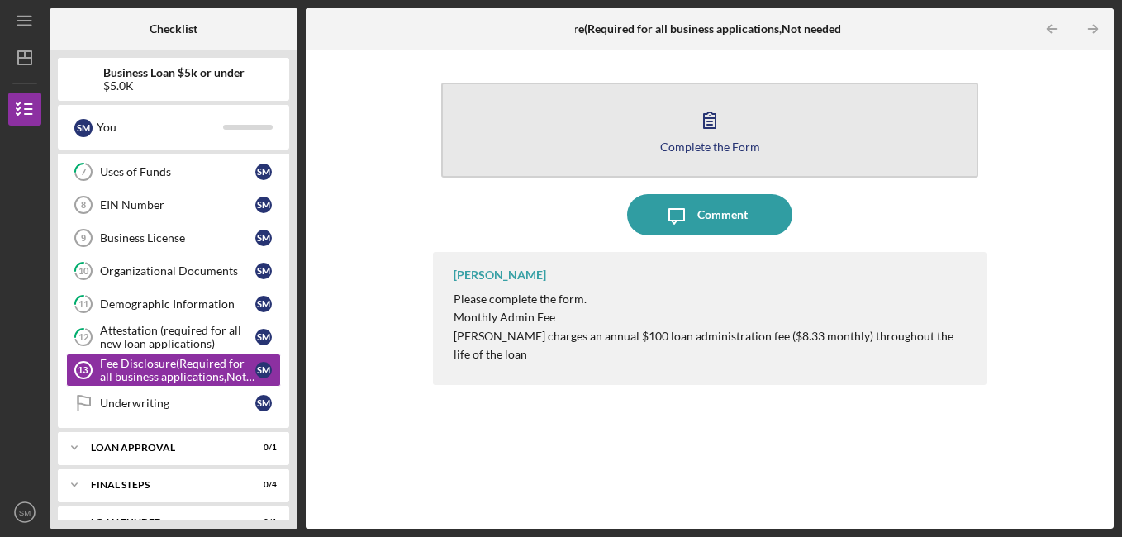
click at [714, 131] on icon "button" at bounding box center [709, 119] width 41 height 41
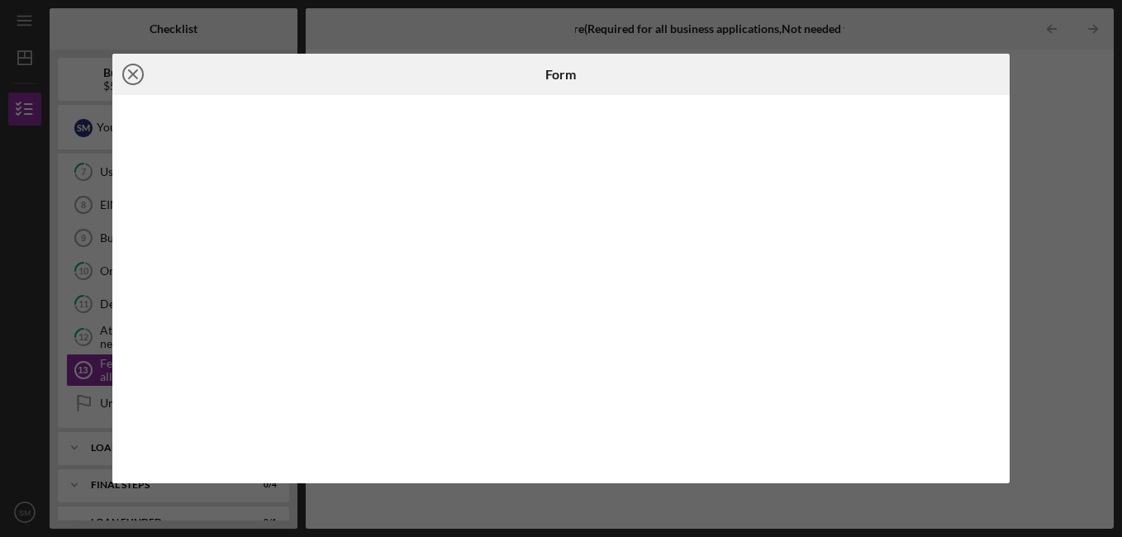
click at [135, 74] on icon "Icon/Close" at bounding box center [132, 74] width 41 height 41
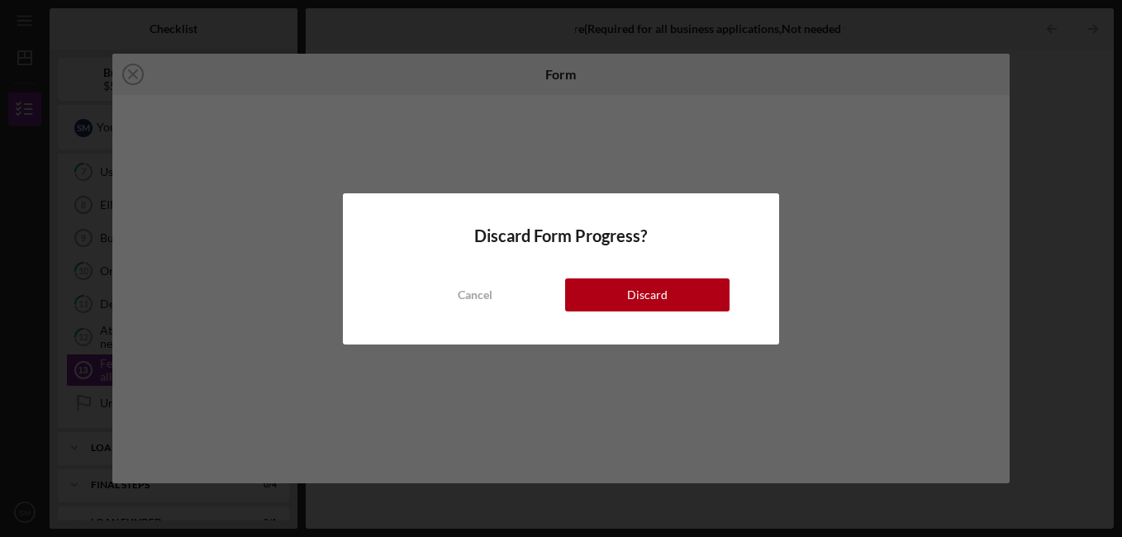
click at [557, 146] on div "Discard Form Progress? Cancel Discard" at bounding box center [561, 268] width 1122 height 537
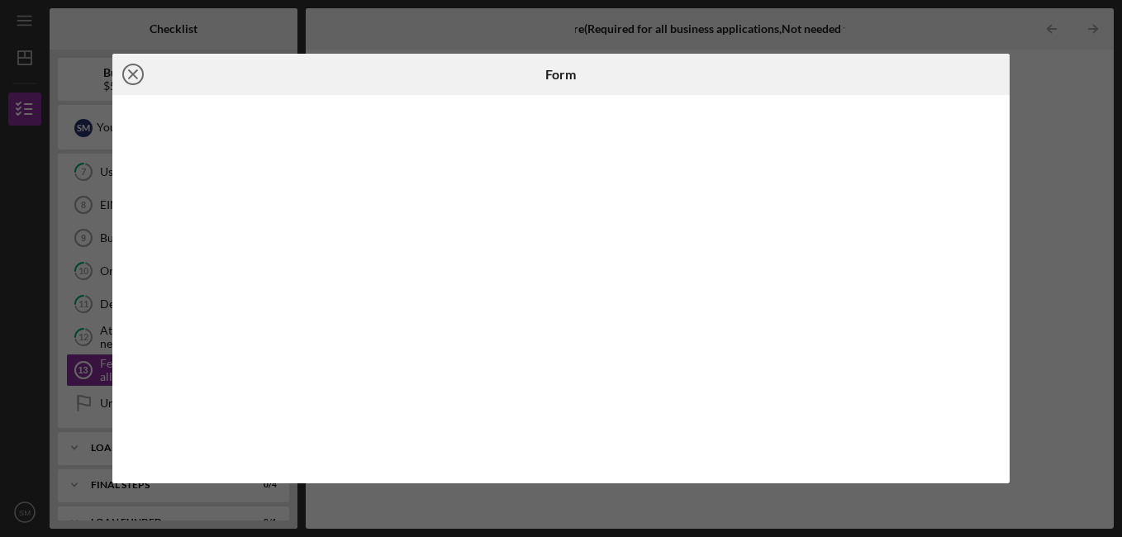
click at [132, 77] on icon "Icon/Close" at bounding box center [132, 74] width 41 height 41
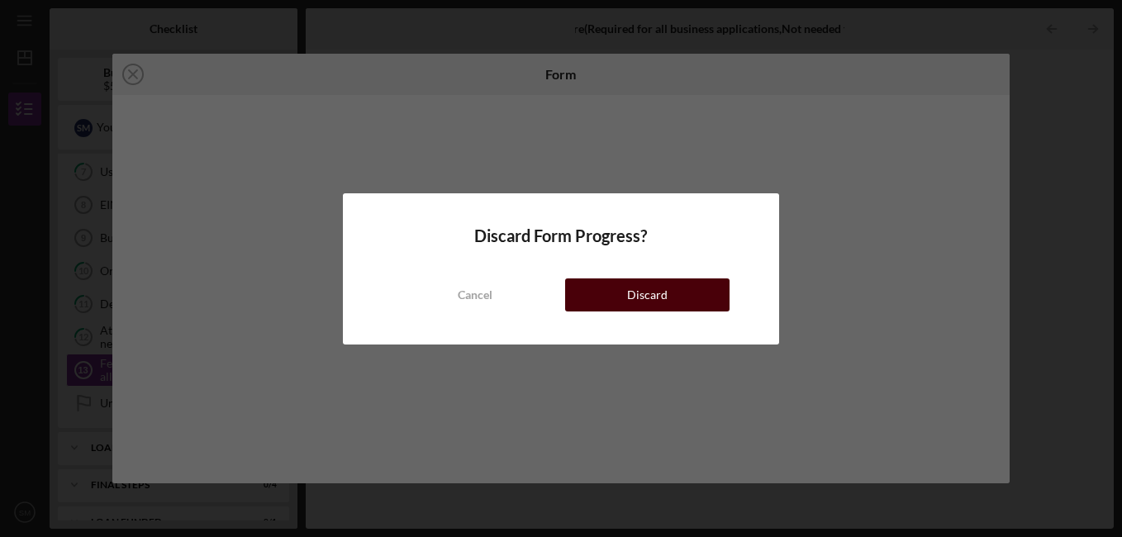
click at [658, 281] on div "Discard" at bounding box center [647, 294] width 40 height 33
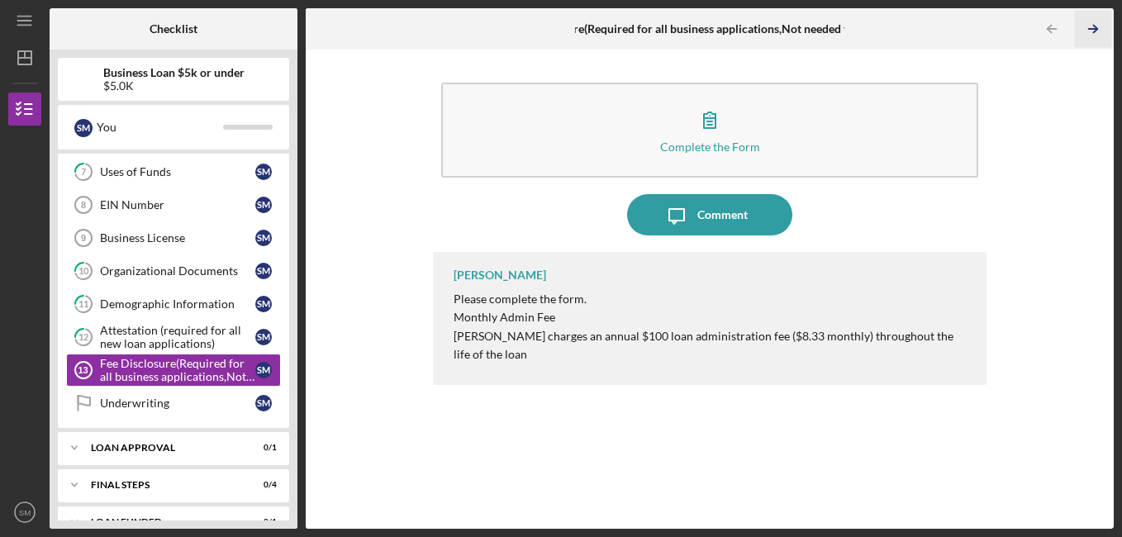
click at [1093, 28] on icon "Icon/Table Pagination Arrow" at bounding box center [1093, 29] width 37 height 37
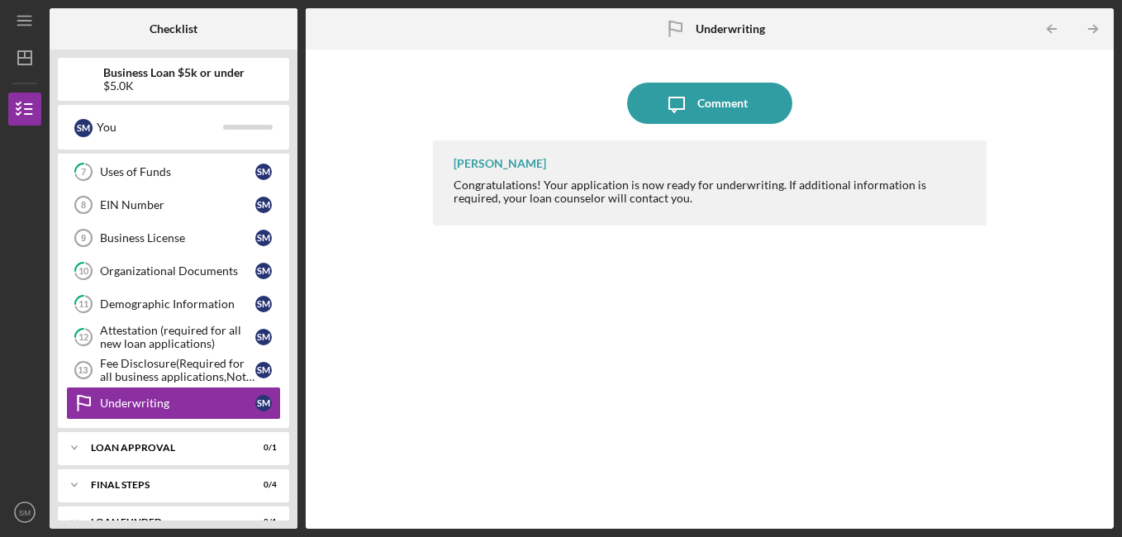
drag, startPoint x: 292, startPoint y: 223, endPoint x: 287, endPoint y: 176, distance: 47.3
click at [287, 176] on div "Business Loan $5k or under $5.0K S M You Icon/Expander INQUIRY INFORMATION 0 / …" at bounding box center [174, 289] width 248 height 479
click at [1093, 26] on polyline "button" at bounding box center [1095, 29] width 4 height 7
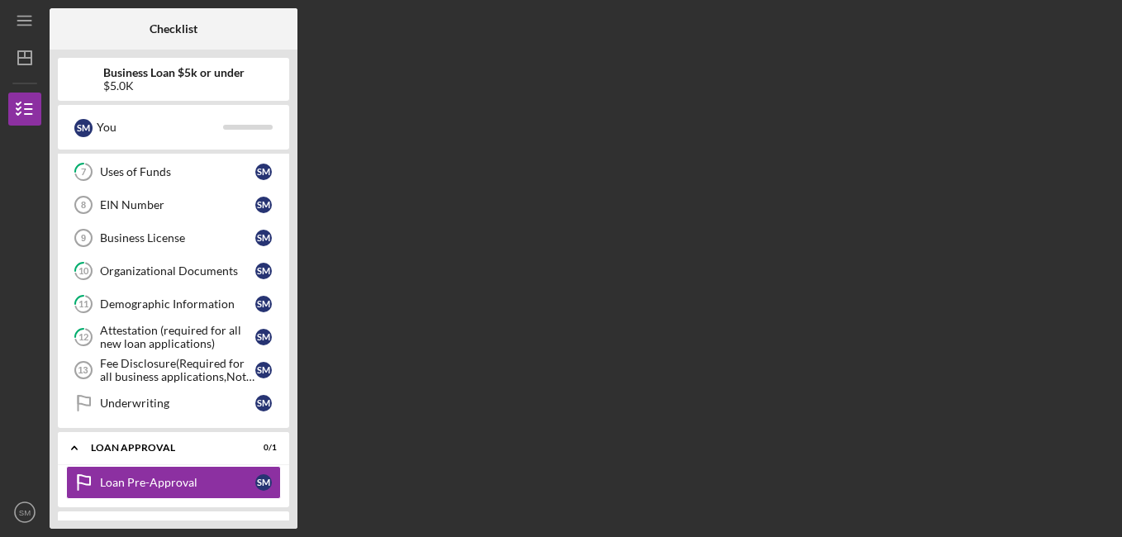
scroll to position [425, 0]
